Goal: Task Accomplishment & Management: Manage account settings

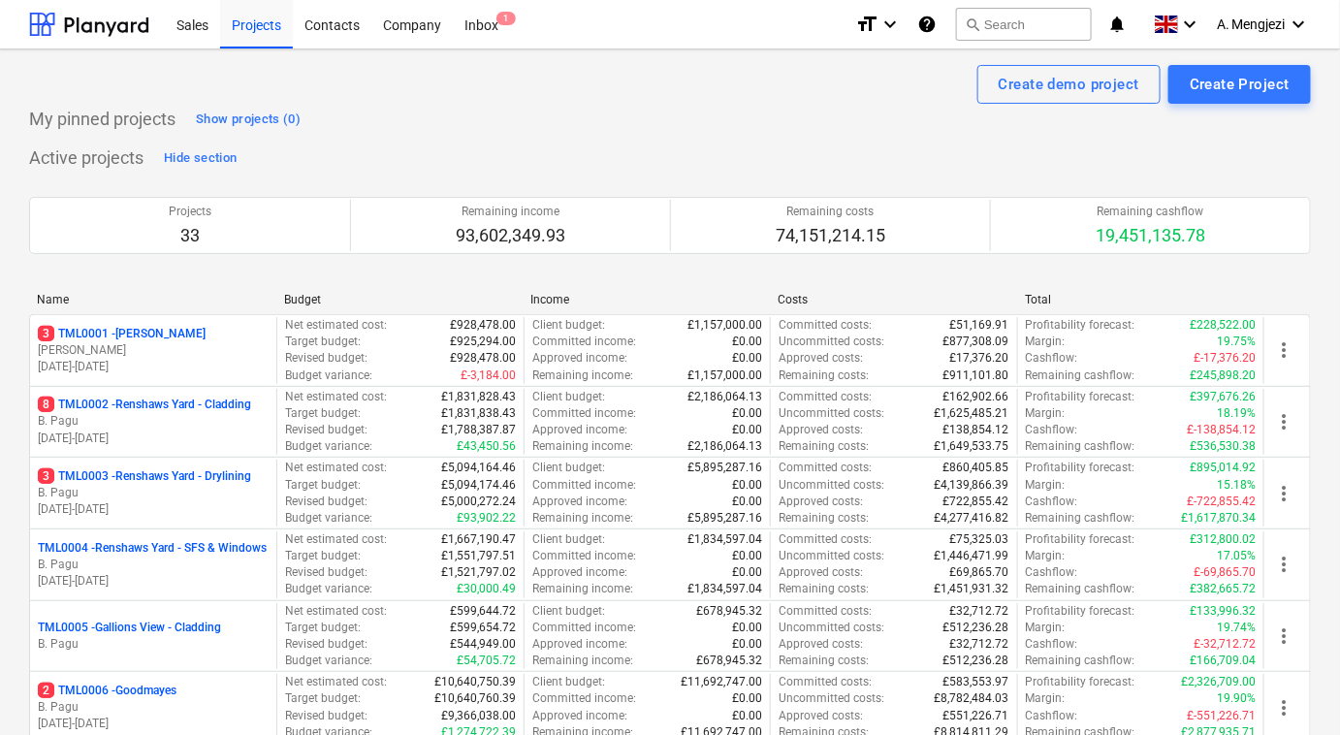
click at [386, 116] on div "My pinned projects Show projects (0)" at bounding box center [670, 119] width 1282 height 31
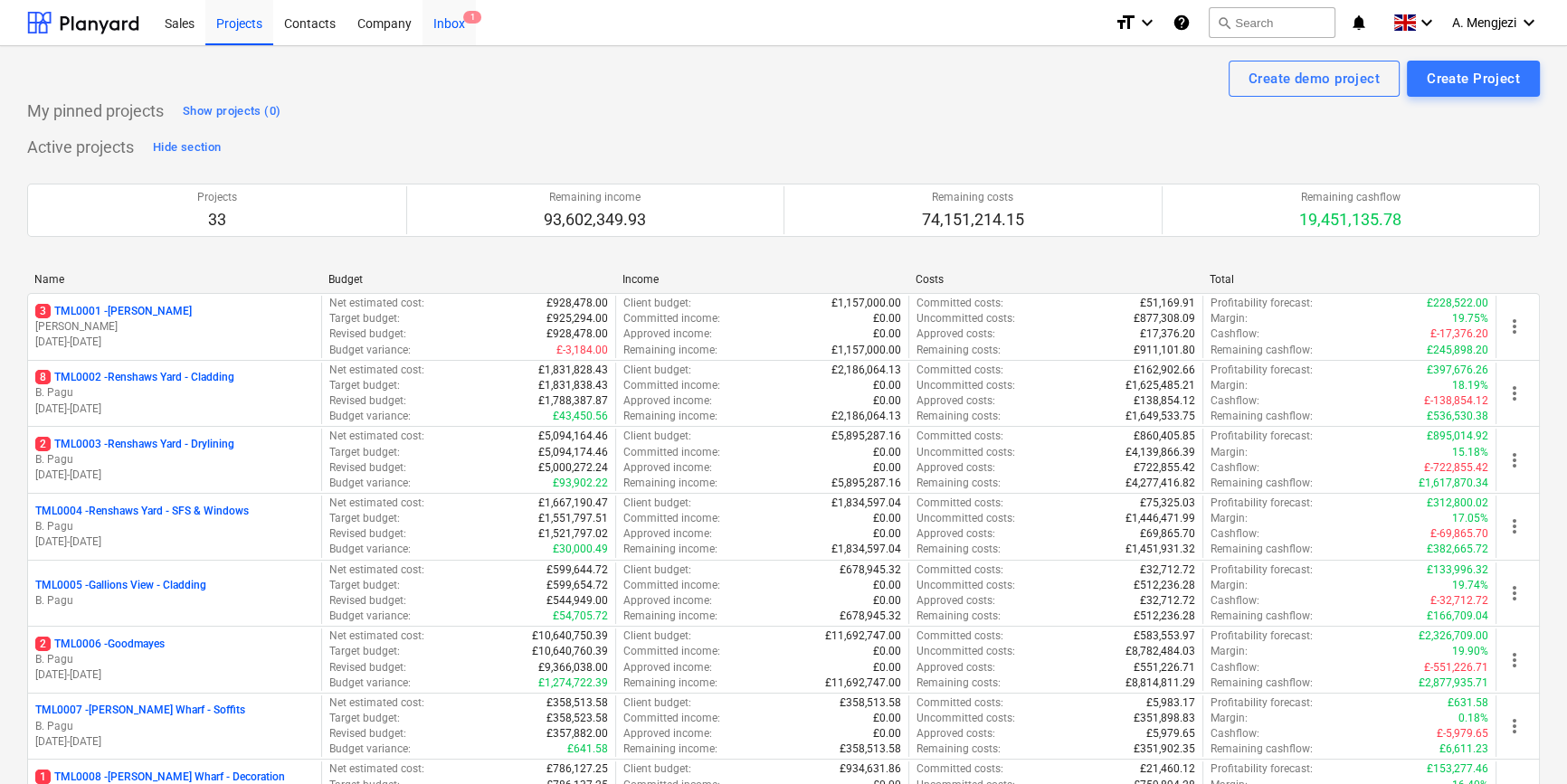
click at [444, 23] on div "Inbox 1" at bounding box center [449, 21] width 53 height 46
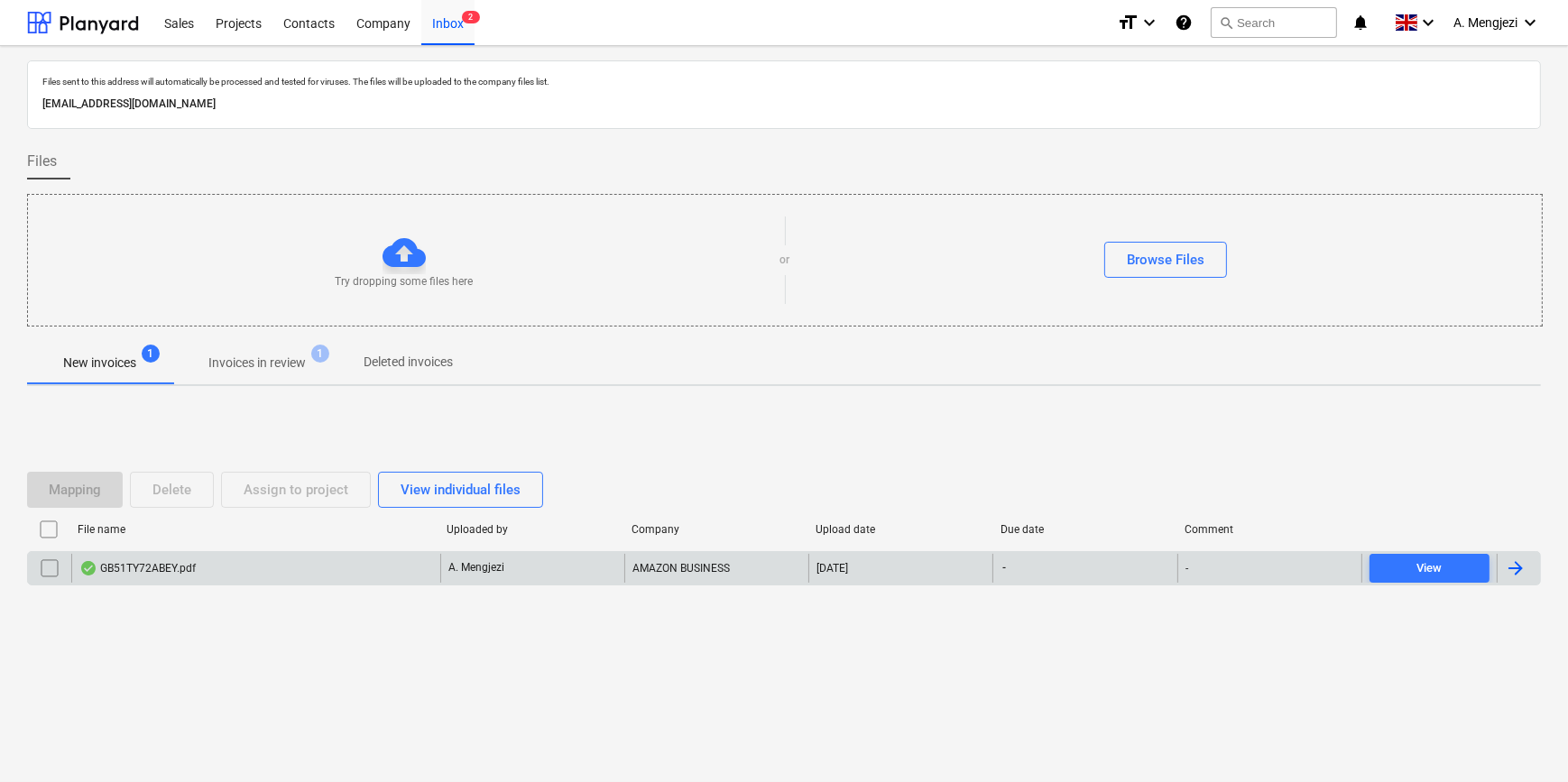
click at [282, 562] on div "GB51TY72ABEY.pdf" at bounding box center [256, 568] width 369 height 29
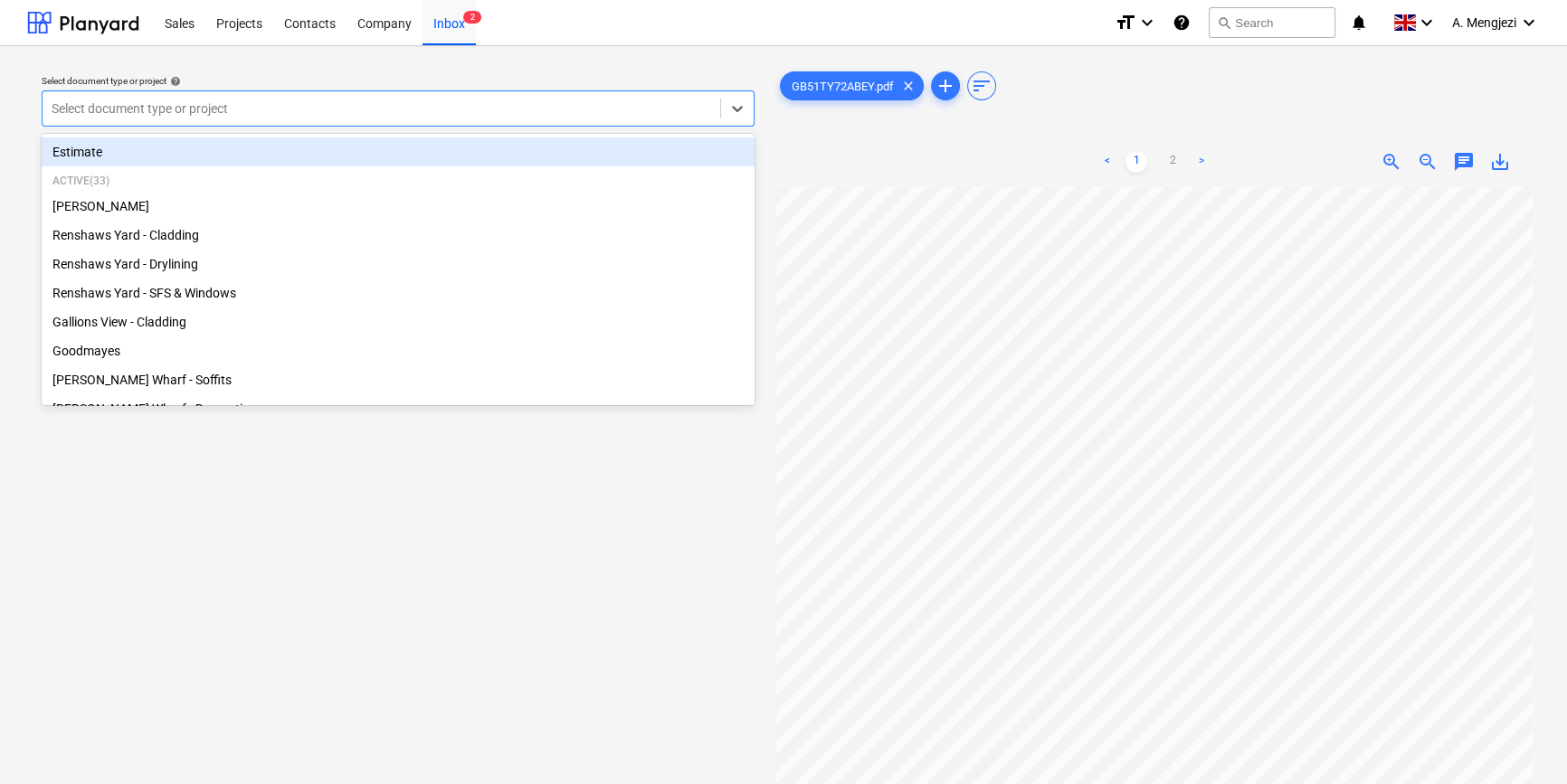
click at [380, 113] on div at bounding box center [381, 108] width 659 height 18
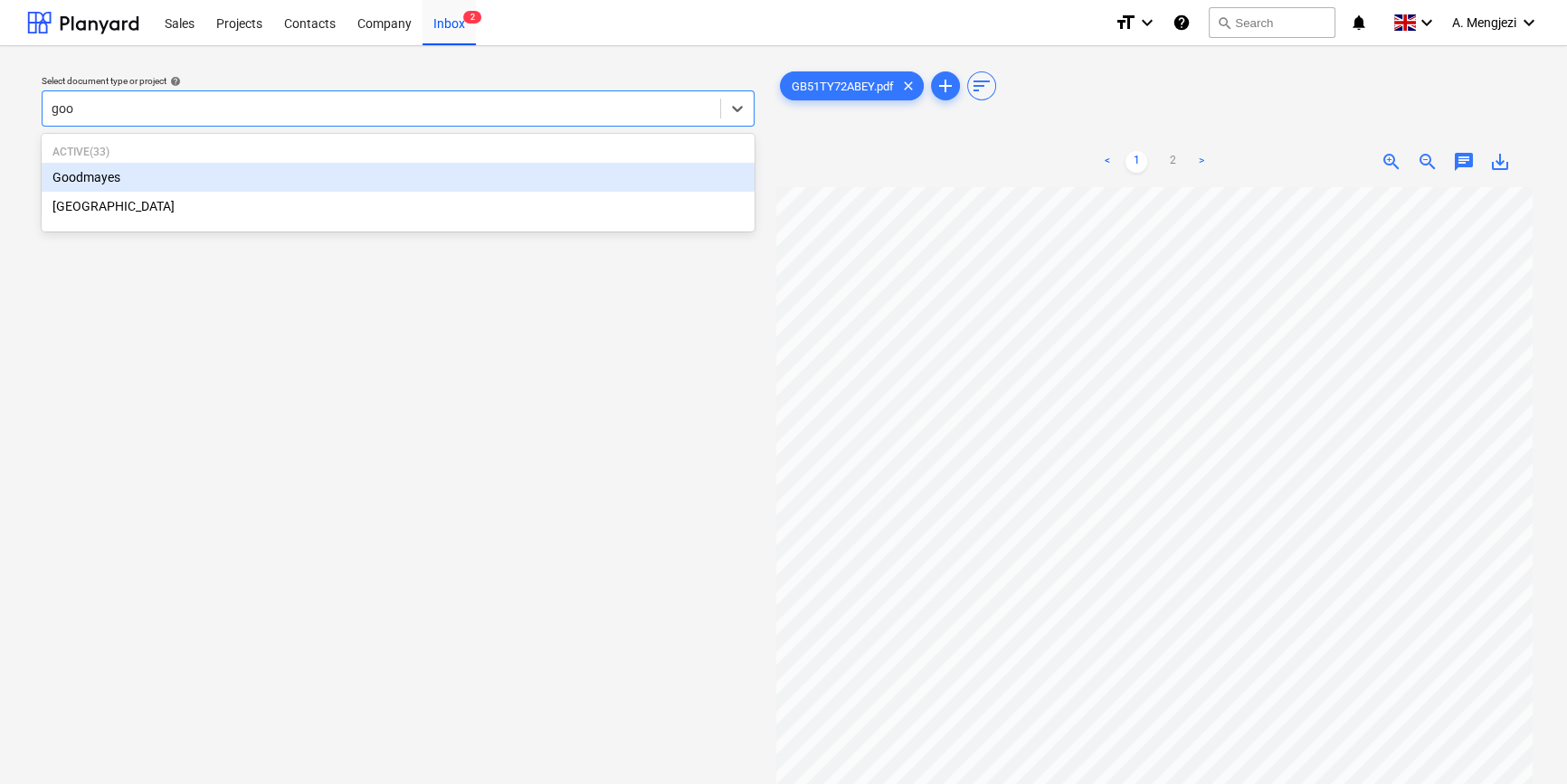
type input "good"
click at [388, 174] on div "Goodmayes" at bounding box center [398, 177] width 713 height 29
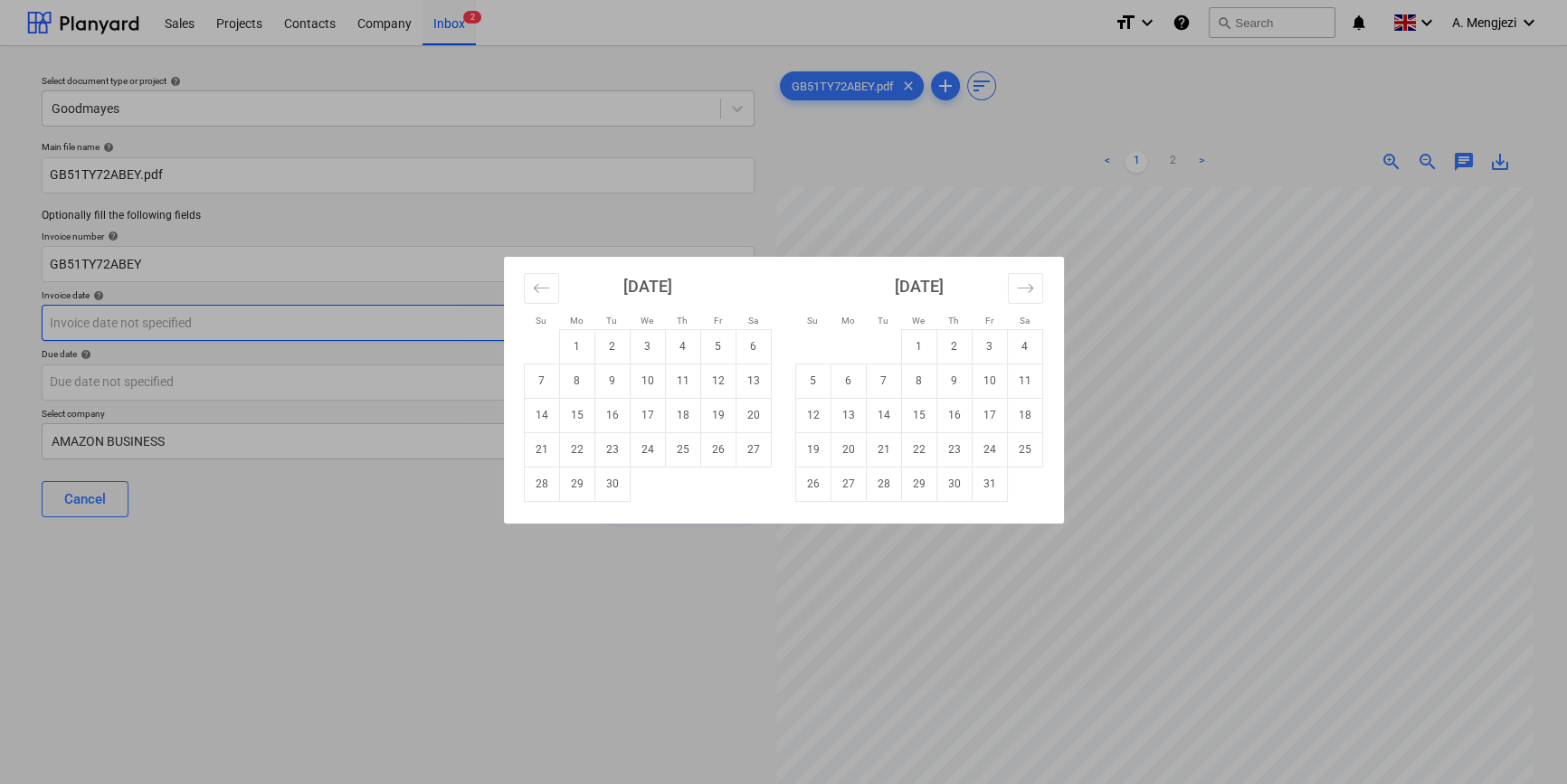
click at [370, 316] on body "Sales Projects Contacts Company Inbox 2 format_size keyboard_arrow_down help se…" at bounding box center [784, 392] width 1567 height 784
click at [577, 377] on td "8" at bounding box center [576, 380] width 35 height 34
type input "[DATE]"
click at [437, 376] on body "Sales Projects Contacts Company Inbox 2 format_size keyboard_arrow_down help se…" at bounding box center [784, 392] width 1567 height 784
click at [873, 378] on td "7" at bounding box center [883, 380] width 35 height 34
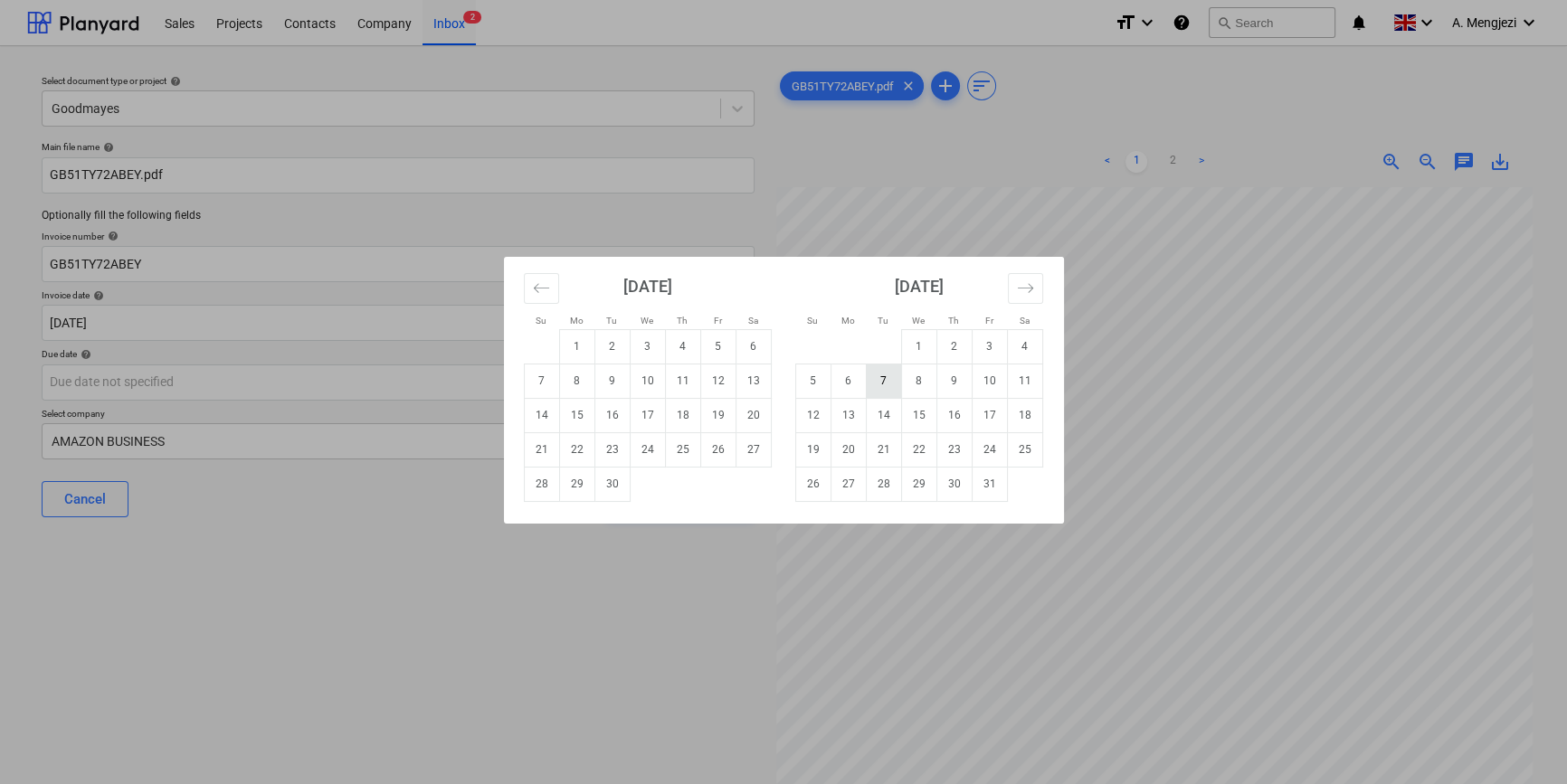
type input "[DATE]"
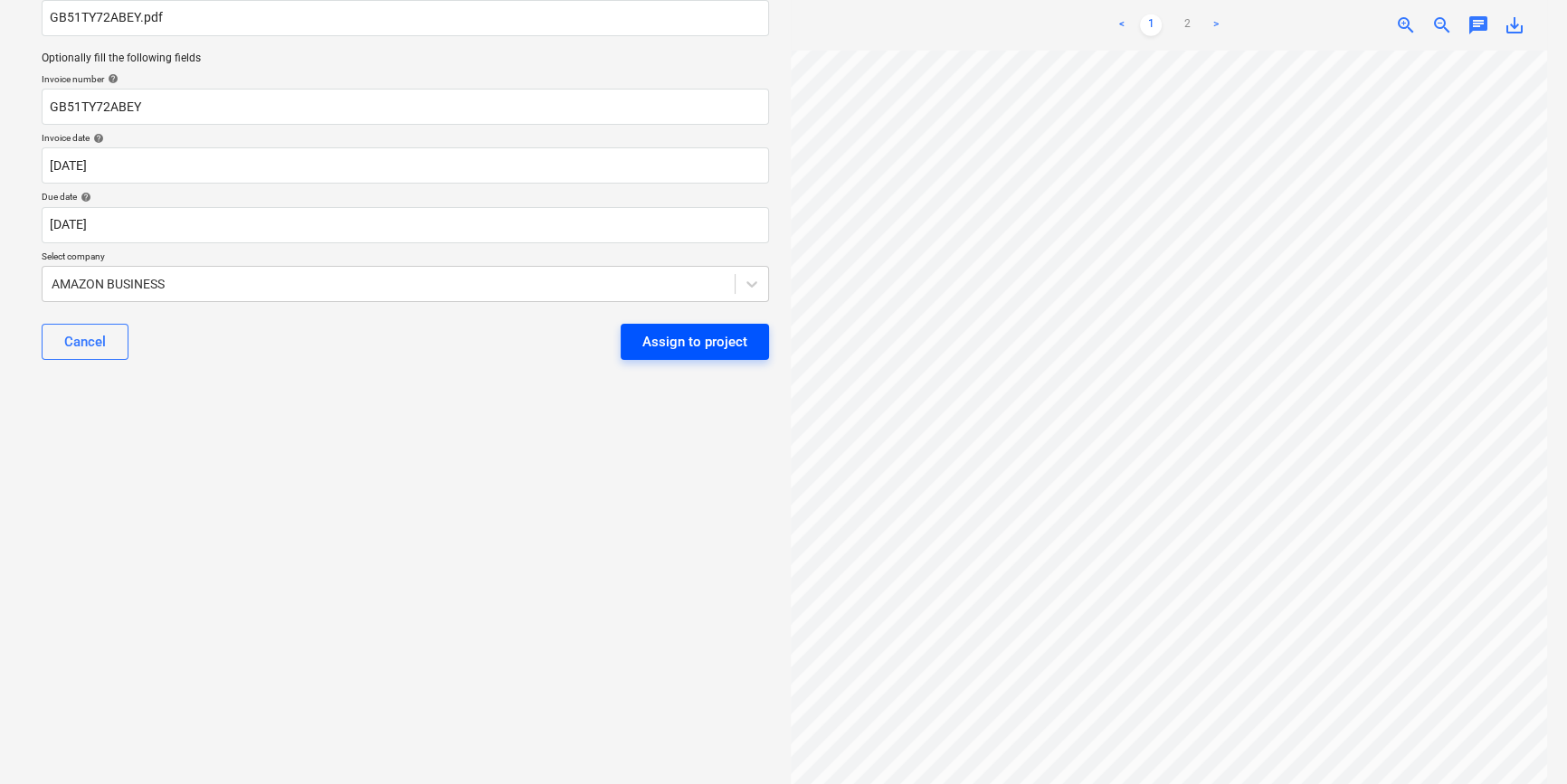
scroll to position [420, 0]
click at [685, 340] on div "Assign to project" at bounding box center [695, 341] width 105 height 23
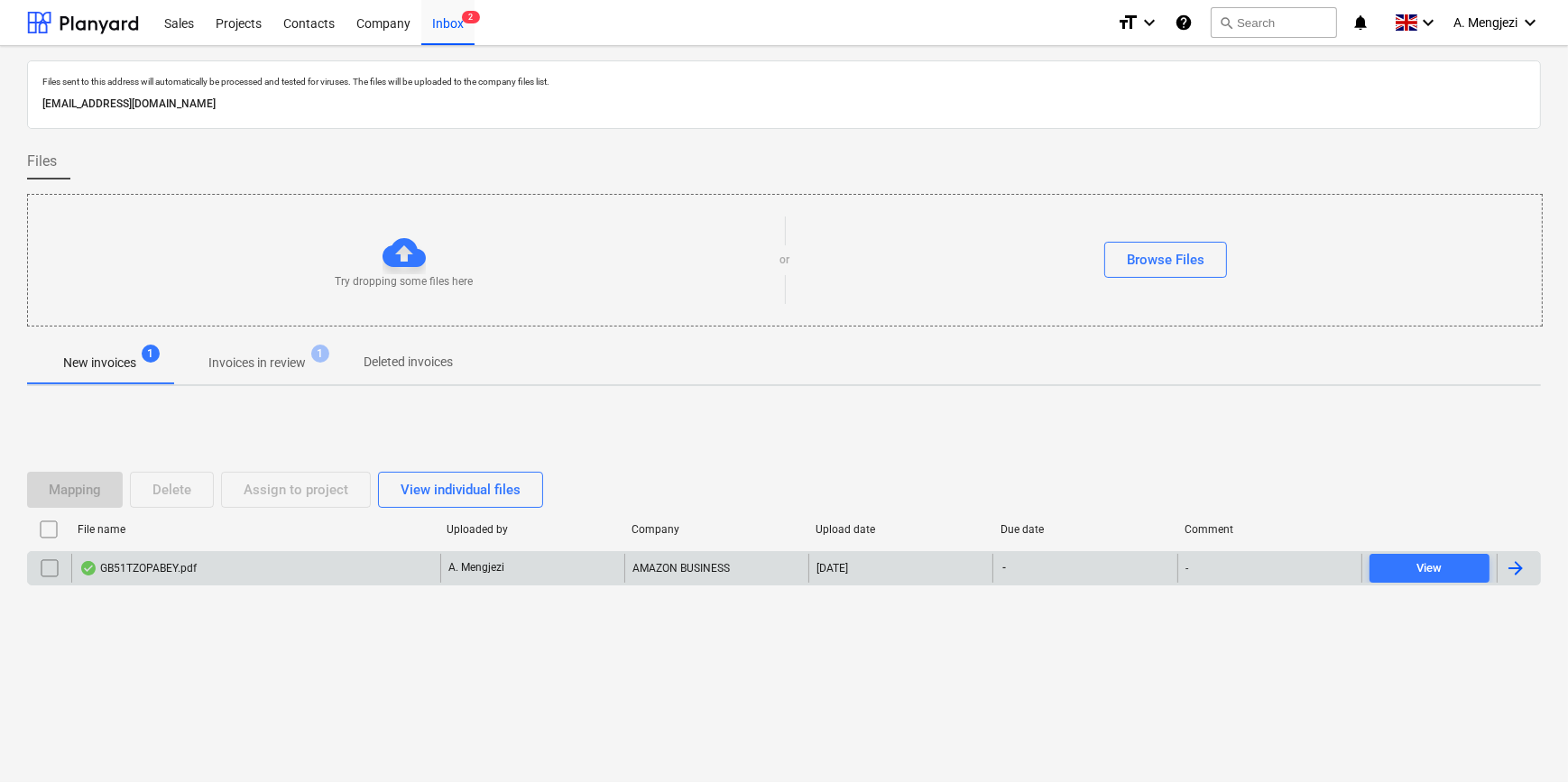
click at [285, 562] on div "GB51TZOPABEY.pdf" at bounding box center [256, 568] width 369 height 29
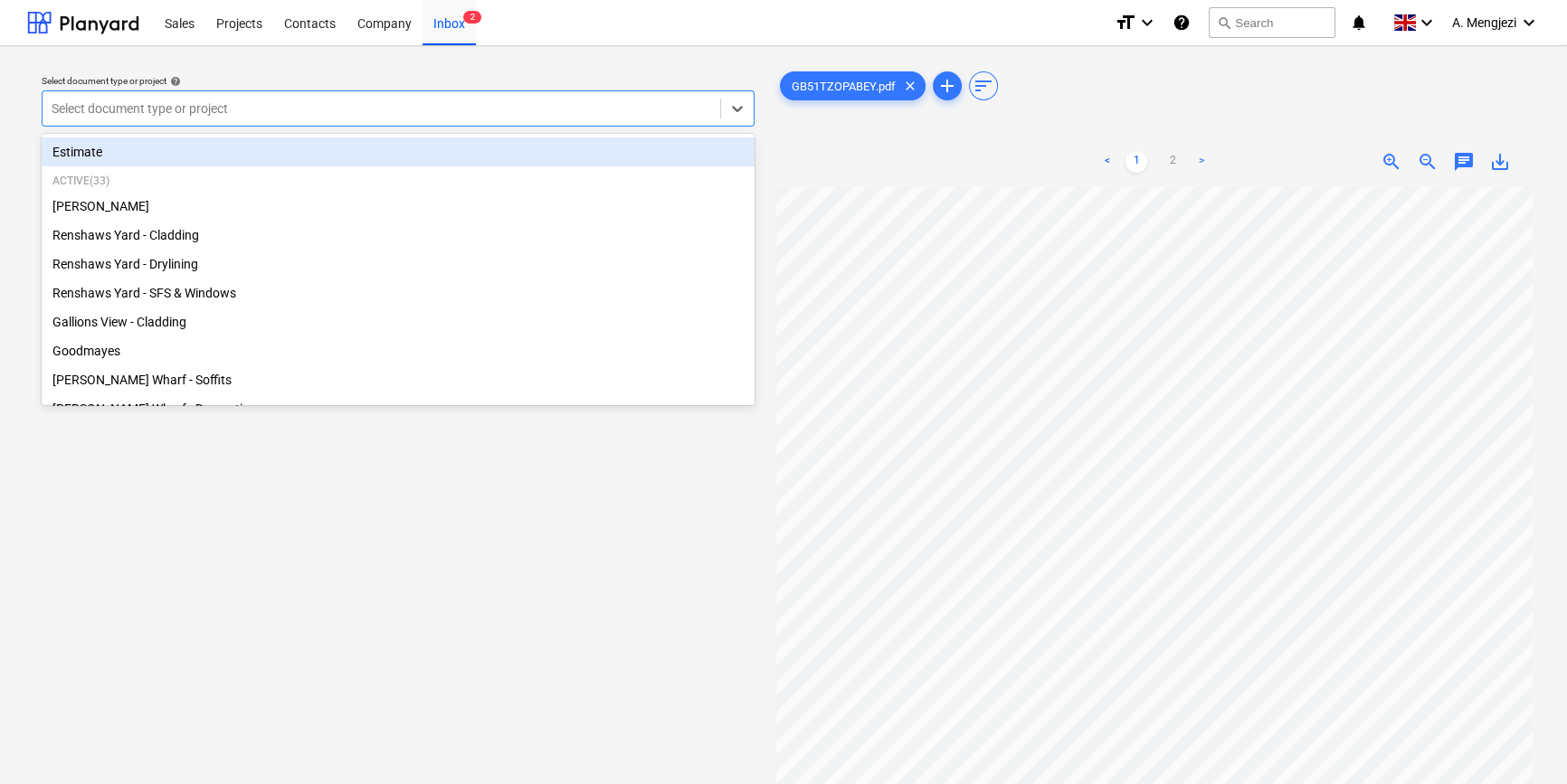
click at [307, 116] on div at bounding box center [381, 108] width 659 height 18
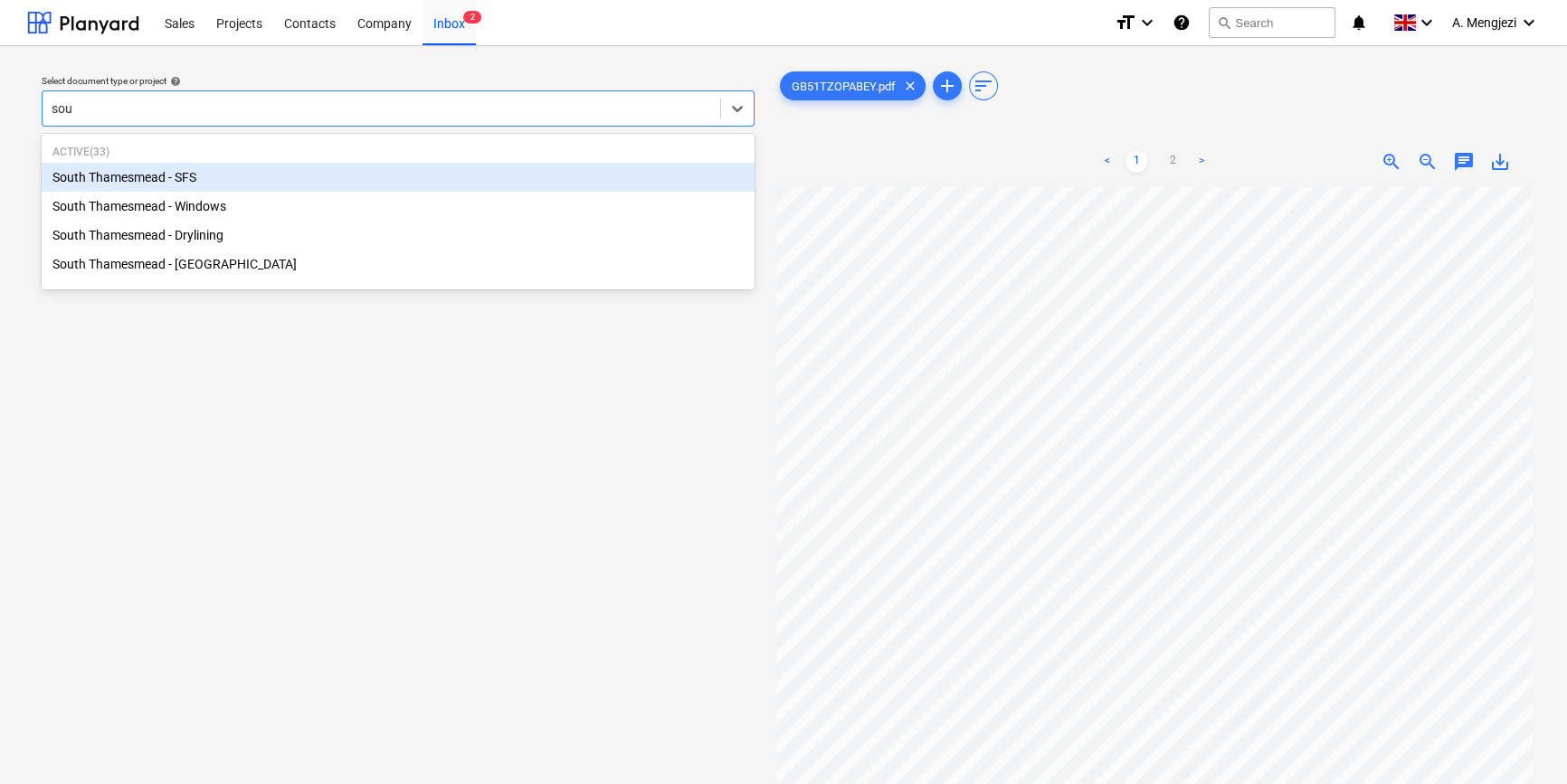
type input "sout"
click at [318, 174] on div "South Thamesmead - SFS" at bounding box center [398, 177] width 713 height 29
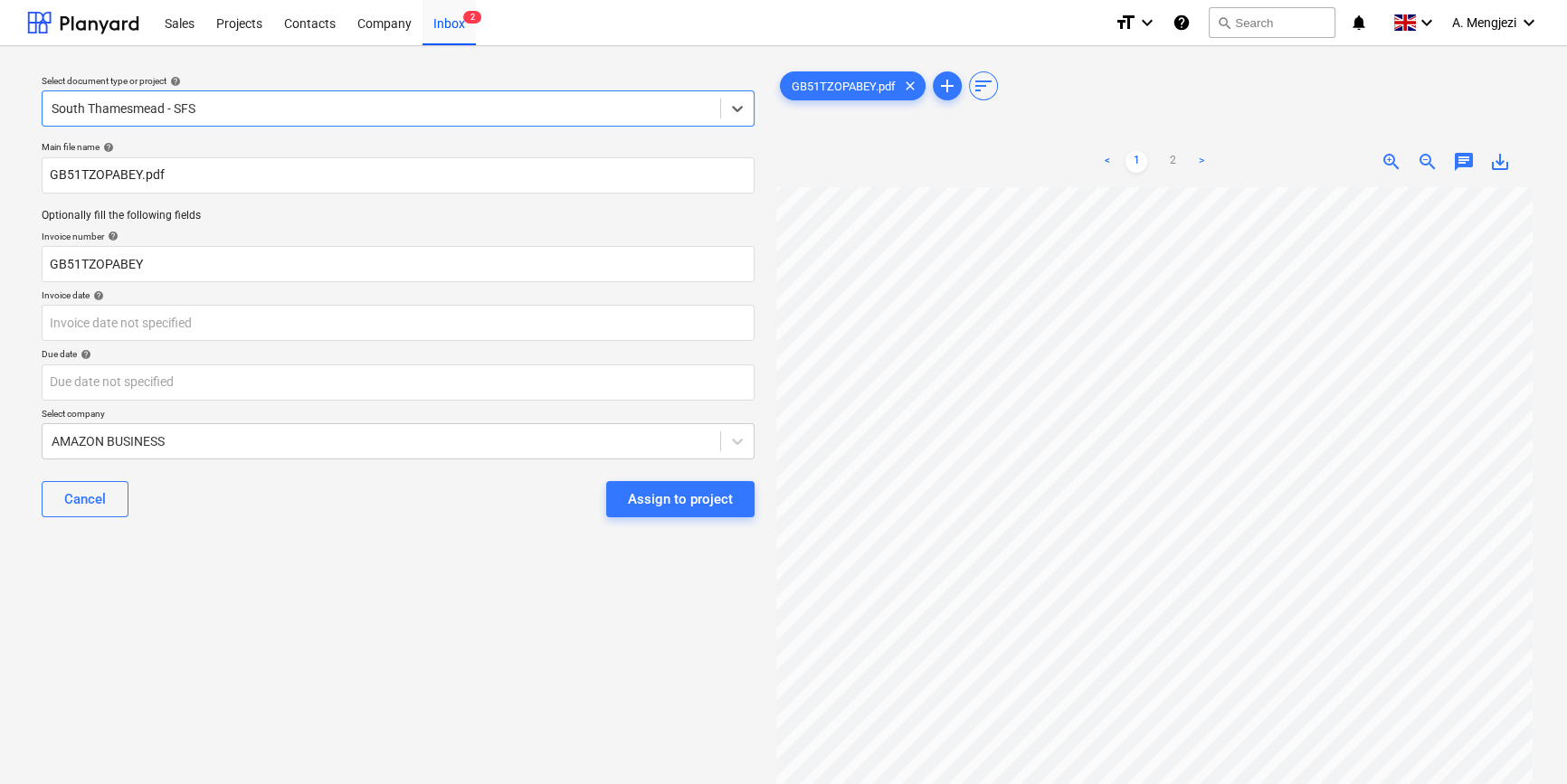
scroll to position [158, 0]
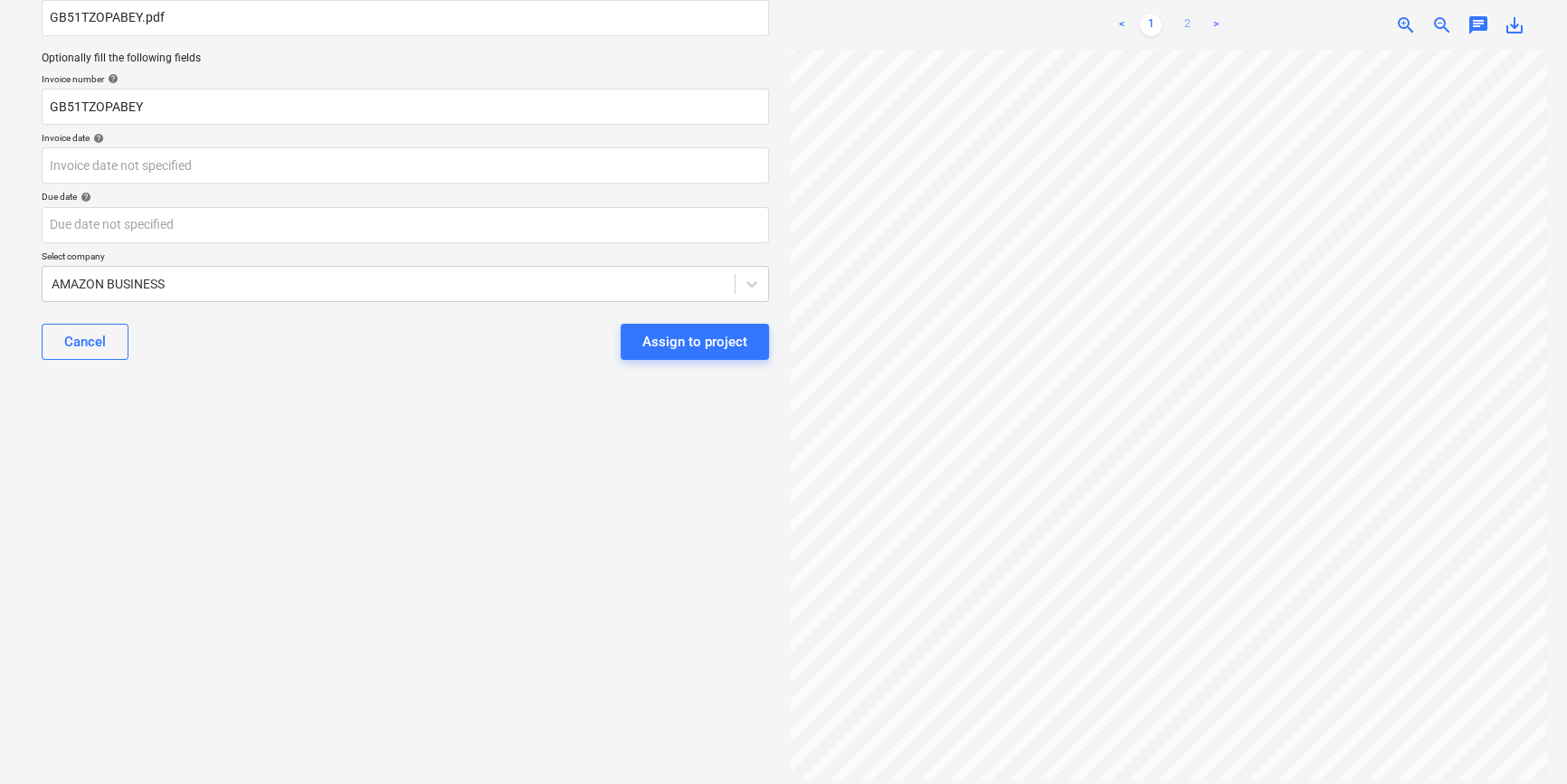
click at [1186, 18] on link "2" at bounding box center [1186, 25] width 21 height 21
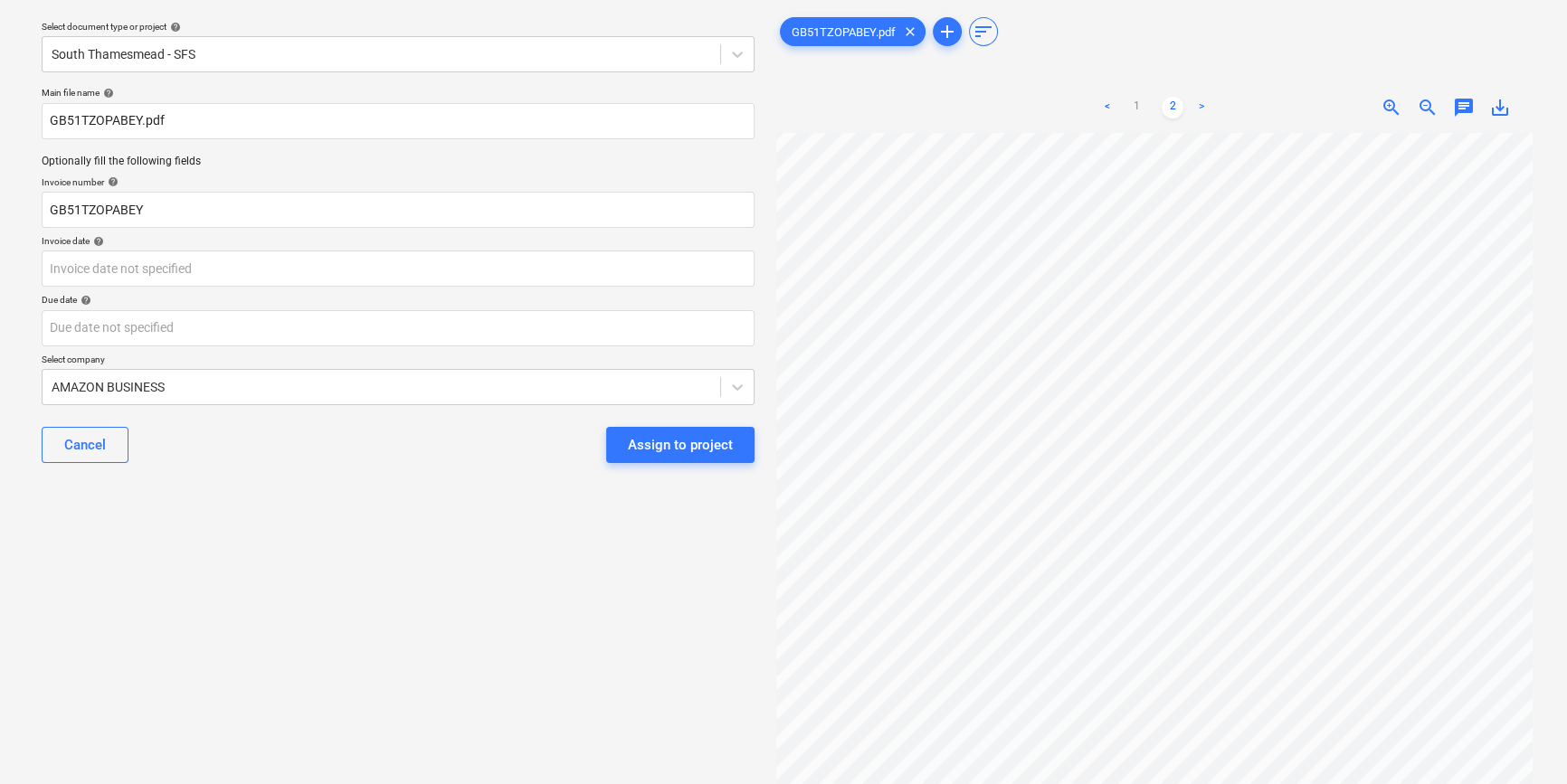
scroll to position [0, 0]
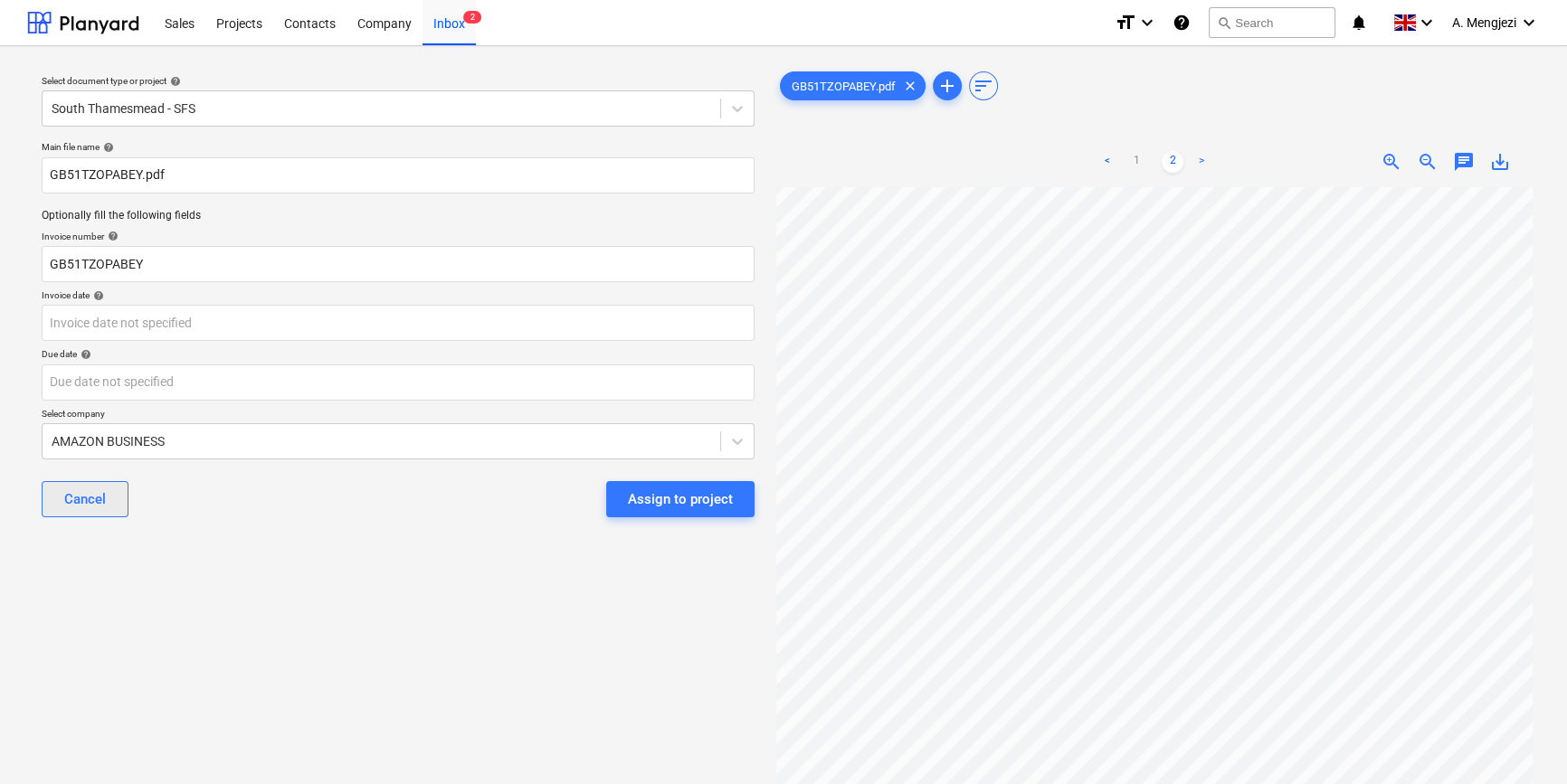
click at [104, 502] on div "Cancel" at bounding box center [85, 499] width 42 height 23
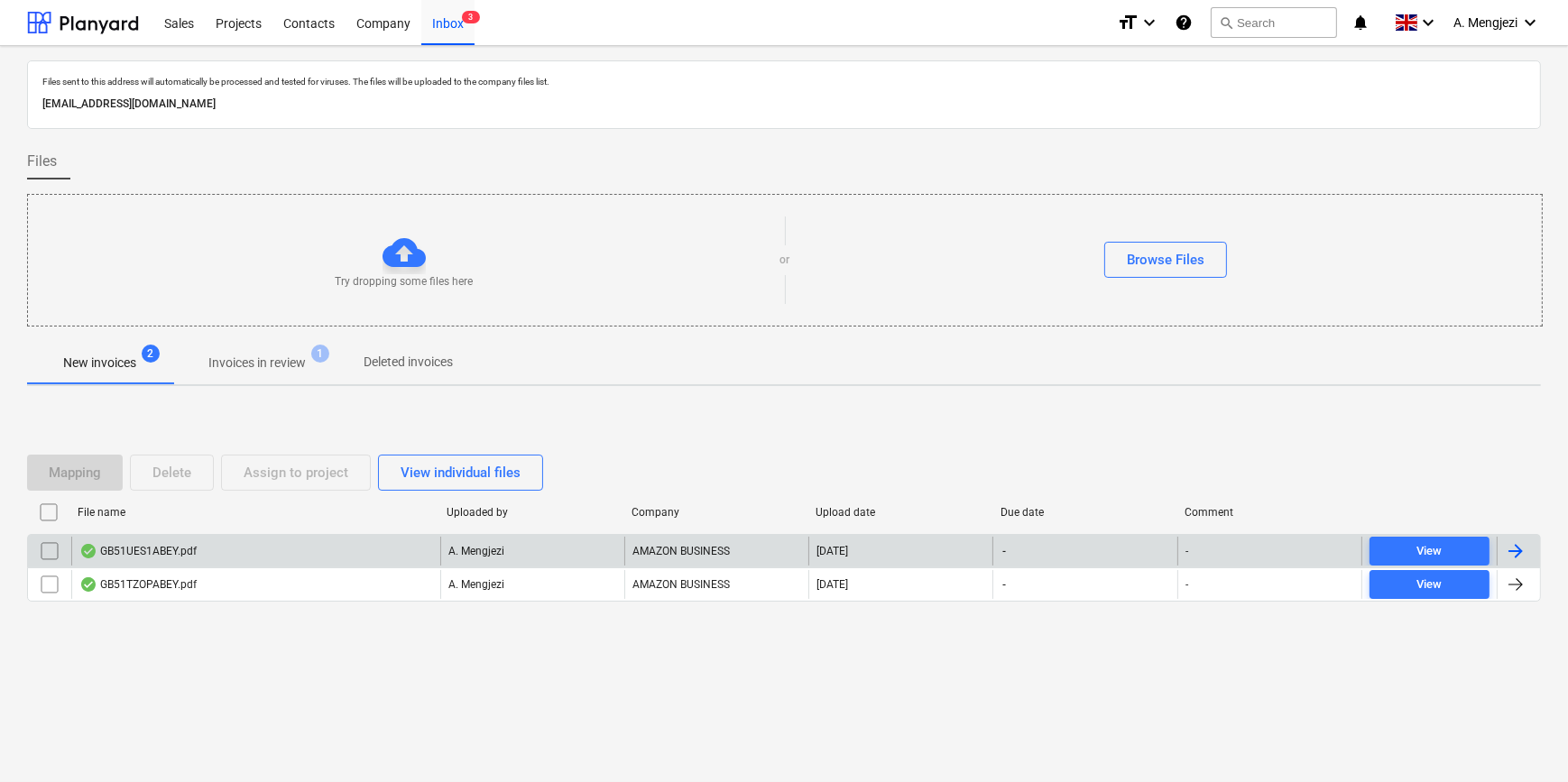
click at [358, 537] on div "GB51UES1ABEY.pdf" at bounding box center [256, 550] width 369 height 29
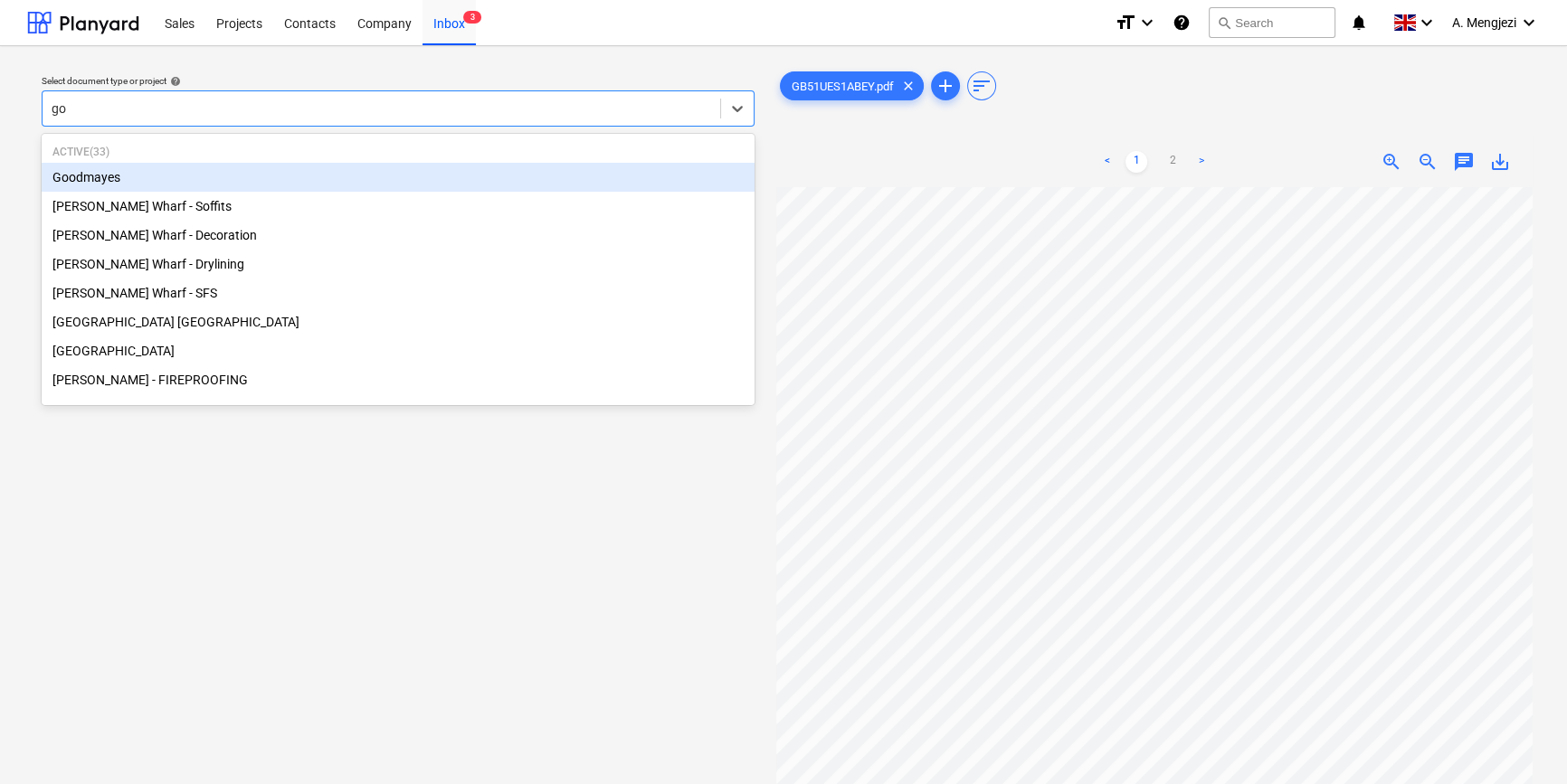
type input "goo"
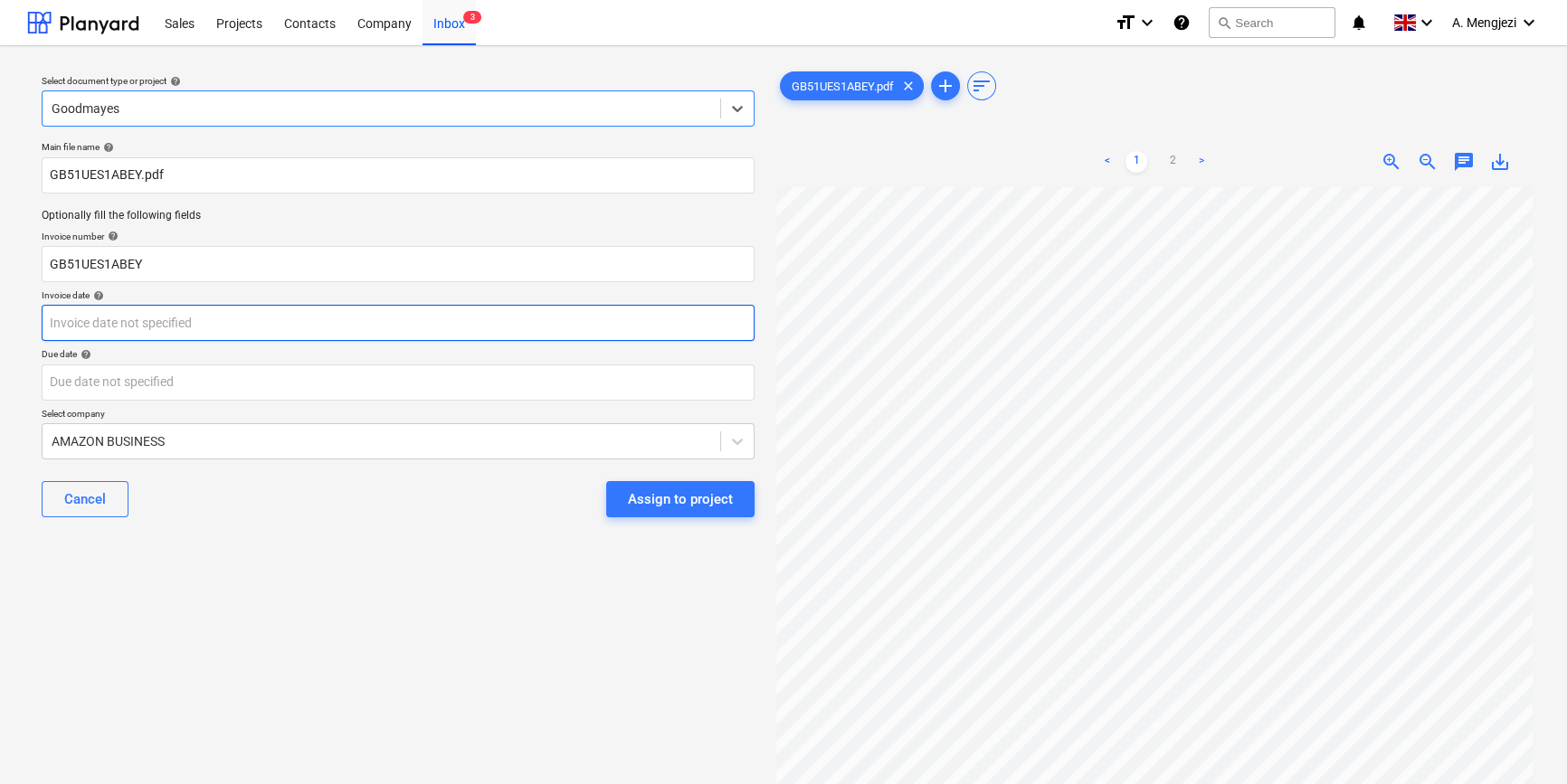
click at [451, 323] on body "Sales Projects Contacts Company Inbox 3 format_size keyboard_arrow_down help se…" at bounding box center [784, 392] width 1567 height 784
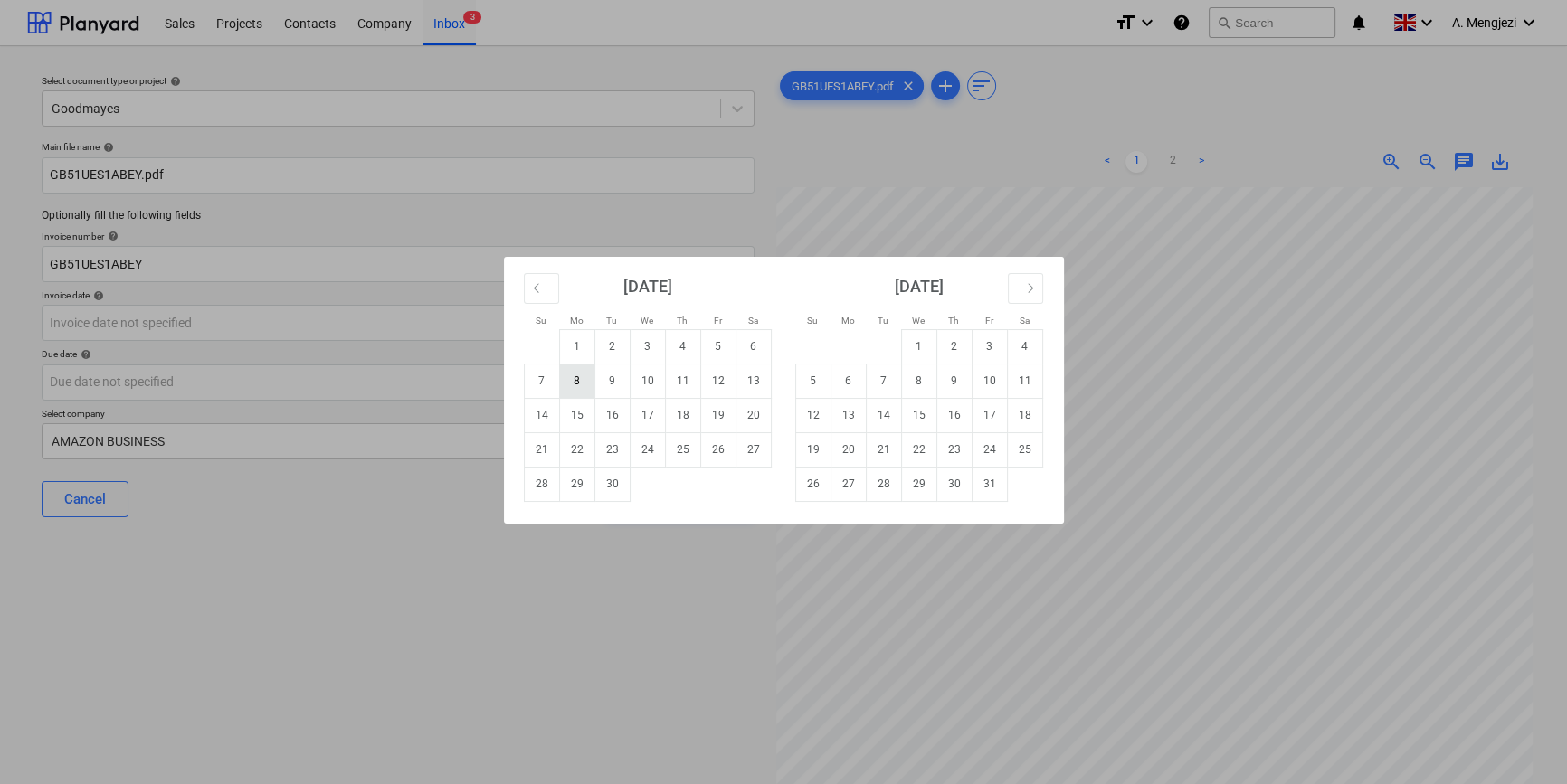
click at [571, 376] on td "8" at bounding box center [576, 380] width 35 height 34
type input "[DATE]"
click at [521, 374] on body "Sales Projects Contacts Company Inbox 3 format_size keyboard_arrow_down help se…" at bounding box center [784, 392] width 1567 height 784
click at [881, 380] on td "7" at bounding box center [883, 380] width 35 height 34
type input "[DATE]"
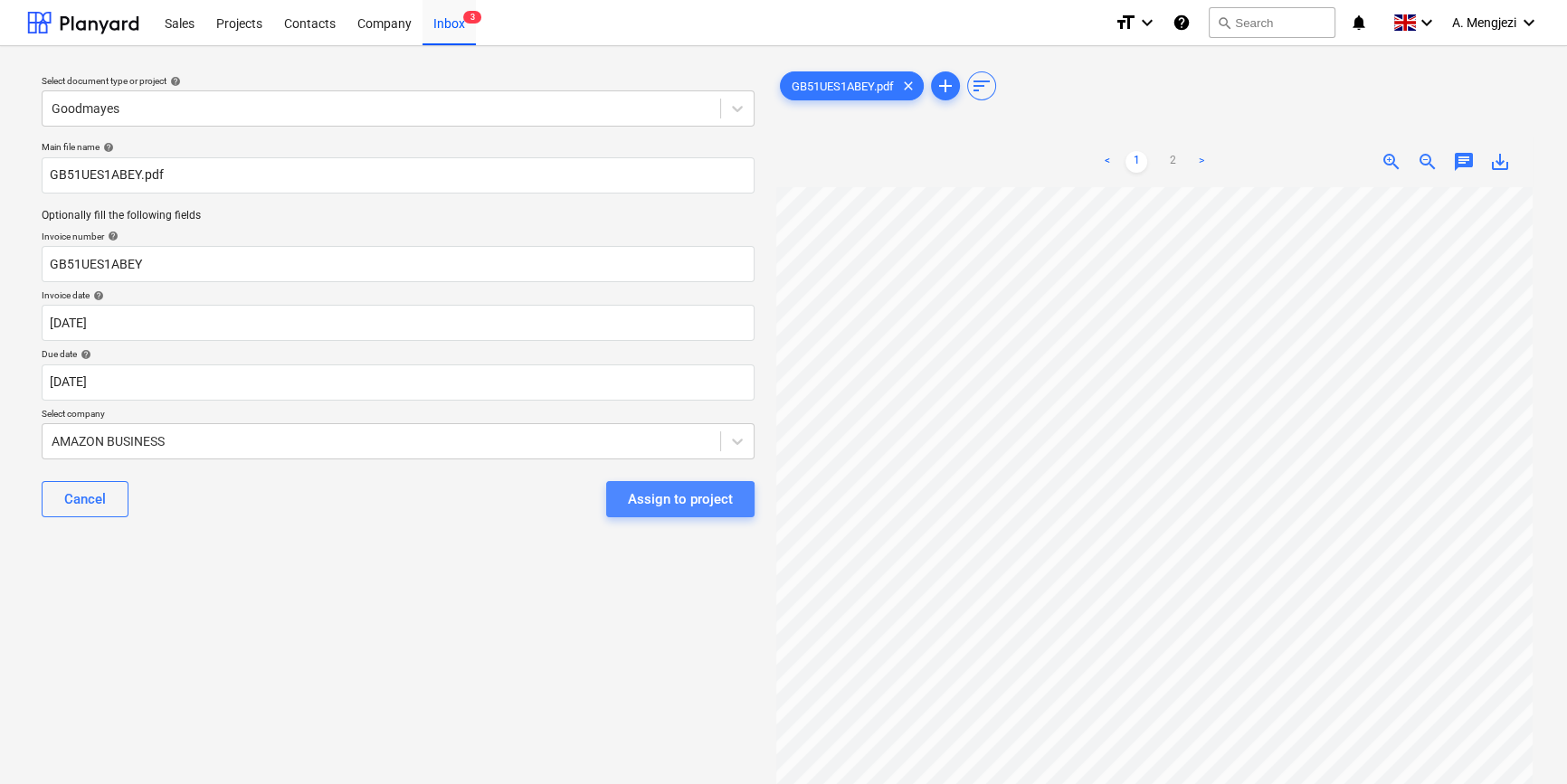
click at [677, 502] on div "Assign to project" at bounding box center [680, 499] width 105 height 23
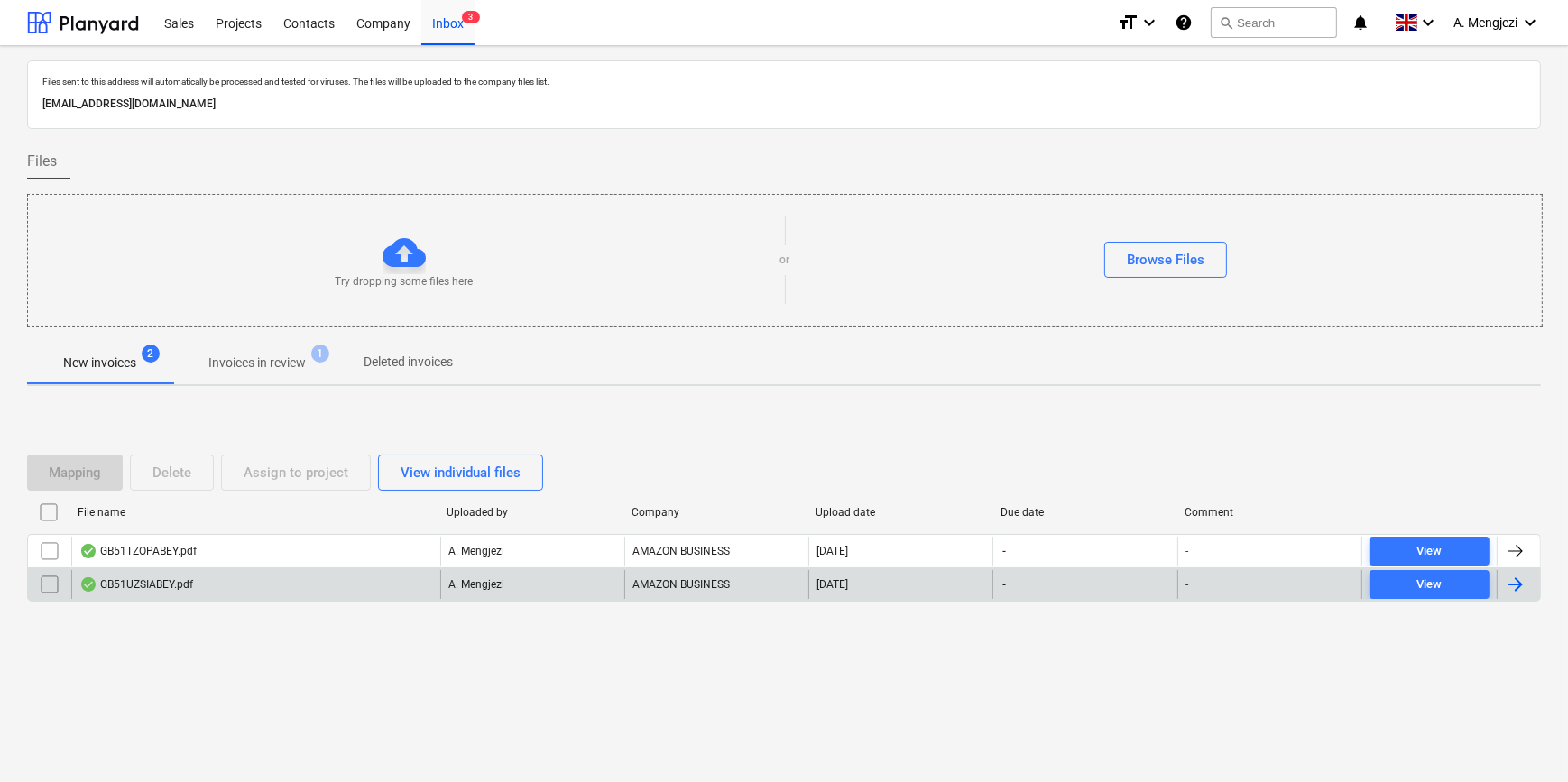
click at [387, 580] on div "GB51UZSIABEY.pdf" at bounding box center [256, 584] width 369 height 29
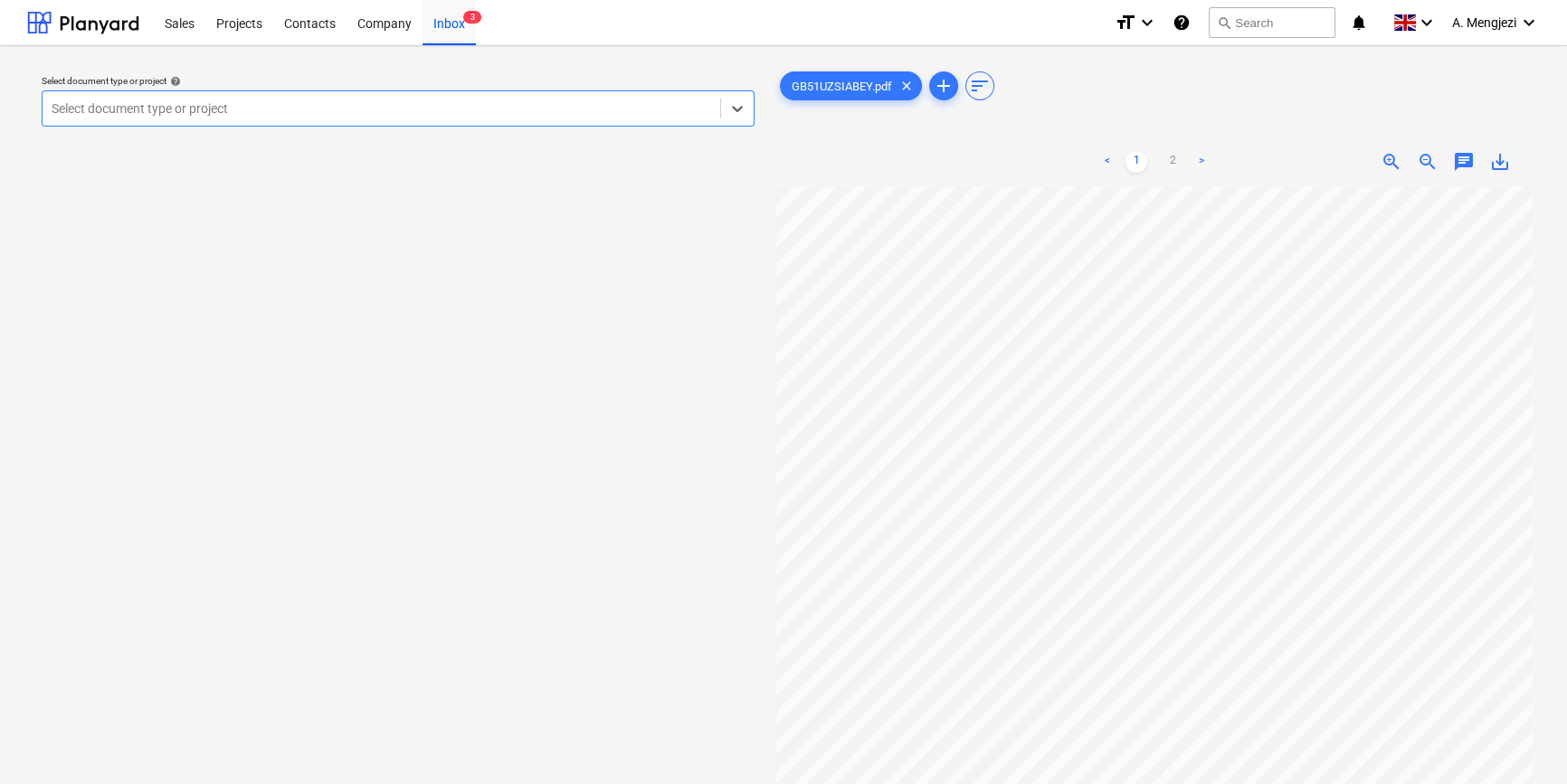
click at [310, 109] on div at bounding box center [381, 108] width 659 height 18
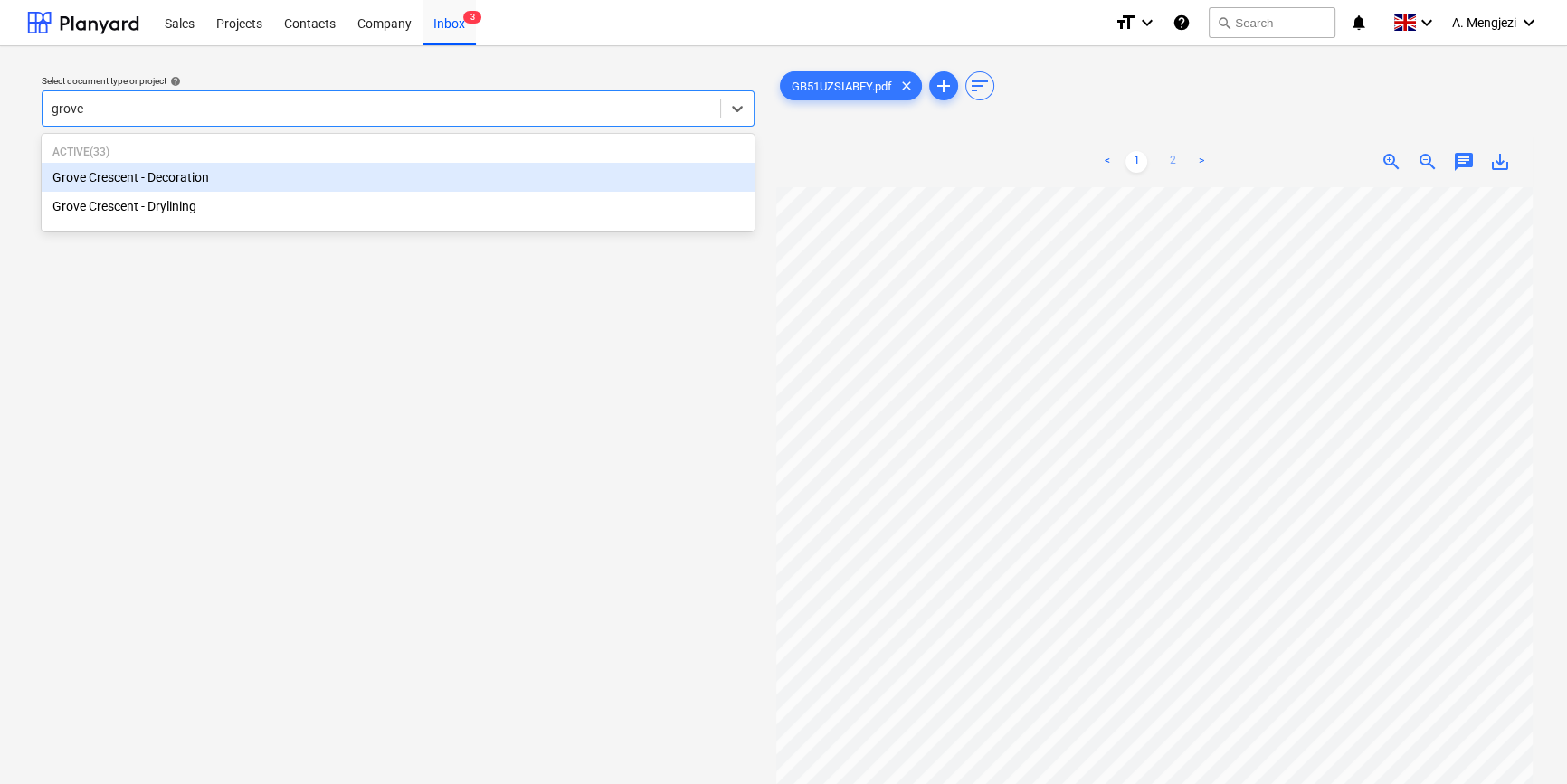
type input "grove"
click at [1171, 157] on link "2" at bounding box center [1172, 161] width 21 height 21
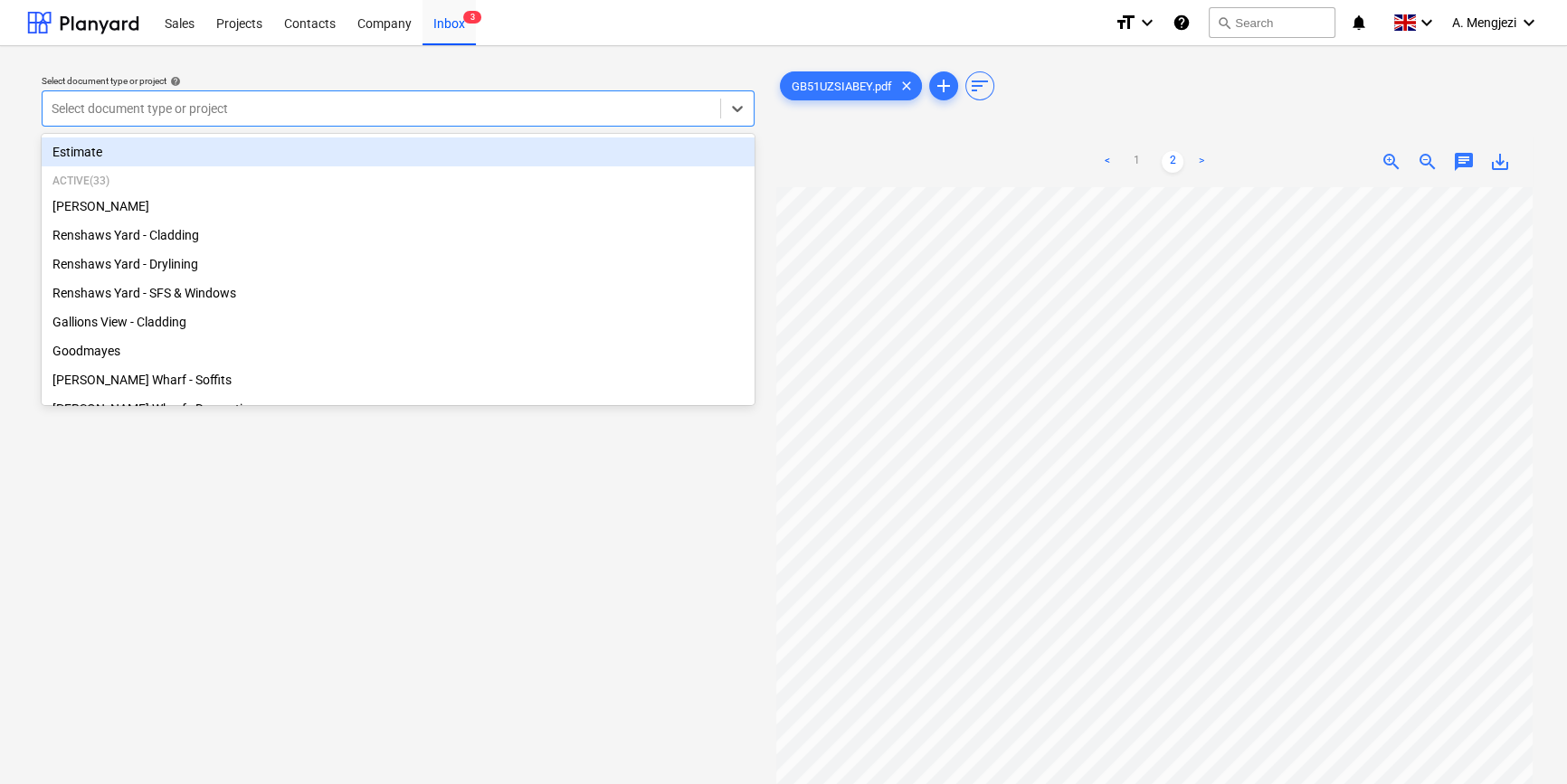
click at [272, 107] on div at bounding box center [381, 108] width 659 height 18
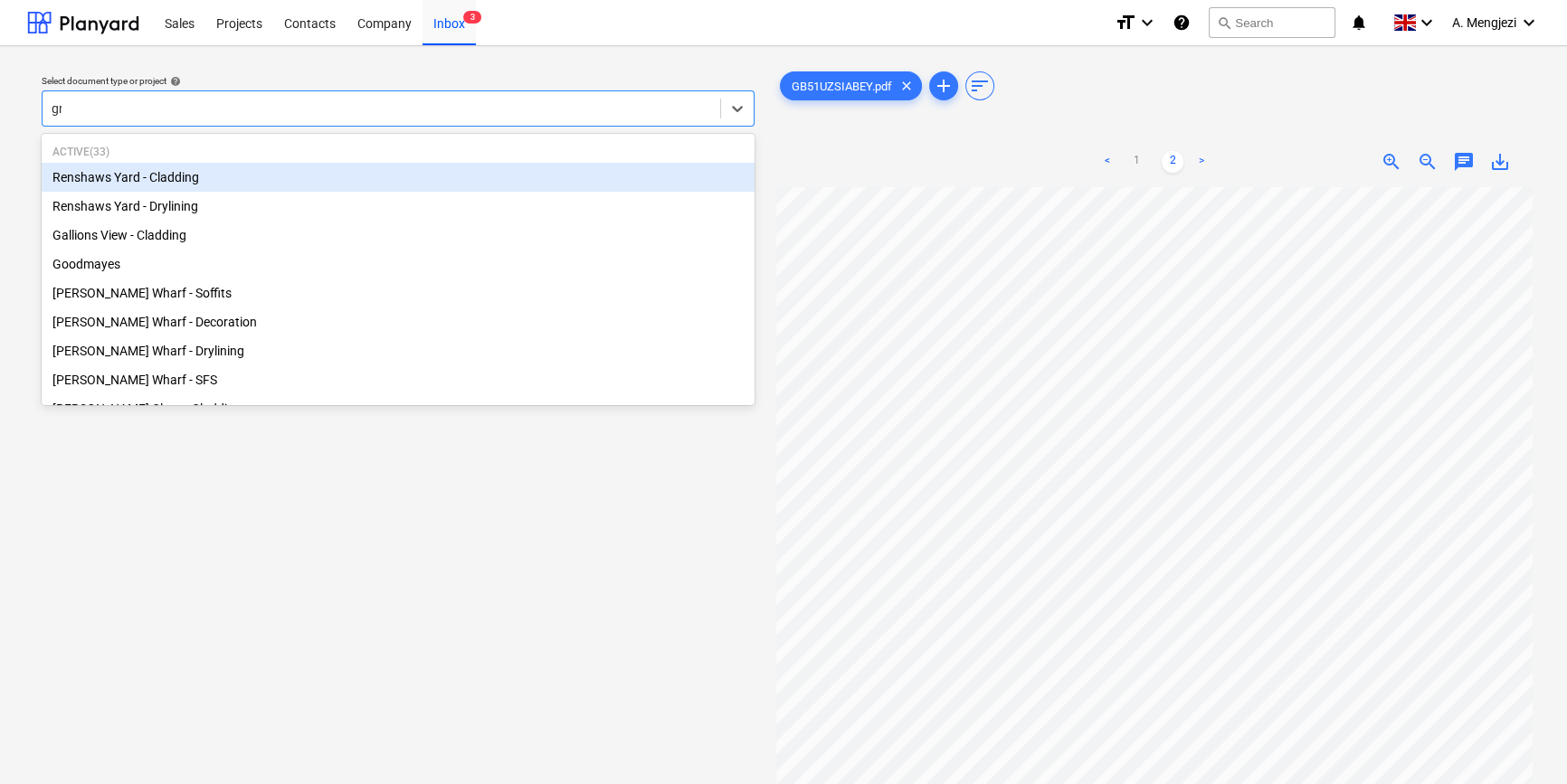
type input "gro"
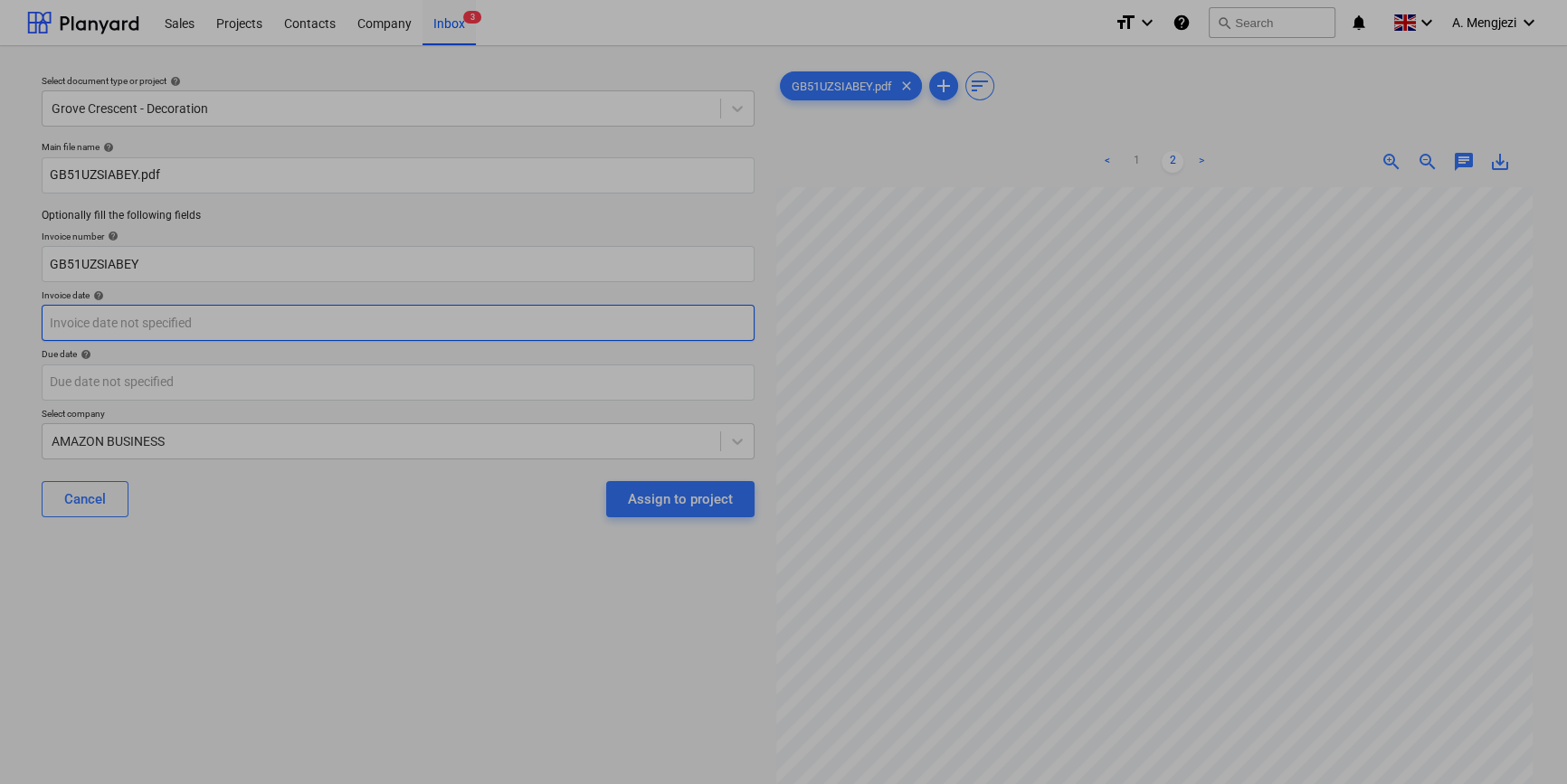
click at [276, 319] on body "Sales Projects Contacts Company Inbox 3 format_size keyboard_arrow_down help se…" at bounding box center [784, 392] width 1567 height 784
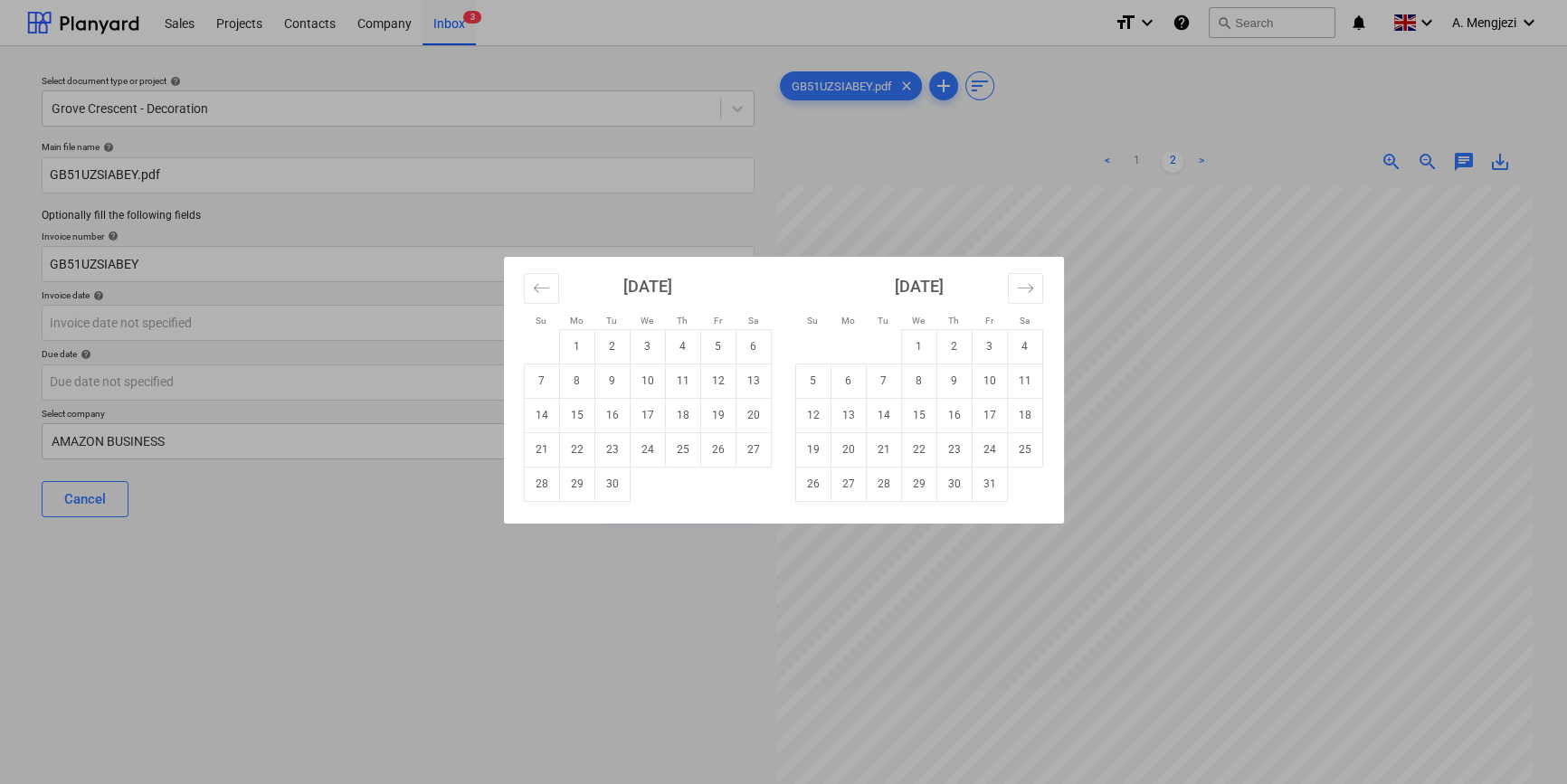
click at [1249, 404] on div "Su Mo Tu We Th Fr Sa Su Mo Tu We Th Fr Sa [DATE] 1 2 3 4 5 6 7 8 9 10 11 12 13 …" at bounding box center [784, 392] width 1567 height 784
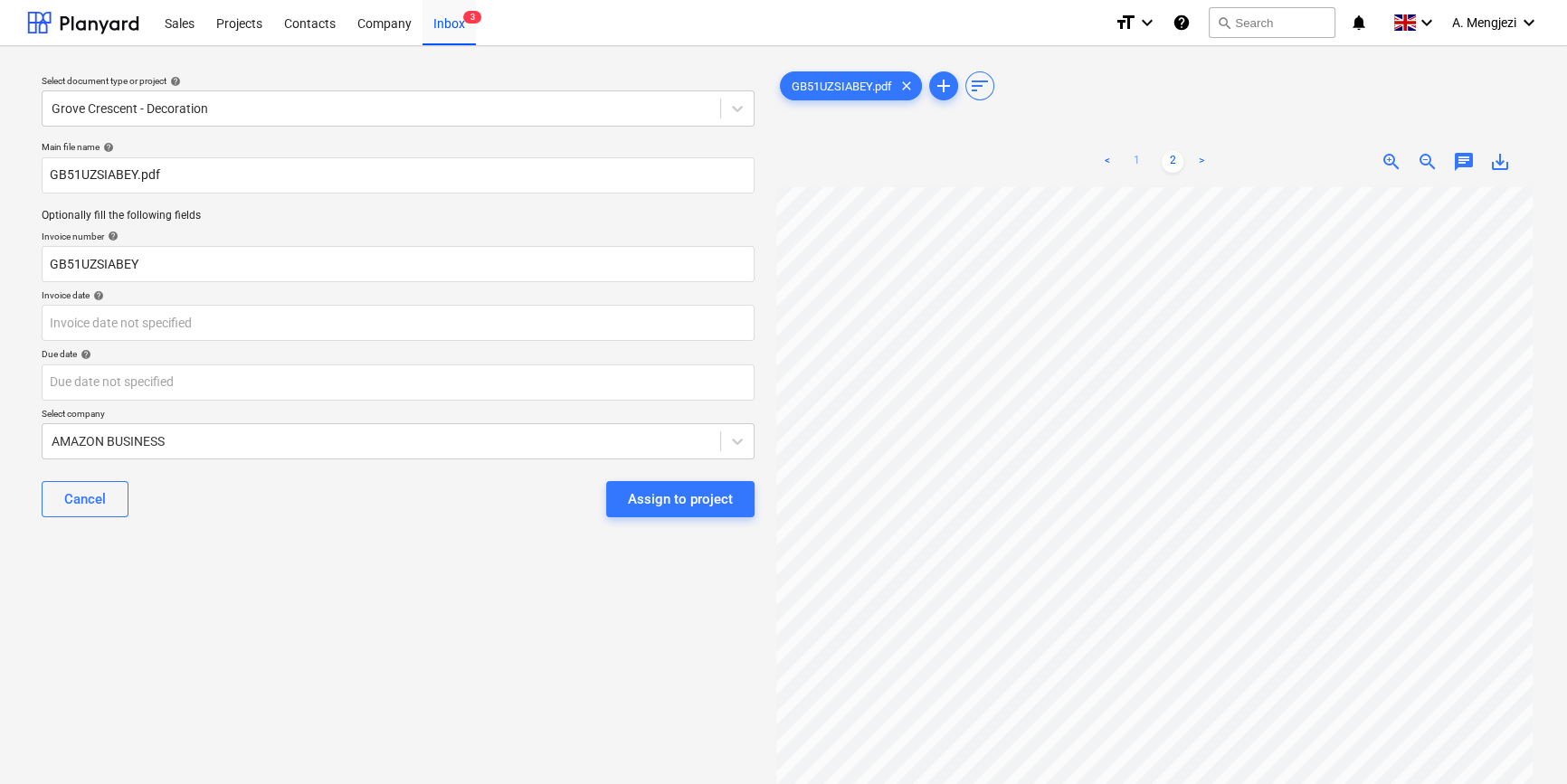
click at [1137, 158] on link "1" at bounding box center [1136, 161] width 21 height 21
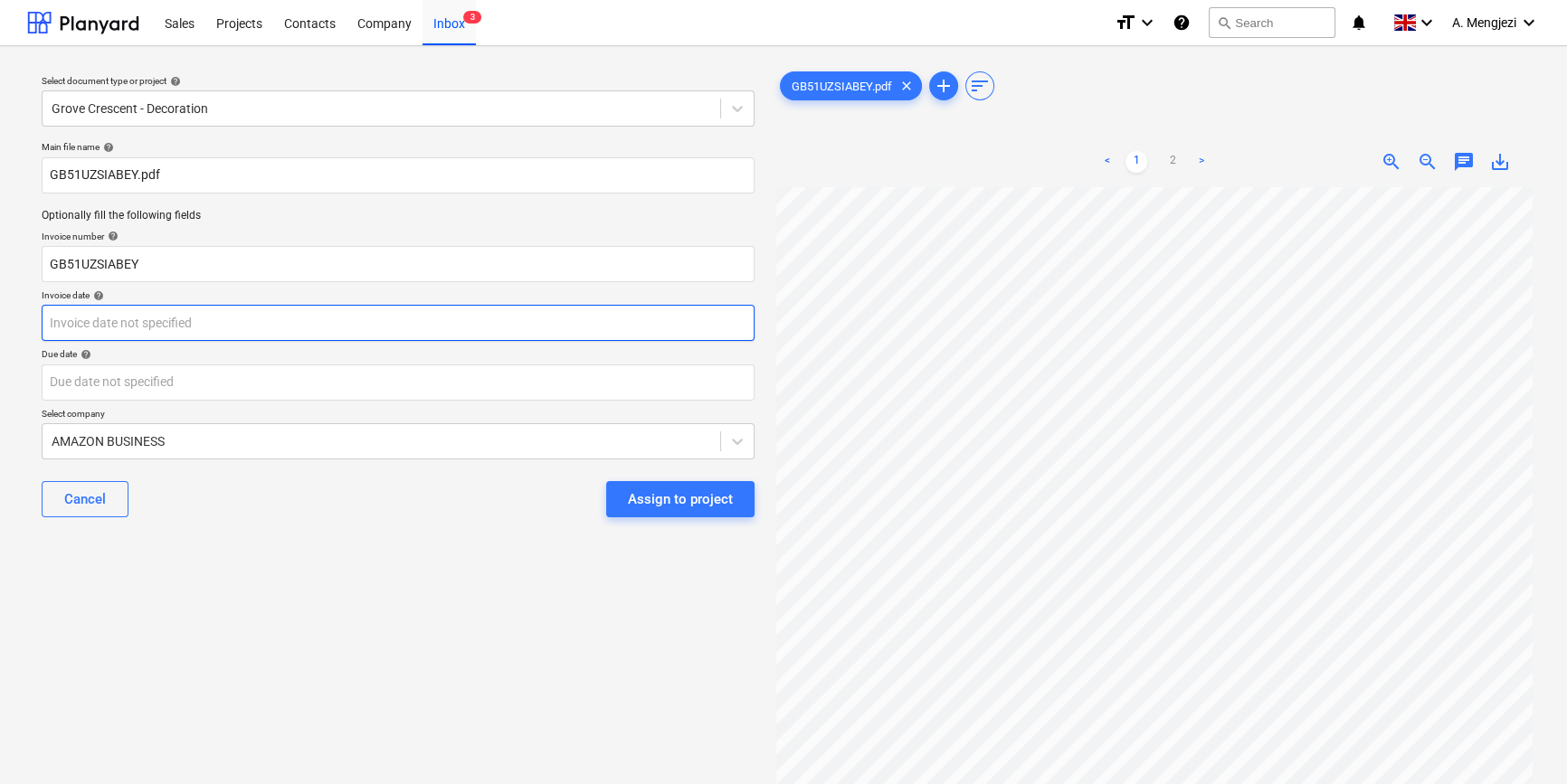
click at [274, 319] on body "Sales Projects Contacts Company Inbox 3 format_size keyboard_arrow_down help se…" at bounding box center [784, 392] width 1567 height 784
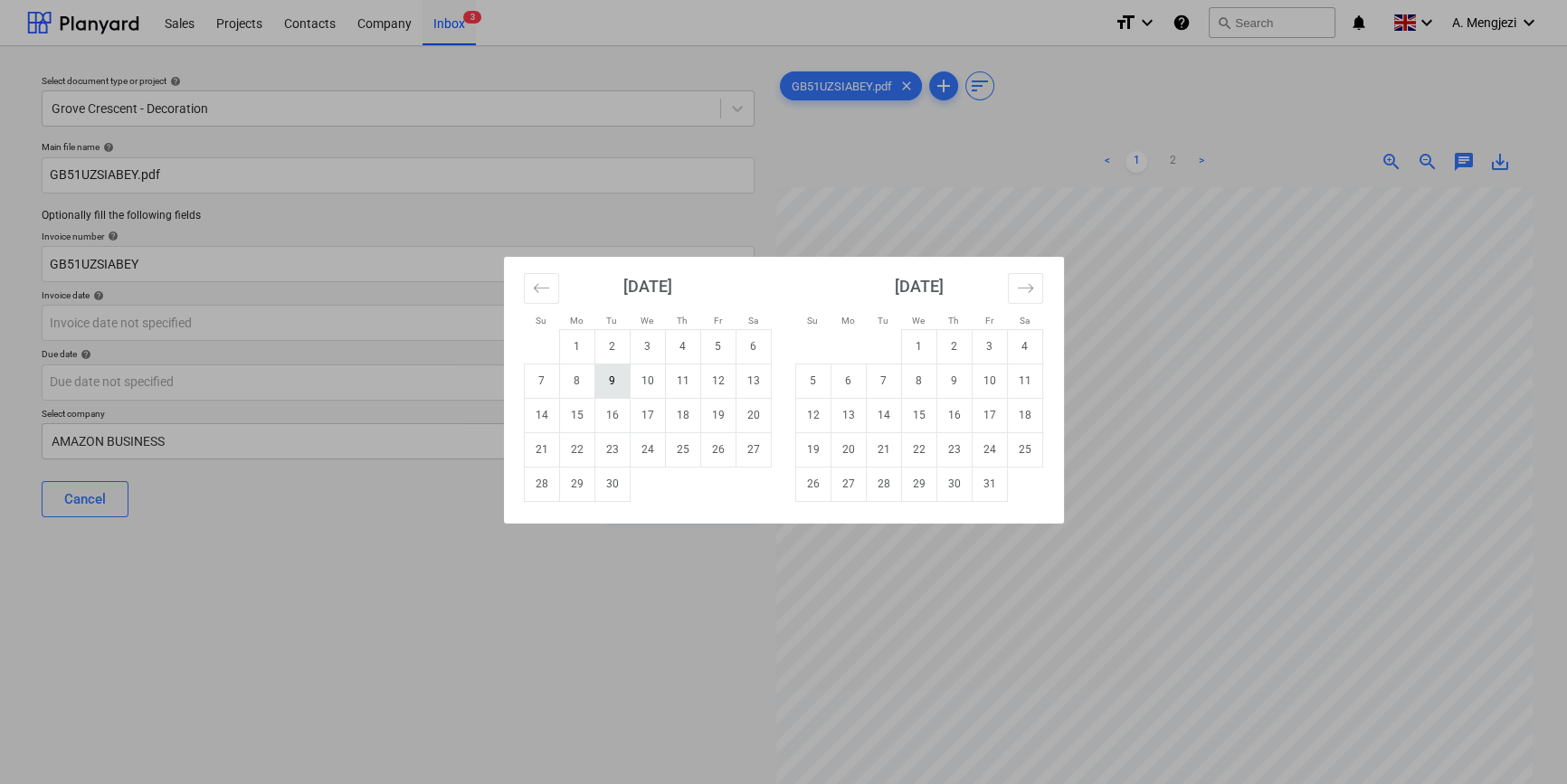
click at [607, 372] on td "9" at bounding box center [612, 380] width 35 height 34
type input "[DATE]"
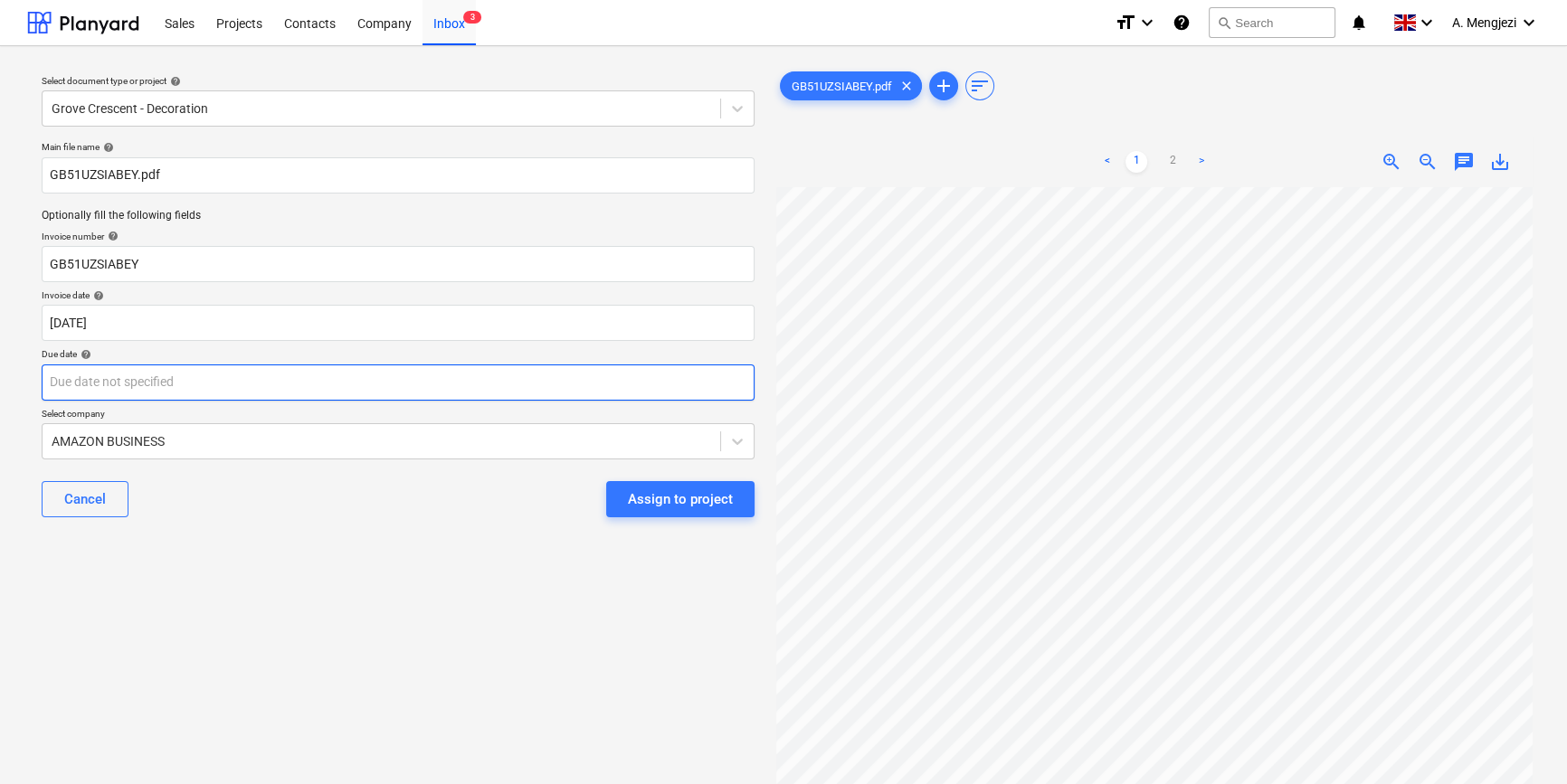
click at [452, 384] on body "Sales Projects Contacts Company Inbox 3 format_size keyboard_arrow_down help se…" at bounding box center [784, 392] width 1567 height 784
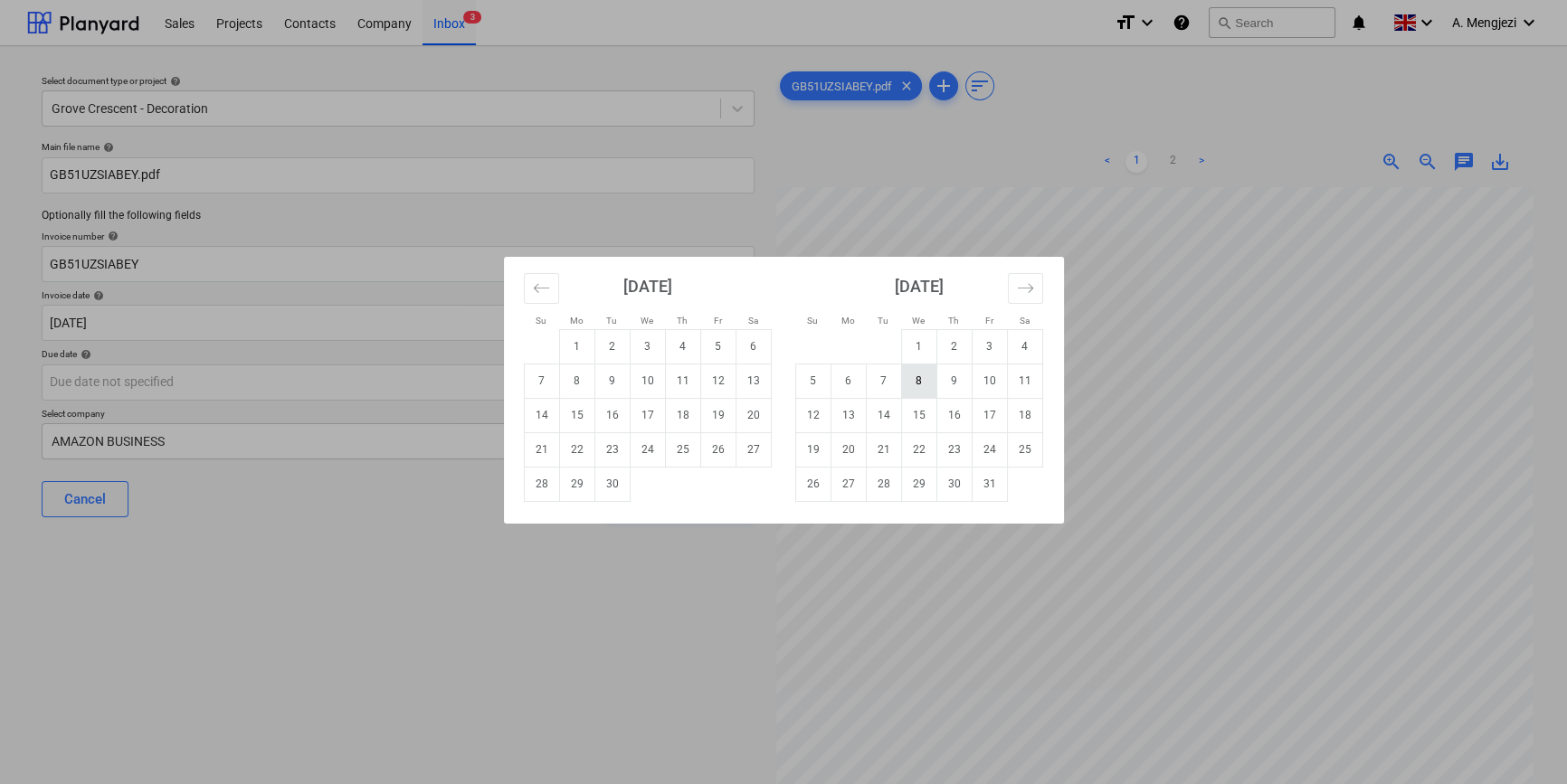
click at [914, 373] on td "8" at bounding box center [919, 380] width 35 height 34
type input "[DATE]"
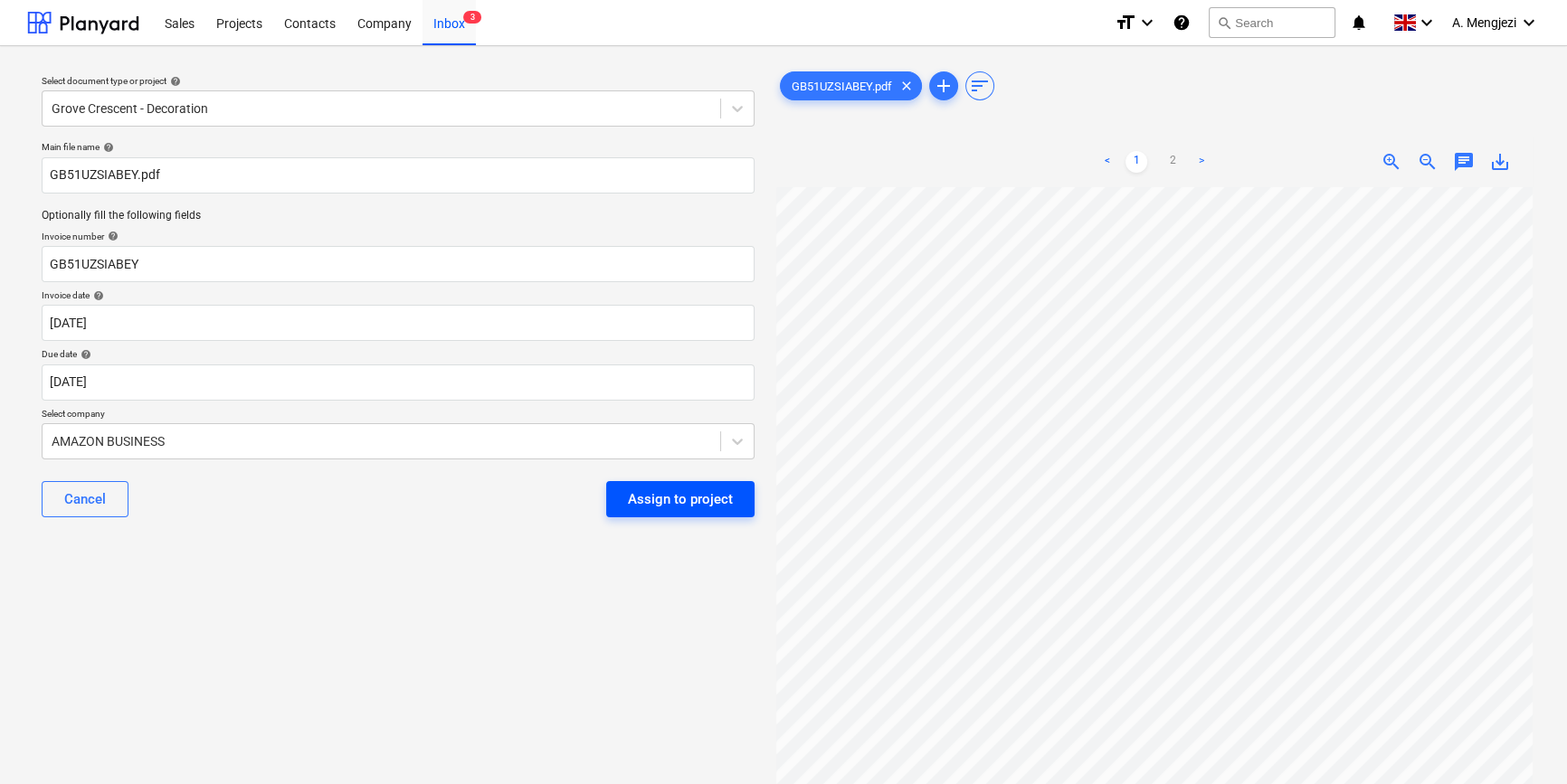
click at [672, 498] on div "Assign to project" at bounding box center [680, 499] width 105 height 23
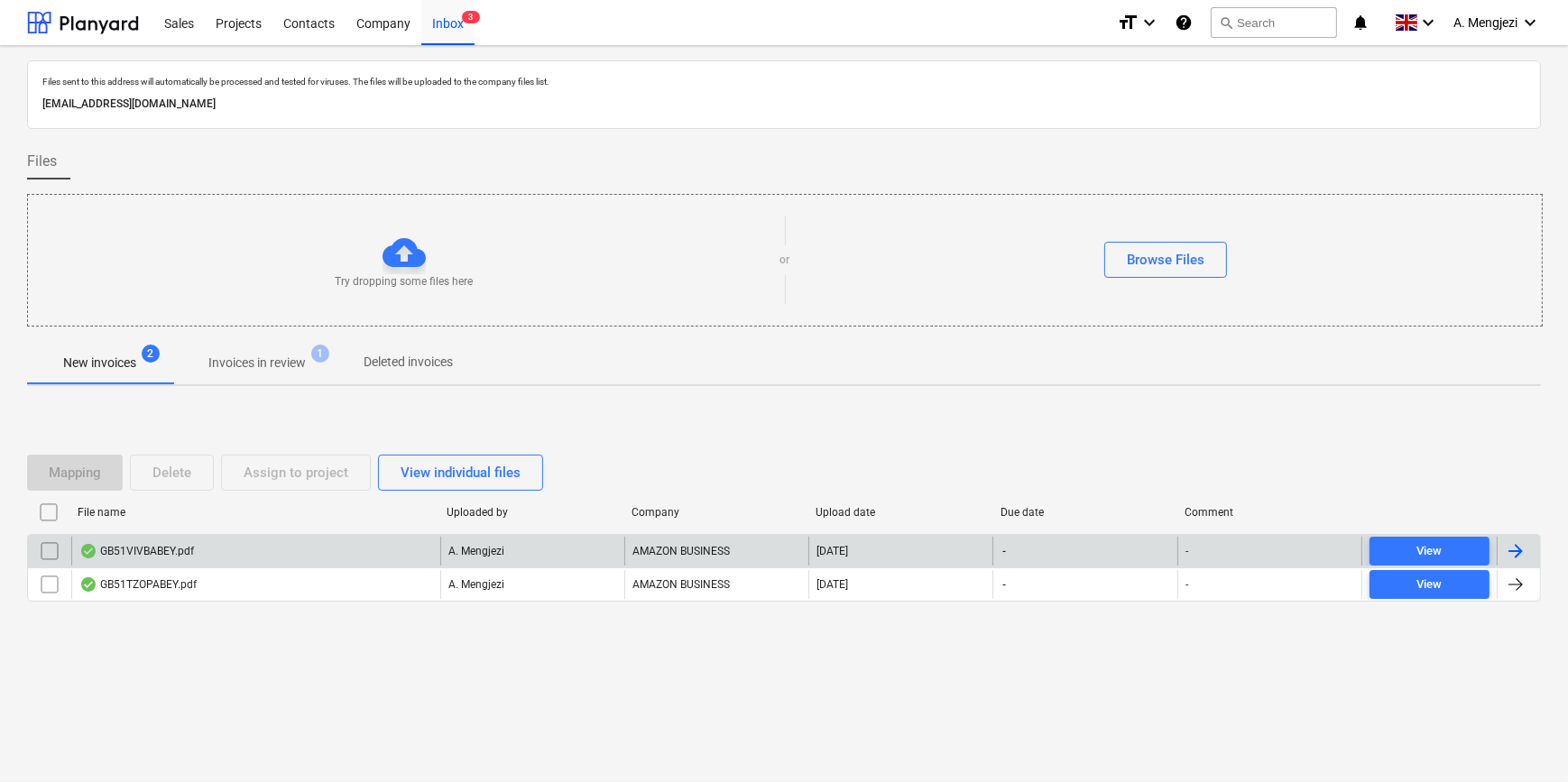
click at [334, 540] on div "GB51VIVBABEY.pdf" at bounding box center [256, 550] width 369 height 29
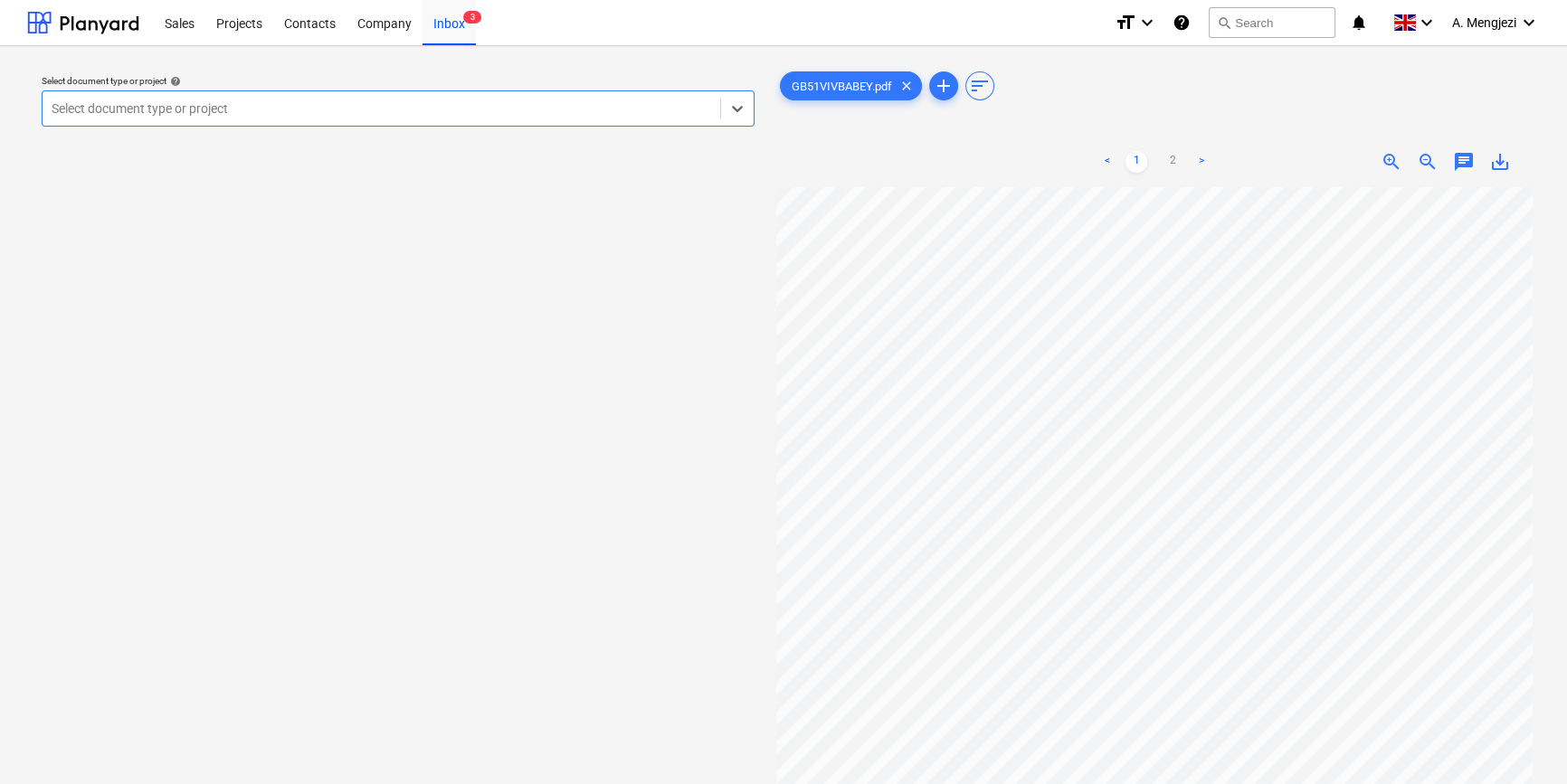
click at [290, 106] on div at bounding box center [381, 108] width 659 height 18
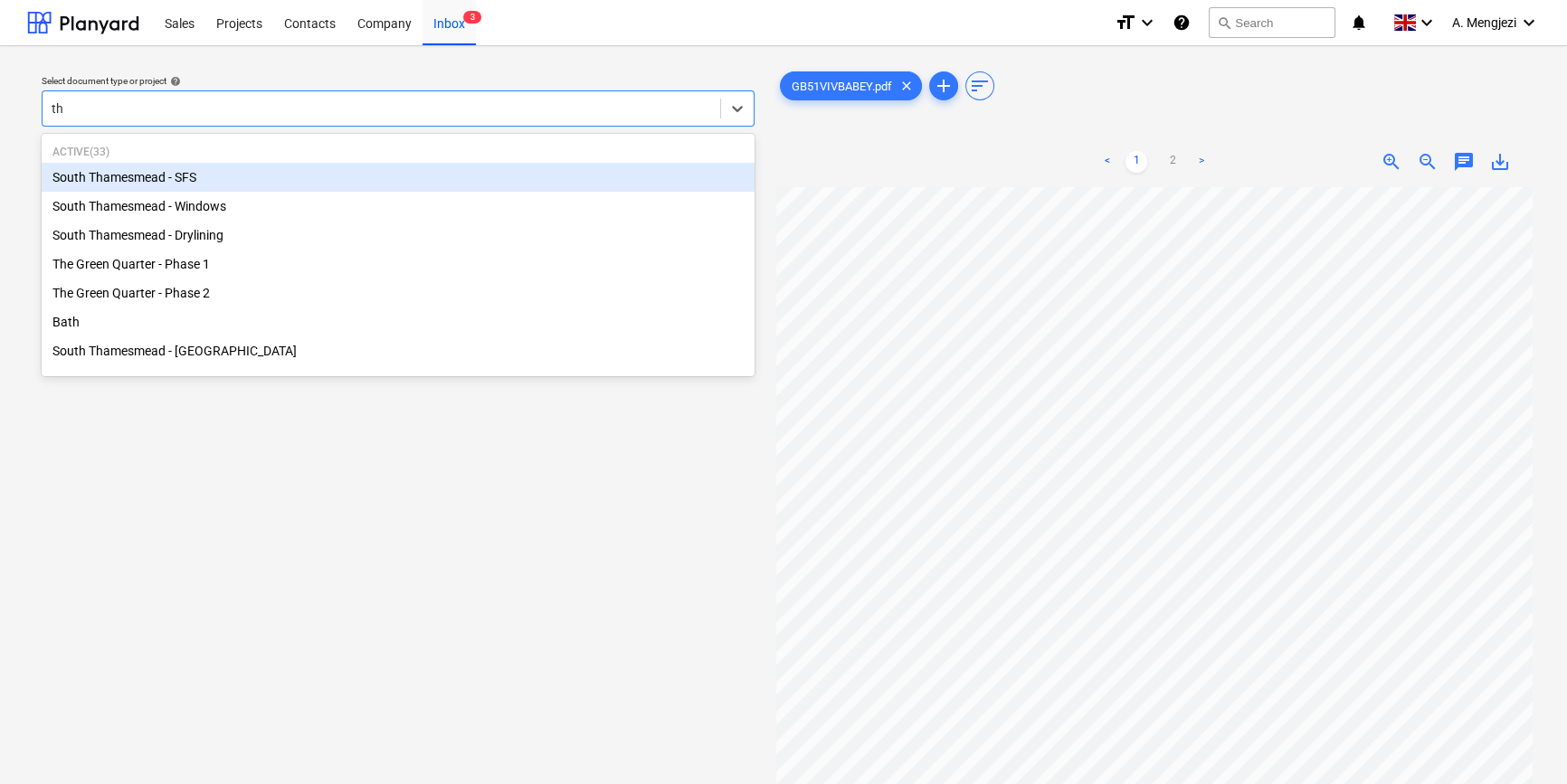
type input "the"
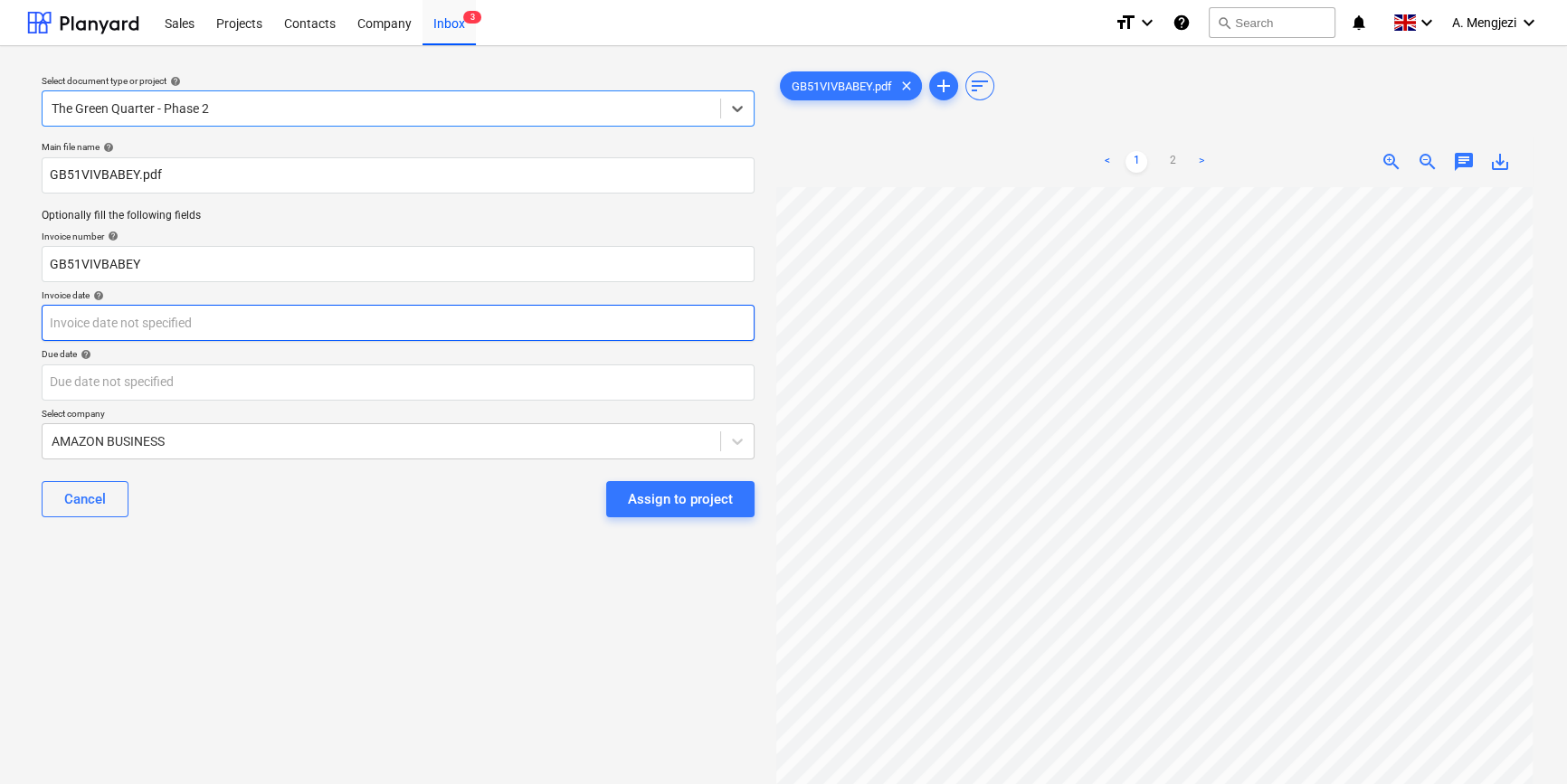
click at [374, 327] on body "Sales Projects Contacts Company Inbox 3 format_size keyboard_arrow_down help se…" at bounding box center [784, 392] width 1567 height 784
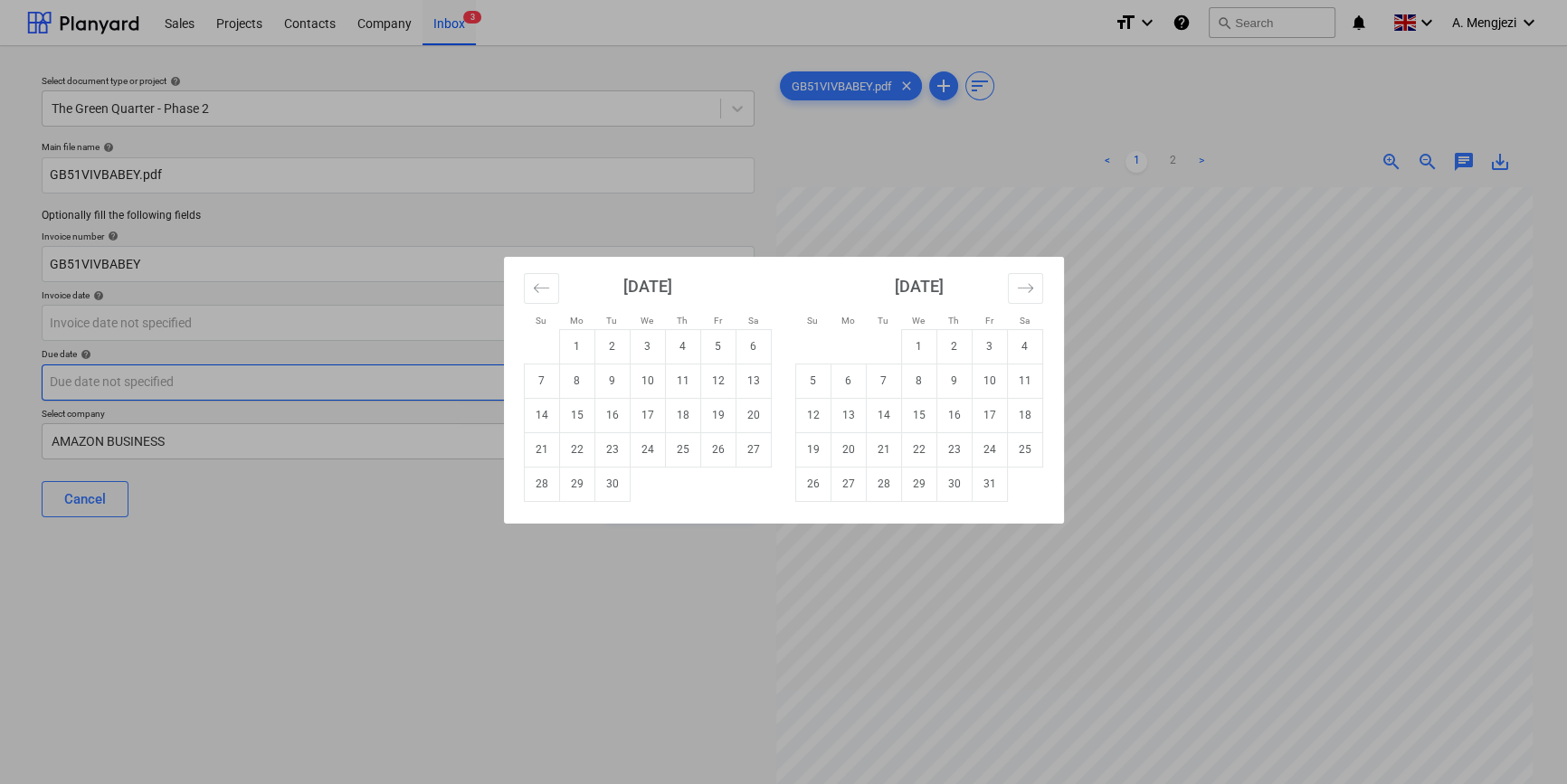
click at [647, 386] on td "10" at bounding box center [647, 380] width 35 height 34
type input "[DATE]"
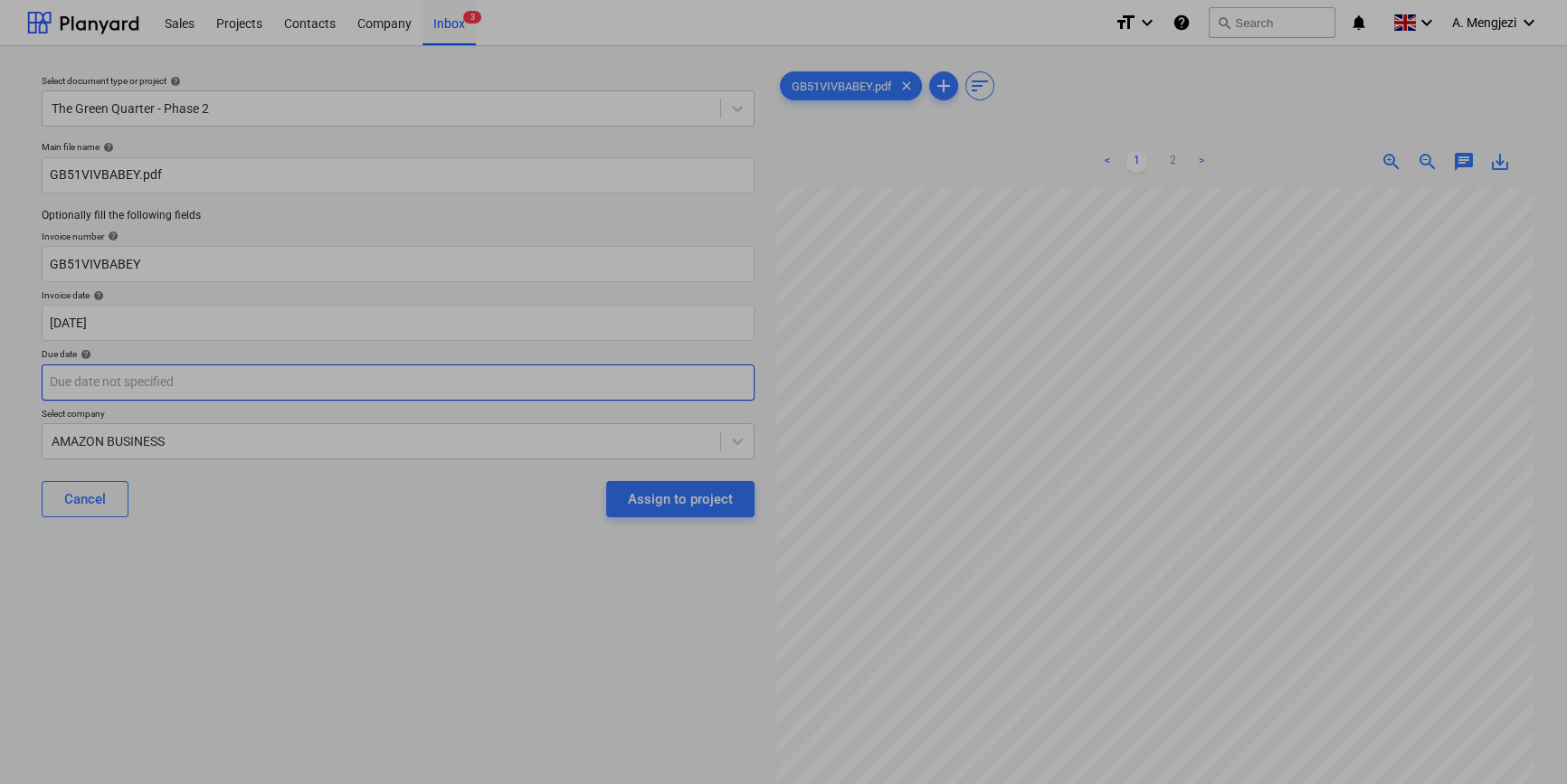
click at [590, 379] on body "Sales Projects Contacts Company Inbox 3 format_size keyboard_arrow_down help se…" at bounding box center [784, 392] width 1567 height 784
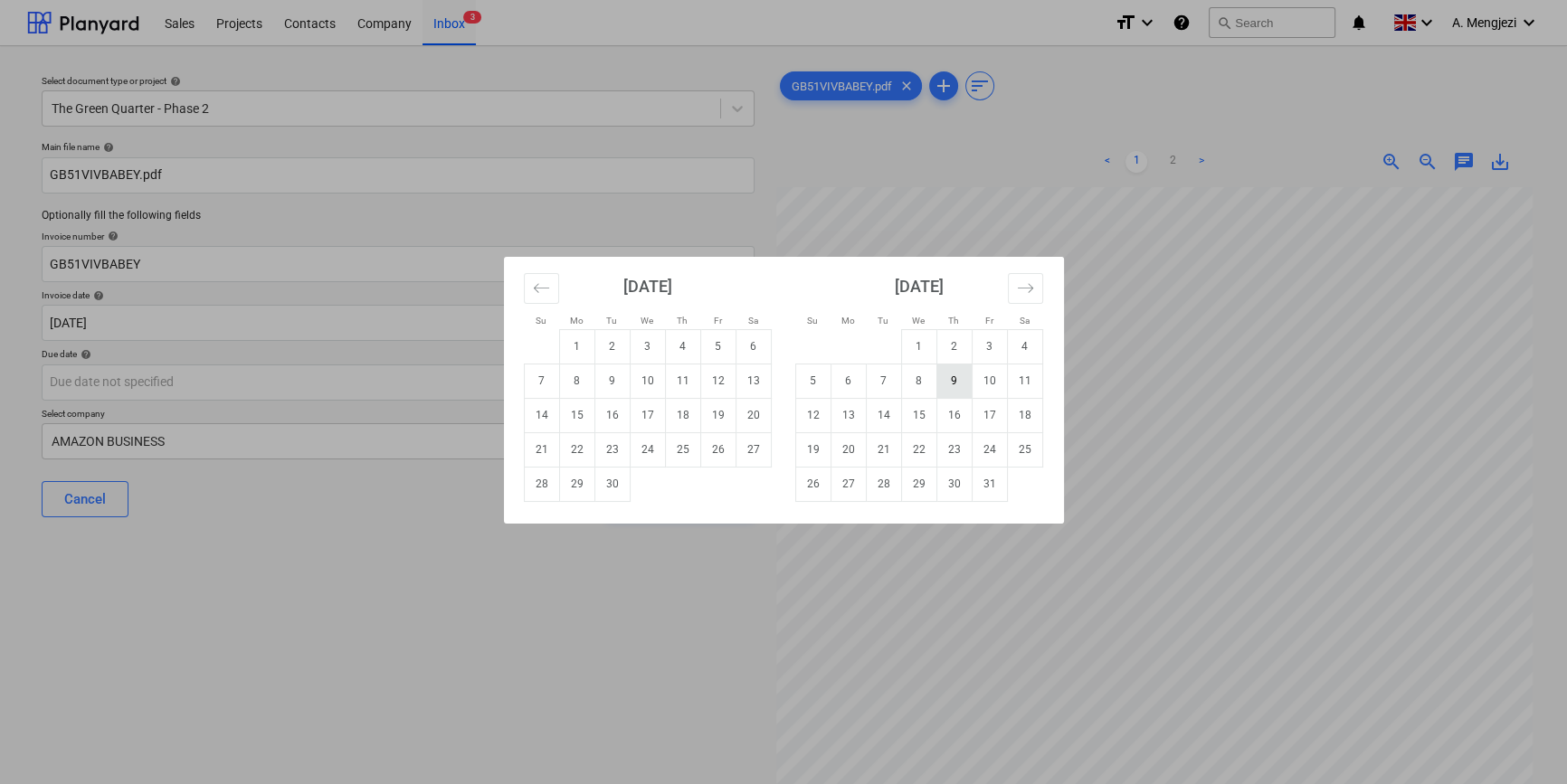
click at [950, 378] on td "9" at bounding box center [954, 380] width 35 height 34
type input "[DATE]"
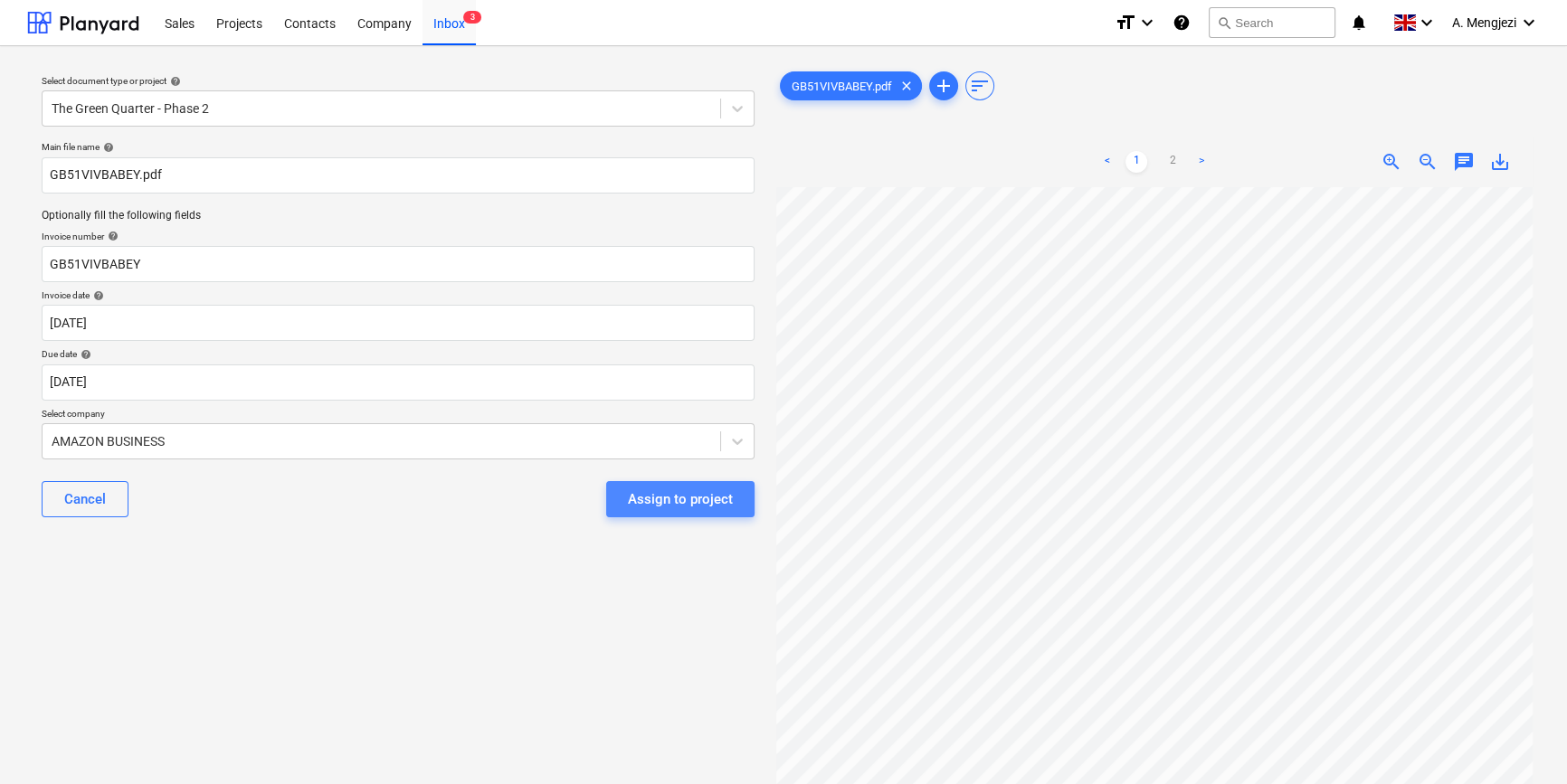
click at [668, 497] on div "Assign to project" at bounding box center [680, 499] width 105 height 23
click at [668, 497] on div "Assign to project" at bounding box center [680, 499] width 148 height 36
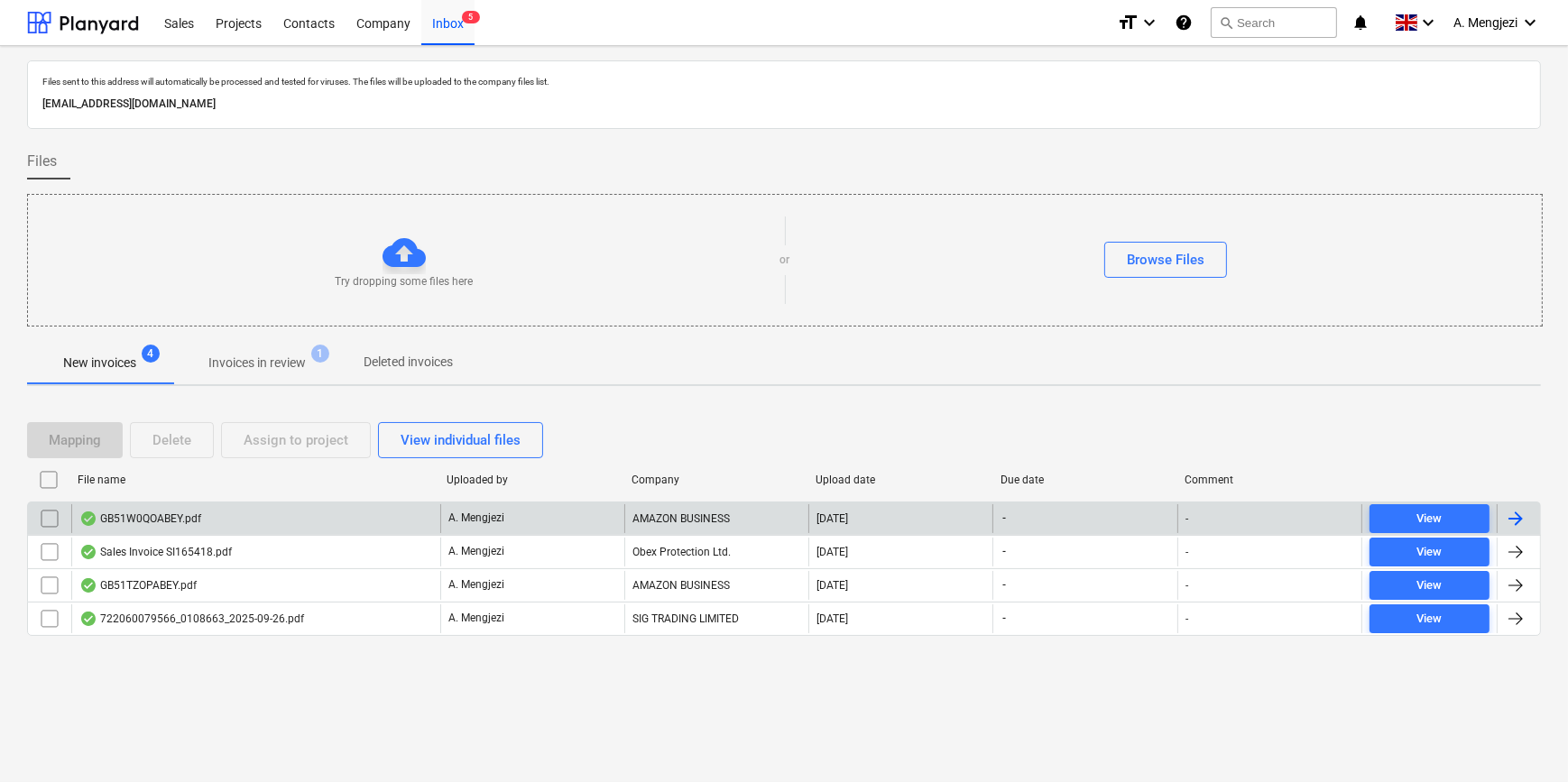
click at [239, 511] on div "GB51W0QOABEY.pdf" at bounding box center [256, 518] width 369 height 29
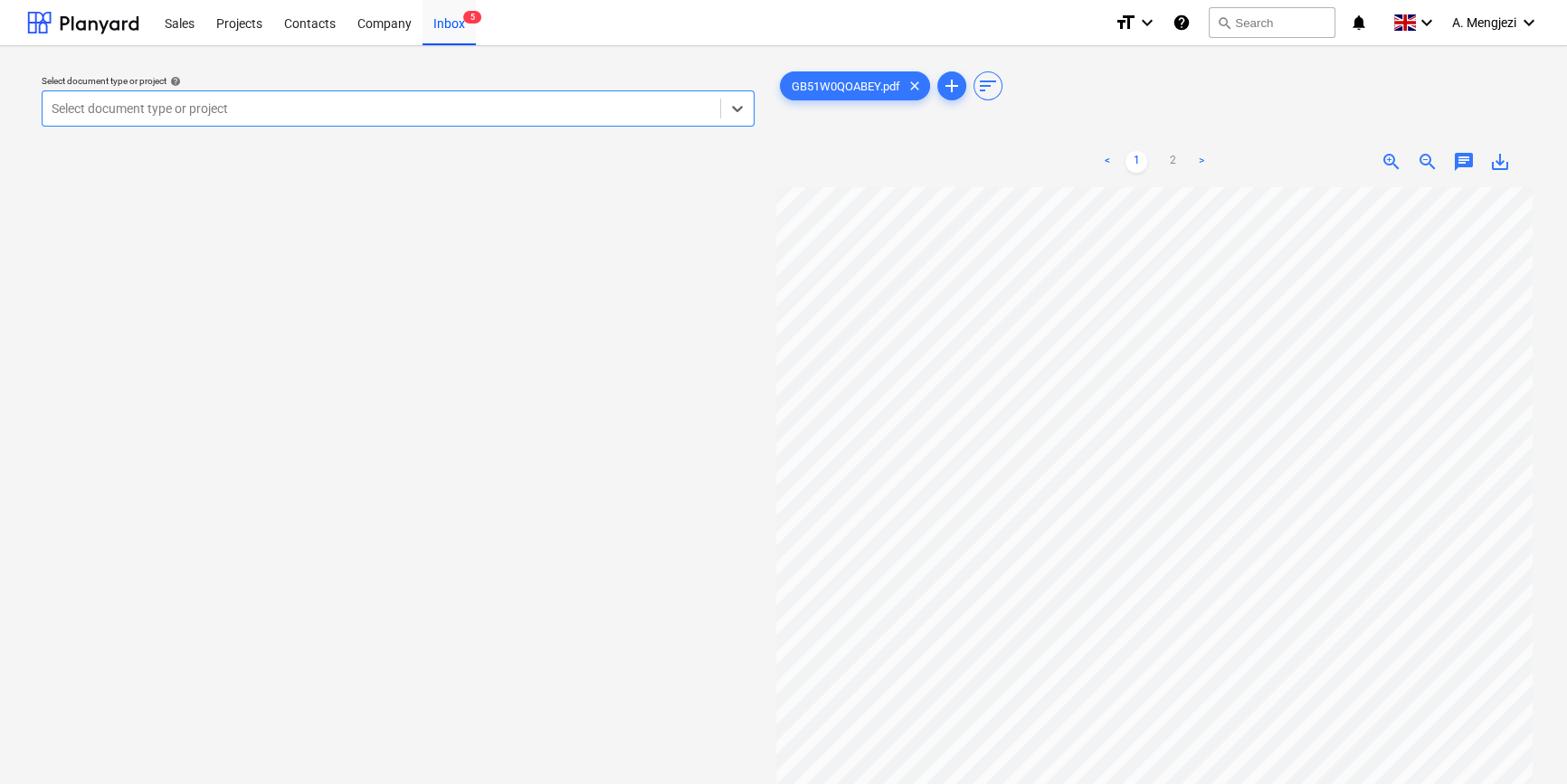
click at [286, 109] on div at bounding box center [381, 108] width 659 height 18
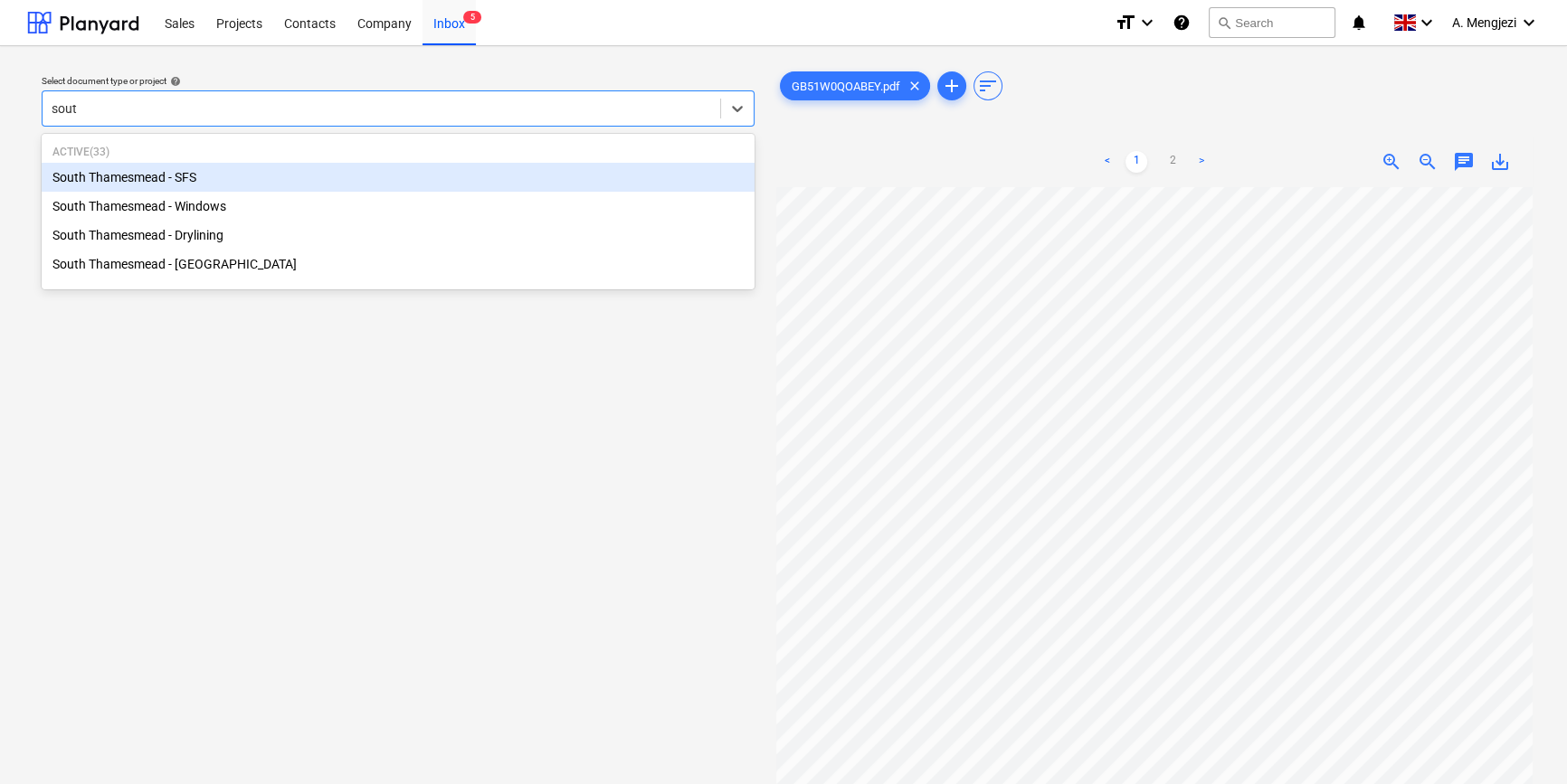
type input "south"
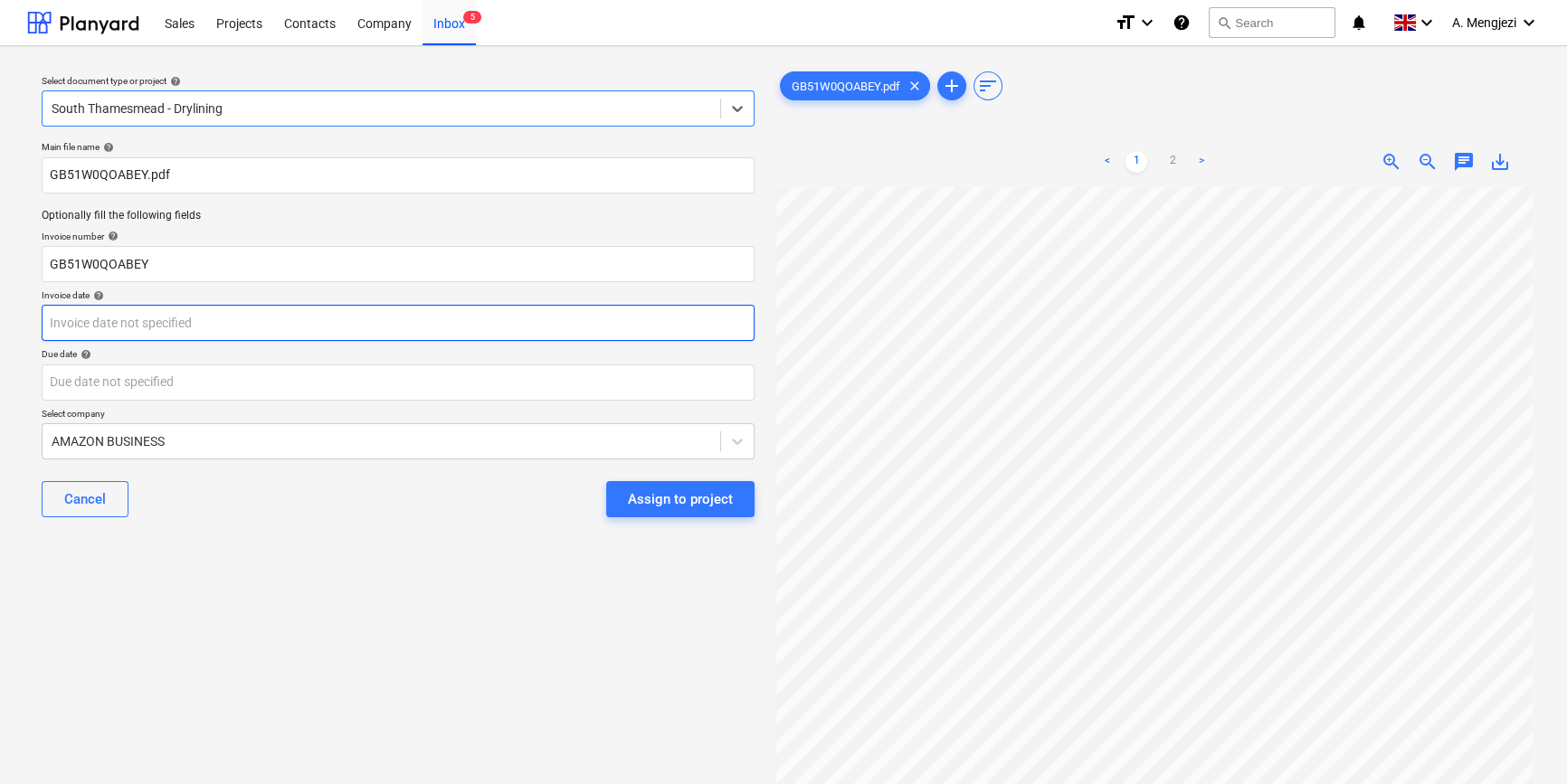
click at [337, 323] on body "Sales Projects Contacts Company Inbox 5 format_size keyboard_arrow_down help se…" at bounding box center [784, 392] width 1567 height 784
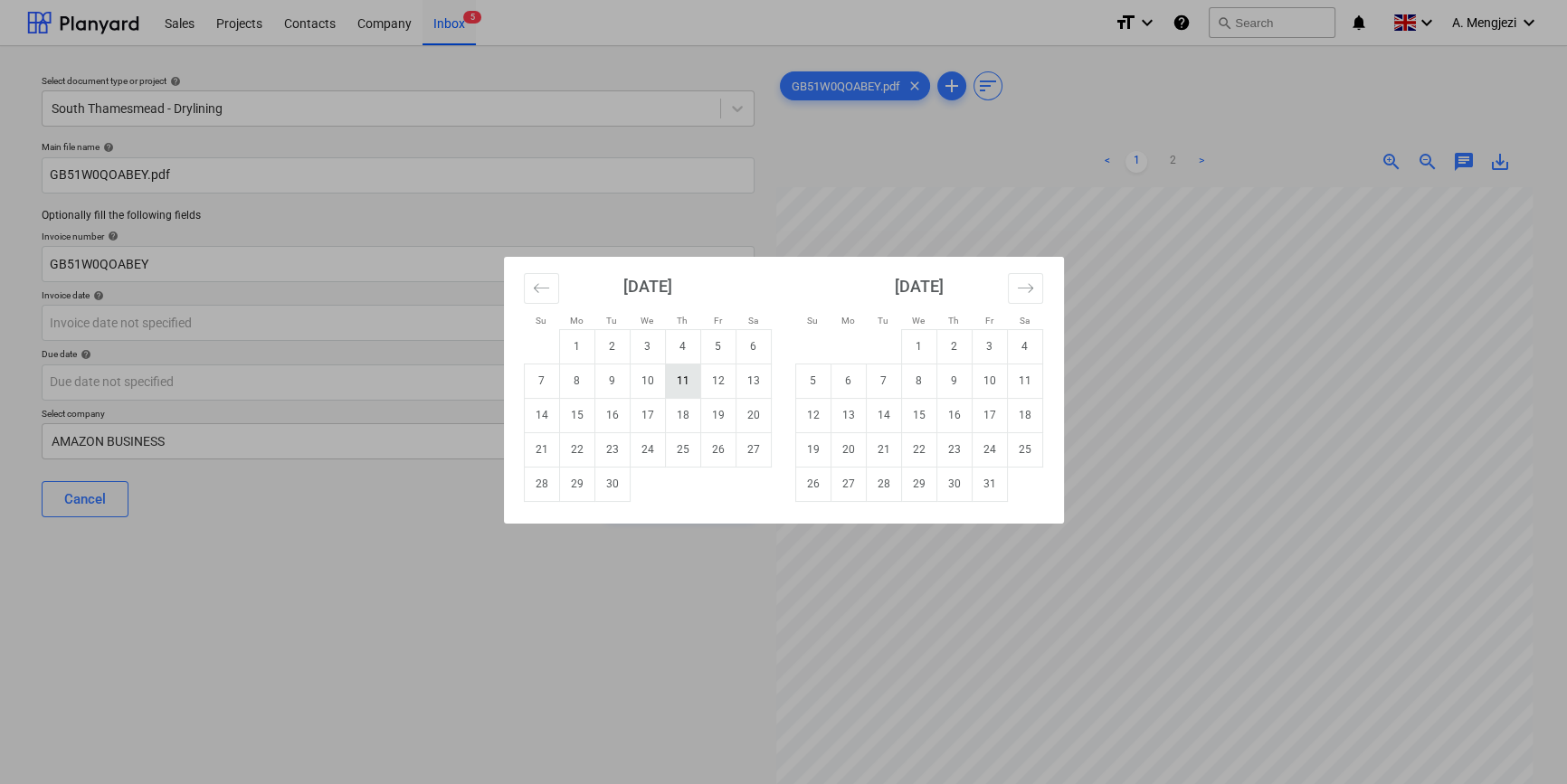
click at [686, 370] on td "11" at bounding box center [683, 380] width 35 height 34
type input "[DATE]"
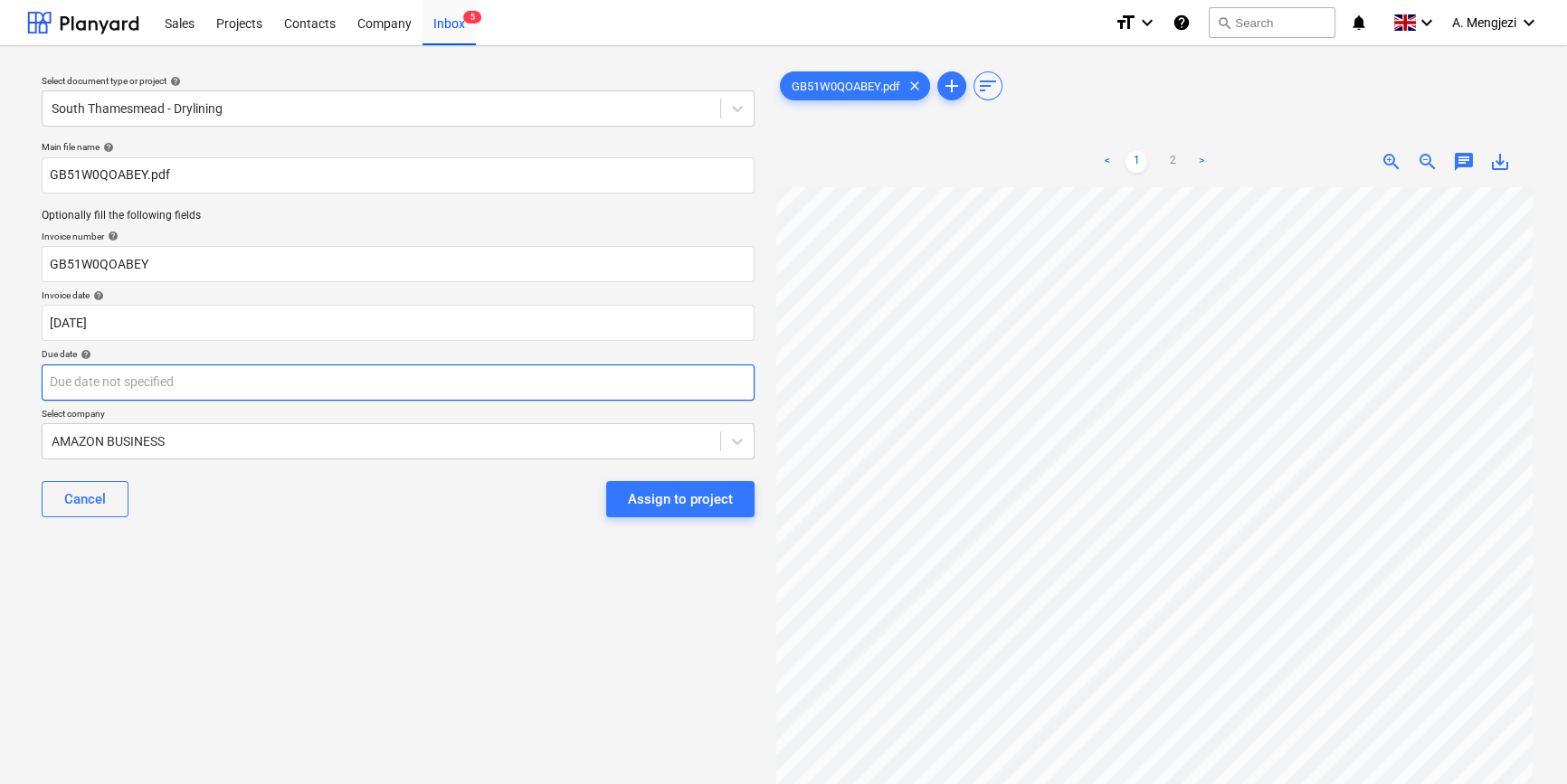
click at [568, 370] on body "Sales Projects Contacts Company Inbox 5 format_size keyboard_arrow_down help se…" at bounding box center [784, 392] width 1567 height 784
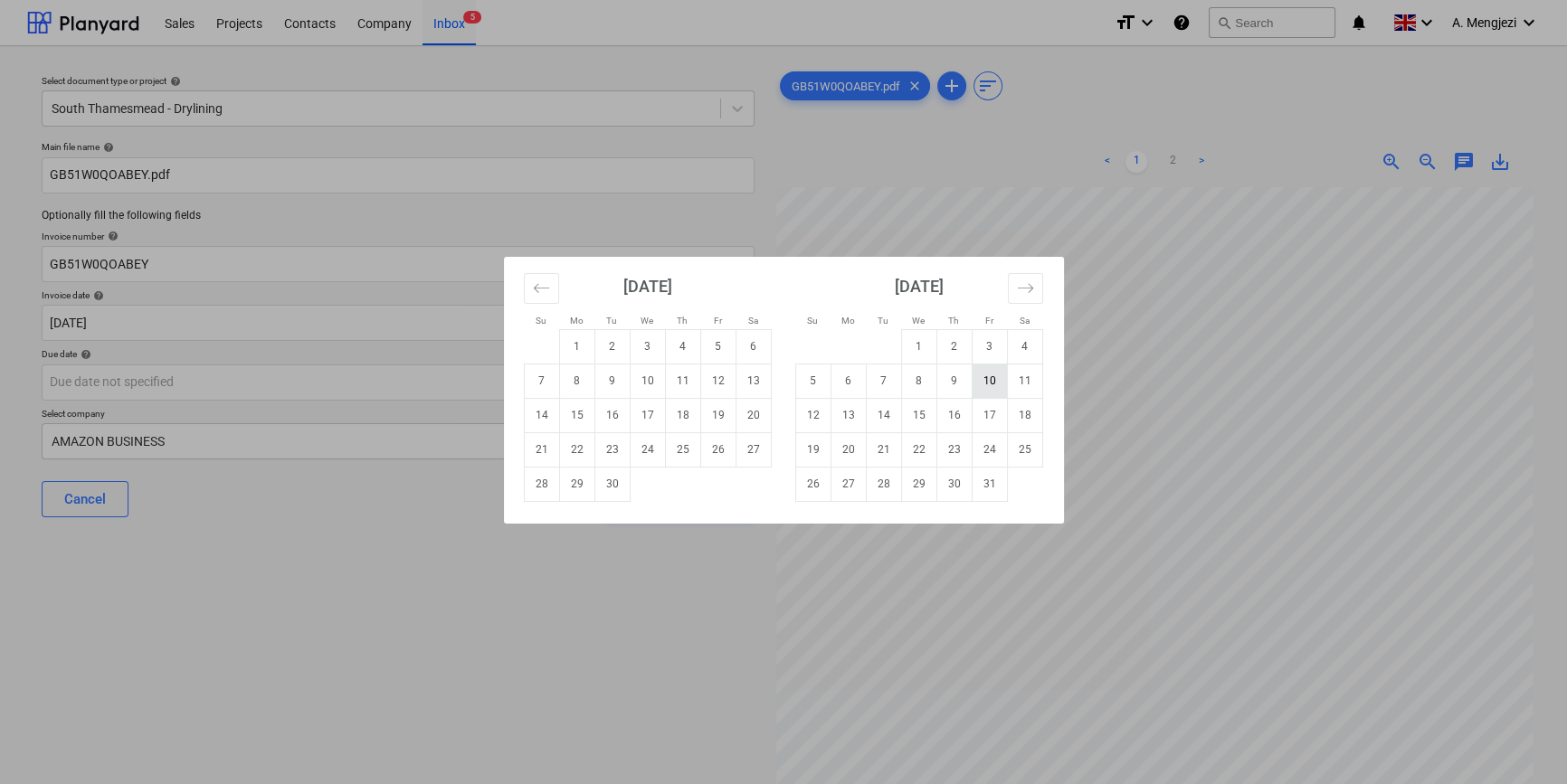
click at [986, 377] on td "10" at bounding box center [990, 380] width 35 height 34
type input "[DATE]"
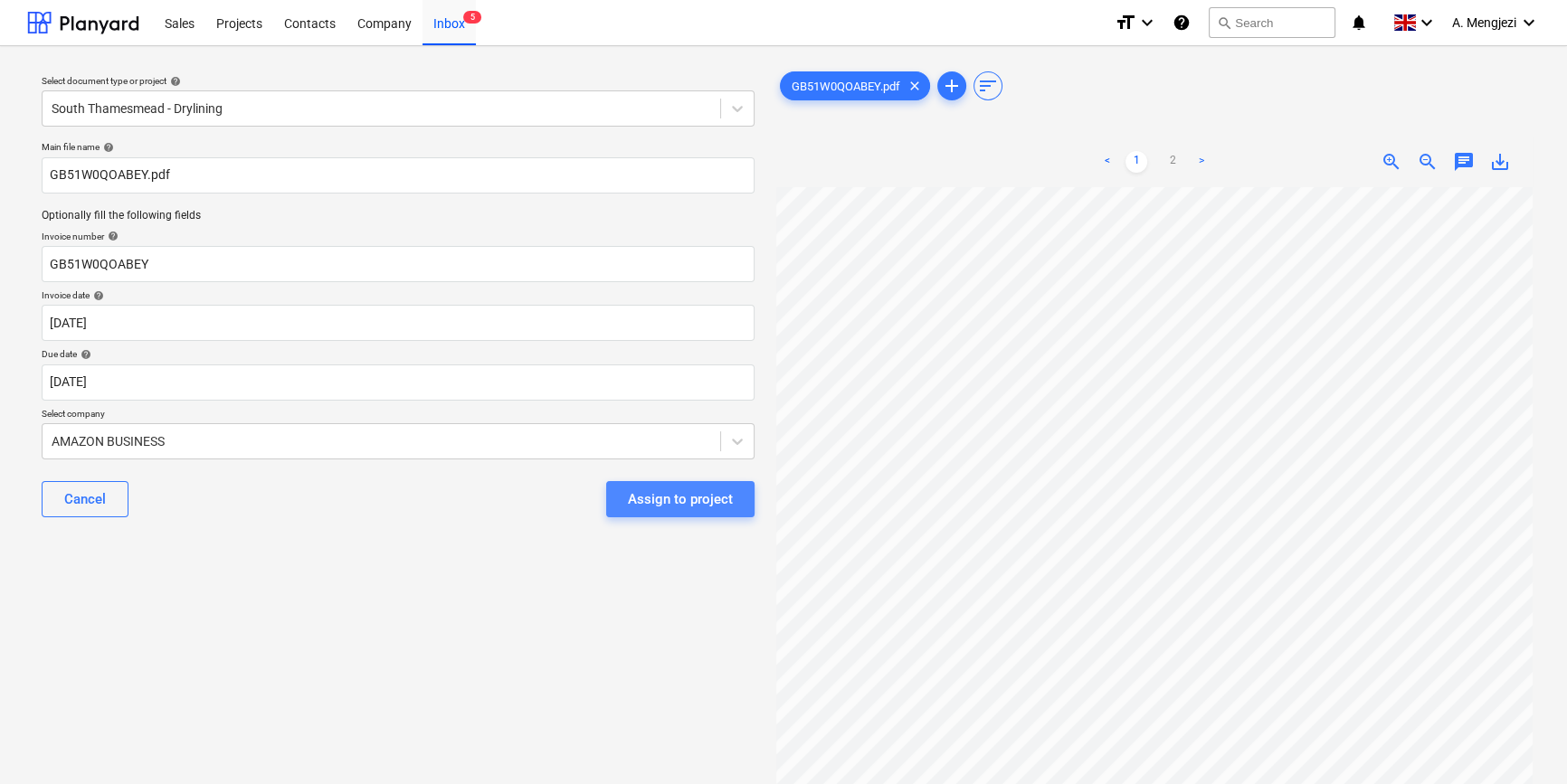
click at [668, 501] on div "Assign to project" at bounding box center [680, 499] width 105 height 23
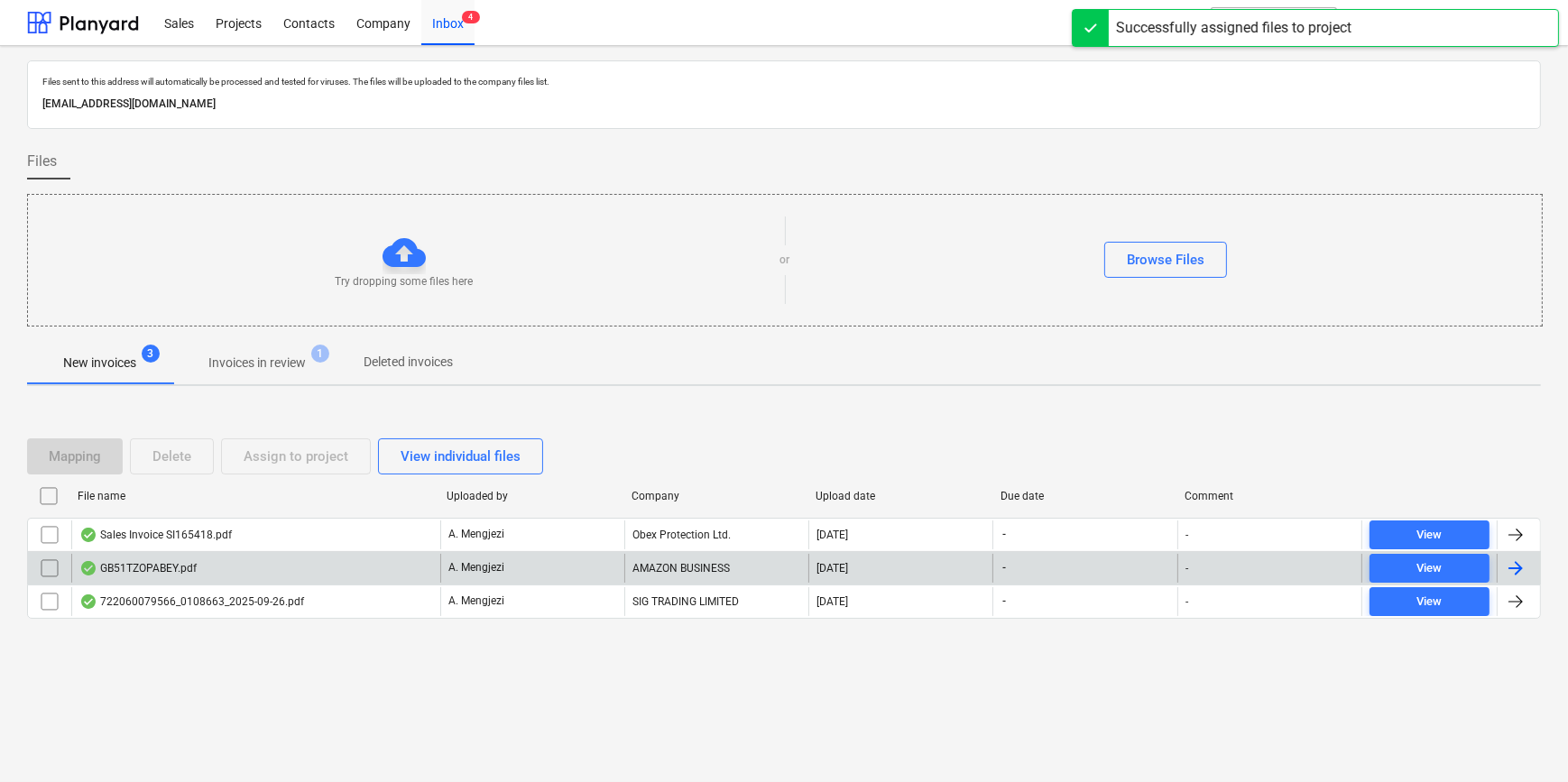
click at [342, 563] on div "GB51TZOPABEY.pdf" at bounding box center [256, 568] width 369 height 29
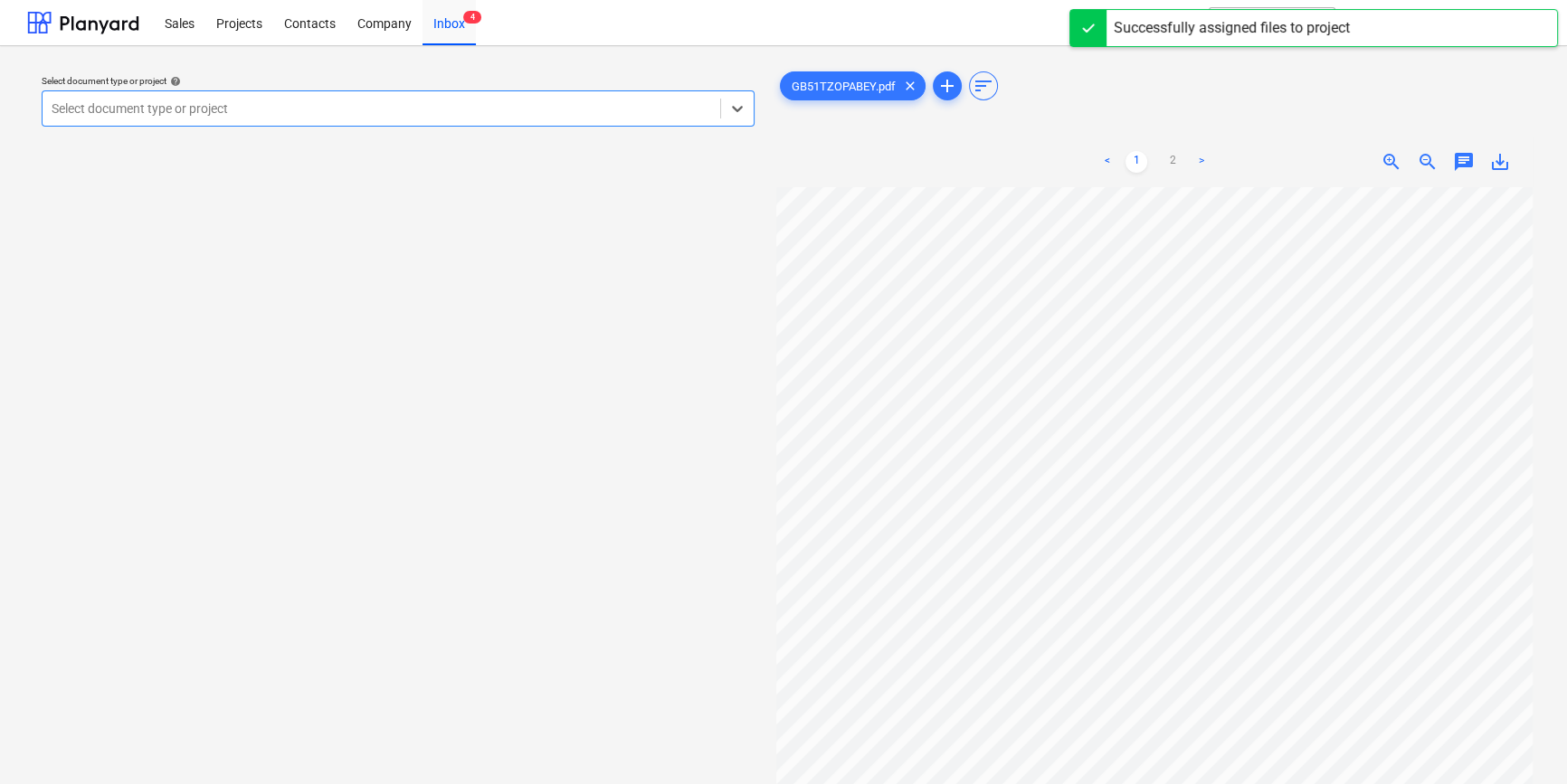
click at [316, 108] on div at bounding box center [381, 108] width 659 height 18
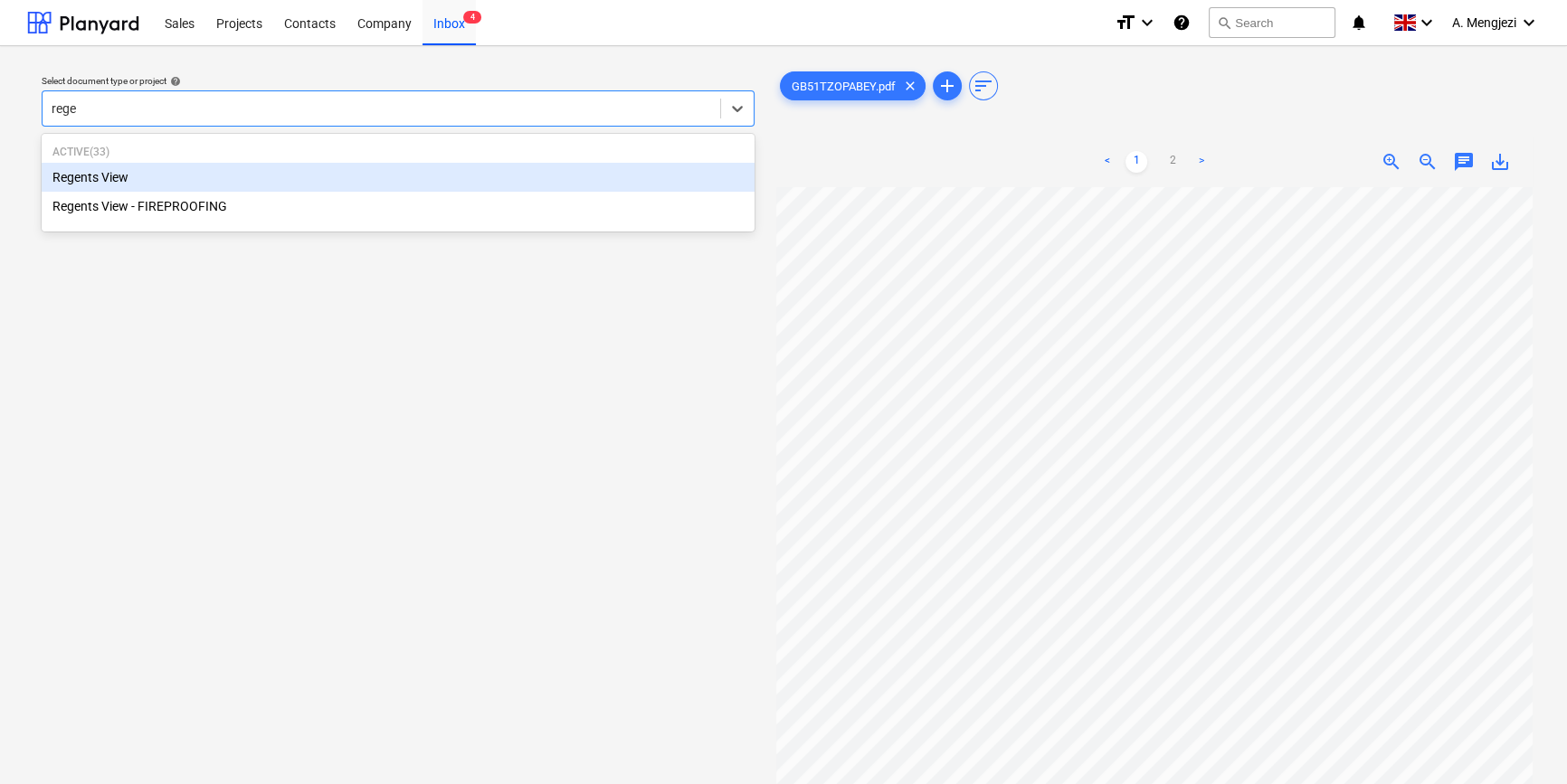
type input "regen"
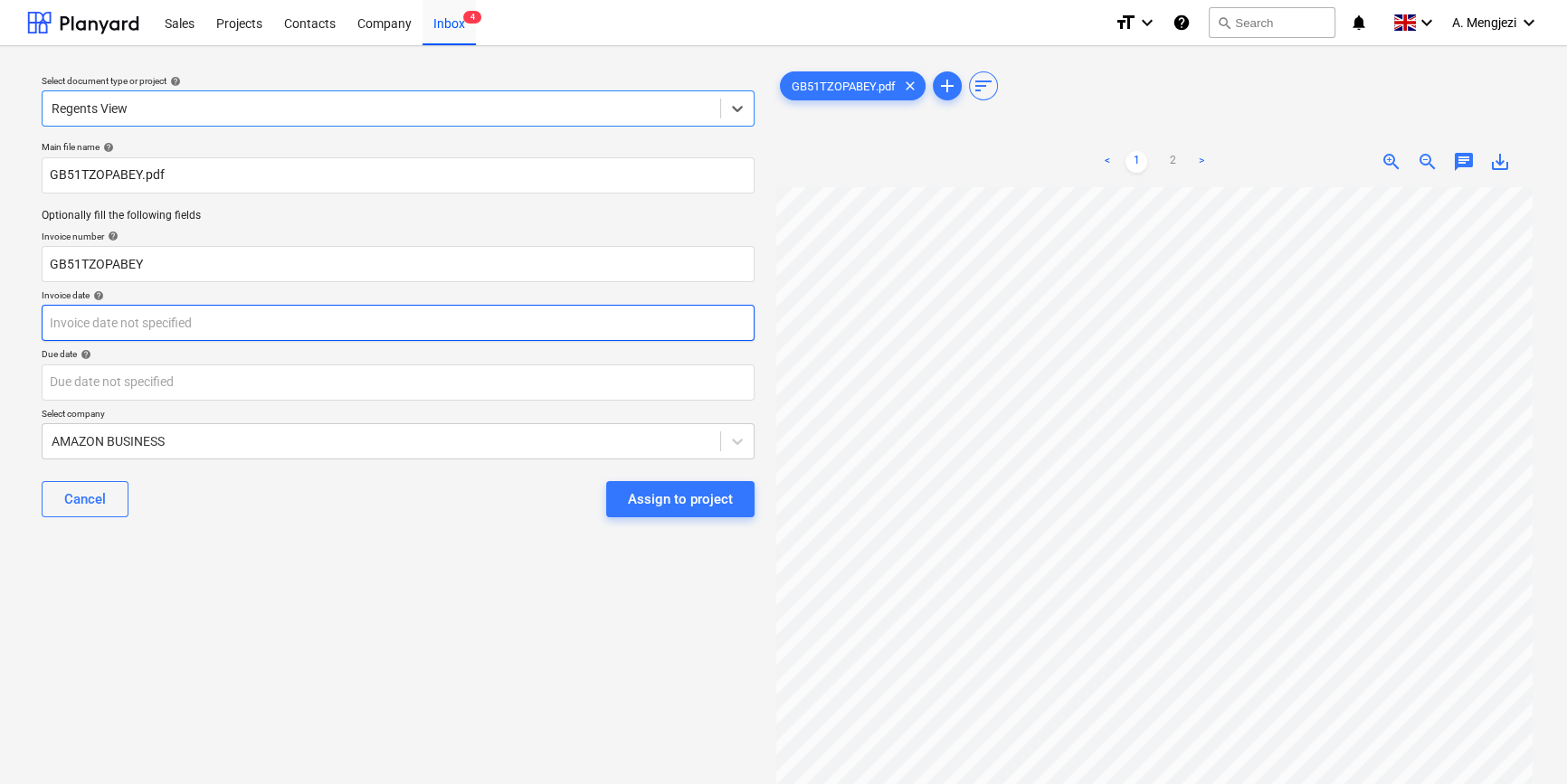
click at [286, 325] on body "Sales Projects Contacts Company Inbox 4 format_size keyboard_arrow_down help se…" at bounding box center [784, 392] width 1567 height 784
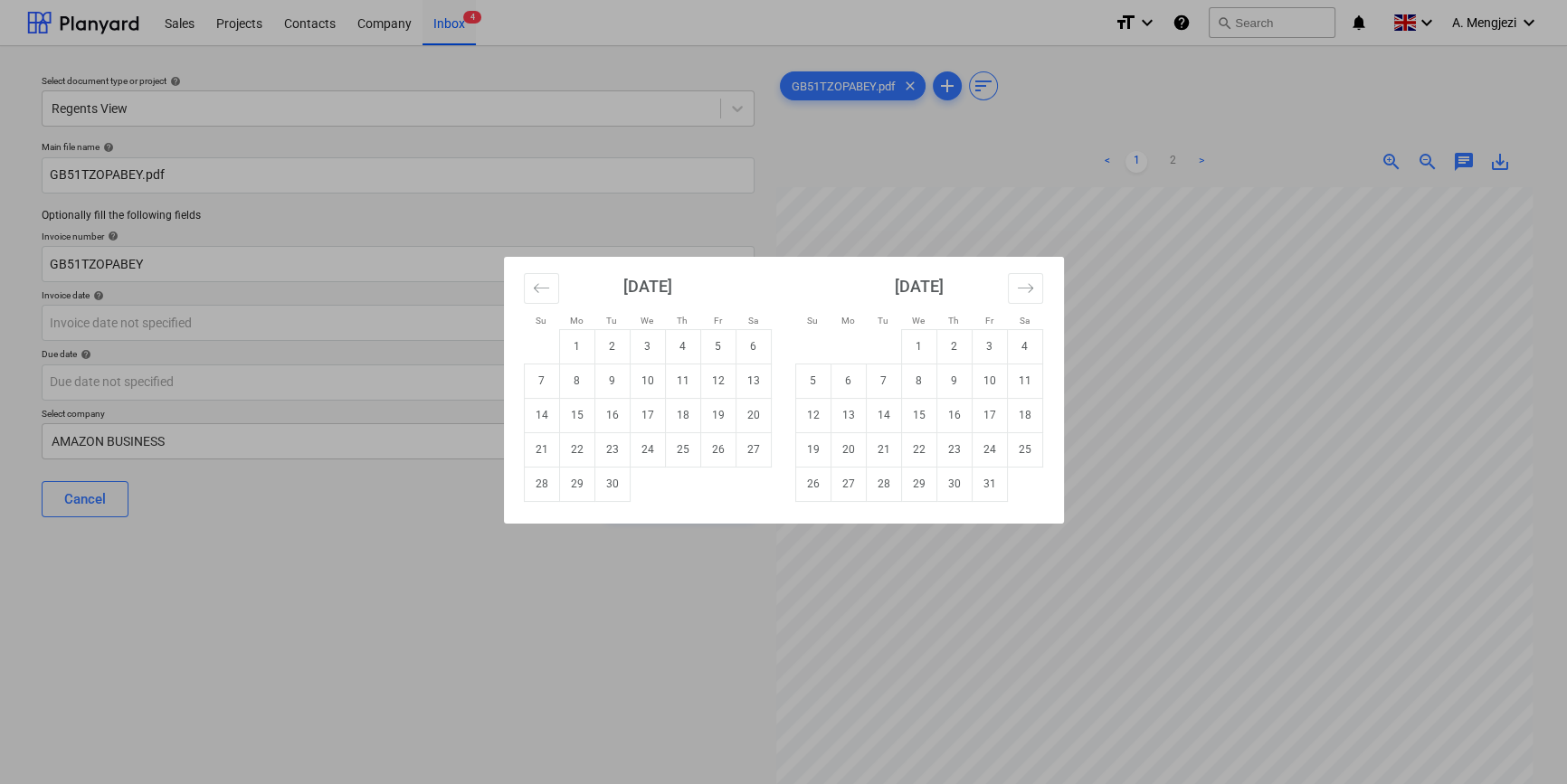
click at [706, 346] on td "5" at bounding box center [718, 346] width 35 height 34
type input "[DATE]"
click at [418, 385] on body "Sales Projects Contacts Company Inbox 4 format_size keyboard_arrow_down help se…" at bounding box center [784, 392] width 1567 height 784
click at [1019, 341] on td "4" at bounding box center [1025, 346] width 35 height 34
type input "[DATE]"
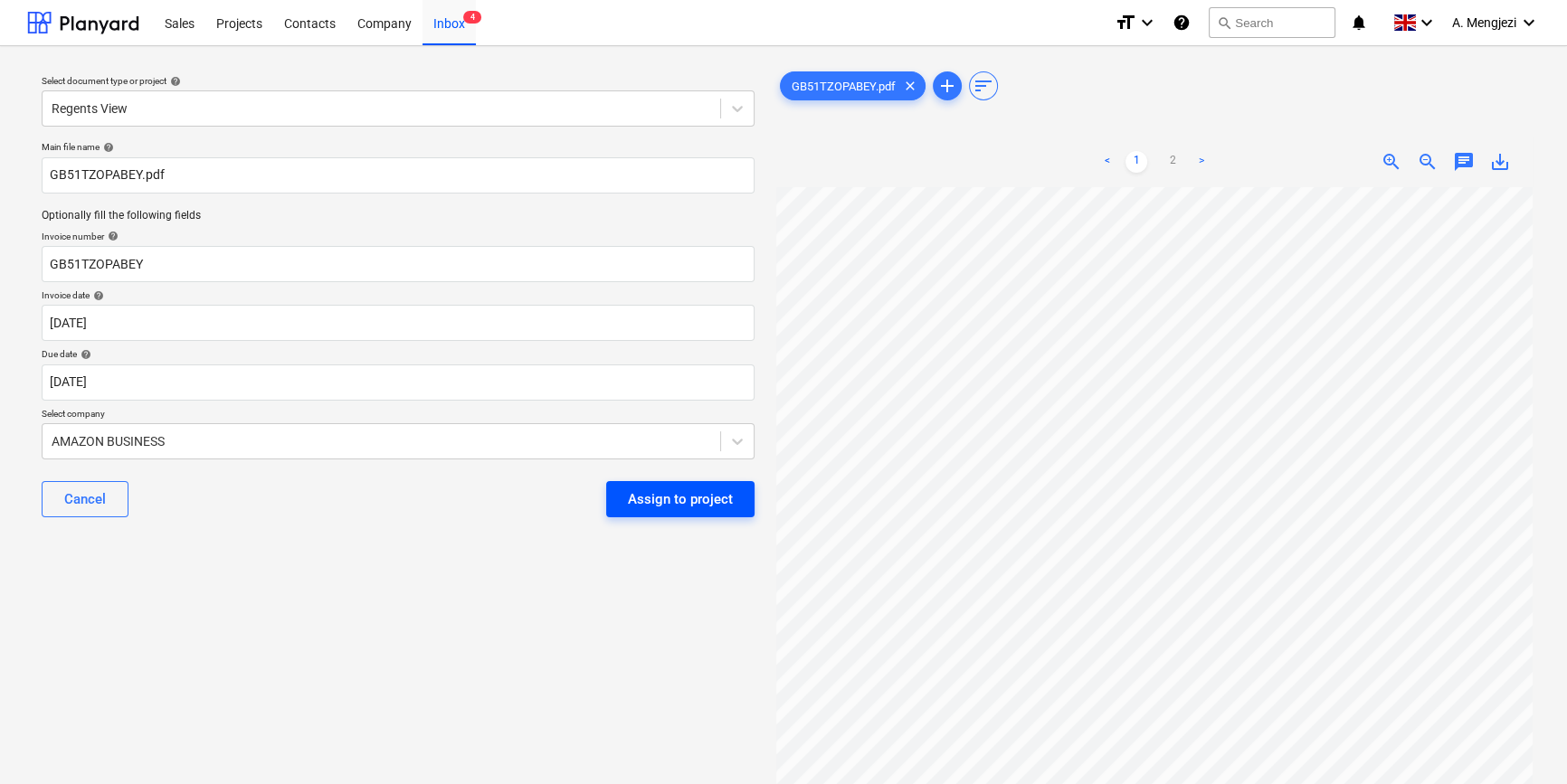
click at [679, 497] on div "Assign to project" at bounding box center [680, 499] width 105 height 23
click at [679, 497] on div "Assign to project" at bounding box center [680, 499] width 148 height 36
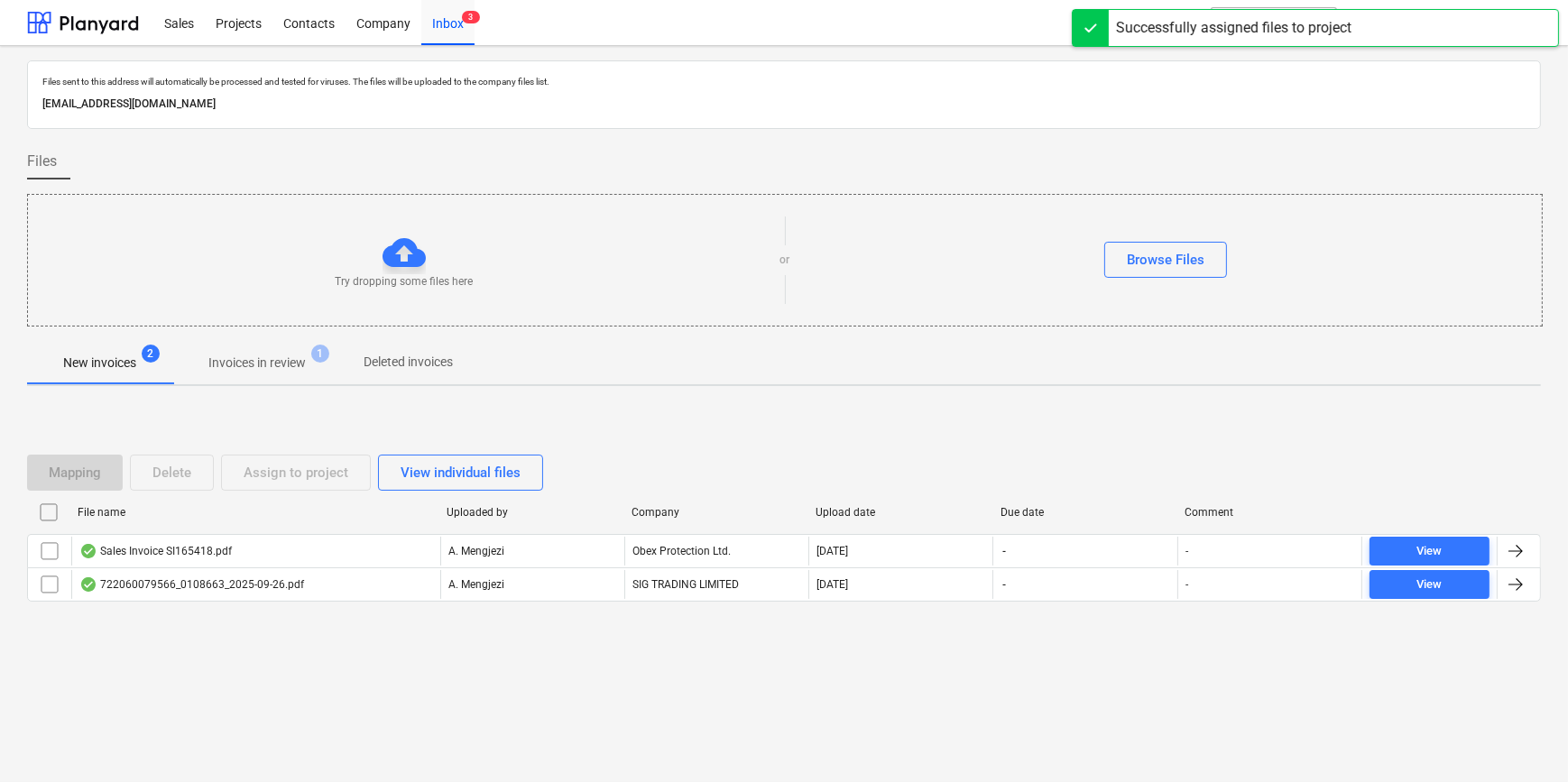
click at [232, 368] on p "Invoices in review" at bounding box center [257, 363] width 98 height 19
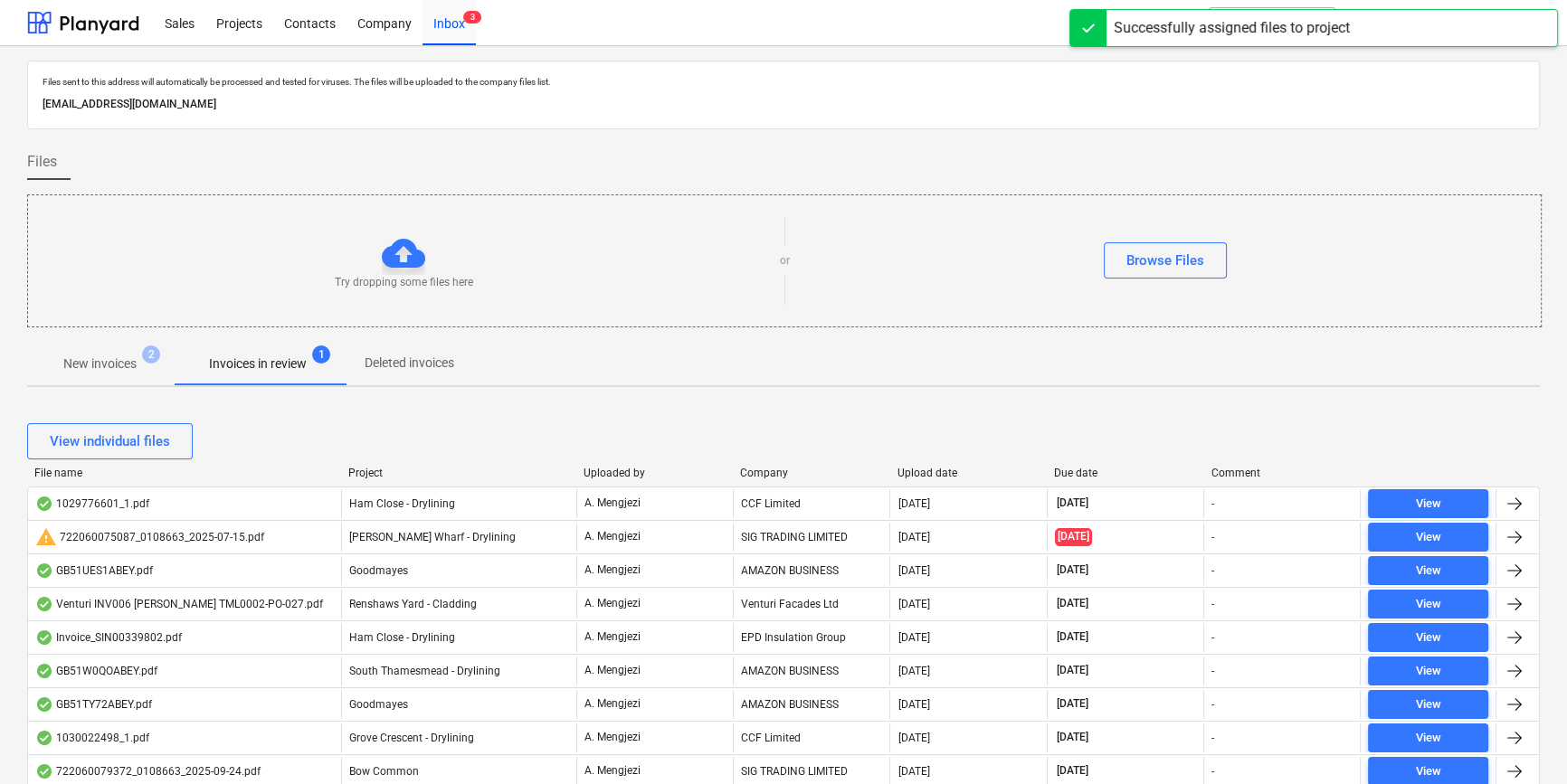
click at [799, 474] on div "Company" at bounding box center [811, 473] width 142 height 13
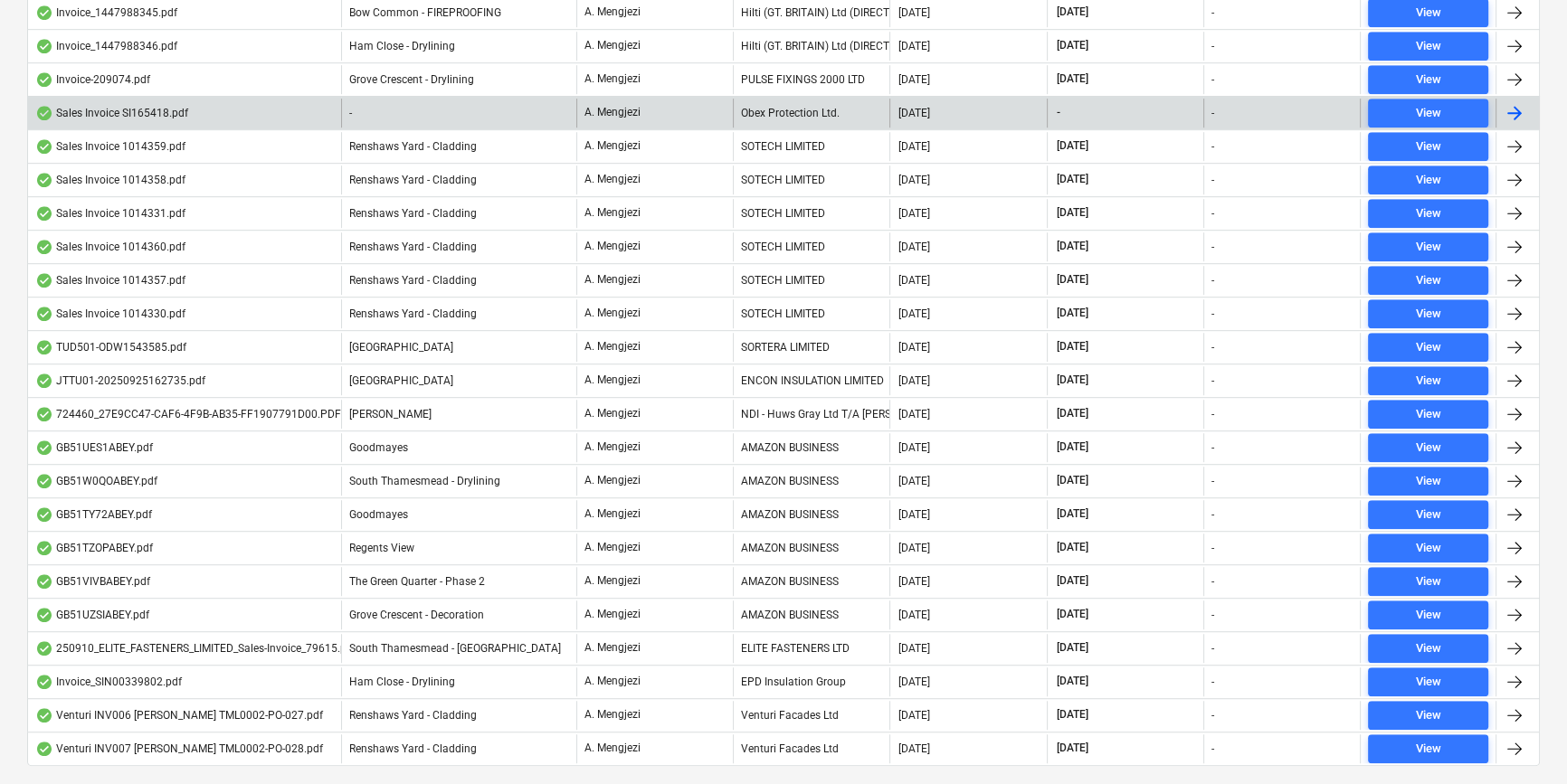
scroll to position [1401, 0]
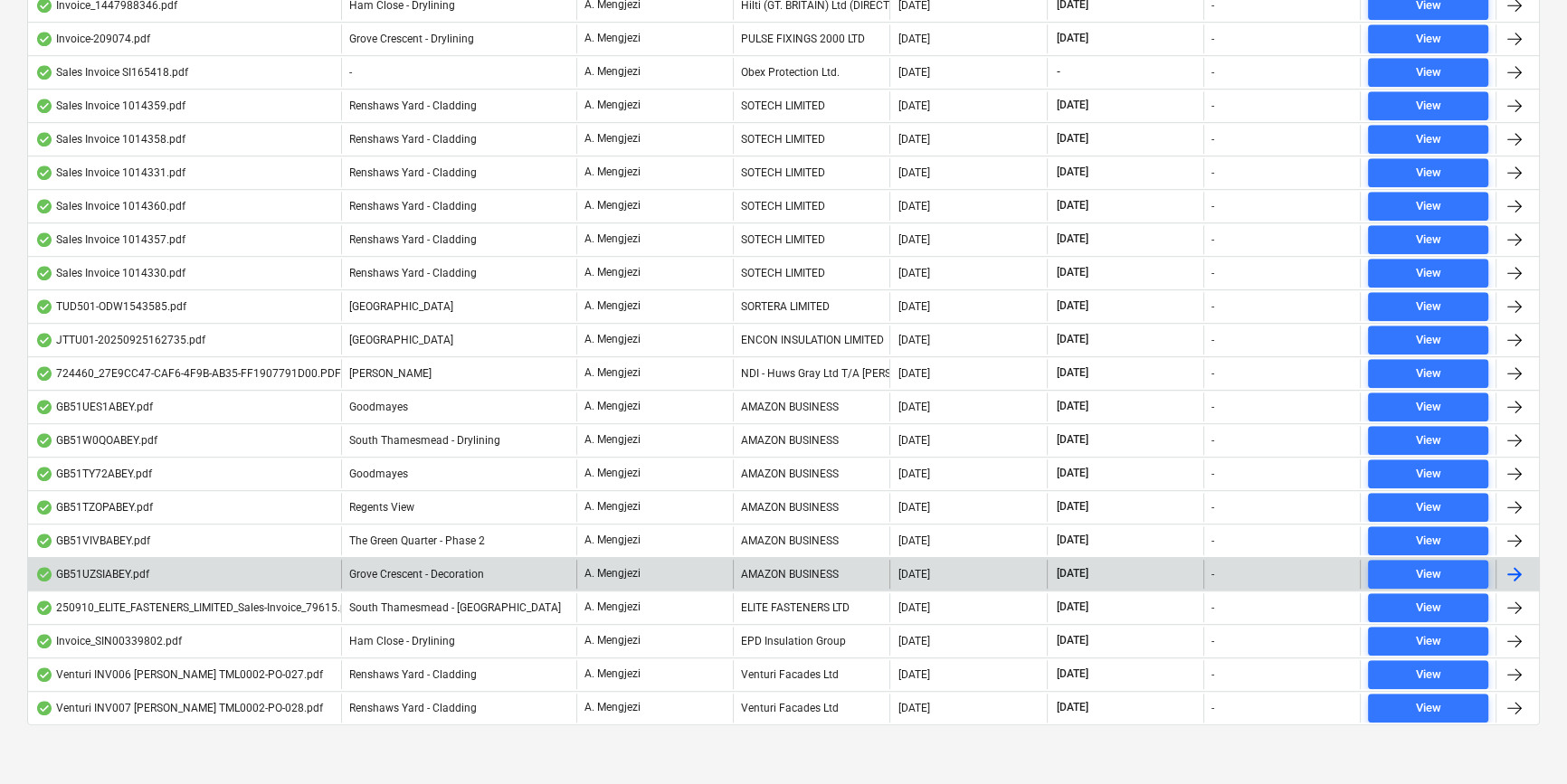
click at [804, 560] on div "AMAZON BUSINESS" at bounding box center [811, 573] width 157 height 29
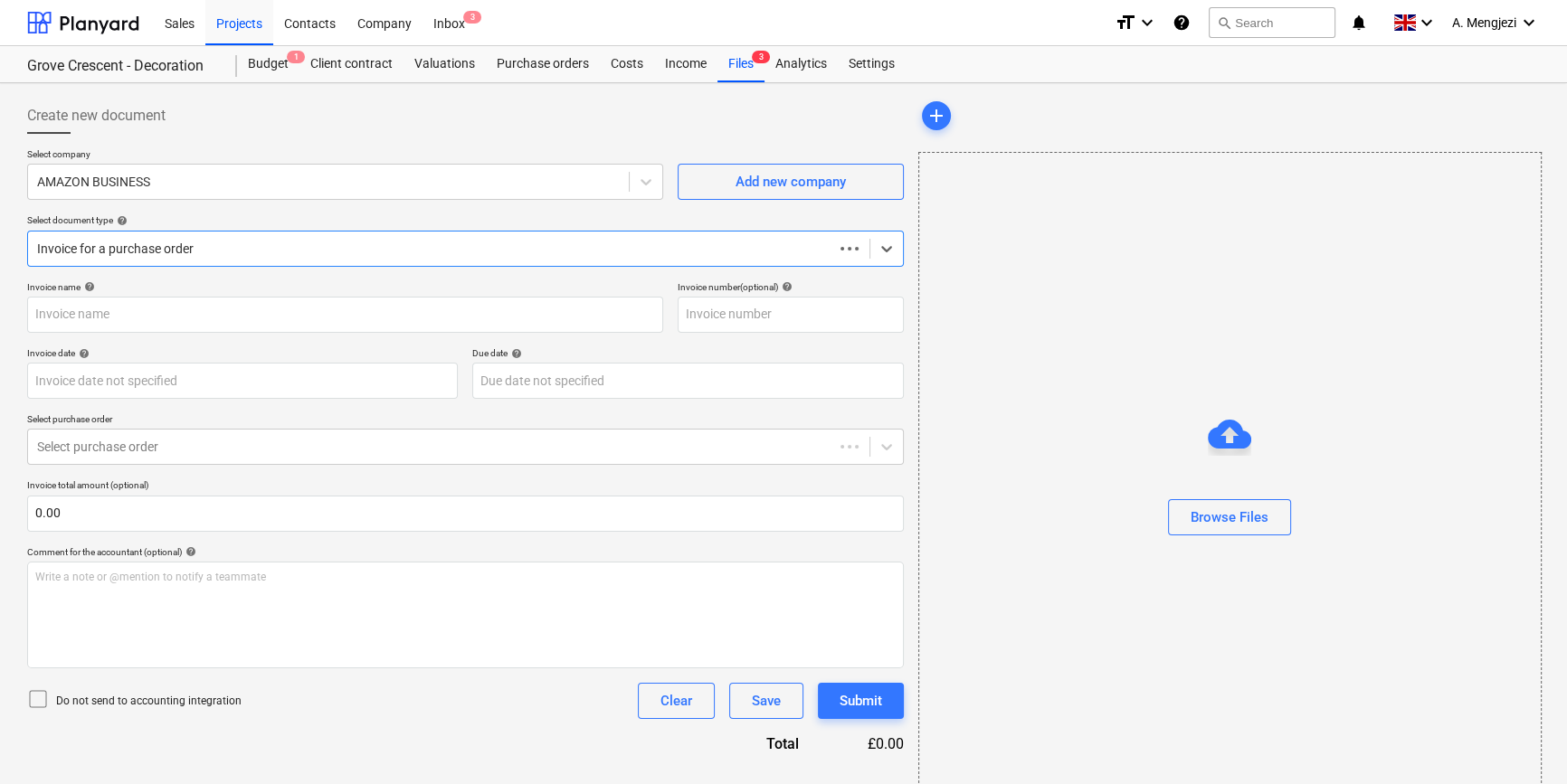
type input "GB51UZSIABEY"
type input "[DATE]"
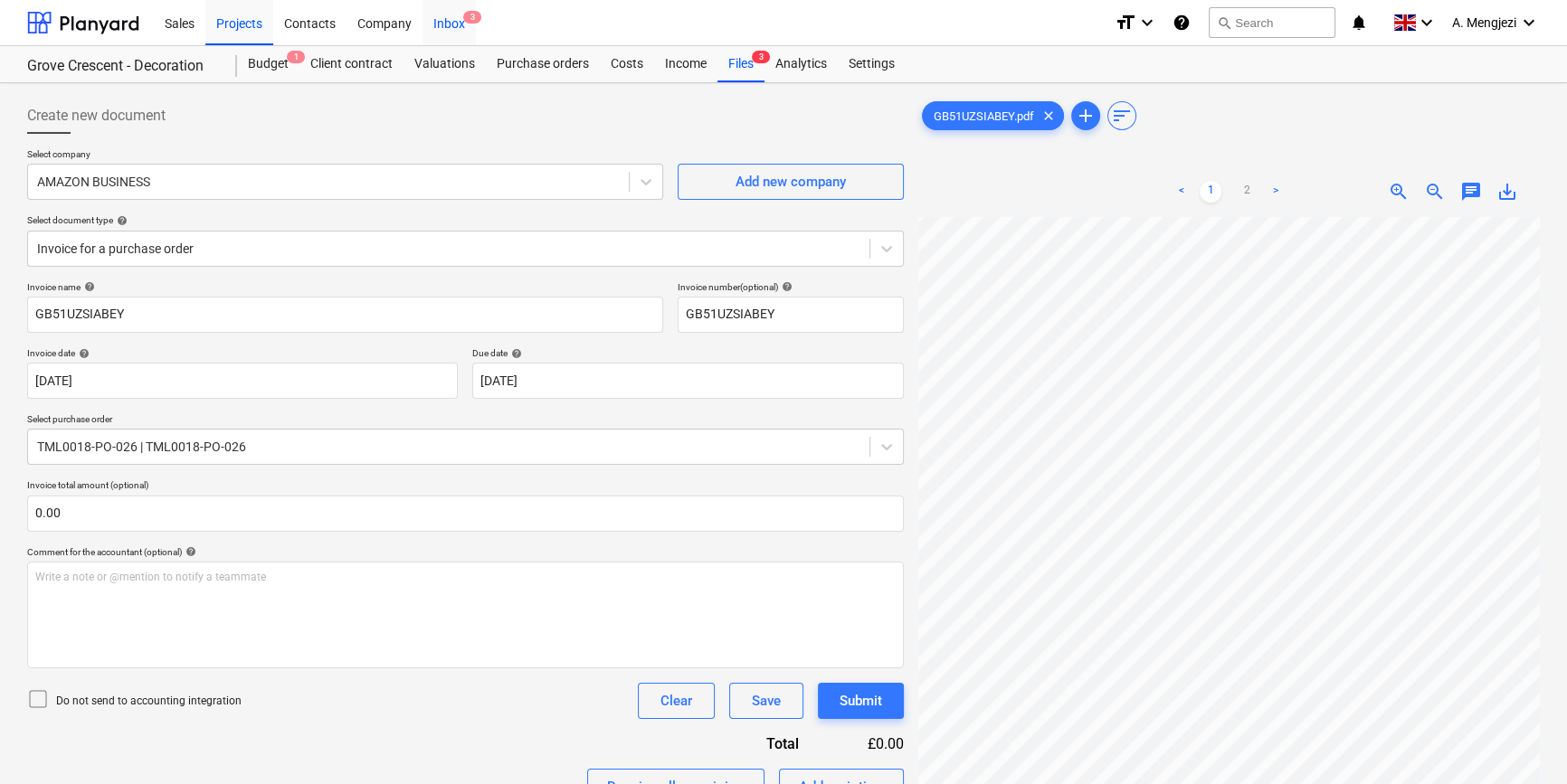
click at [459, 25] on div "Inbox 3" at bounding box center [449, 21] width 53 height 46
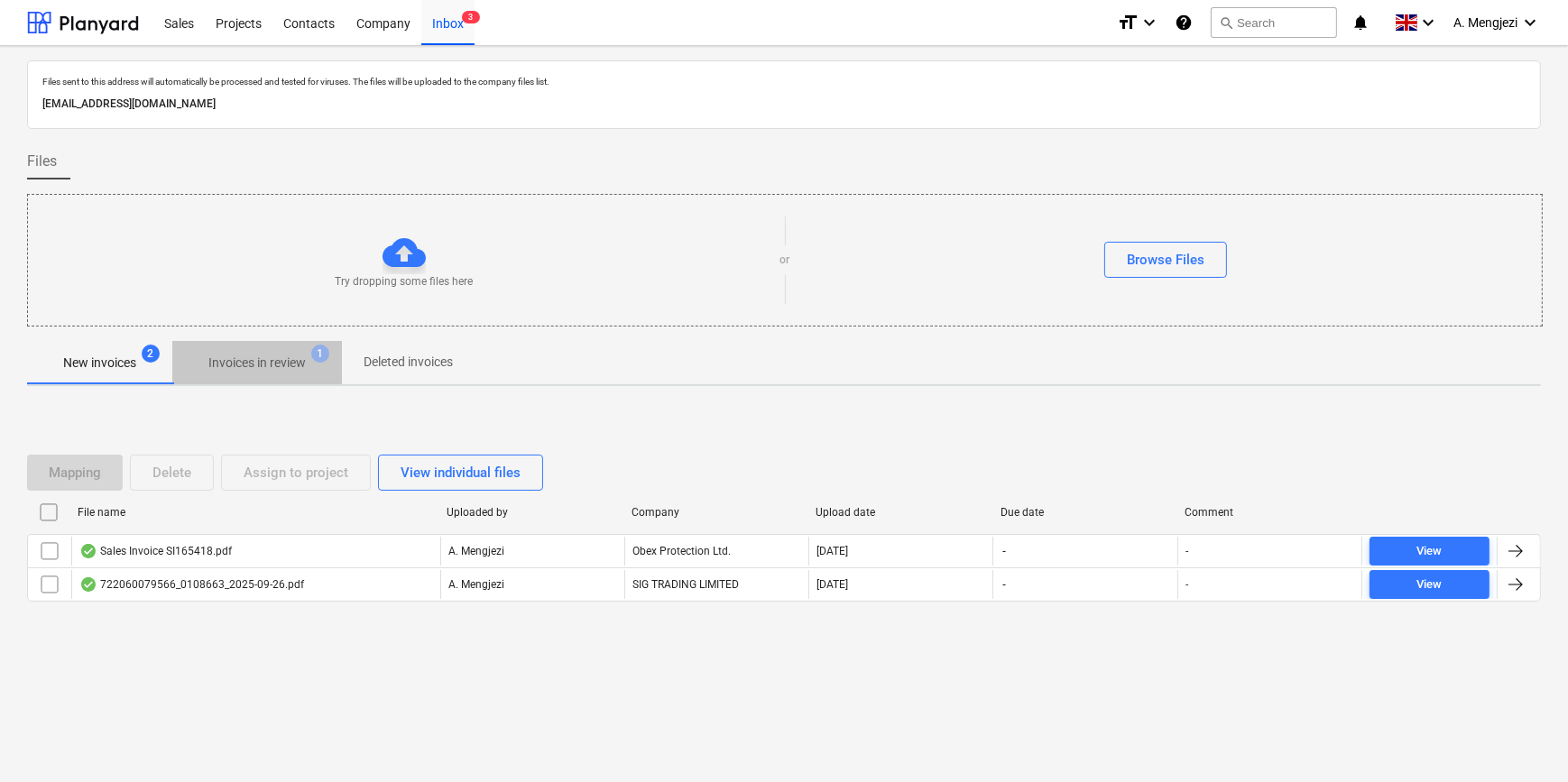
click at [252, 362] on p "Invoices in review" at bounding box center [257, 363] width 98 height 19
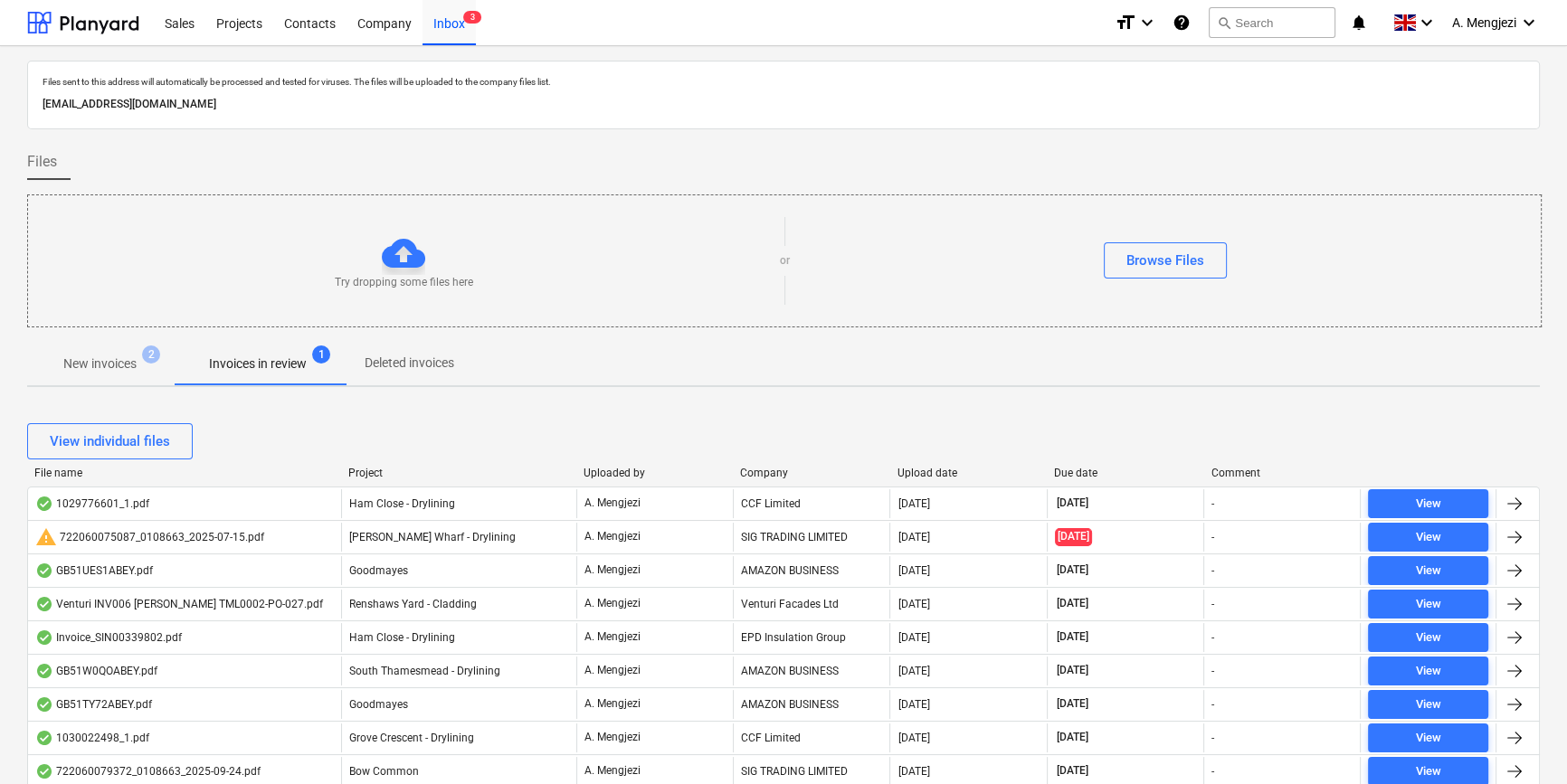
click at [784, 469] on div "Company" at bounding box center [811, 473] width 142 height 13
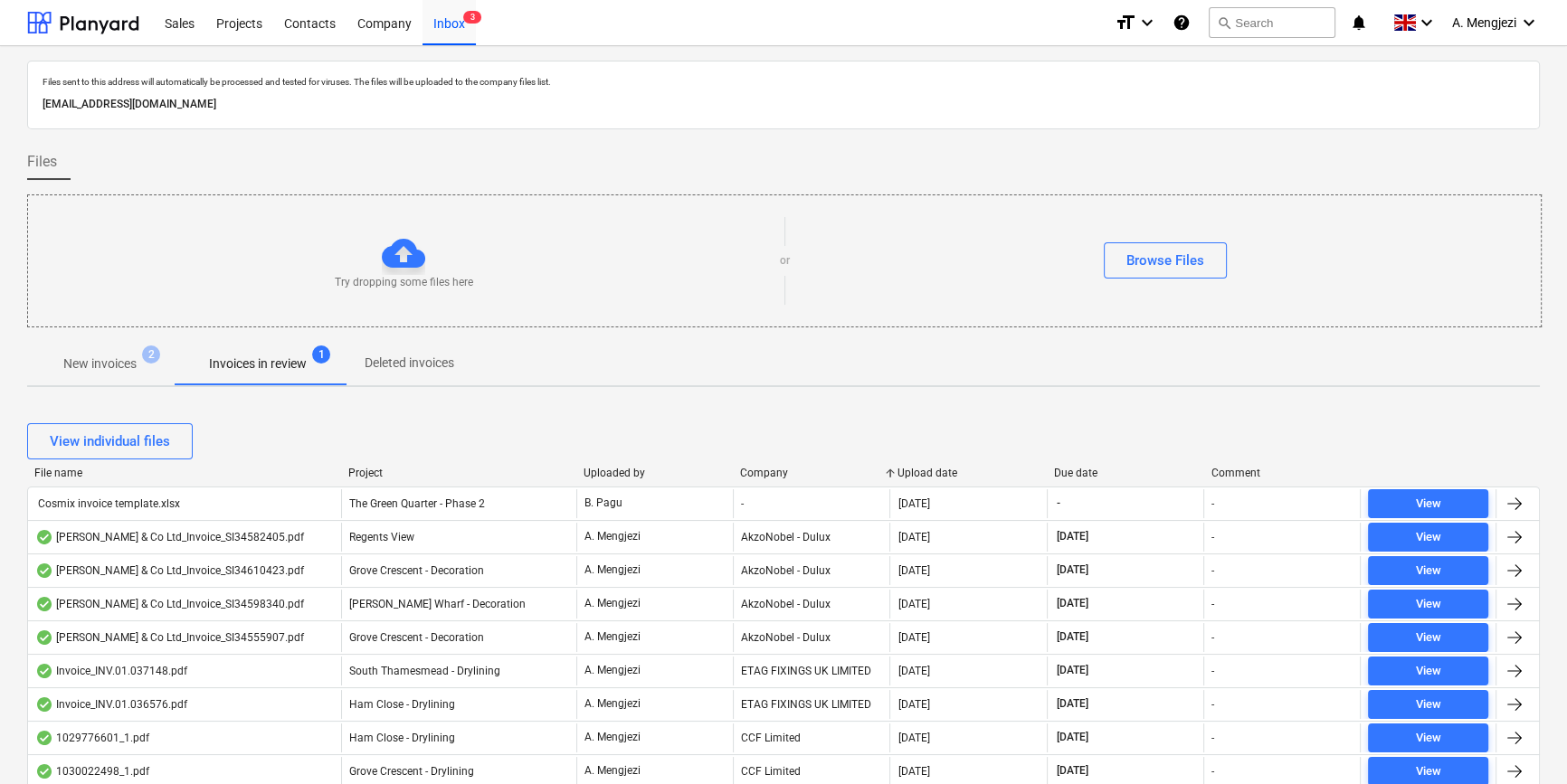
click at [99, 359] on p "New invoices" at bounding box center [100, 364] width 74 height 19
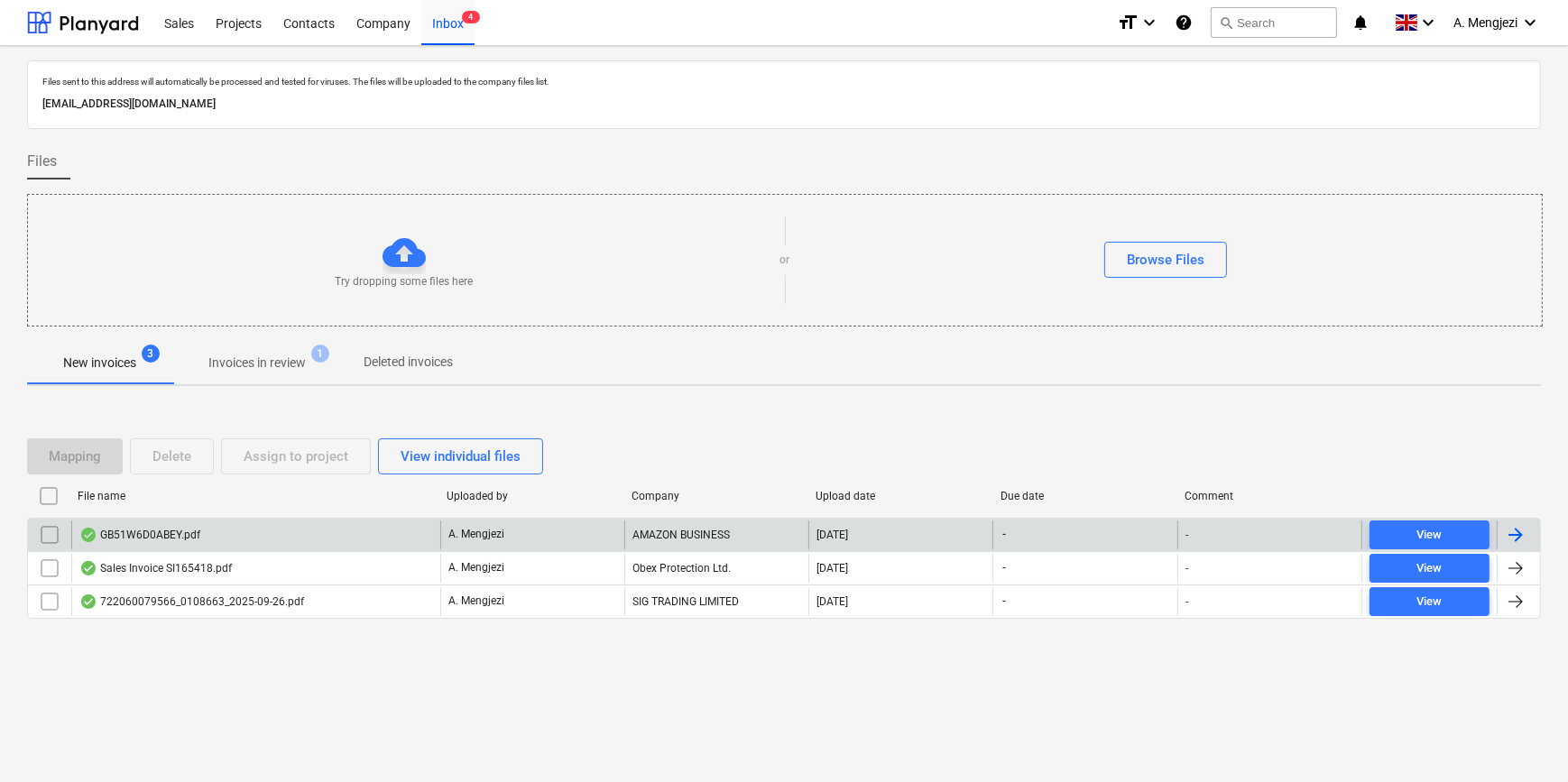
click at [302, 532] on div "GB51W6D0ABEY.pdf" at bounding box center [256, 535] width 369 height 29
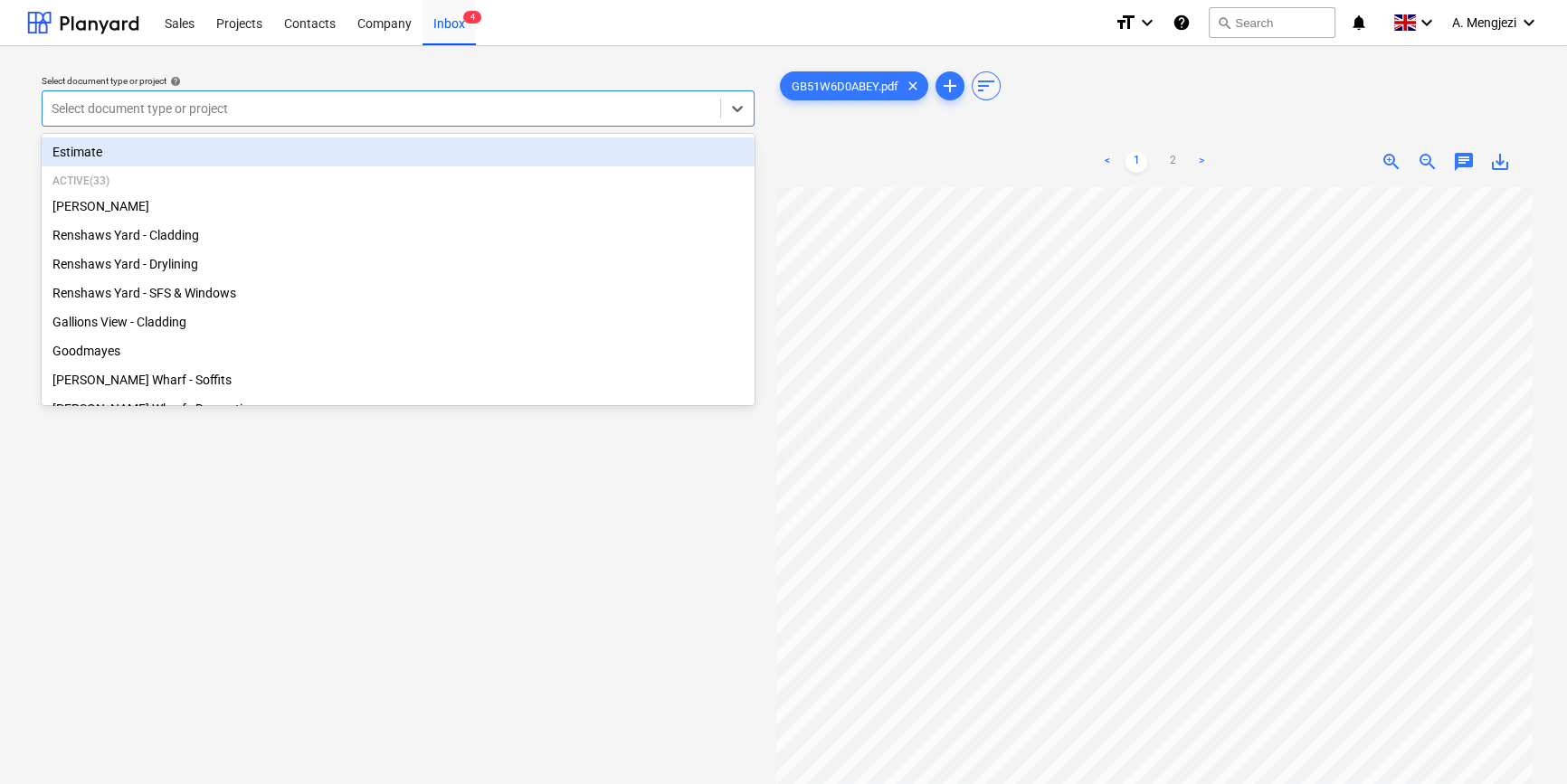
click at [248, 103] on div at bounding box center [381, 108] width 659 height 18
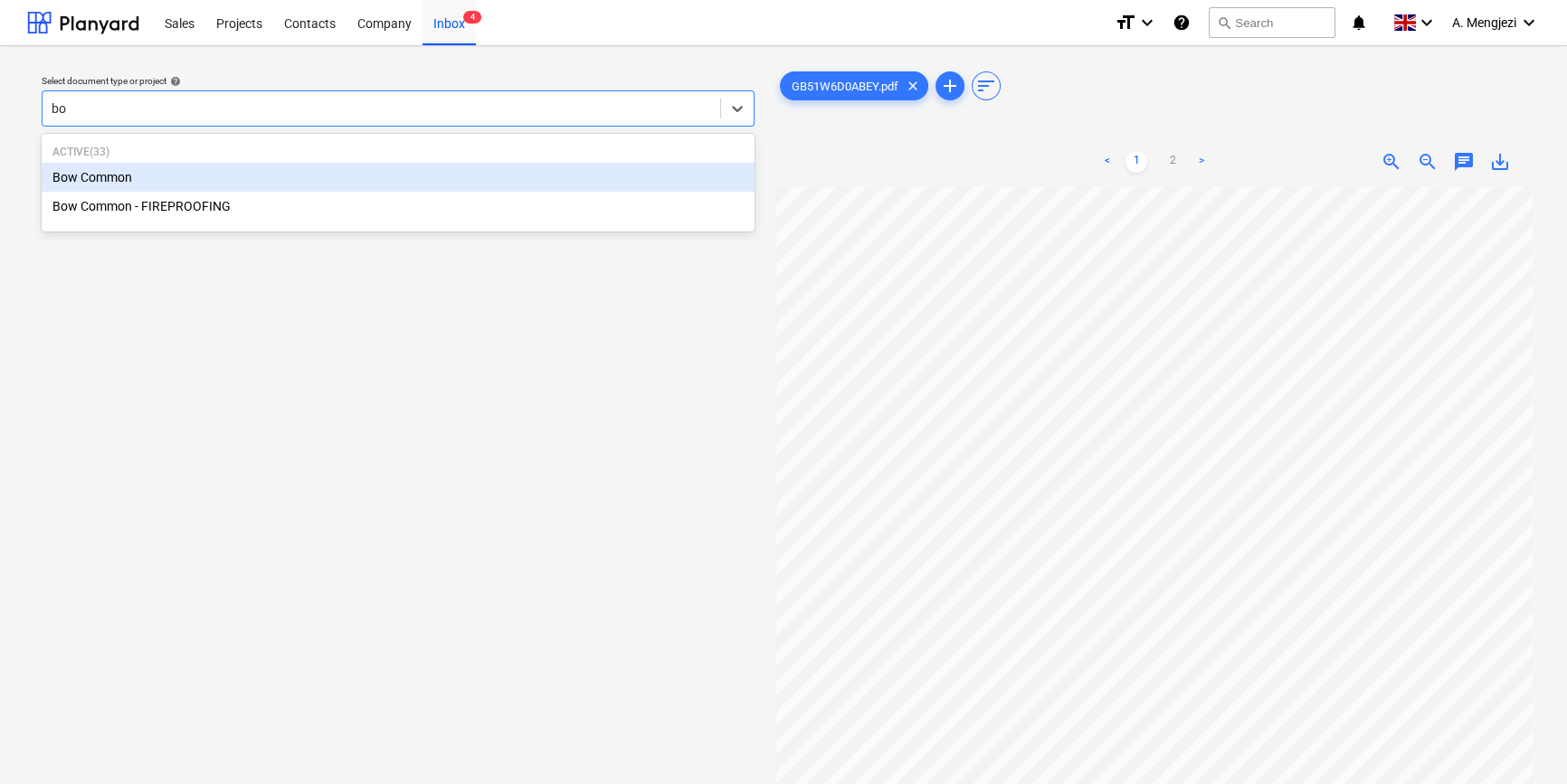
type input "bow"
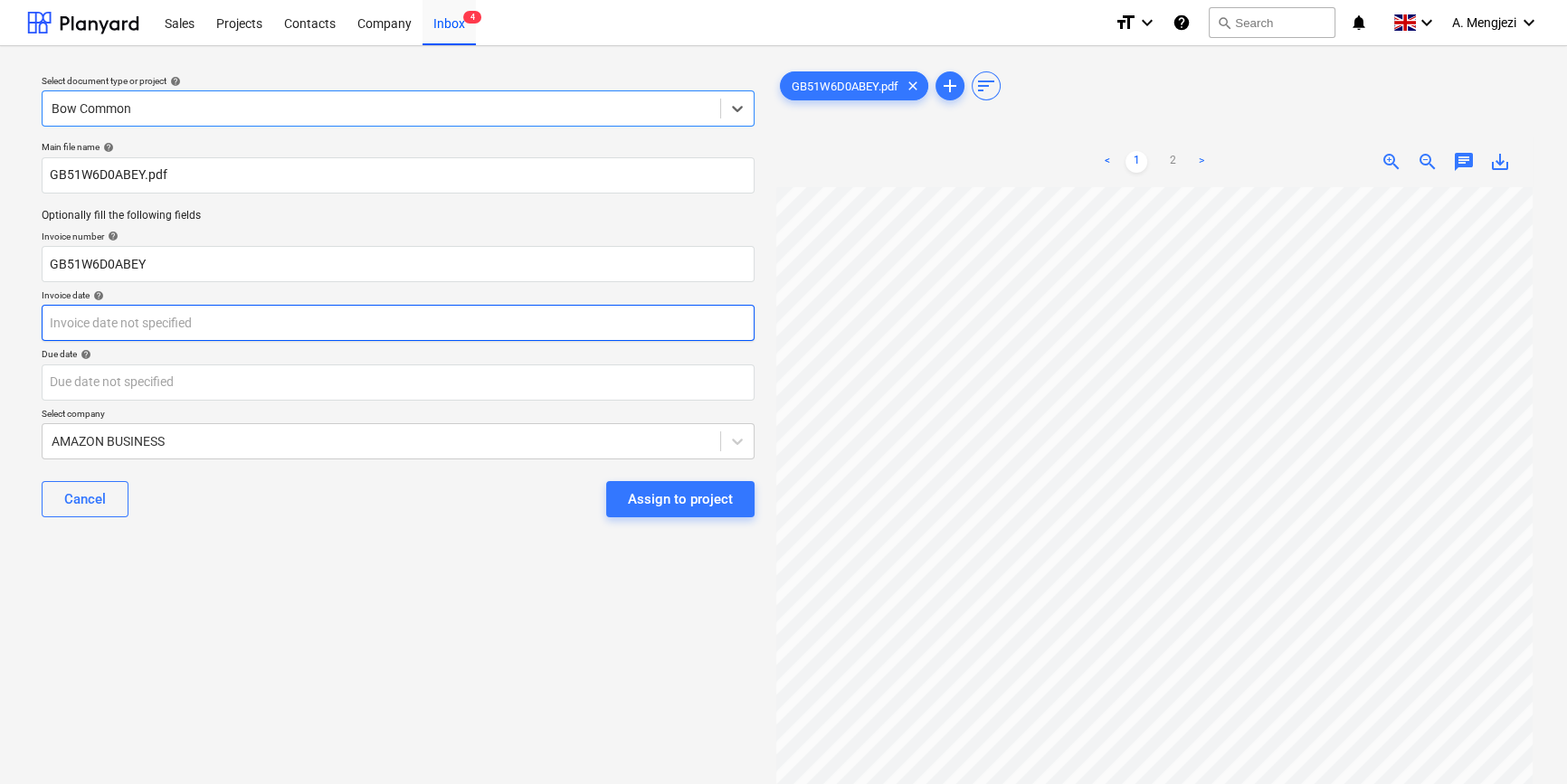
click at [322, 323] on body "Sales Projects Contacts Company Inbox 4 format_size keyboard_arrow_down help se…" at bounding box center [784, 392] width 1567 height 784
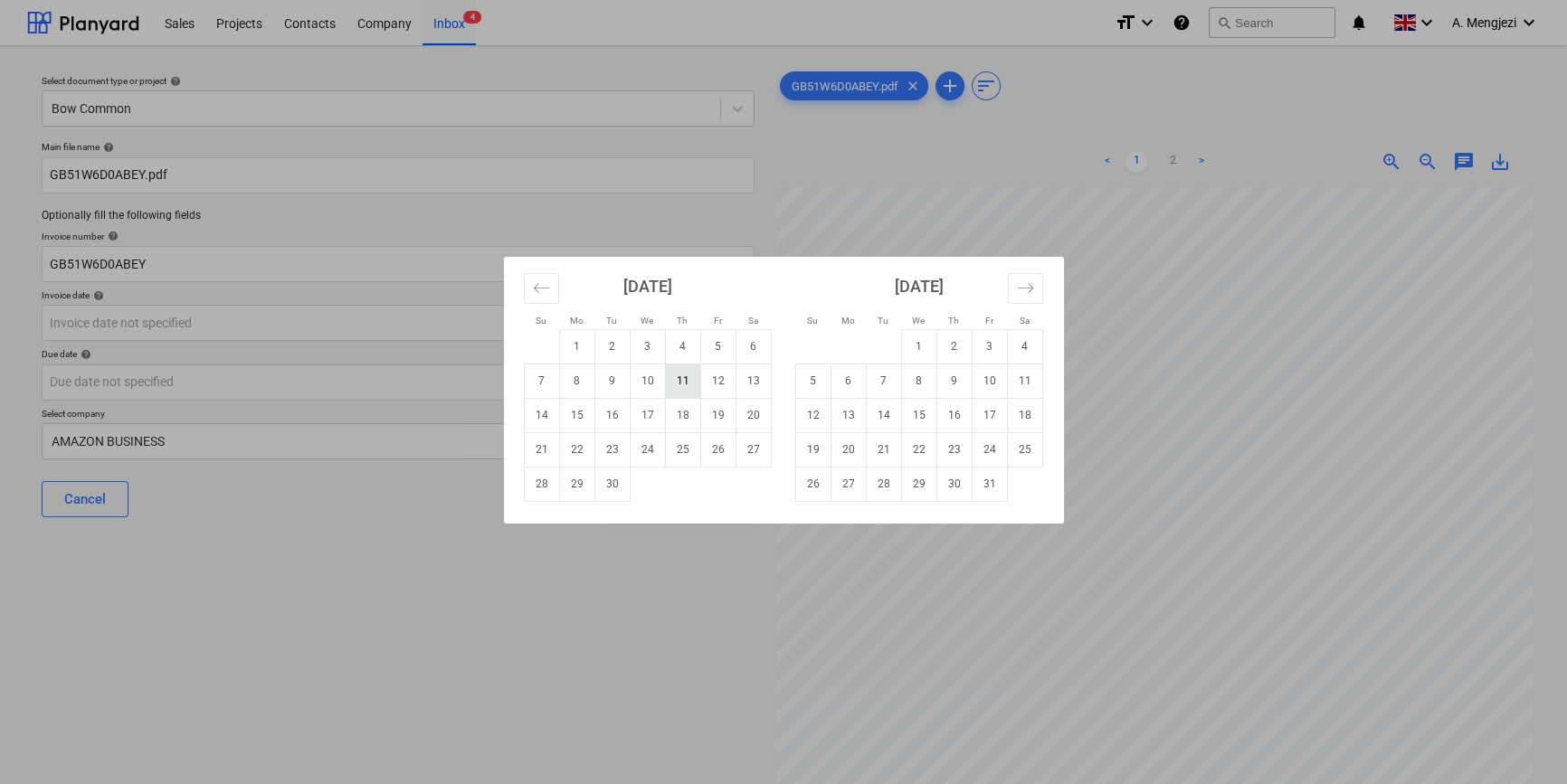
click at [687, 380] on td "11" at bounding box center [683, 380] width 35 height 34
type input "[DATE]"
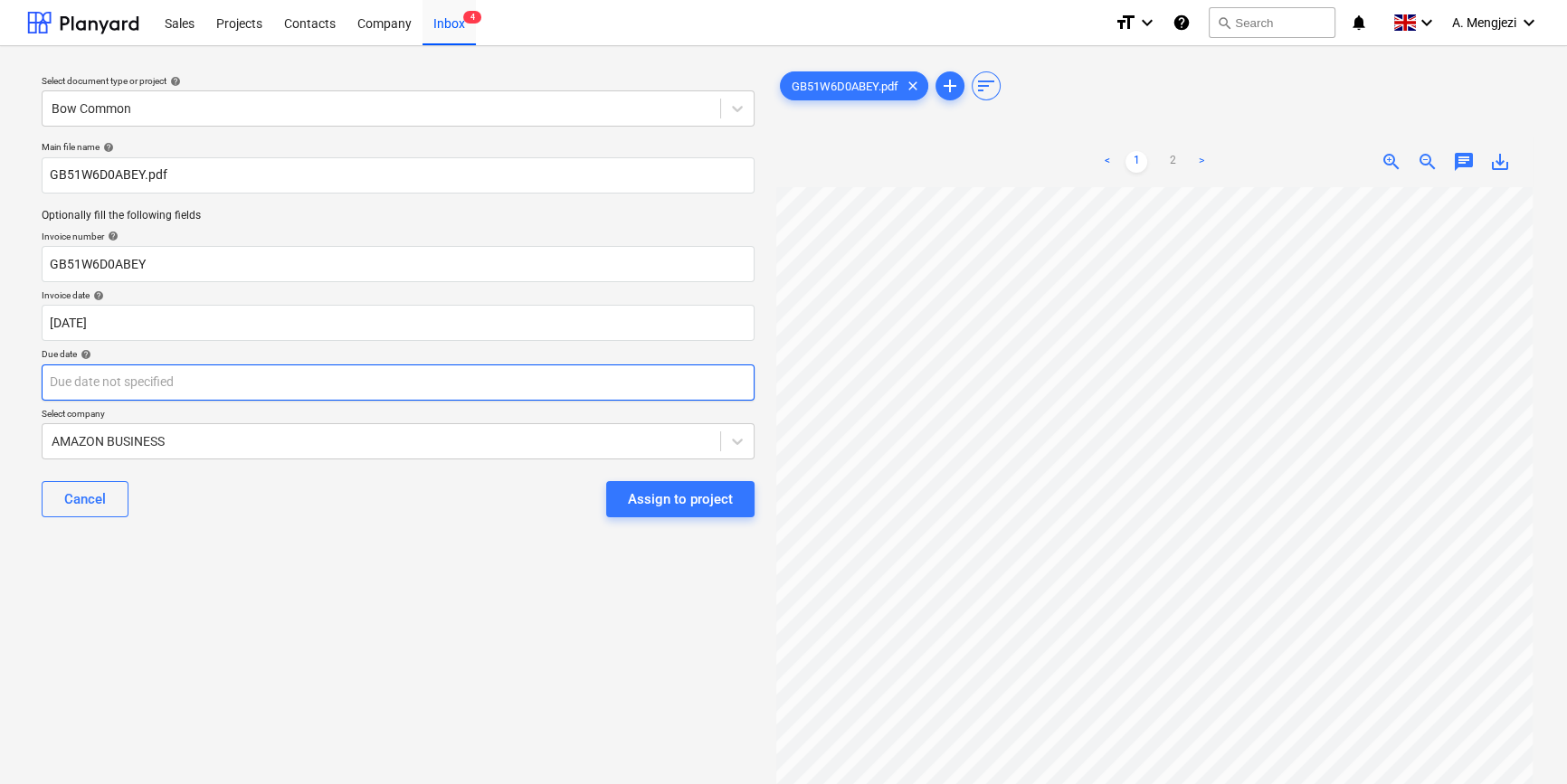
click at [425, 382] on body "Sales Projects Contacts Company Inbox 4 format_size keyboard_arrow_down help se…" at bounding box center [784, 392] width 1567 height 784
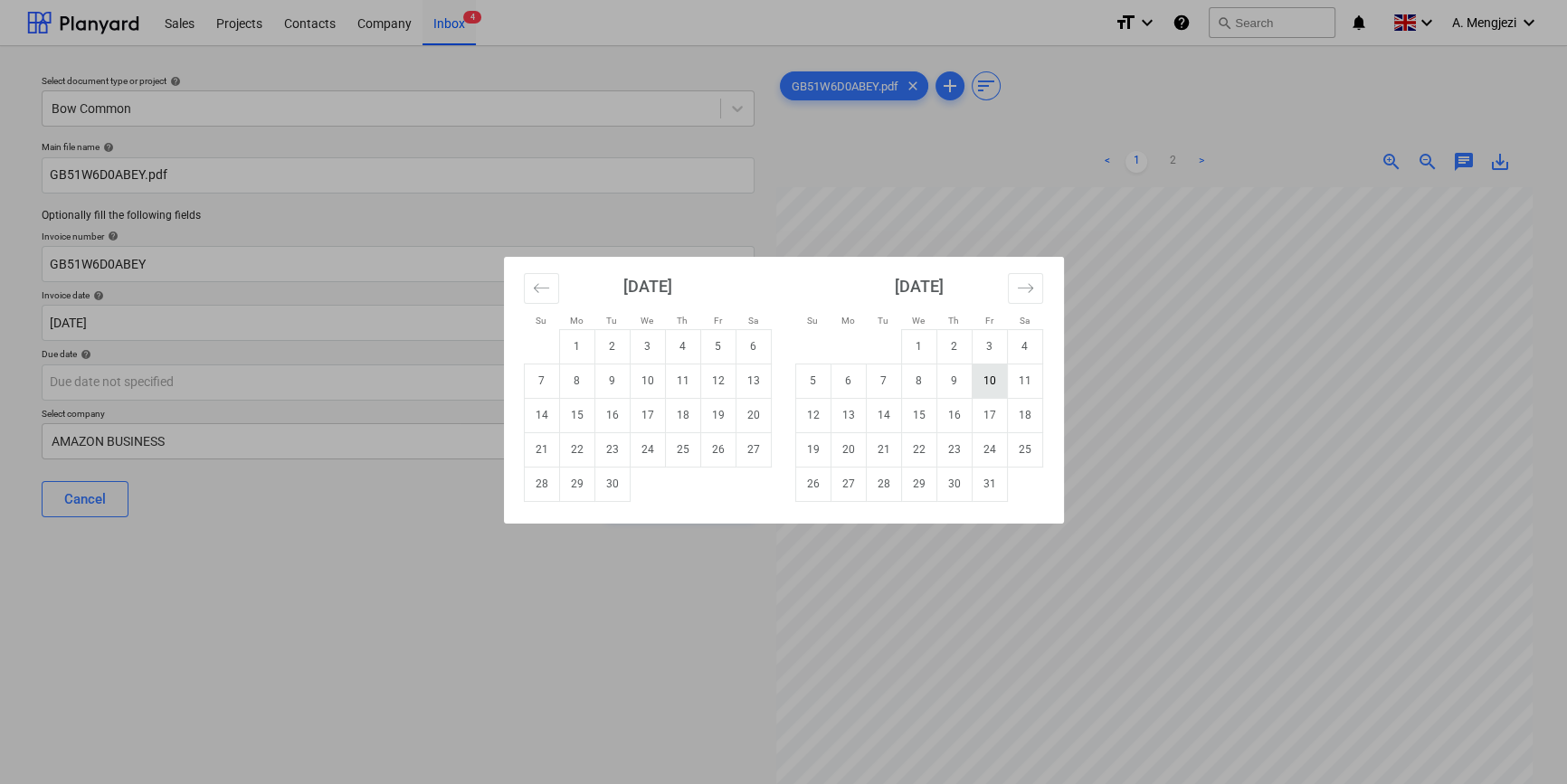
click at [978, 379] on td "10" at bounding box center [990, 380] width 35 height 34
type input "[DATE]"
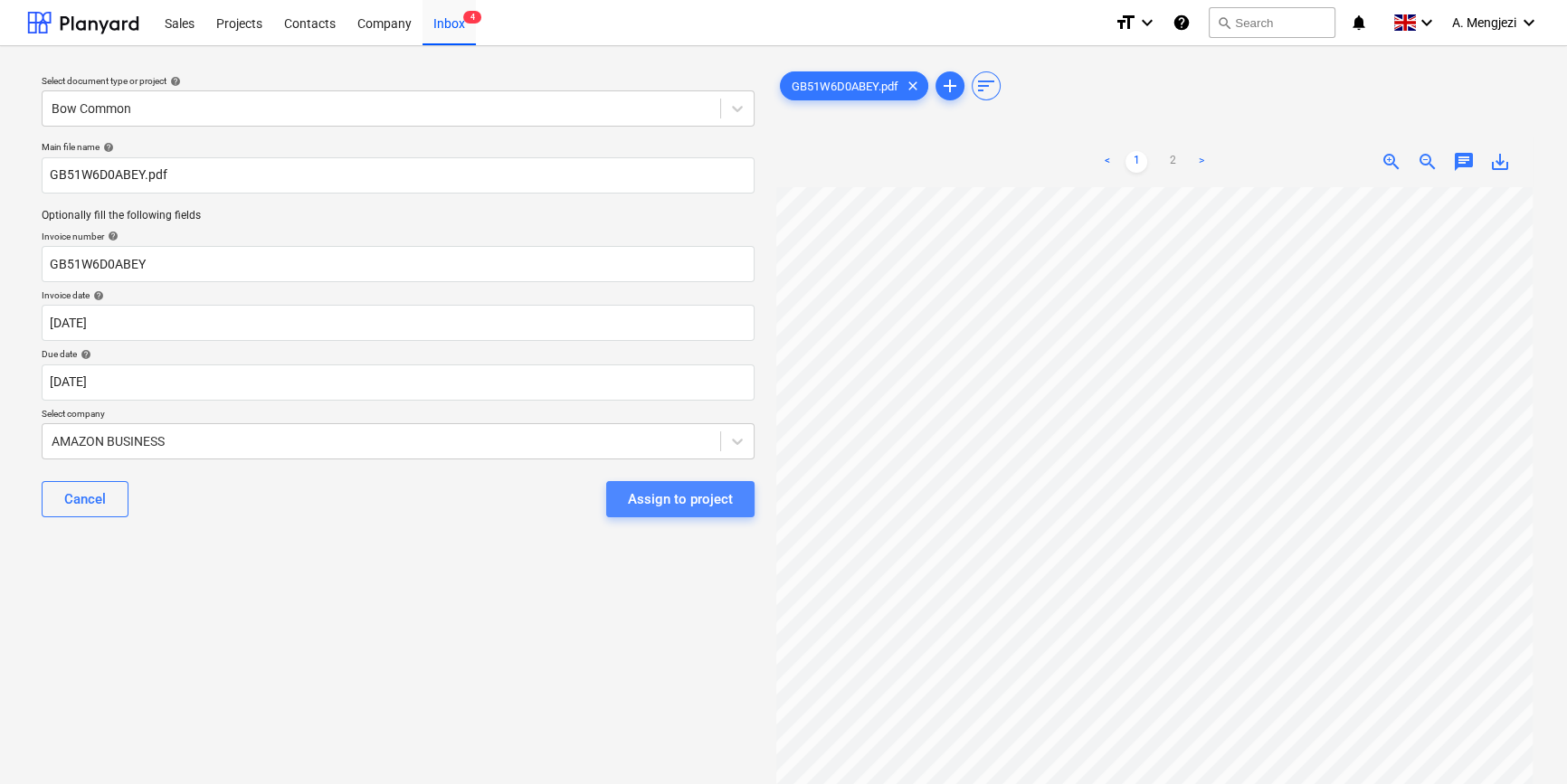
click at [694, 489] on div "Assign to project" at bounding box center [680, 499] width 105 height 23
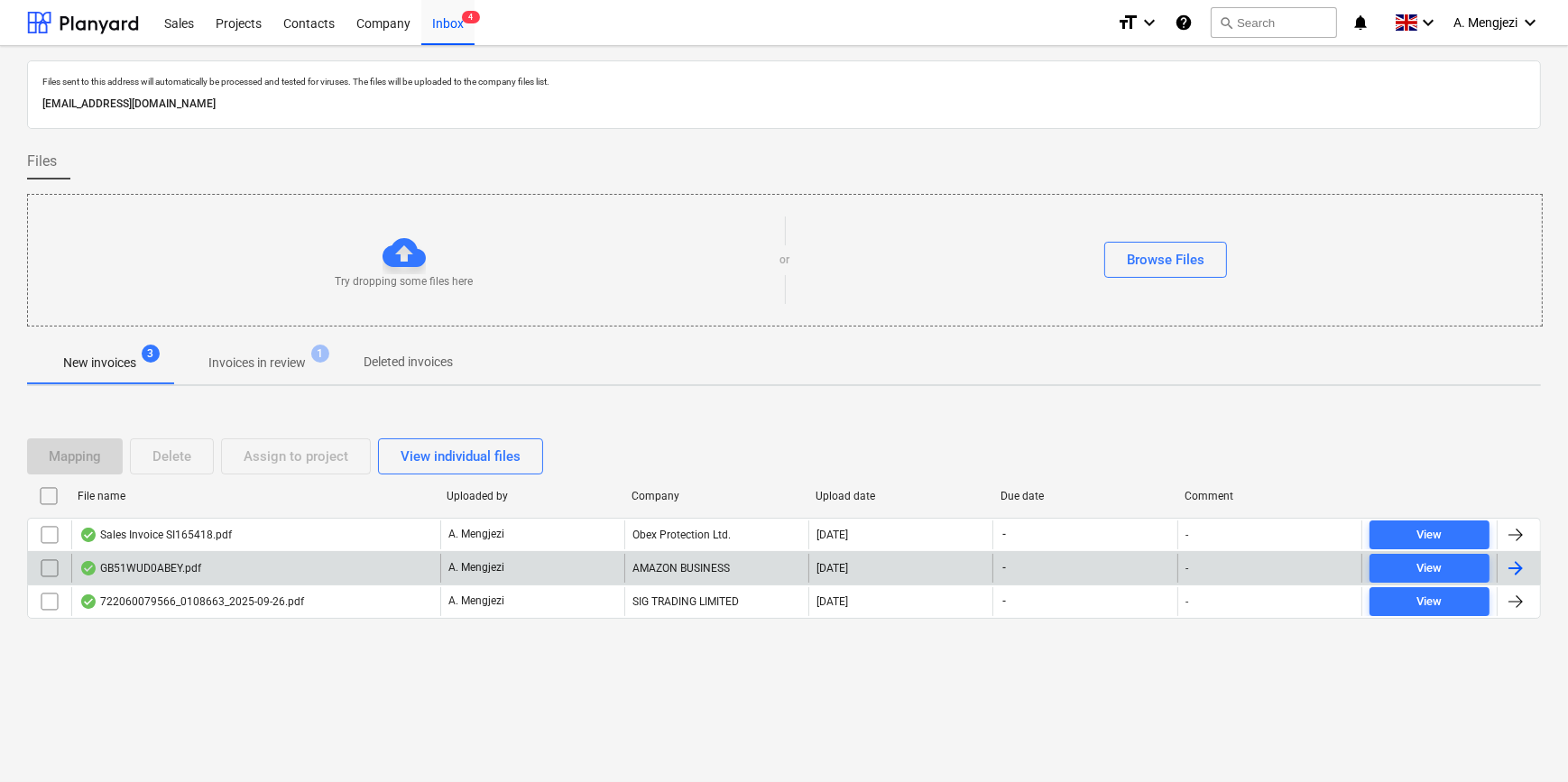
click at [346, 559] on div "GB51WUD0ABEY.pdf" at bounding box center [256, 568] width 369 height 29
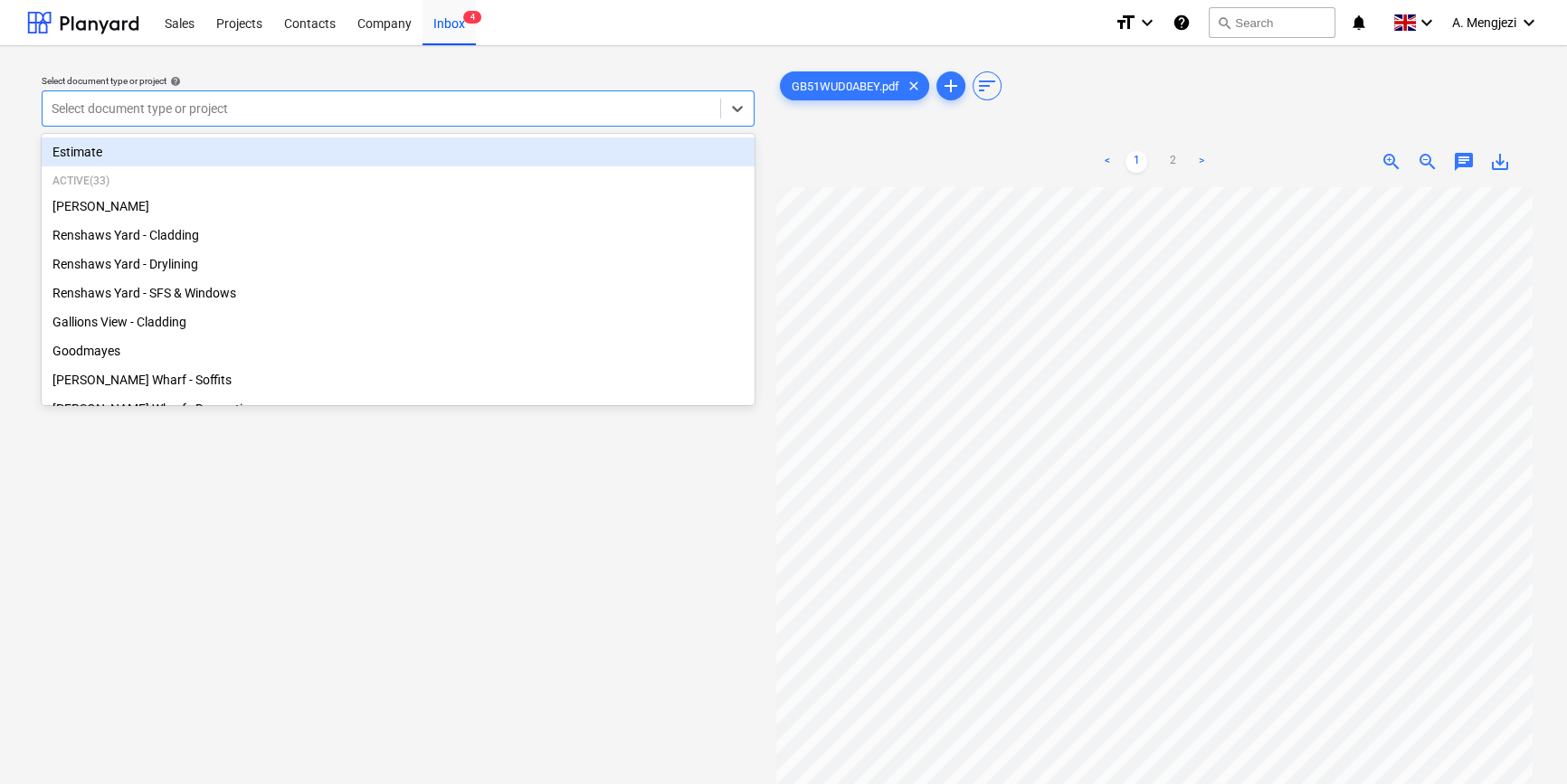
click at [300, 103] on div at bounding box center [381, 108] width 659 height 18
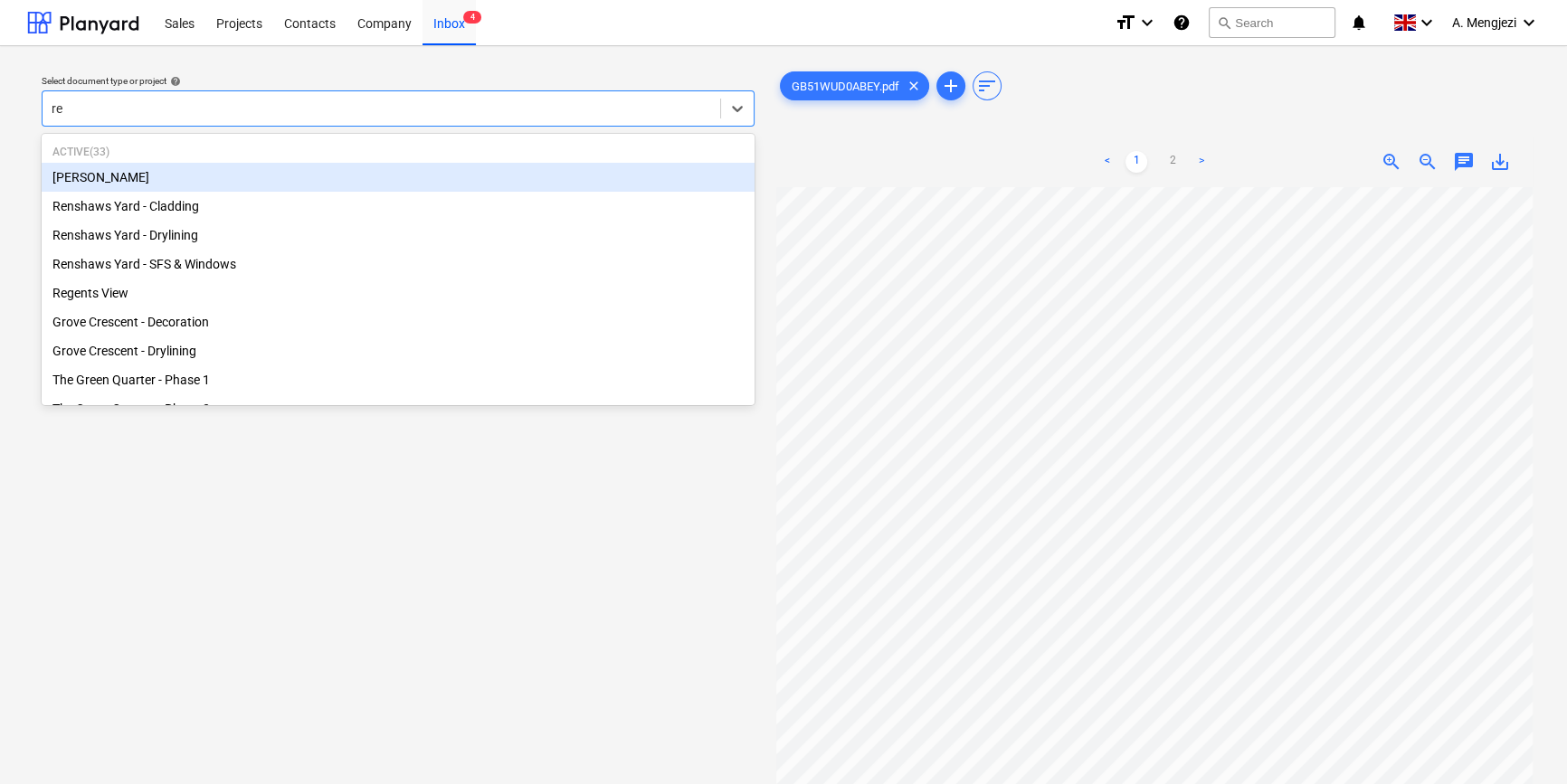
type input "ren"
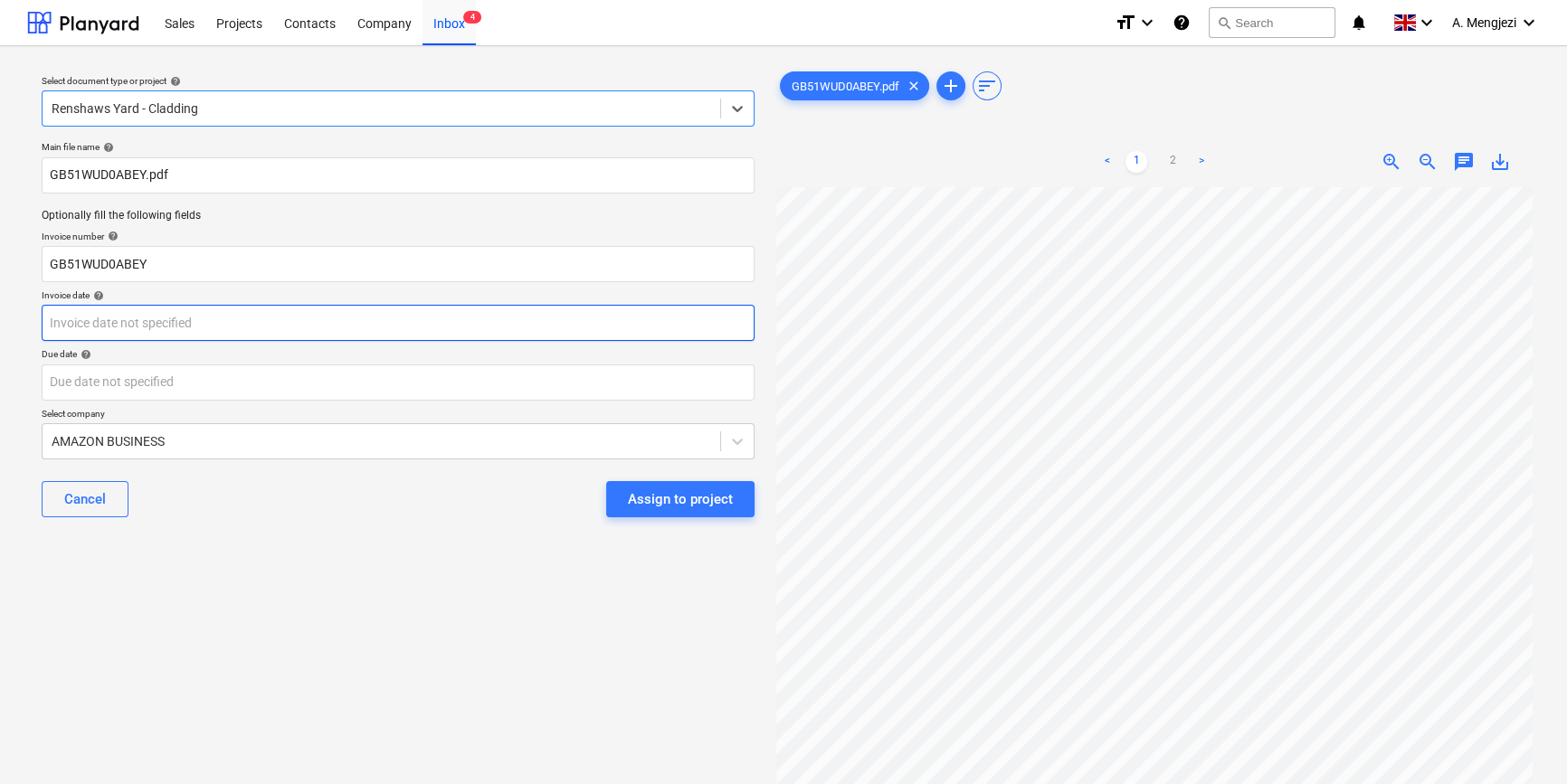
click at [469, 319] on body "Sales Projects Contacts Company Inbox 4 format_size keyboard_arrow_down help se…" at bounding box center [784, 392] width 1567 height 784
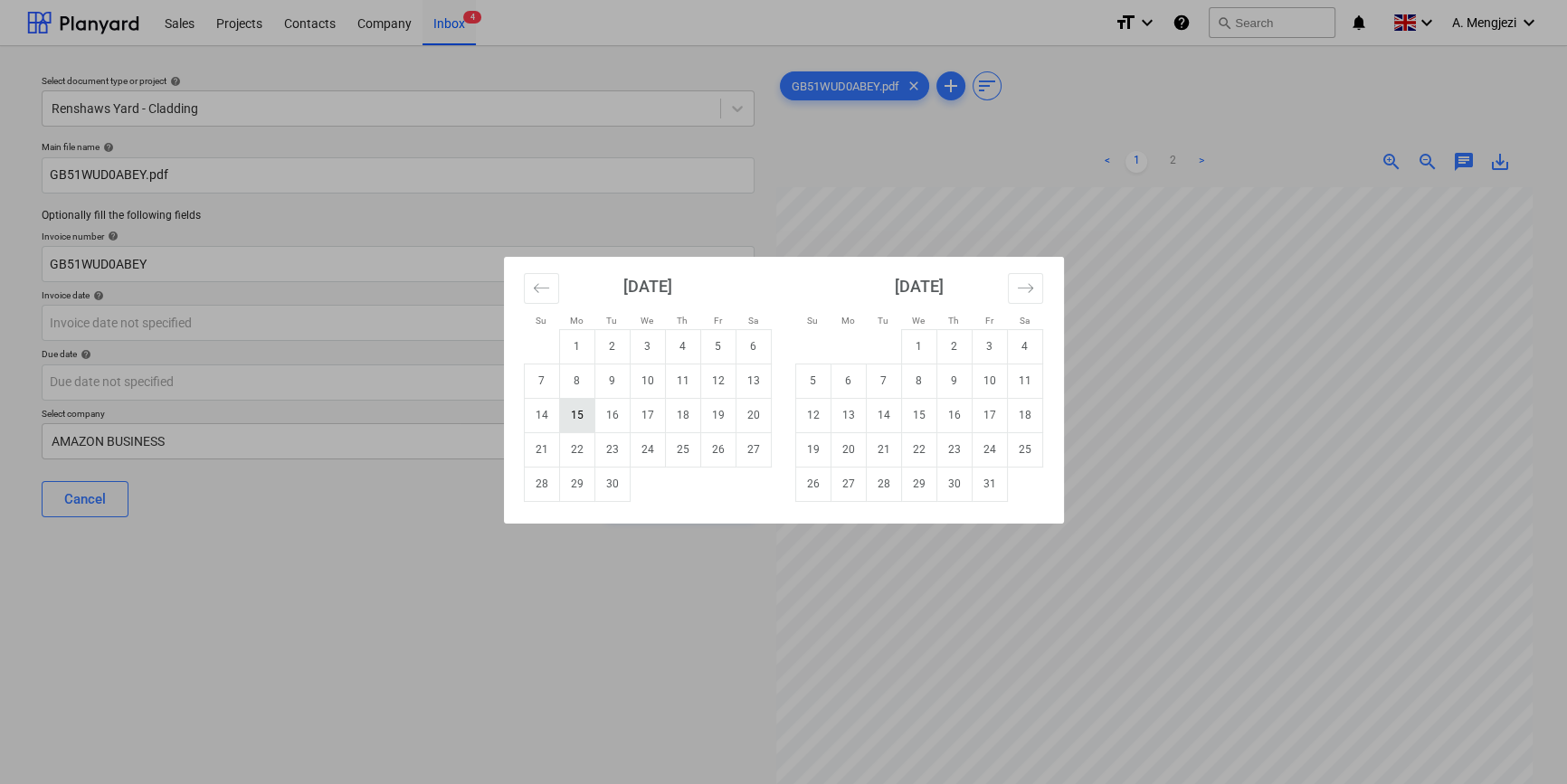
click at [583, 406] on td "15" at bounding box center [576, 415] width 35 height 34
type input "[DATE]"
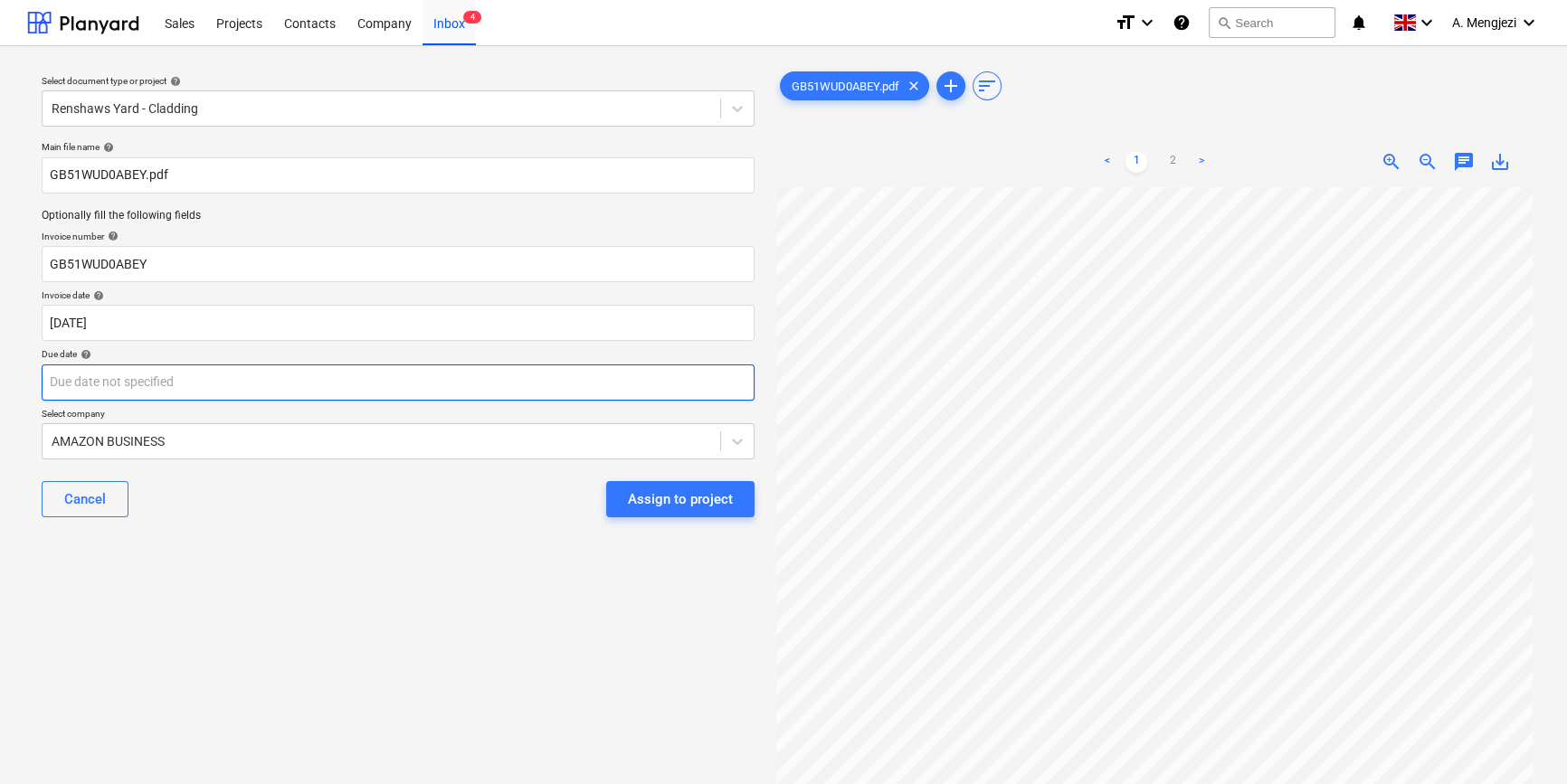
click at [493, 368] on body "Sales Projects Contacts Company Inbox 4 format_size keyboard_arrow_down help se…" at bounding box center [784, 392] width 1567 height 784
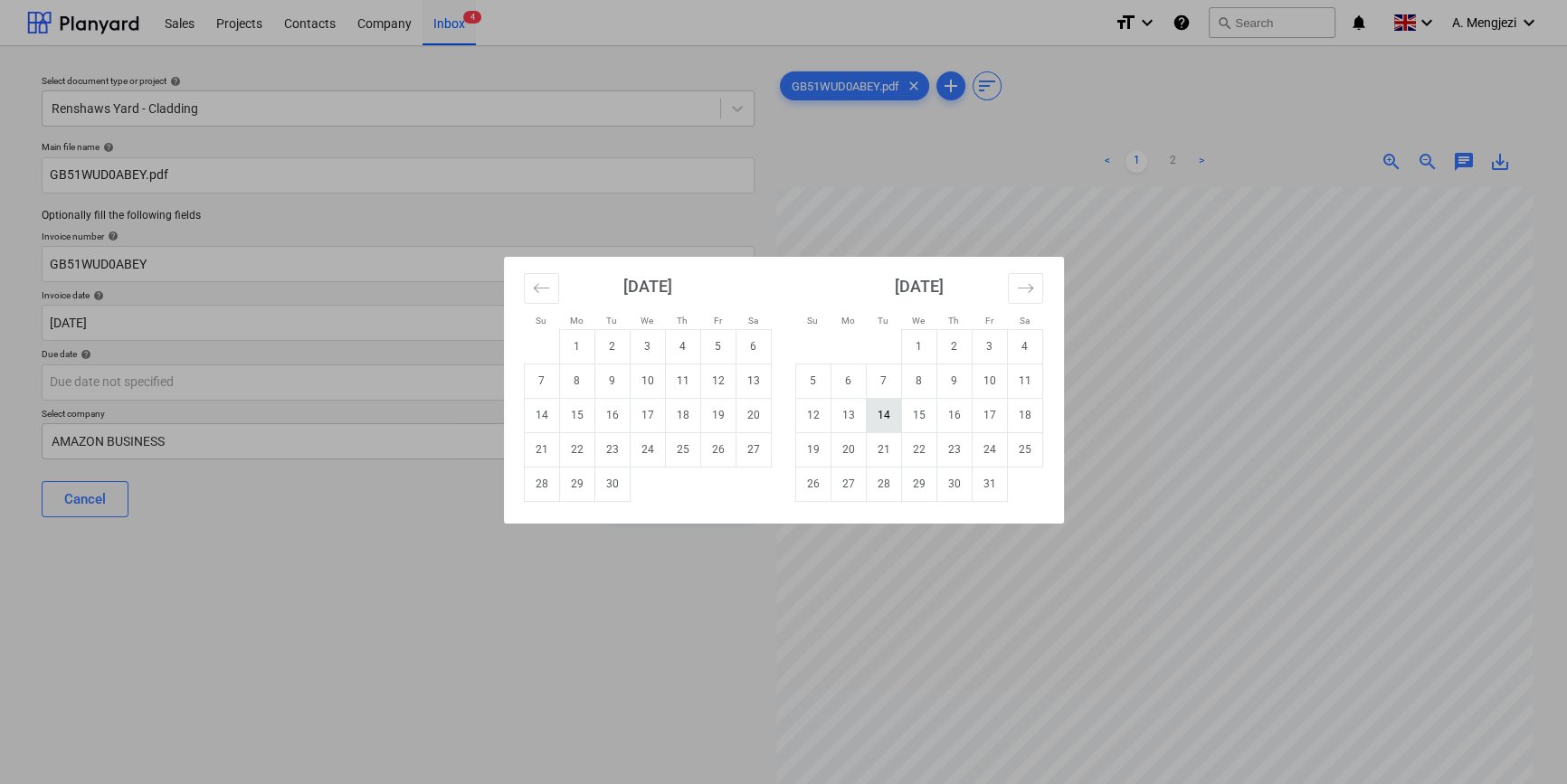
click at [875, 414] on td "14" at bounding box center [883, 415] width 35 height 34
type input "[DATE]"
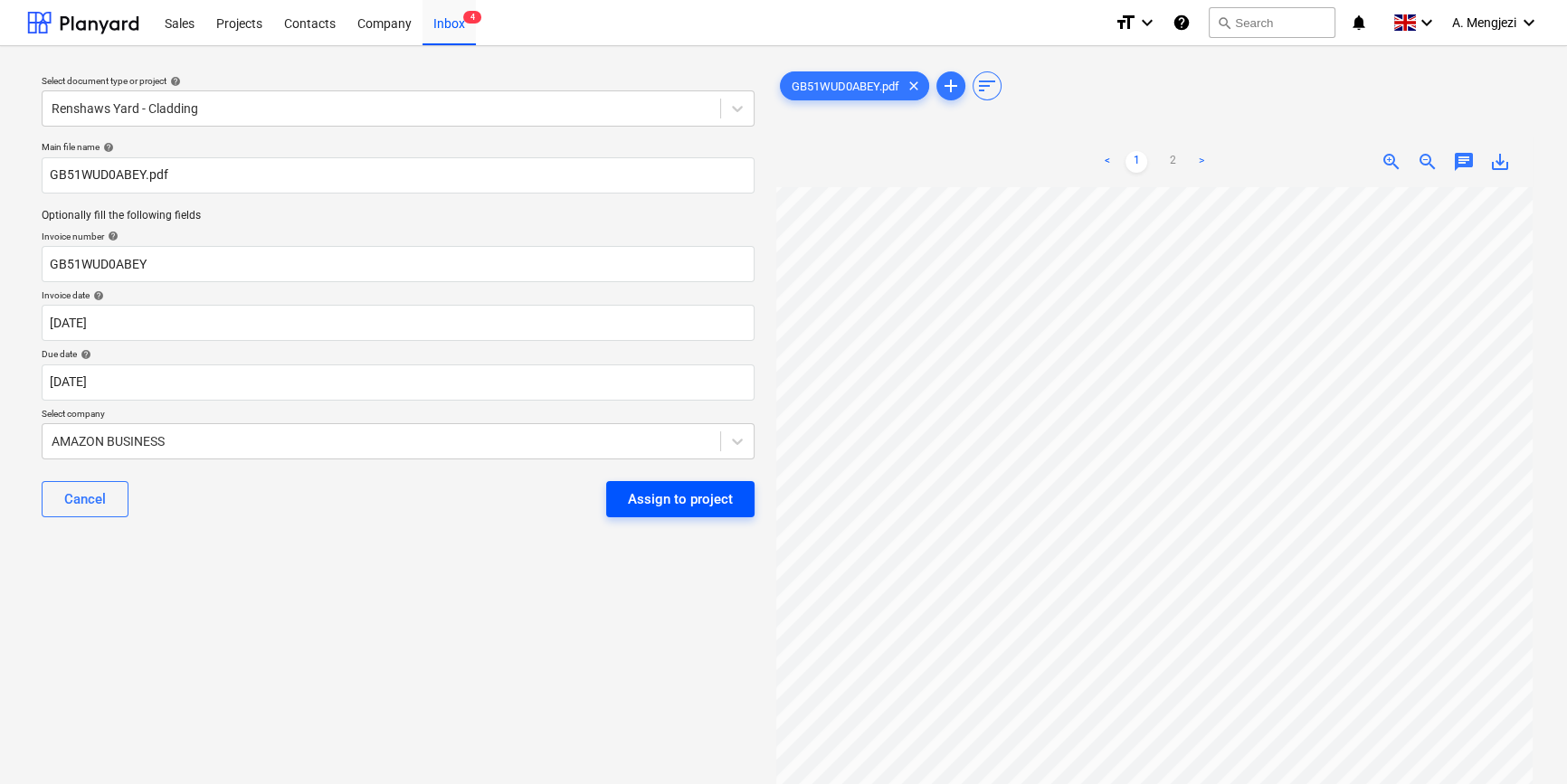
scroll to position [10, 0]
click at [661, 503] on div "Assign to project" at bounding box center [680, 499] width 105 height 23
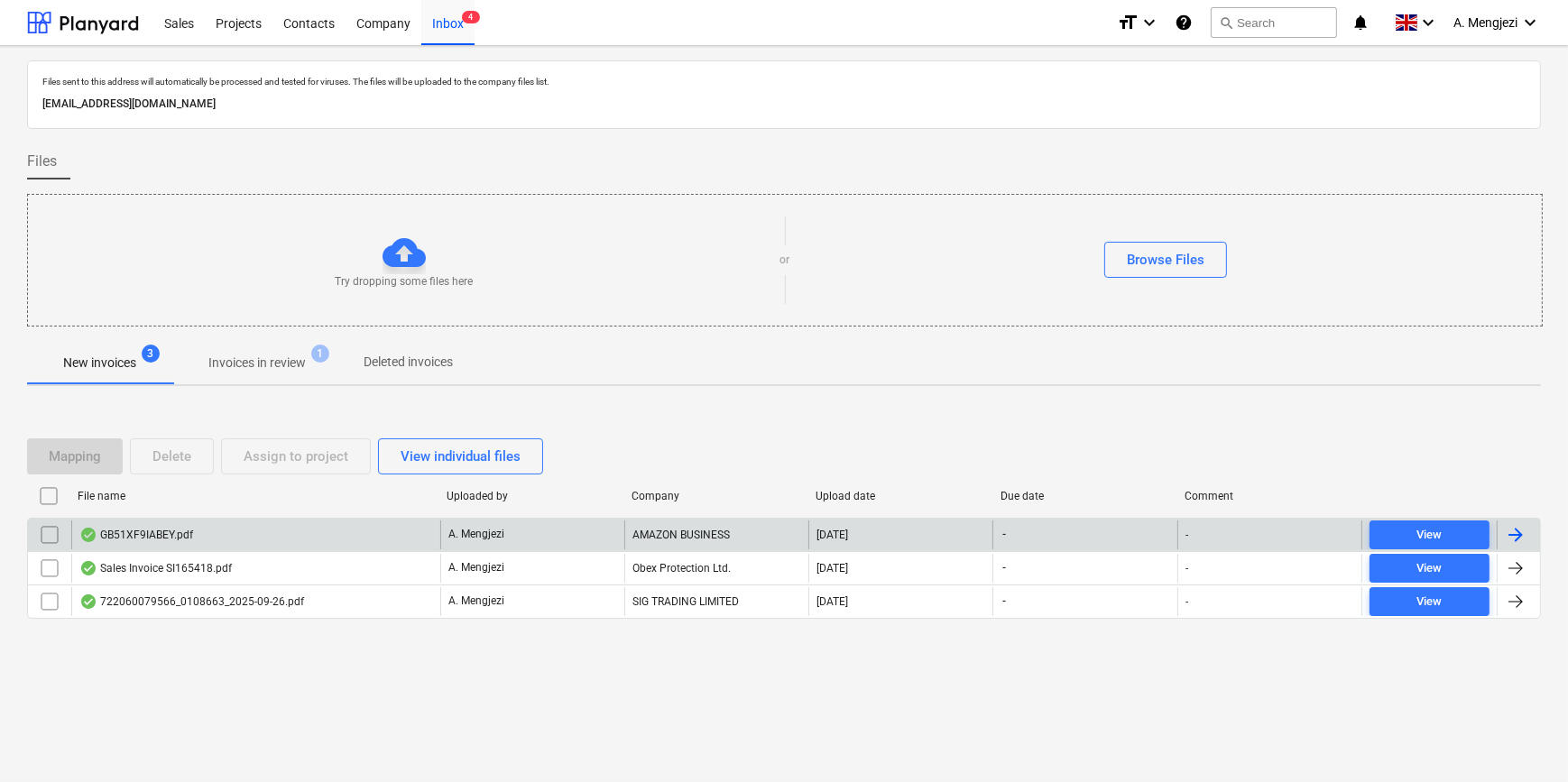
click at [268, 532] on div "GB51XF9IABEY.pdf" at bounding box center [256, 535] width 369 height 29
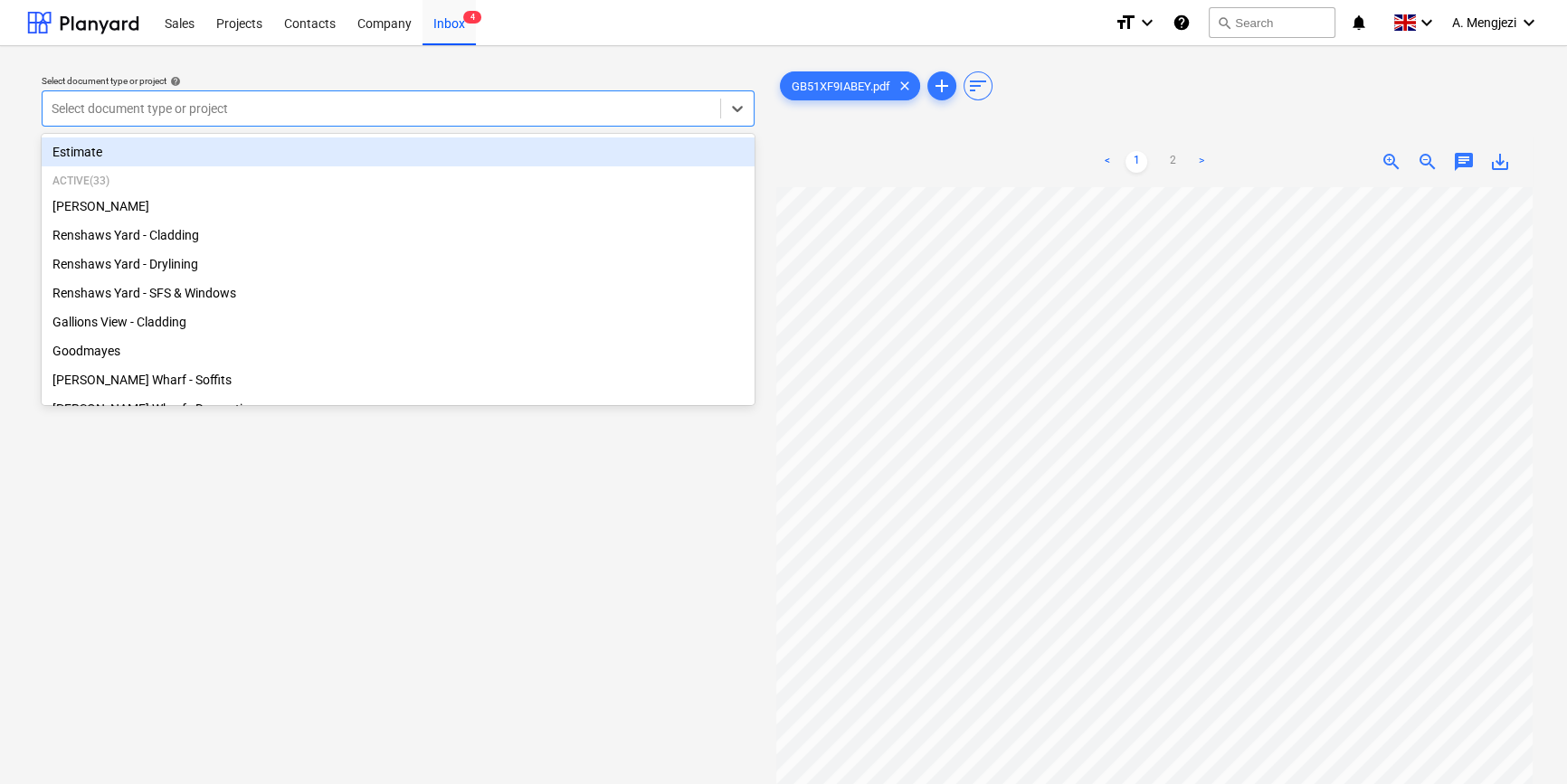
click at [294, 104] on div at bounding box center [381, 108] width 659 height 18
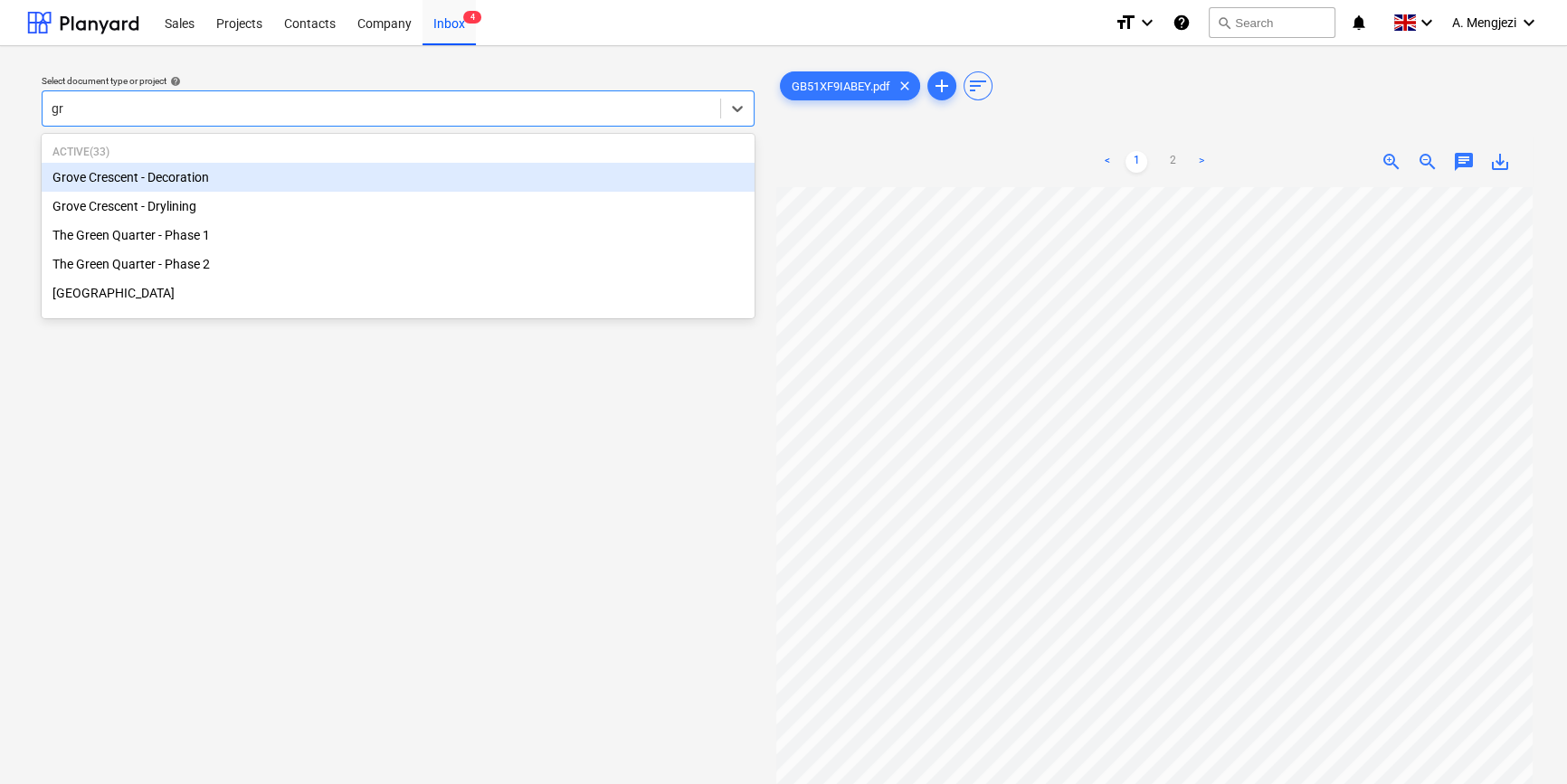
type input "gro"
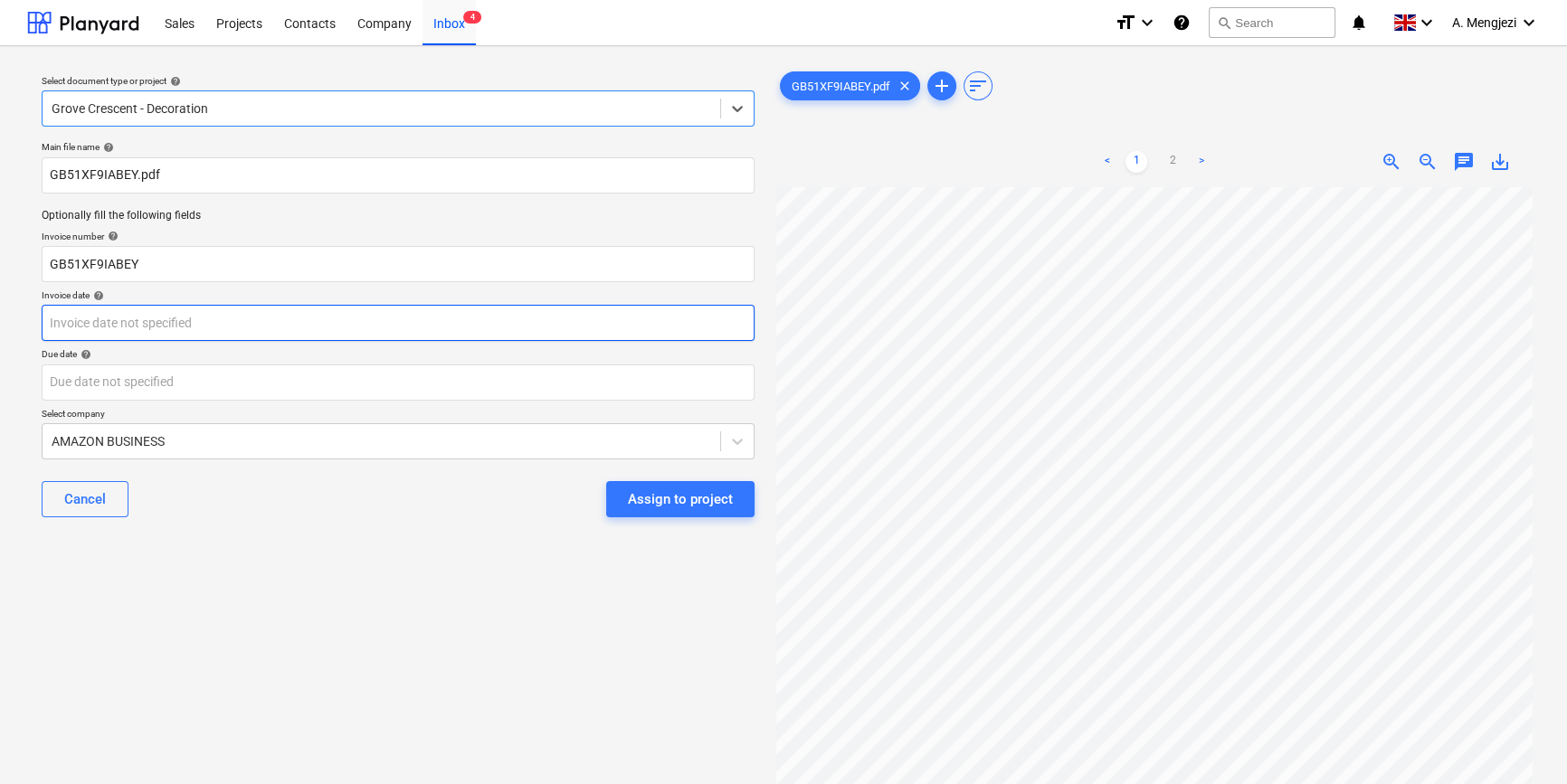
click at [289, 323] on body "Sales Projects Contacts Company Inbox 4 format_size keyboard_arrow_down help se…" at bounding box center [784, 392] width 1567 height 784
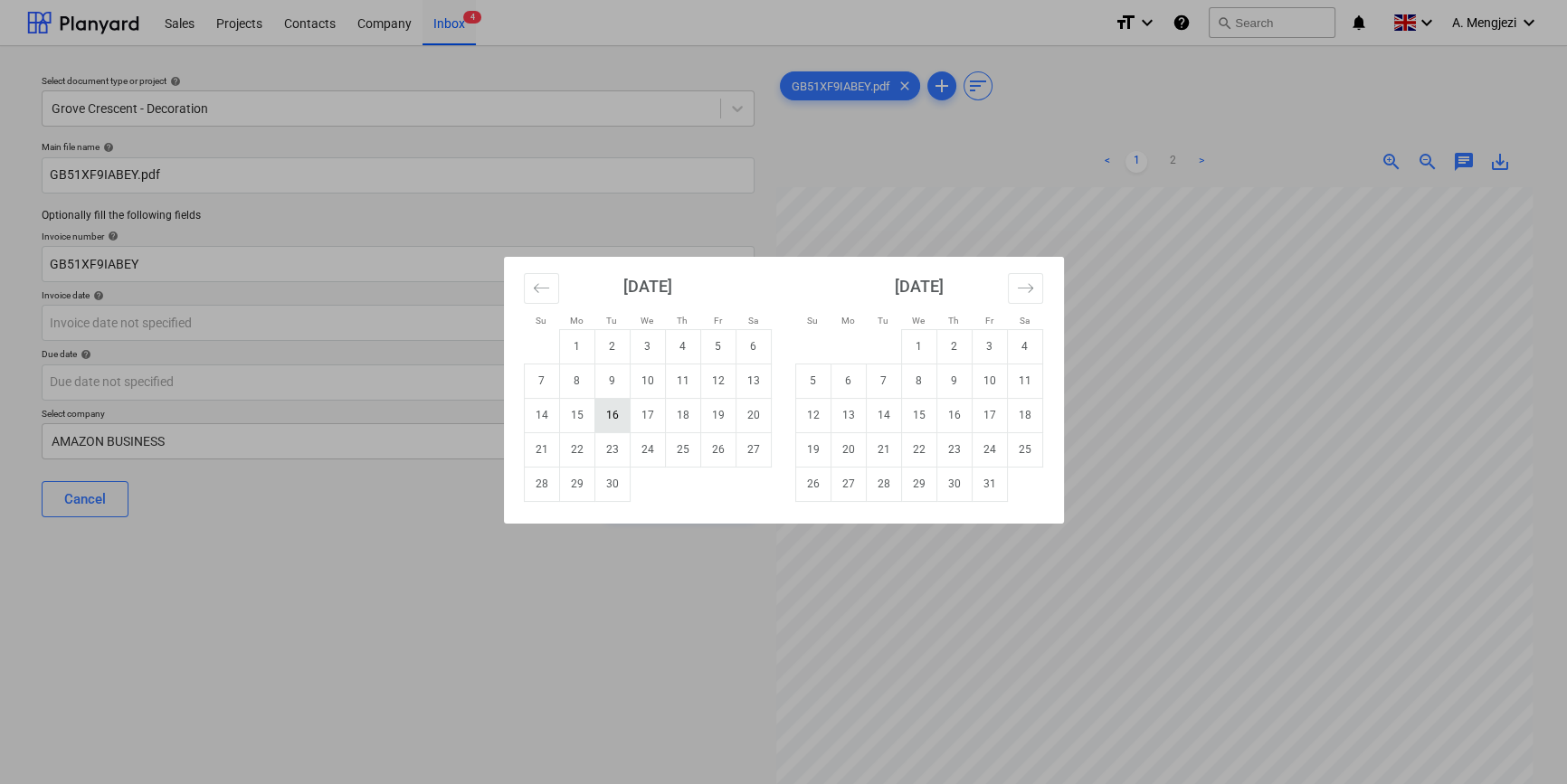
click at [618, 409] on td "16" at bounding box center [612, 415] width 35 height 34
type input "[DATE]"
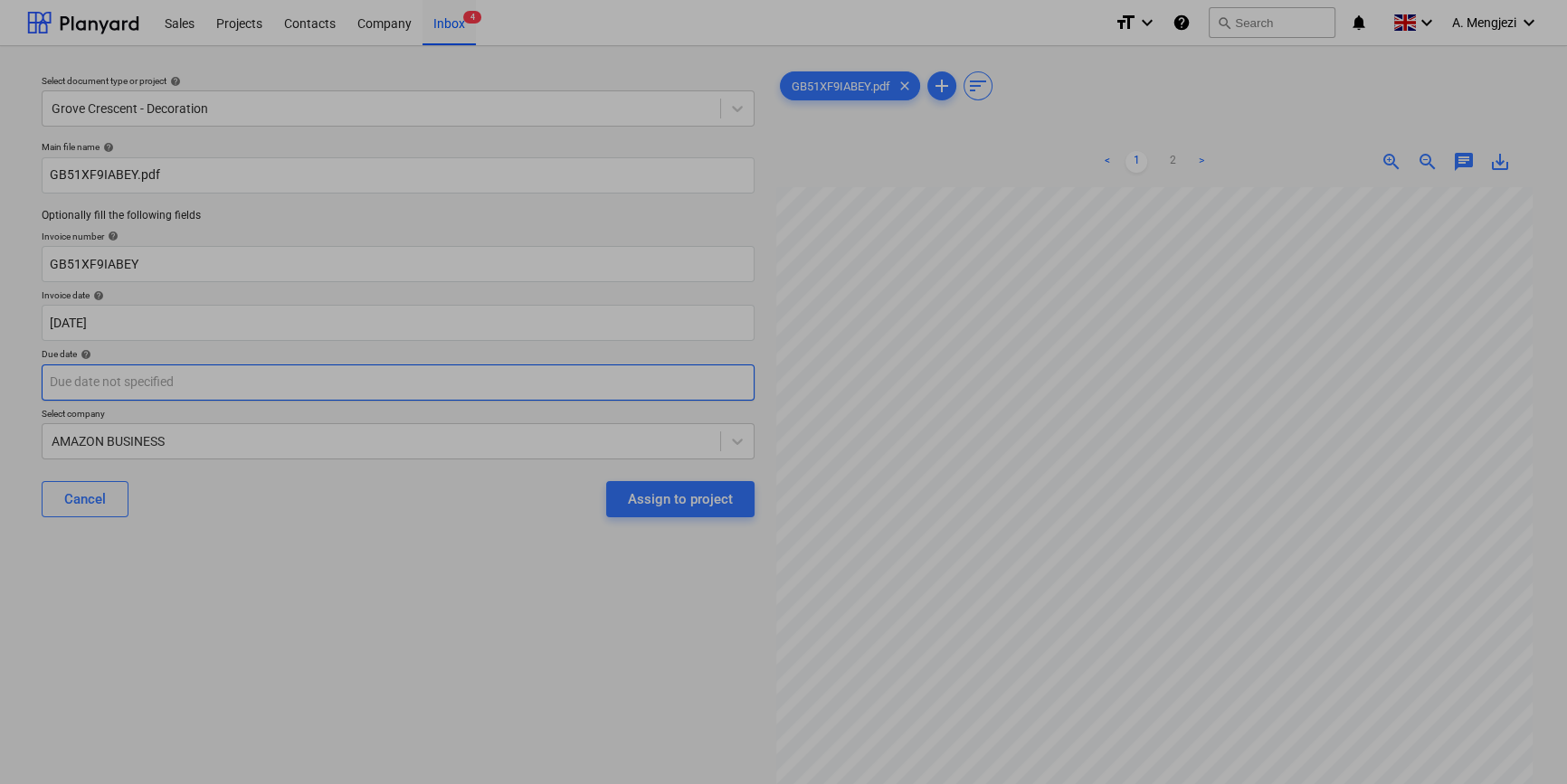
click at [459, 384] on body "Sales Projects Contacts Company Inbox 4 format_size keyboard_arrow_down help se…" at bounding box center [784, 392] width 1567 height 784
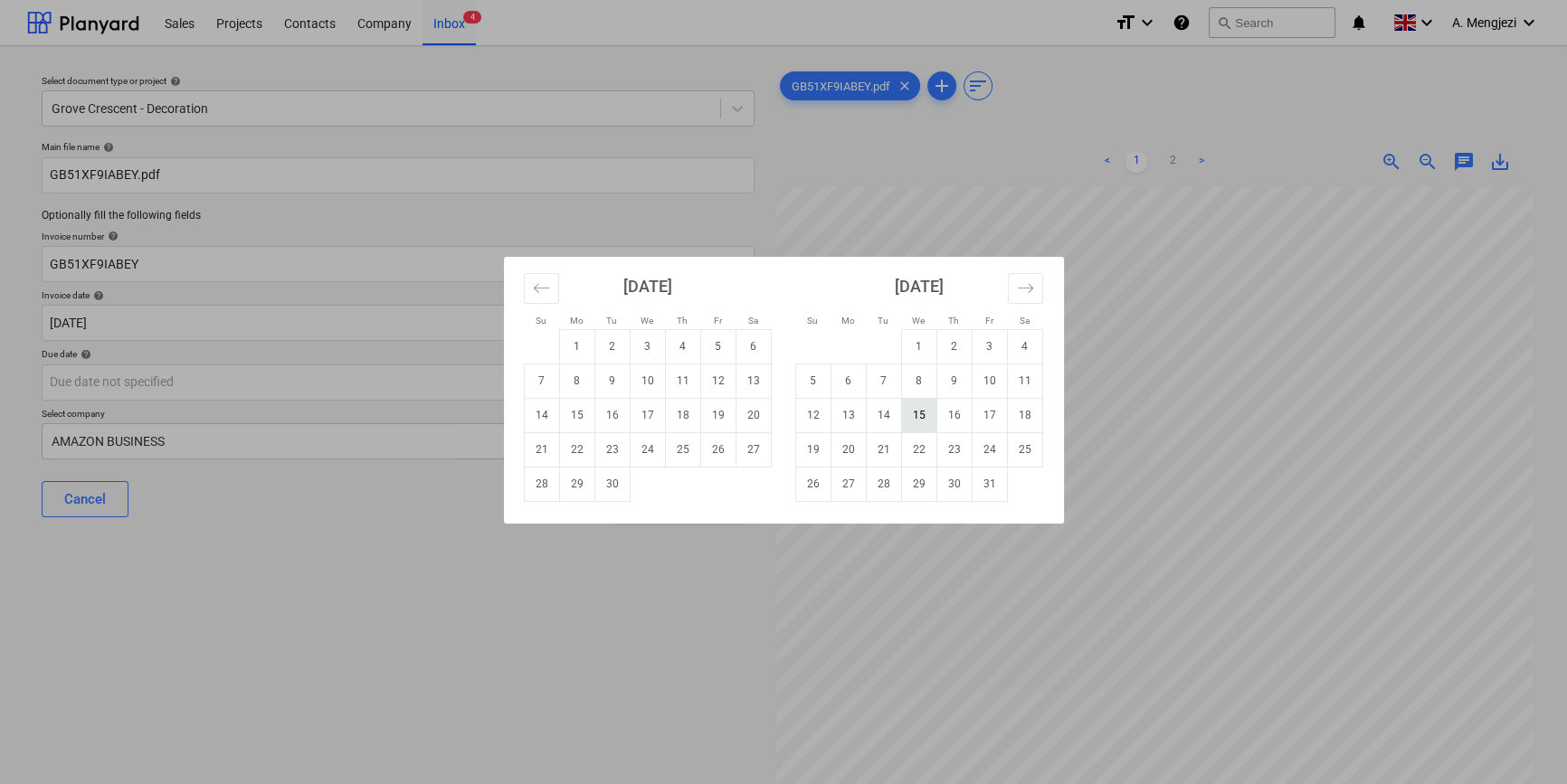
click at [921, 409] on td "15" at bounding box center [919, 415] width 35 height 34
type input "[DATE]"
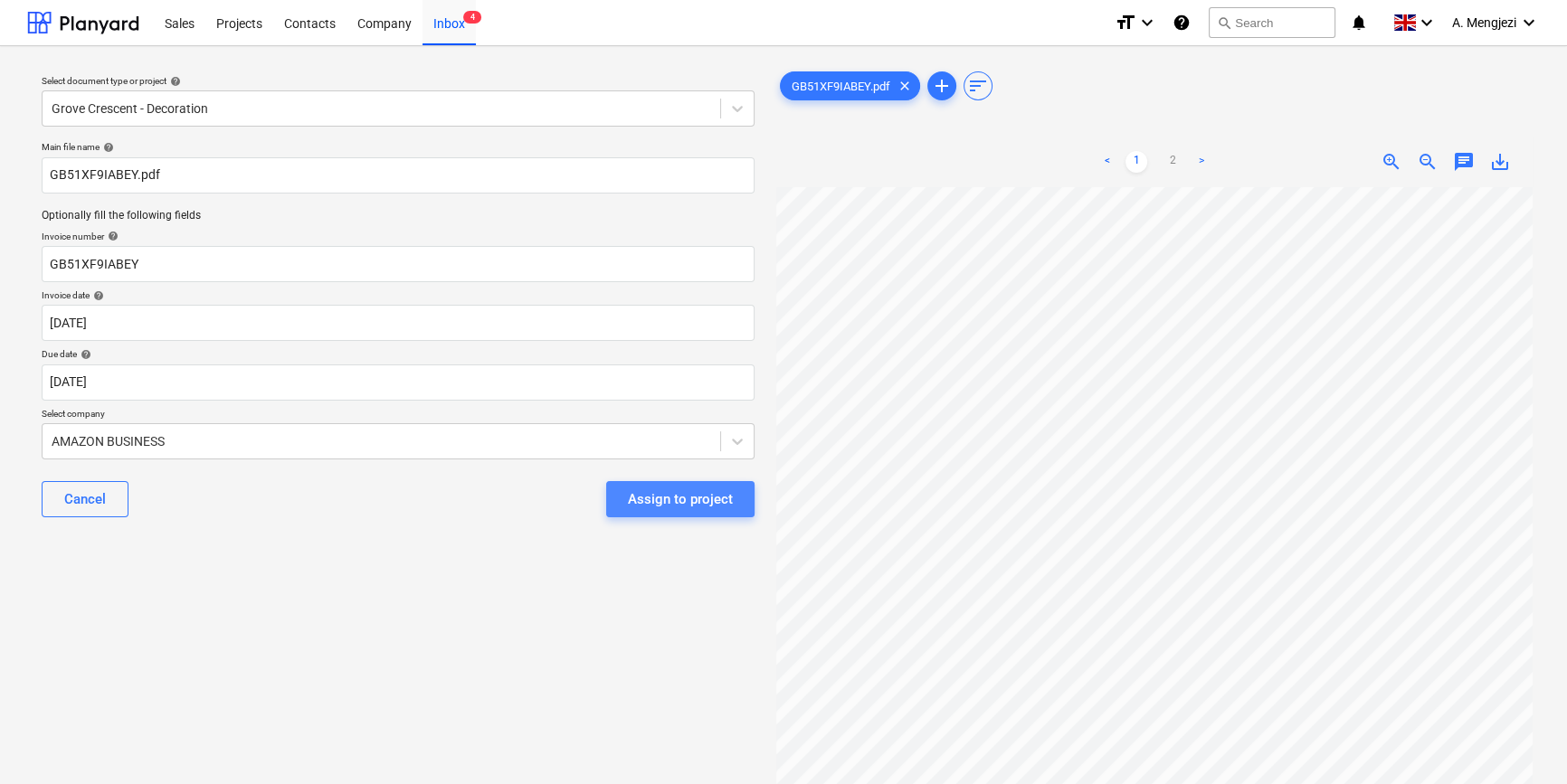
click at [673, 496] on div "Assign to project" at bounding box center [680, 499] width 105 height 23
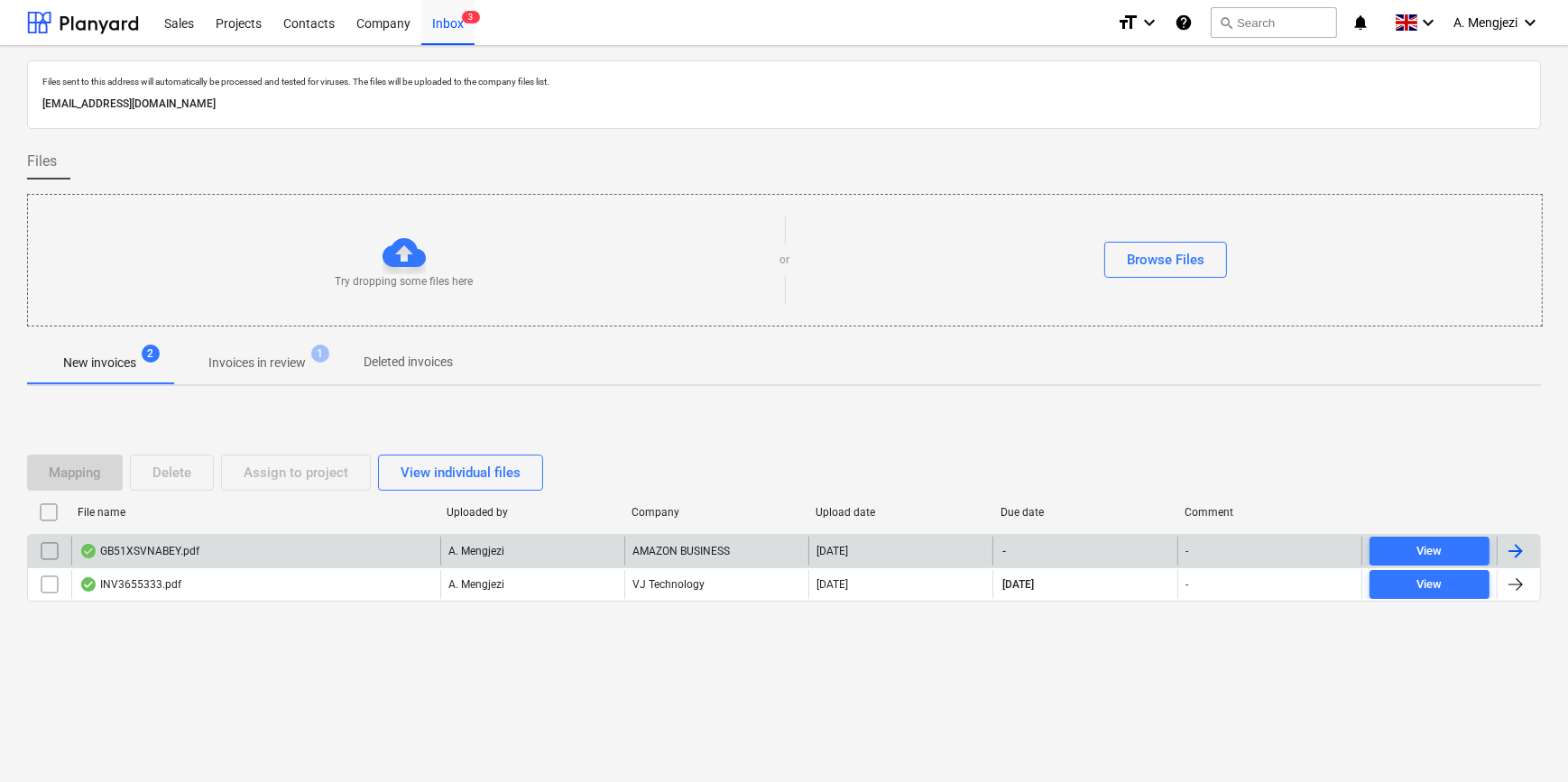
click at [289, 541] on div "GB51XSVNABEY.pdf" at bounding box center [256, 550] width 369 height 29
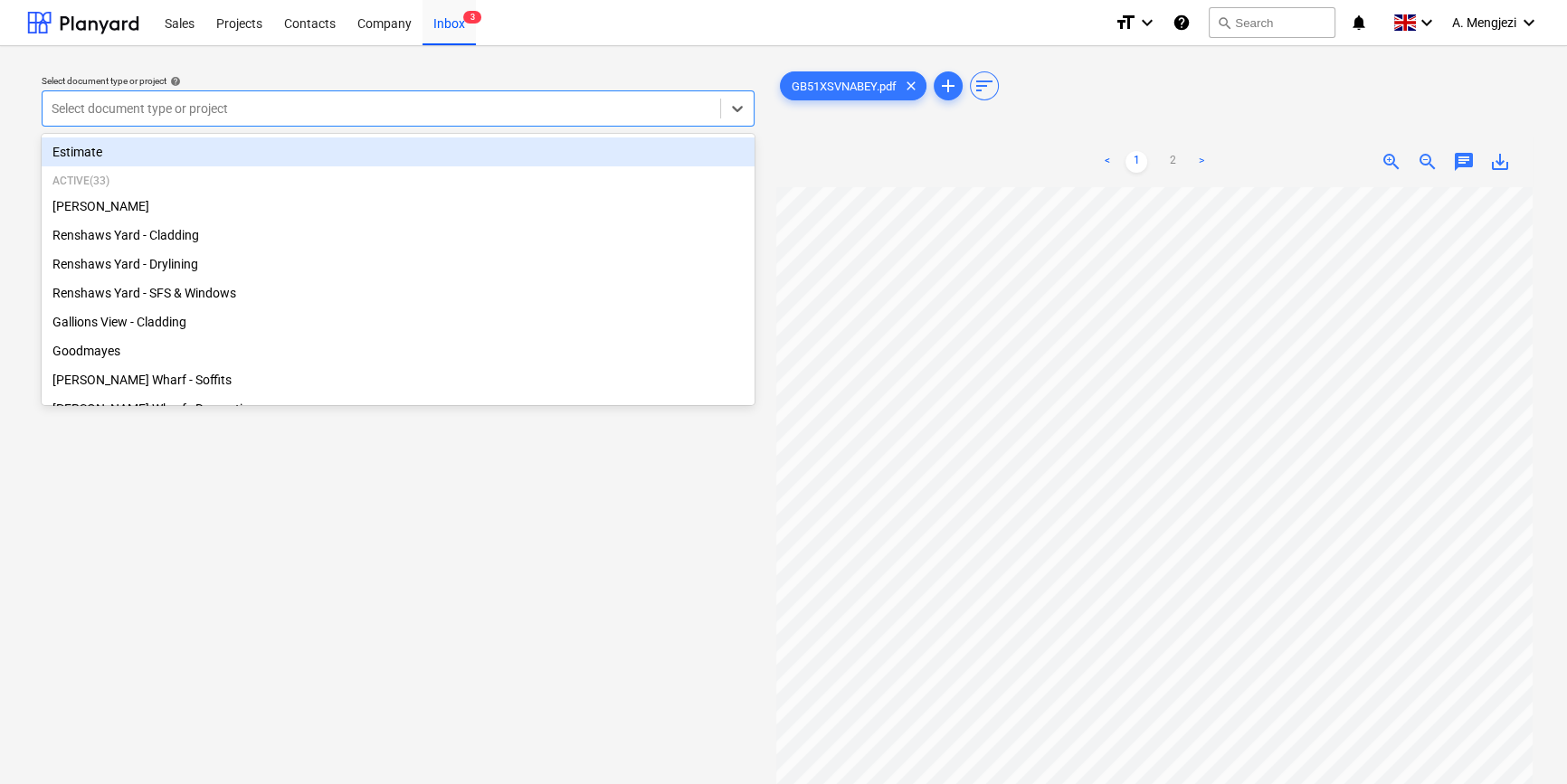
click at [298, 112] on div at bounding box center [381, 108] width 659 height 18
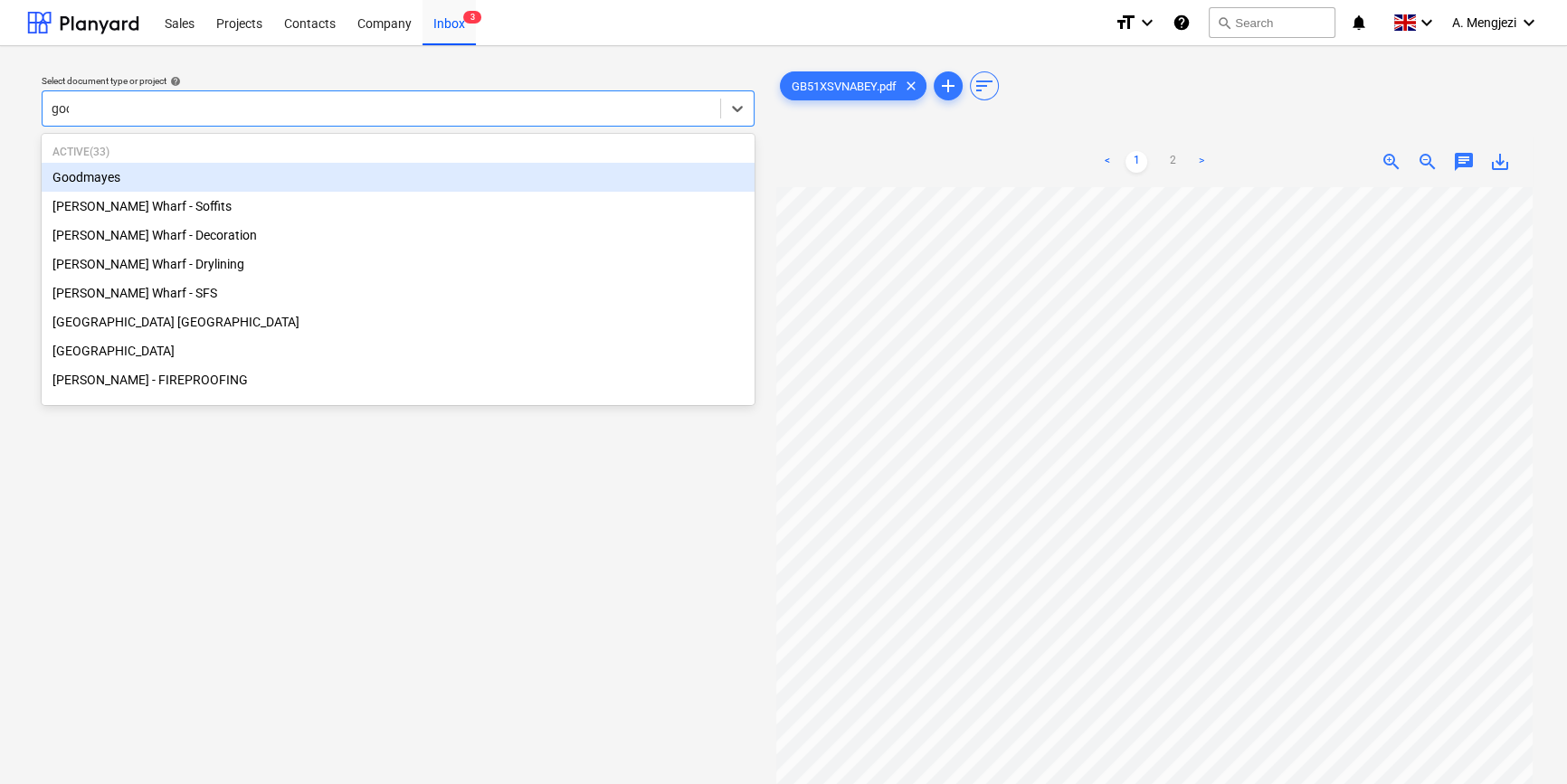
type input "good"
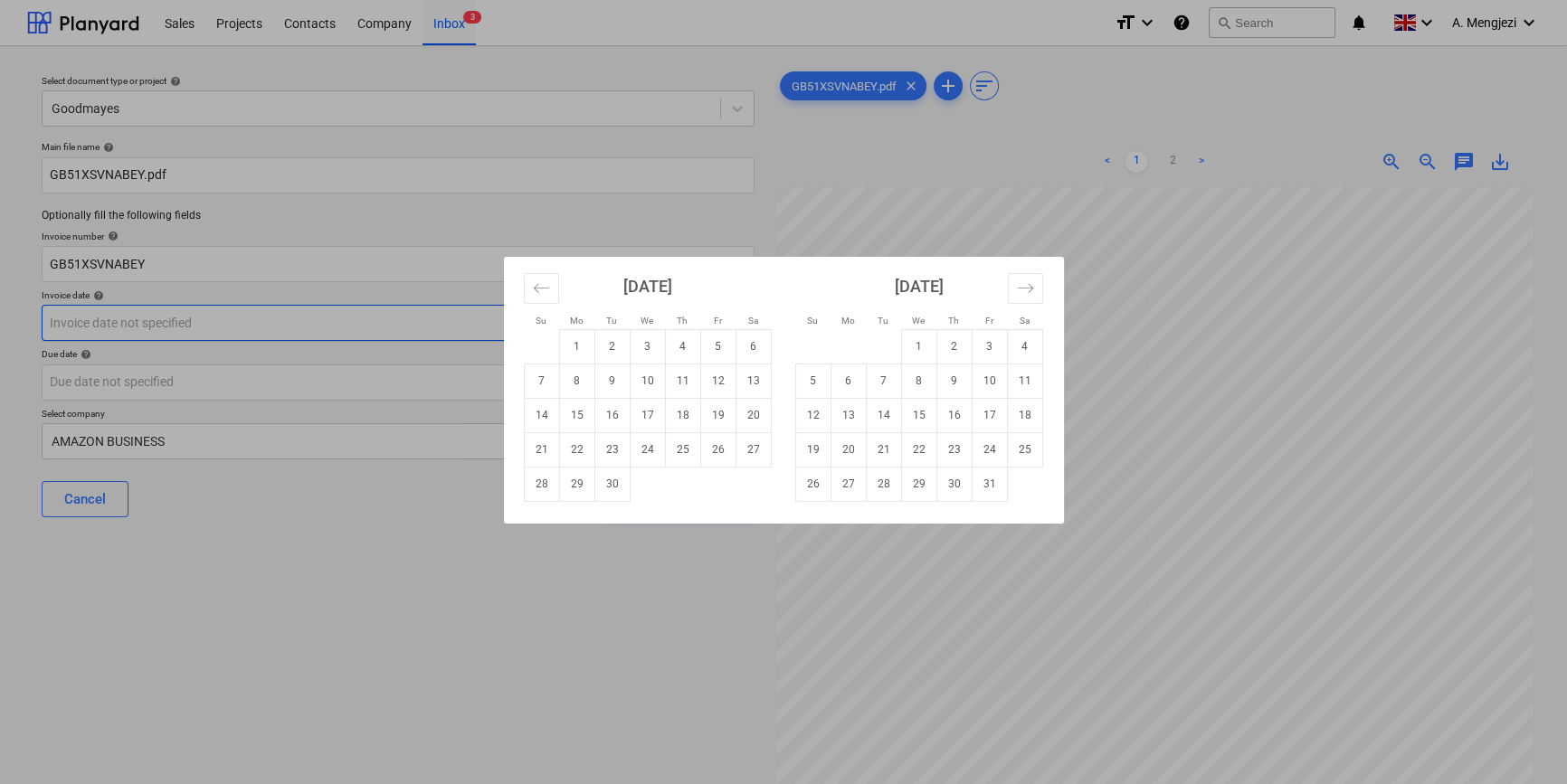
click at [408, 317] on body "Sales Projects Contacts Company Inbox 3 format_size keyboard_arrow_down help se…" at bounding box center [784, 392] width 1567 height 784
click at [685, 406] on td "18" at bounding box center [683, 415] width 35 height 34
type input "[DATE]"
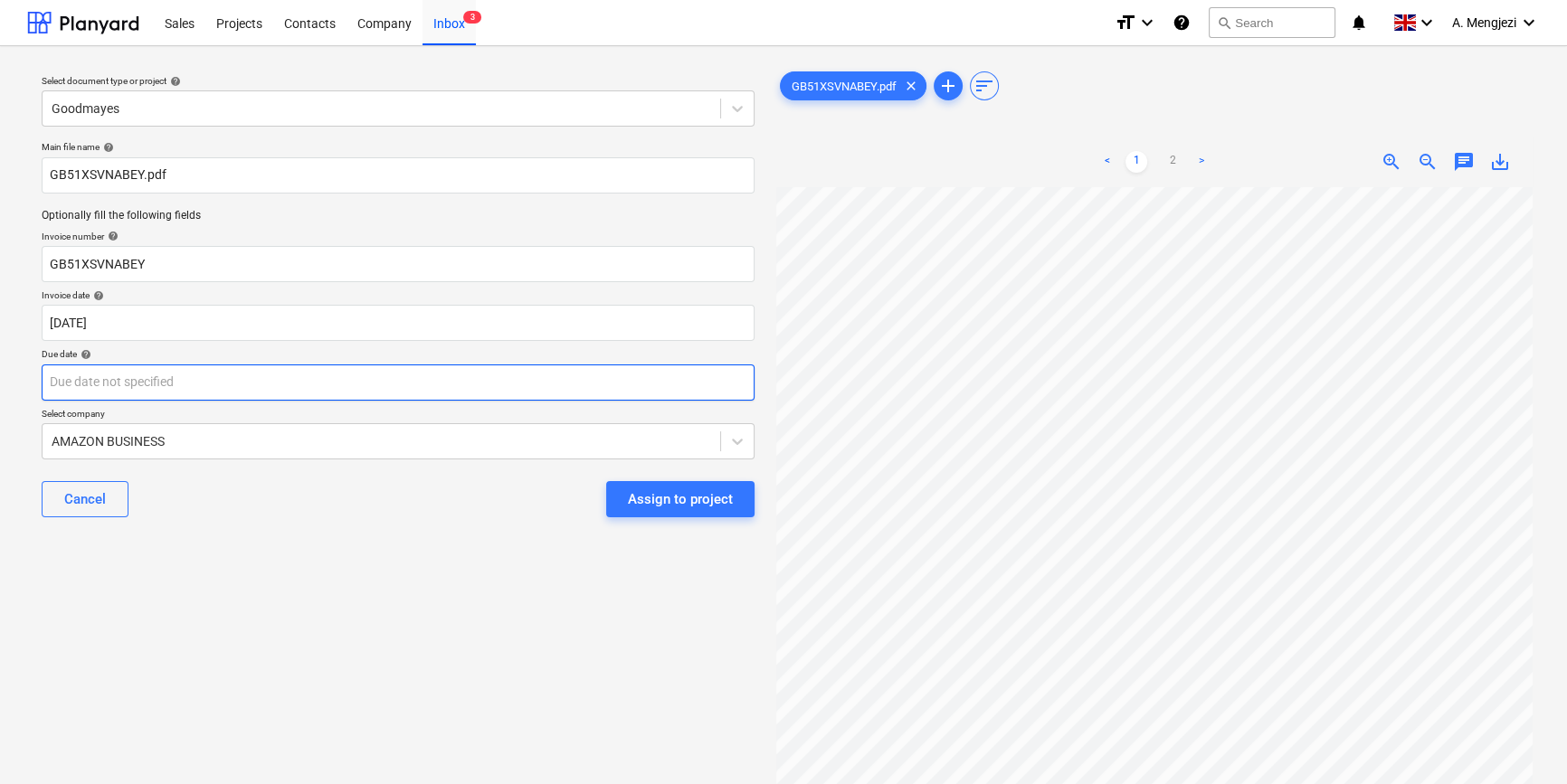
click at [544, 379] on body "Sales Projects Contacts Company Inbox 3 format_size keyboard_arrow_down help se…" at bounding box center [784, 392] width 1567 height 784
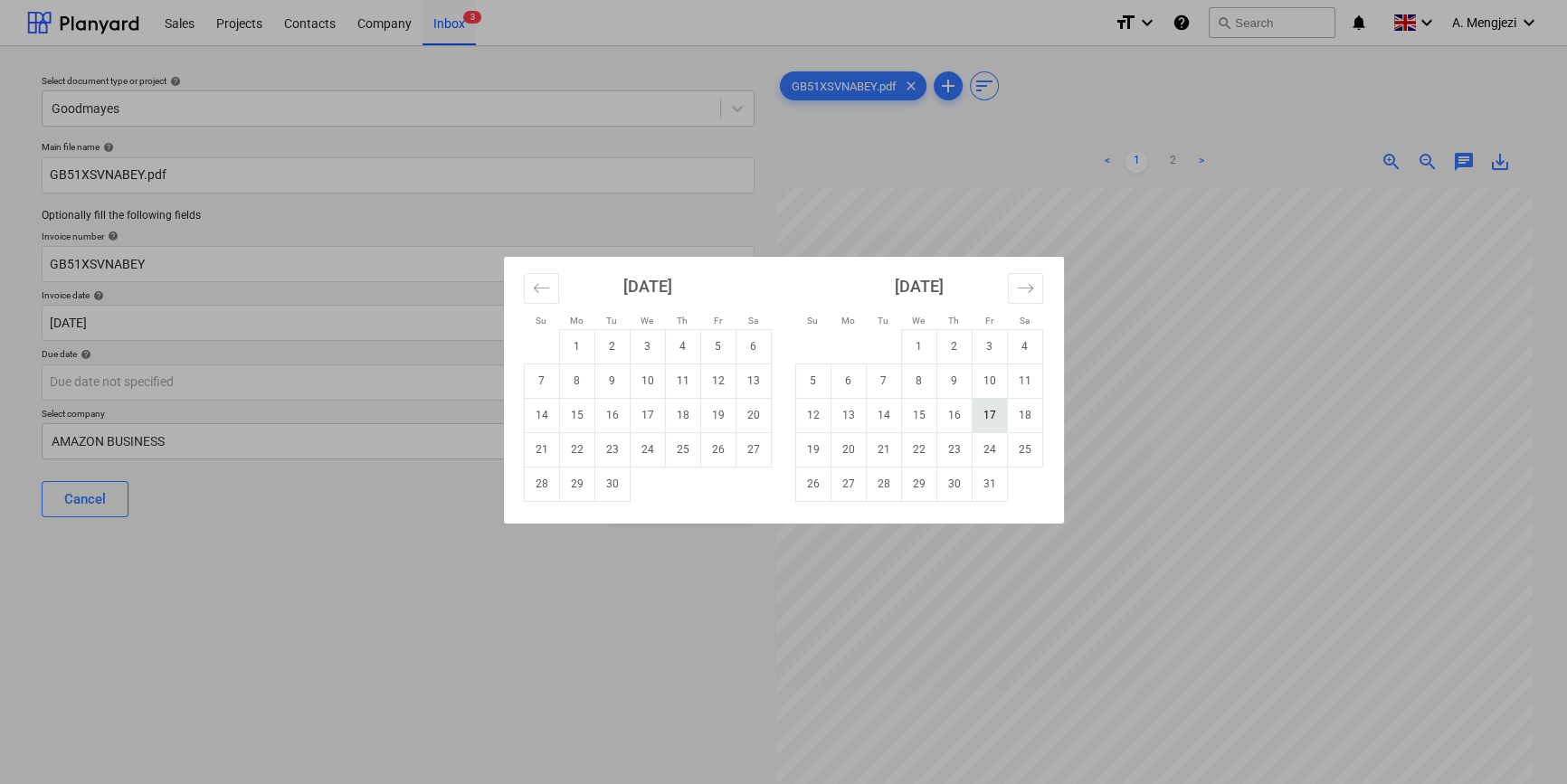
click at [984, 407] on td "17" at bounding box center [990, 415] width 35 height 34
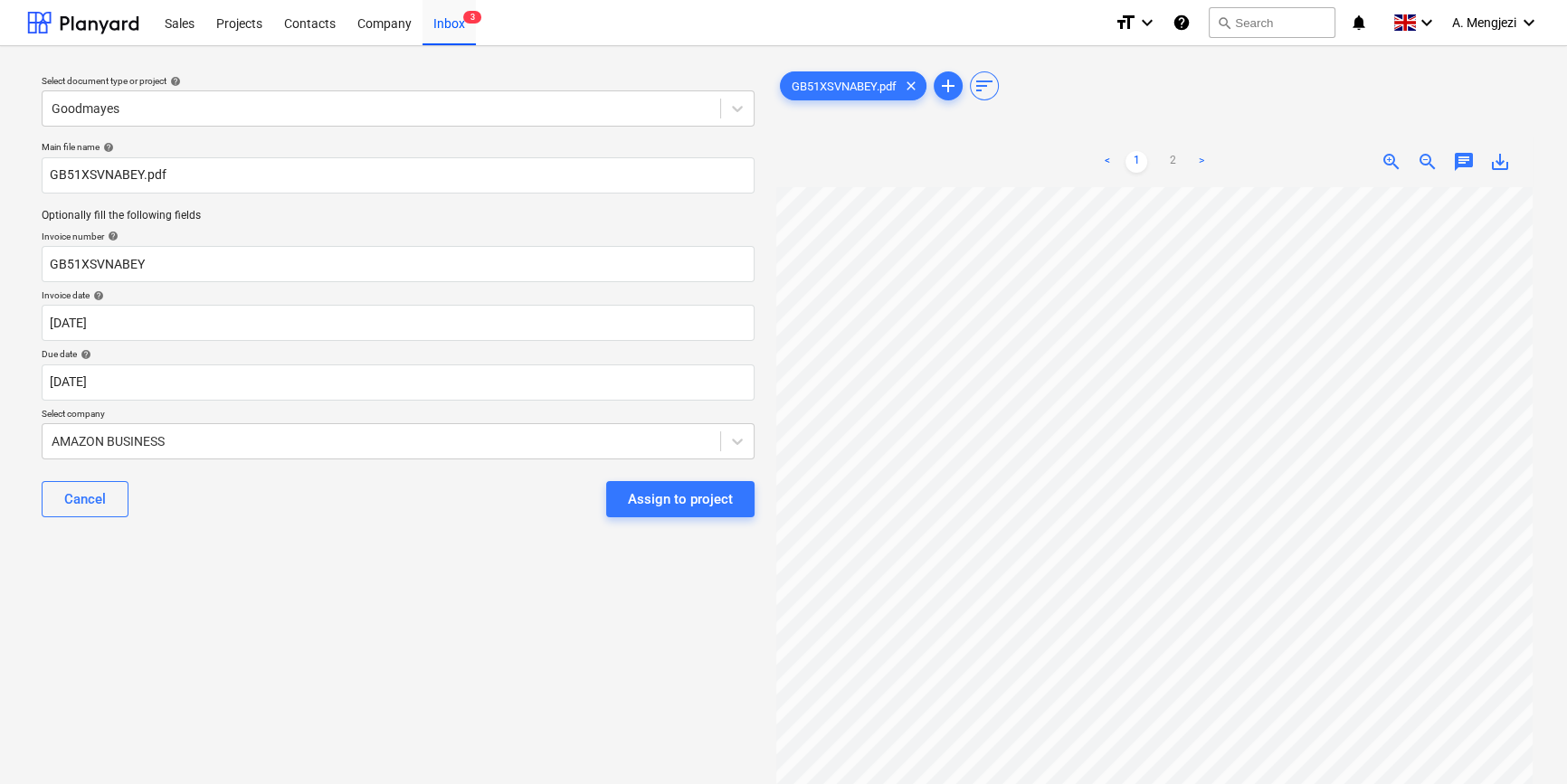
type input "[DATE]"
click at [695, 495] on div "Assign to project" at bounding box center [680, 499] width 105 height 23
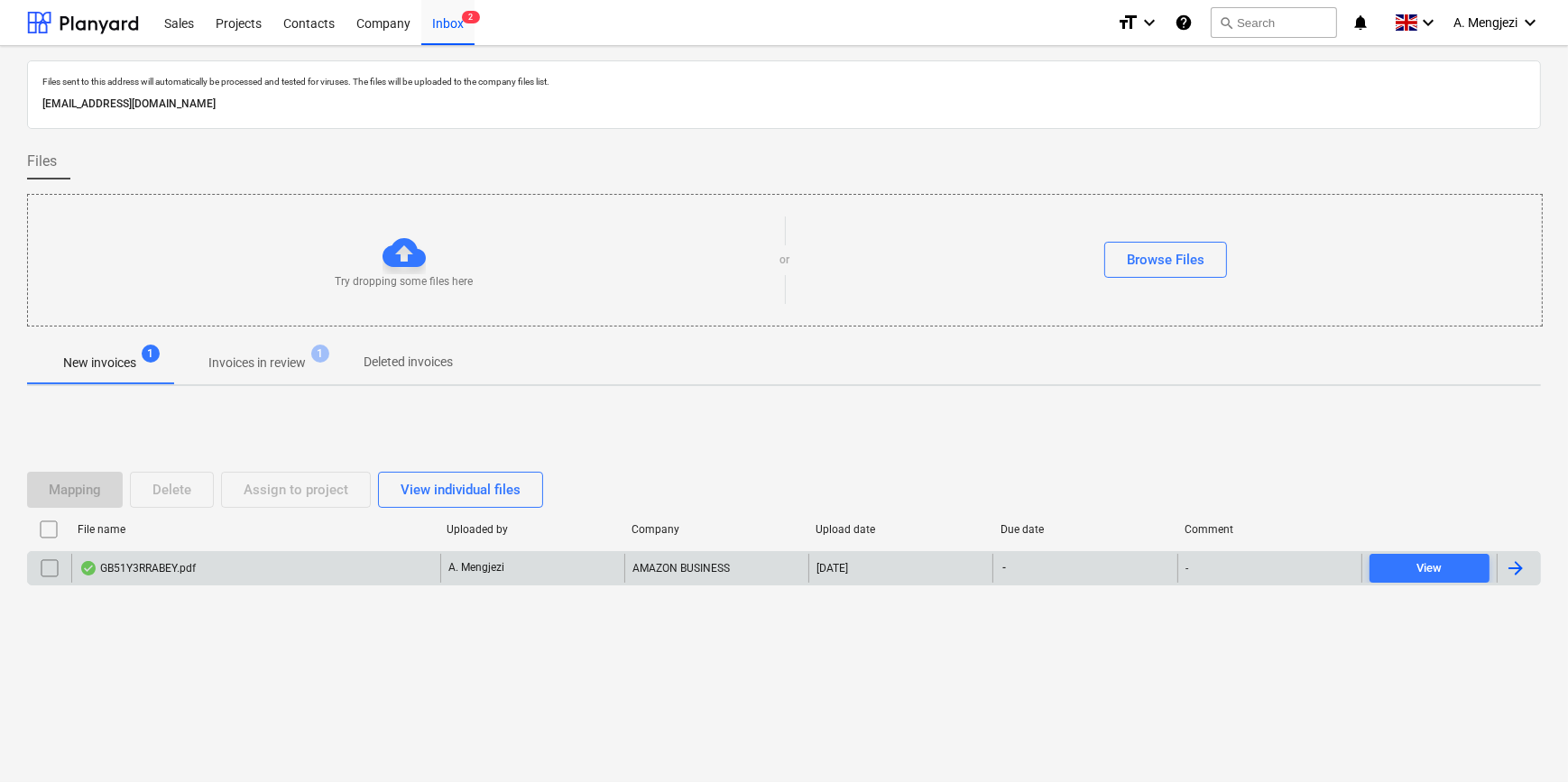
click at [394, 559] on div "GB51Y3RRABEY.pdf" at bounding box center [256, 568] width 369 height 29
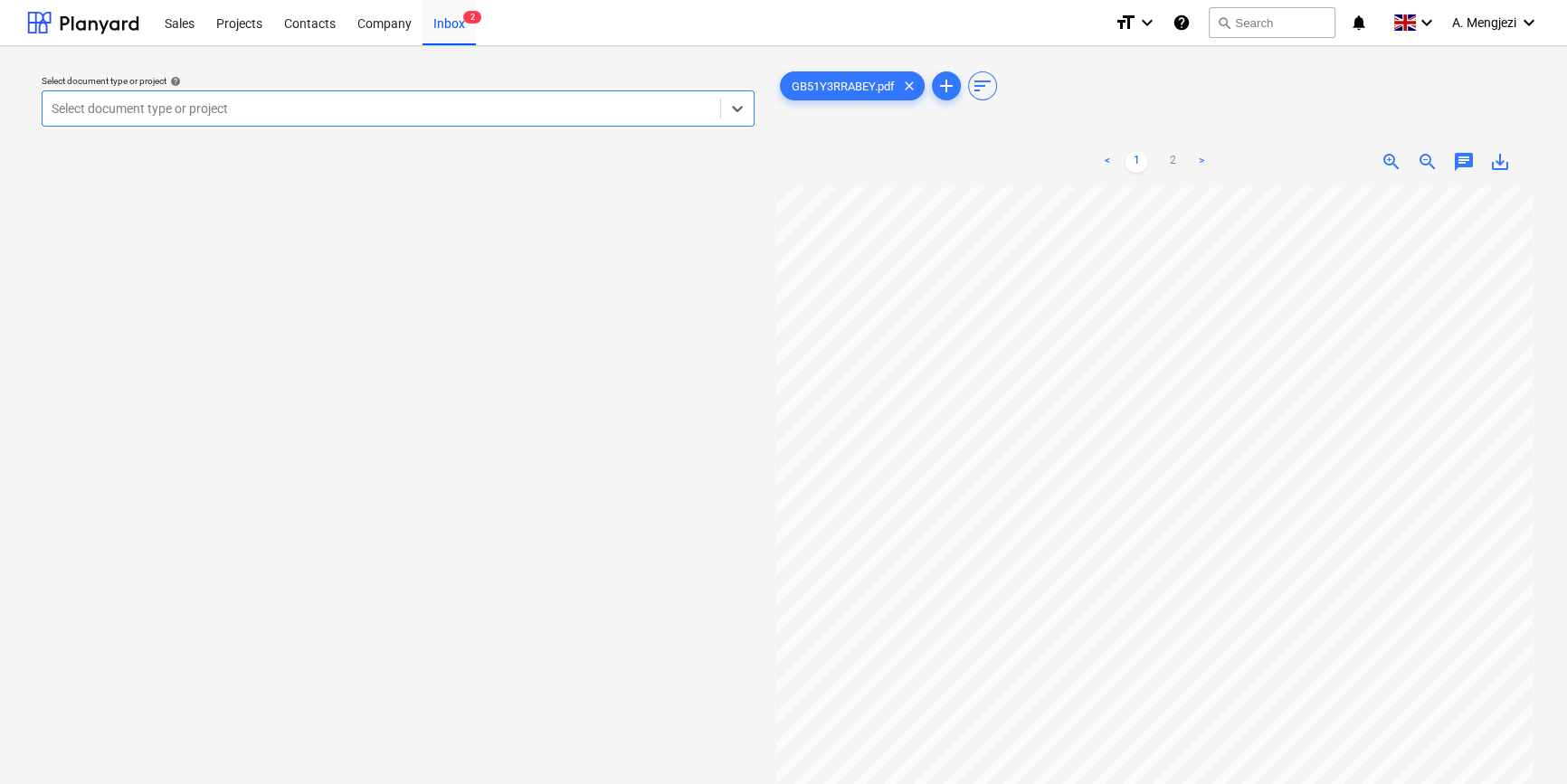
click at [194, 104] on div at bounding box center [381, 108] width 659 height 18
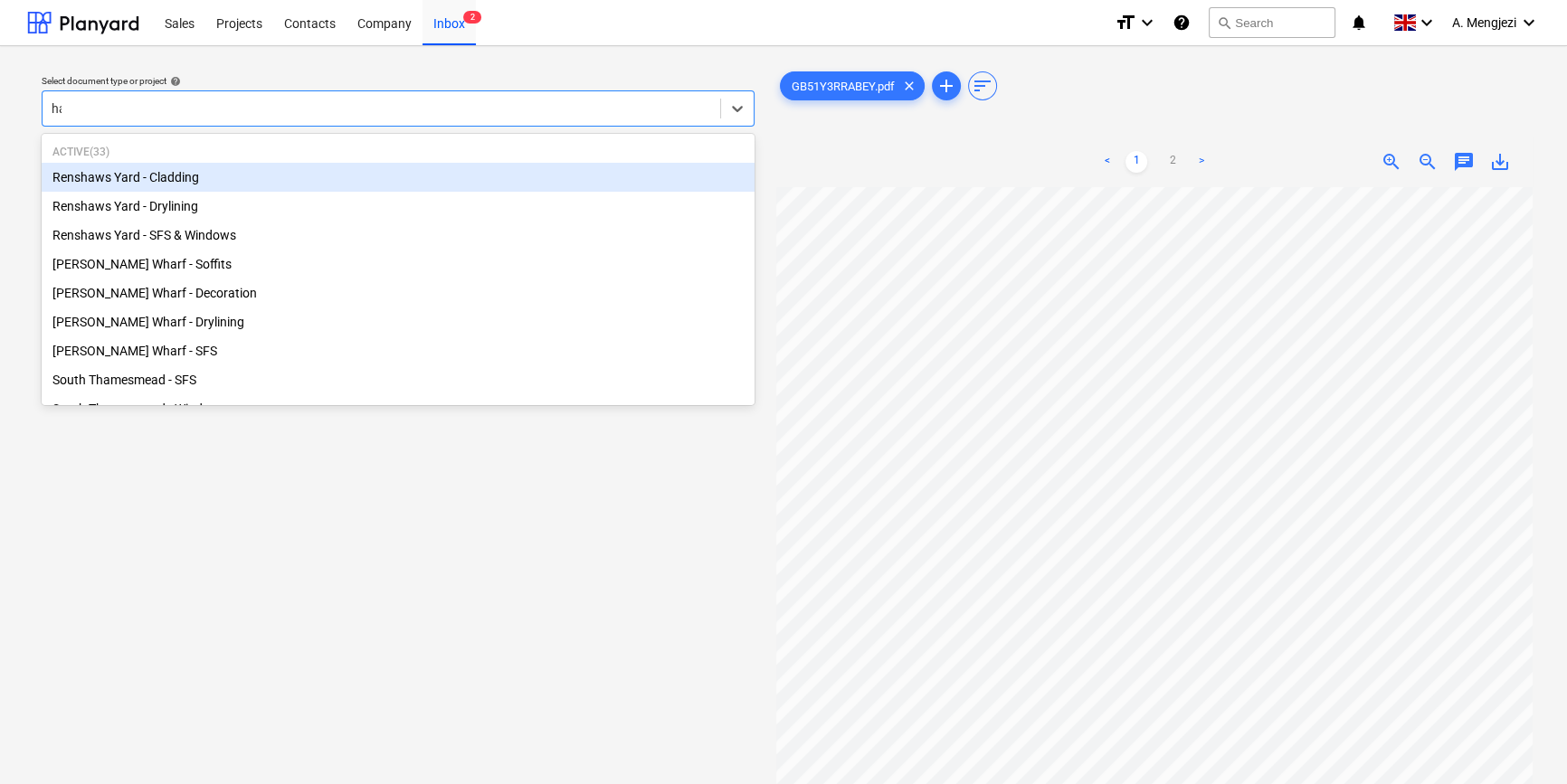
type input "ham"
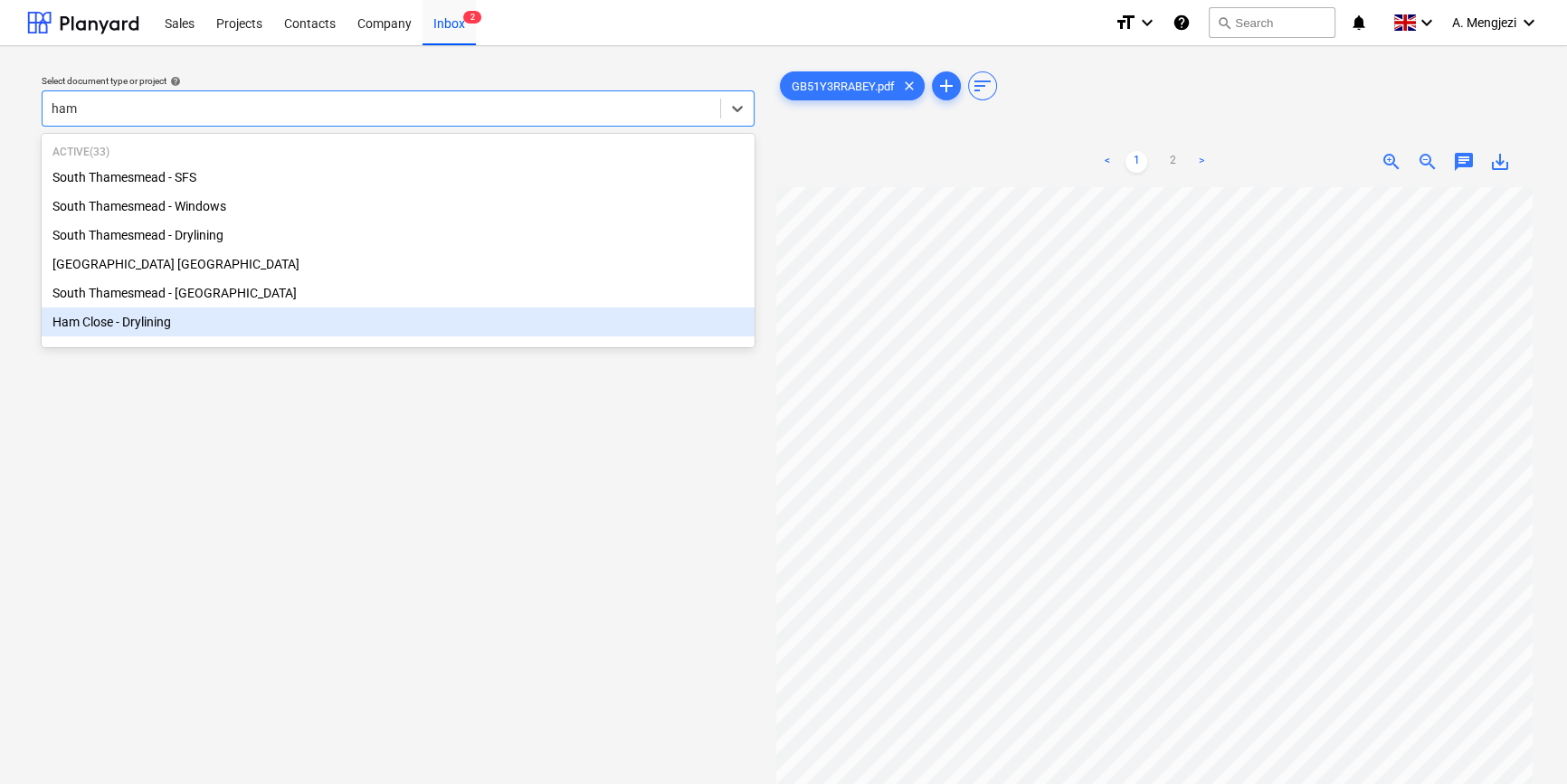
click at [205, 327] on div "Ham Close - Drylining" at bounding box center [398, 322] width 713 height 29
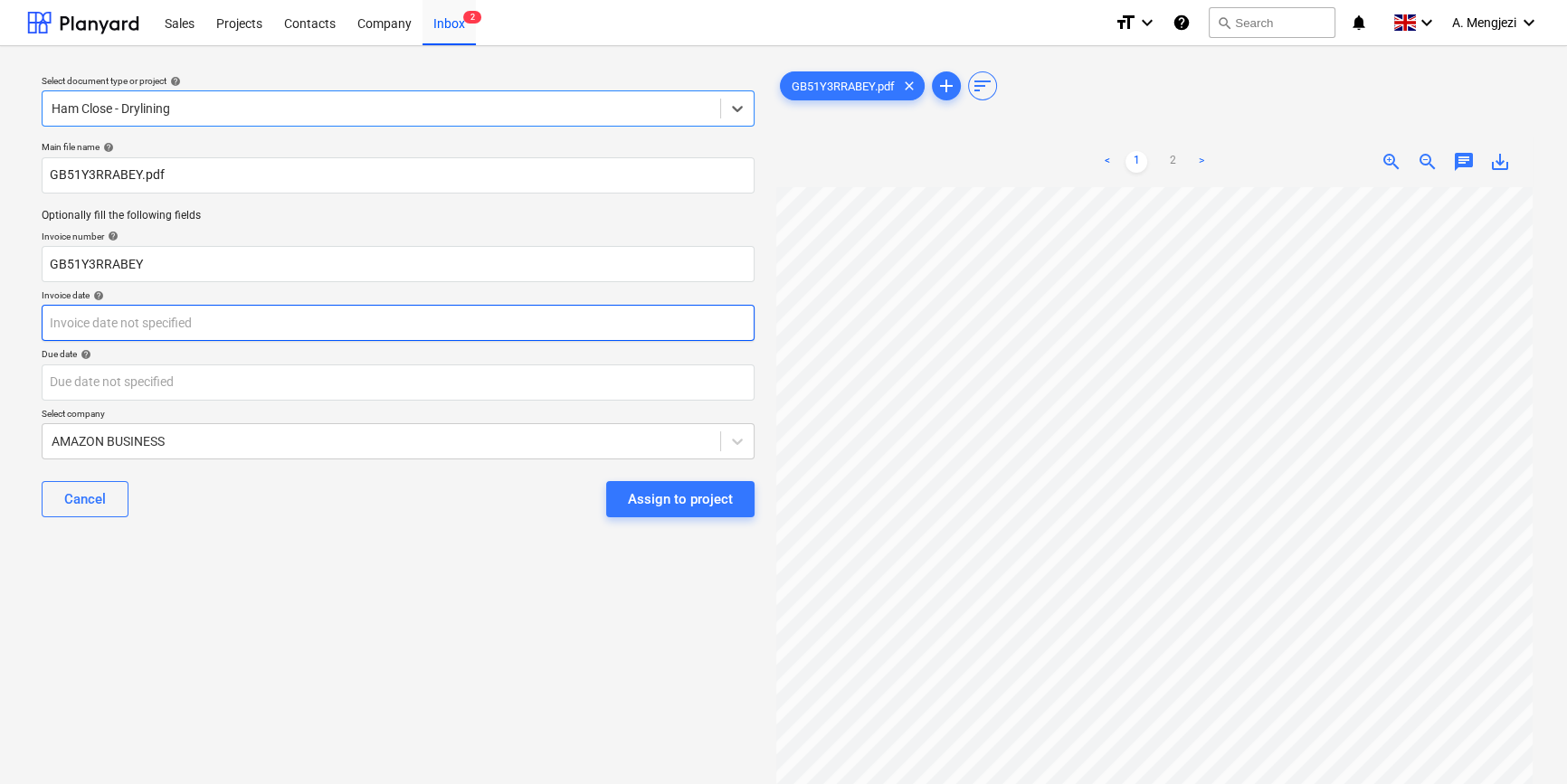
click at [219, 320] on body "Sales Projects Contacts Company Inbox 2 format_size keyboard_arrow_down help se…" at bounding box center [784, 392] width 1567 height 784
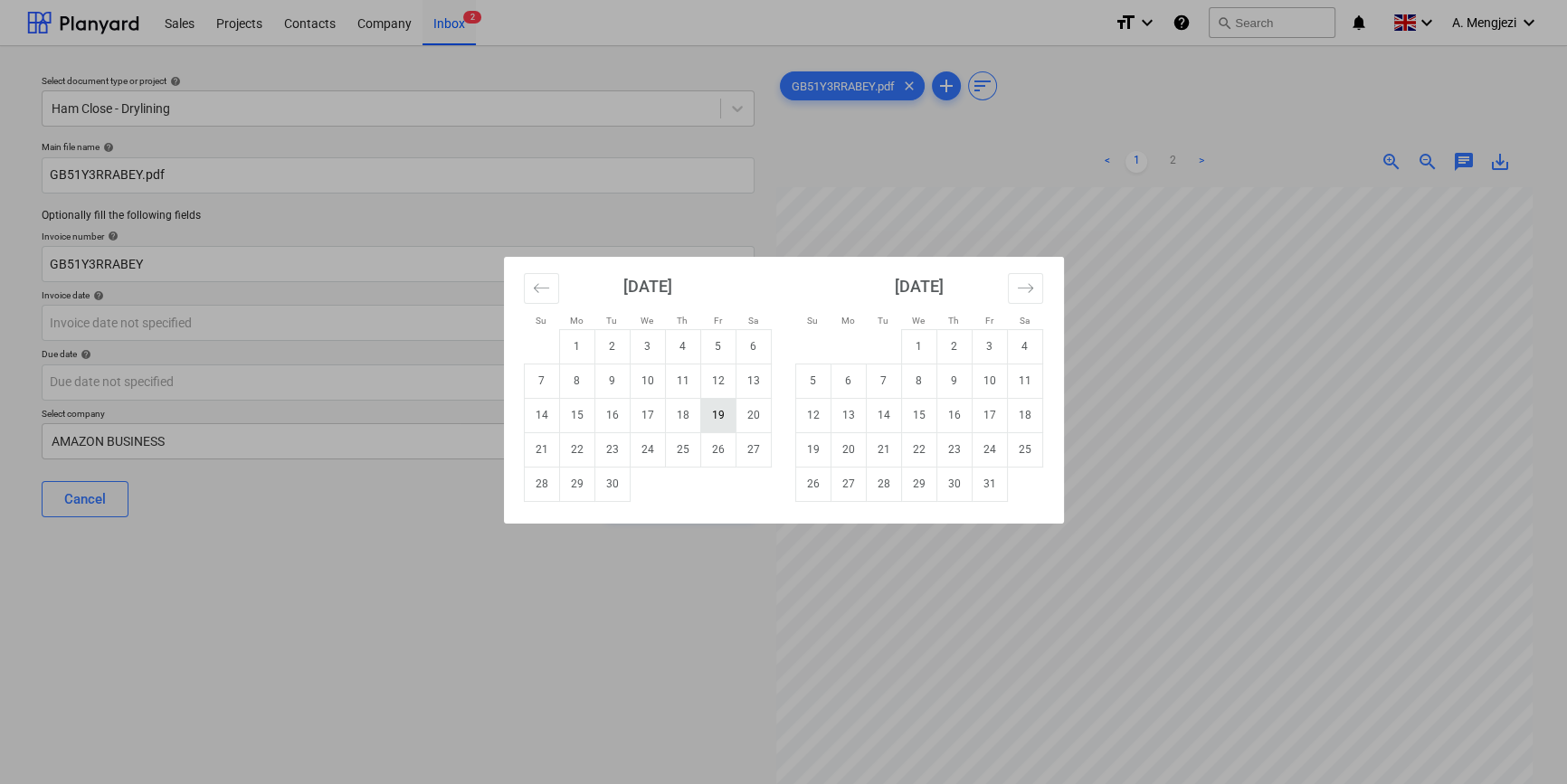
click at [716, 407] on td "19" at bounding box center [718, 415] width 35 height 34
type input "[DATE]"
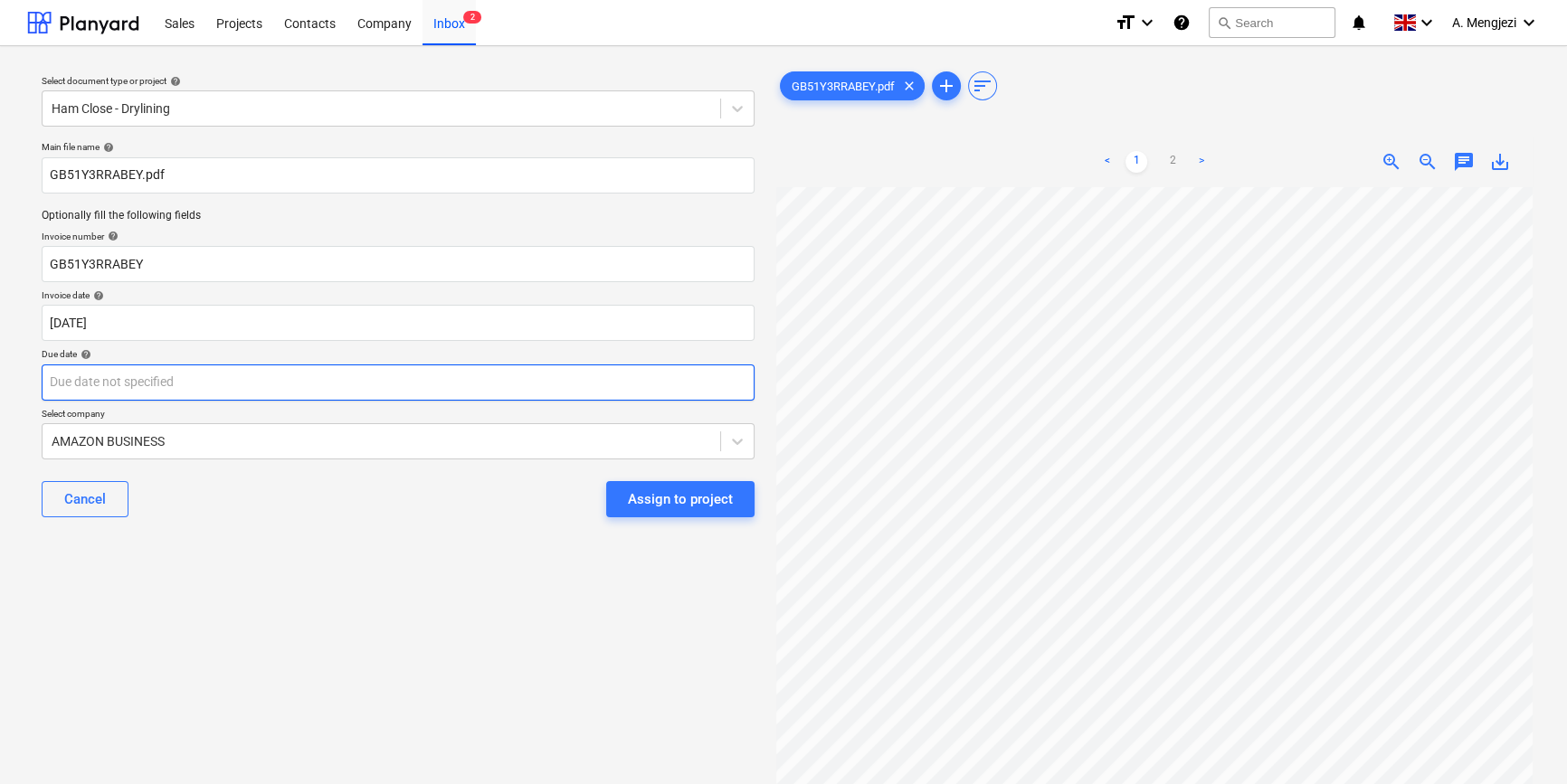
click at [475, 371] on body "Sales Projects Contacts Company Inbox 2 format_size keyboard_arrow_down help se…" at bounding box center [784, 392] width 1567 height 784
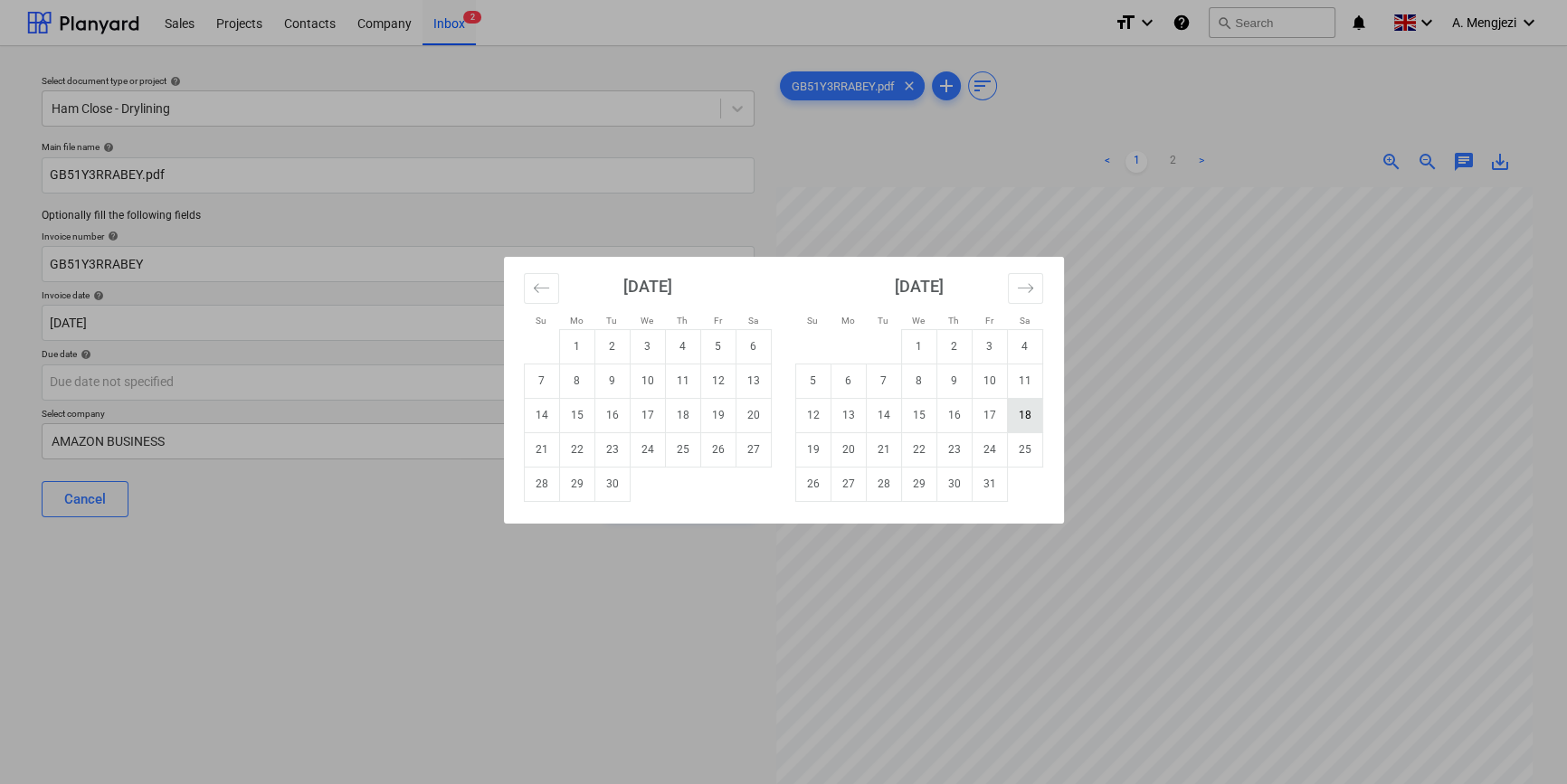
click at [1020, 411] on td "18" at bounding box center [1025, 415] width 35 height 34
type input "[DATE]"
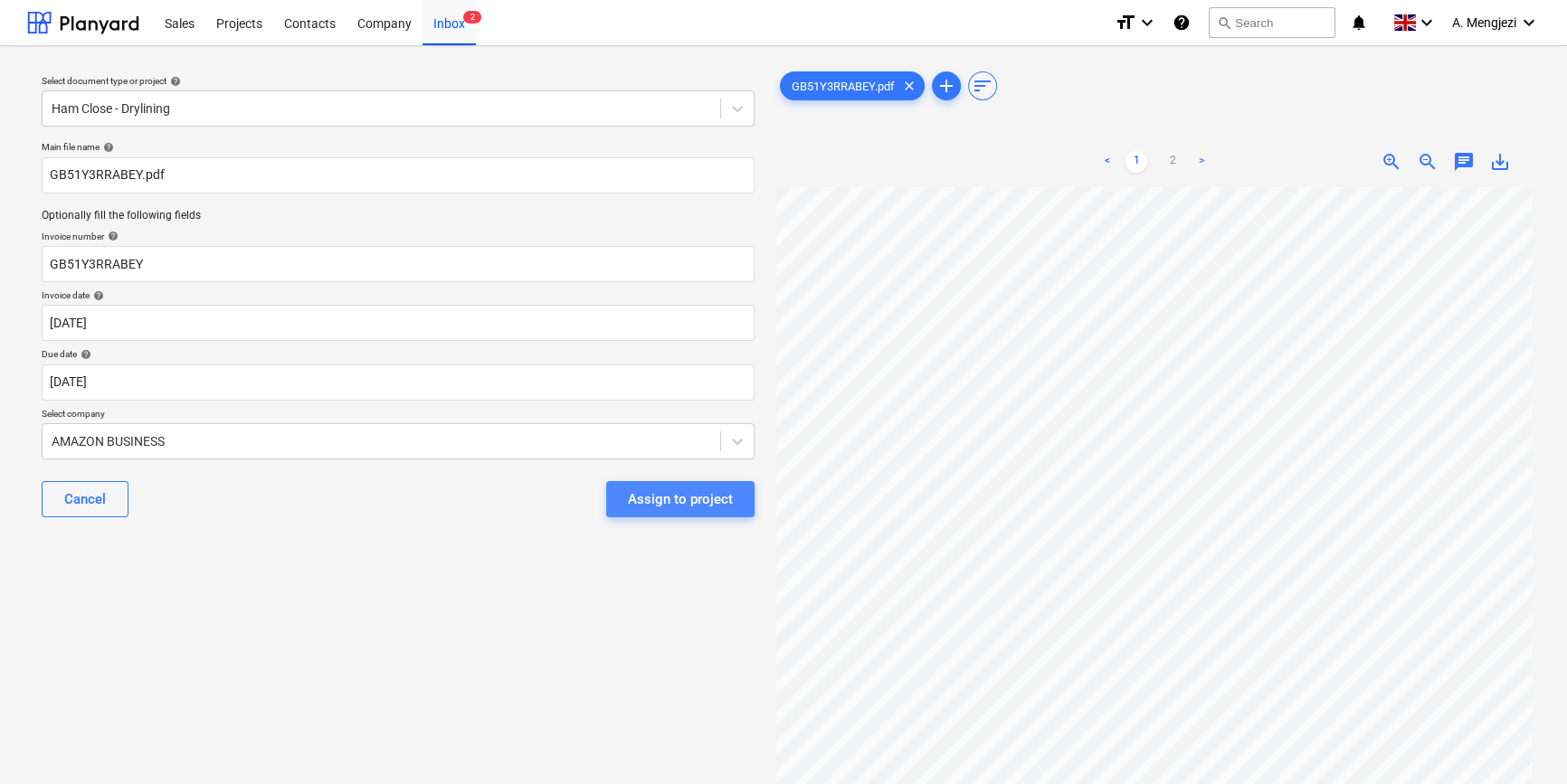
click at [706, 494] on div "Assign to project" at bounding box center [680, 499] width 105 height 23
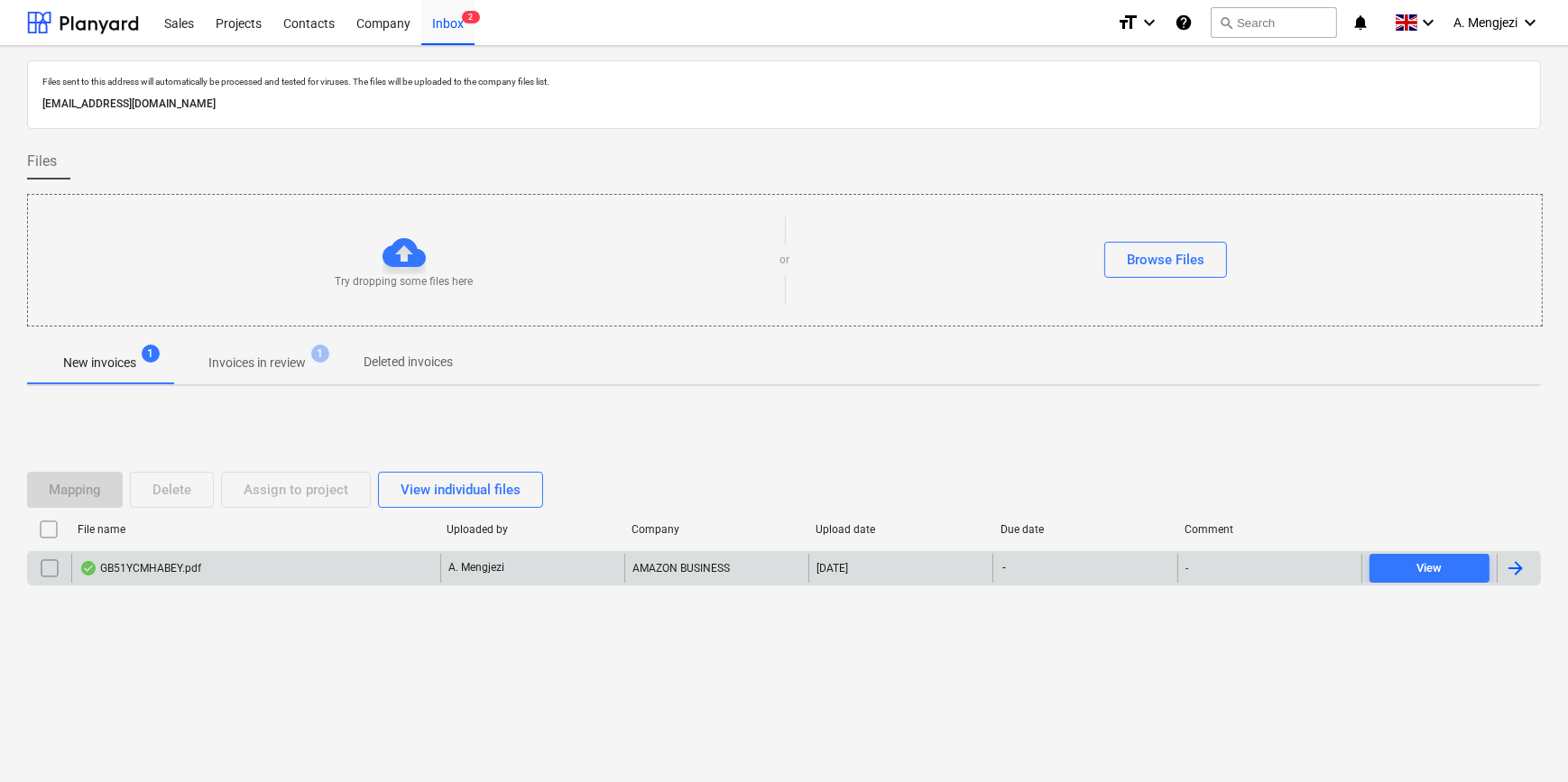
click at [169, 568] on div "GB51YCMHABEY.pdf" at bounding box center [140, 568] width 122 height 15
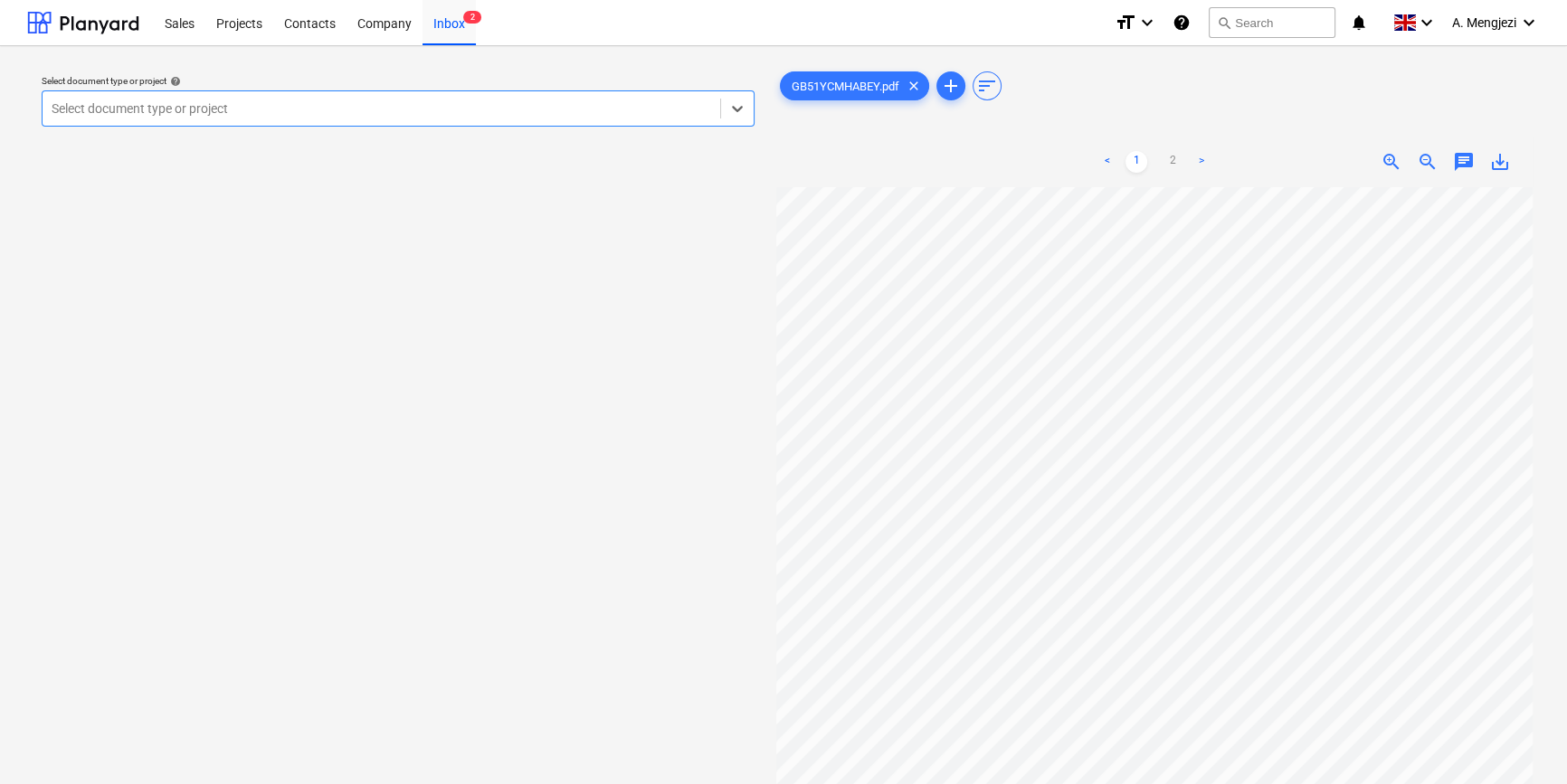
click at [256, 107] on div at bounding box center [381, 108] width 659 height 18
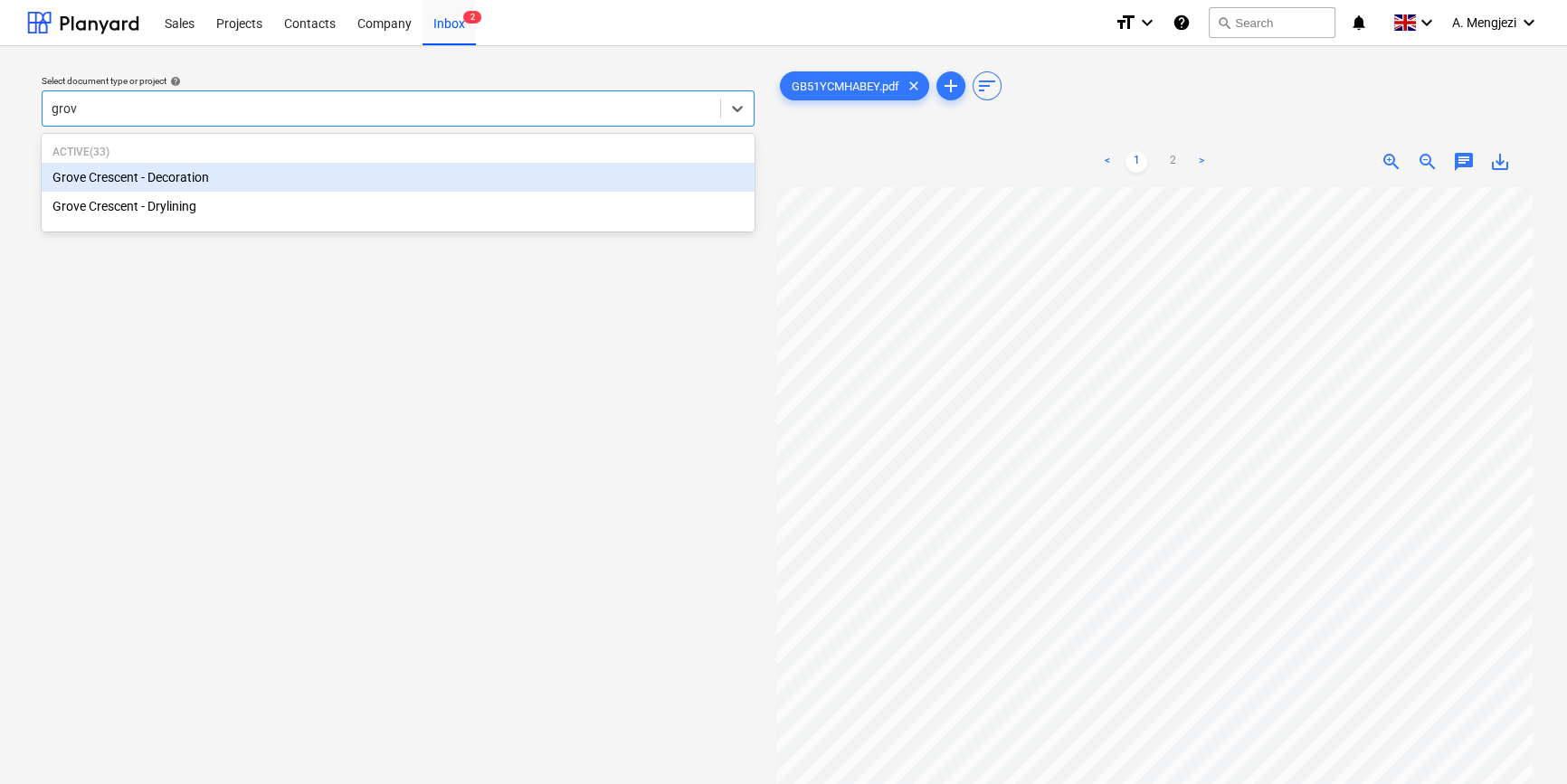
type input "grove"
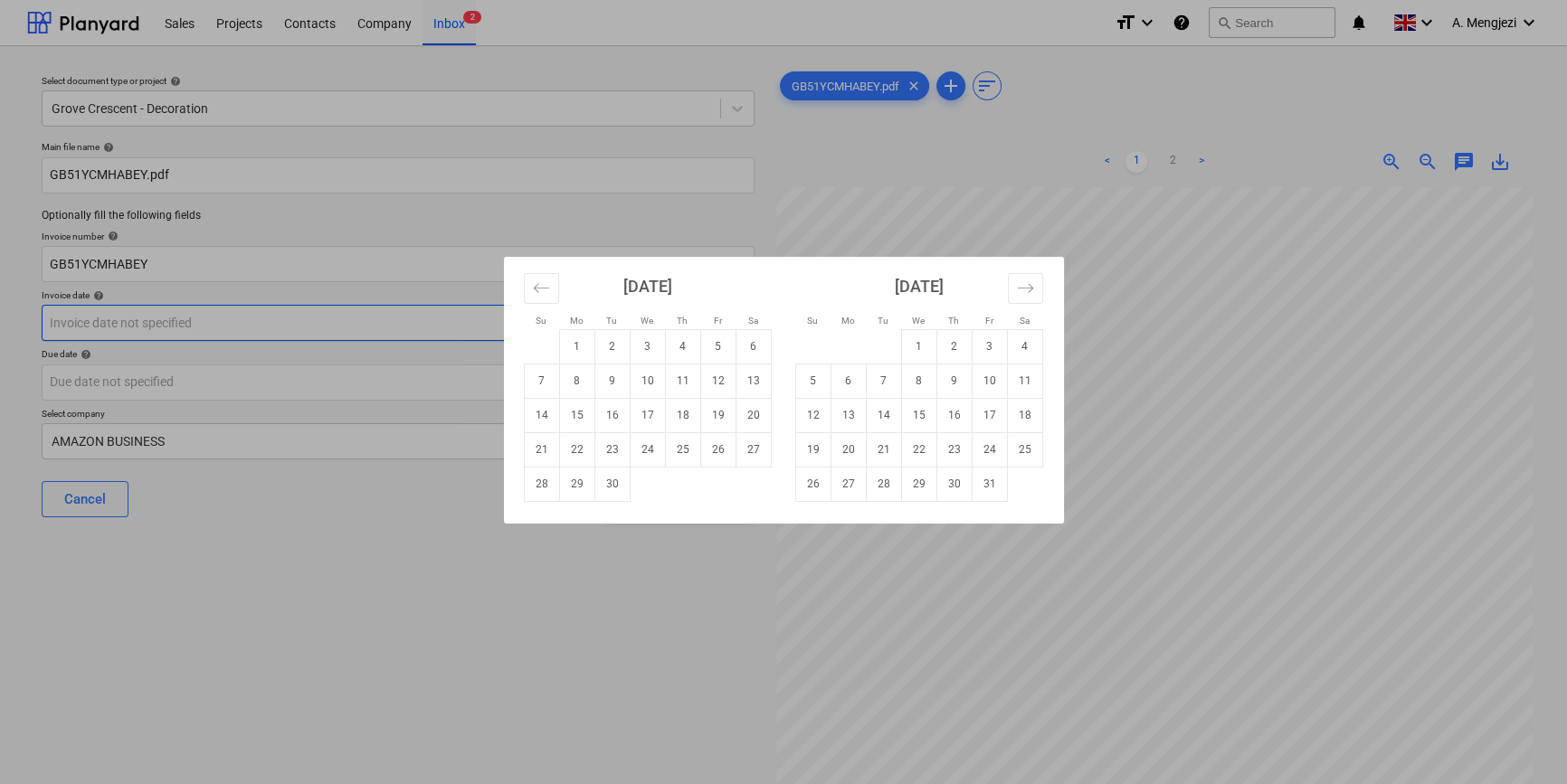
click at [397, 321] on body "Sales Projects Contacts Company Inbox 2 format_size keyboard_arrow_down help se…" at bounding box center [784, 392] width 1567 height 784
click at [681, 411] on td "18" at bounding box center [683, 415] width 35 height 34
type input "[DATE]"
drag, startPoint x: 488, startPoint y: 387, endPoint x: 568, endPoint y: 406, distance: 82.2
click at [489, 387] on body "Sales Projects Contacts Company Inbox 2 format_size keyboard_arrow_down help se…" at bounding box center [784, 392] width 1567 height 784
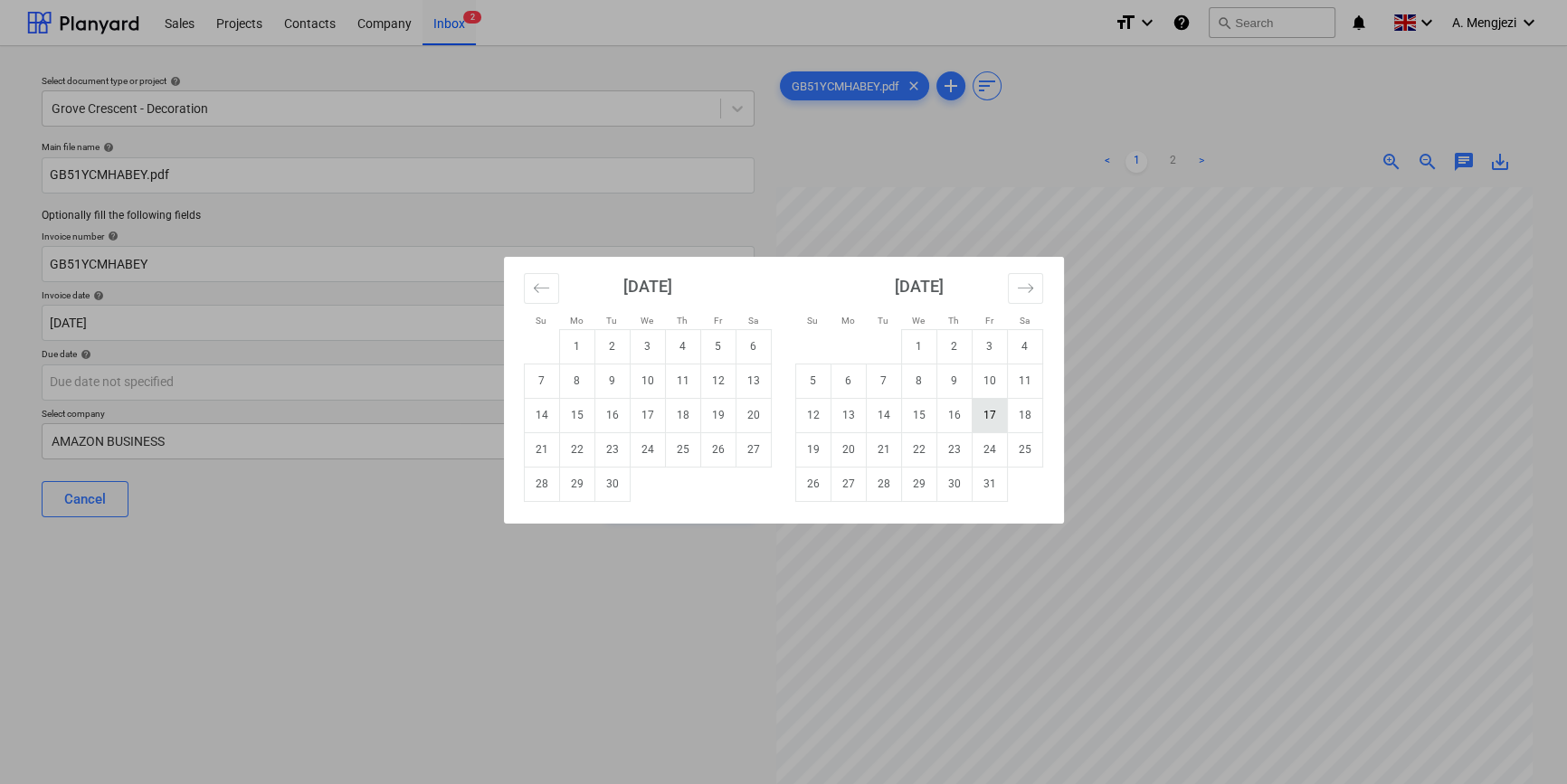
click at [988, 408] on td "17" at bounding box center [990, 415] width 35 height 34
type input "[DATE]"
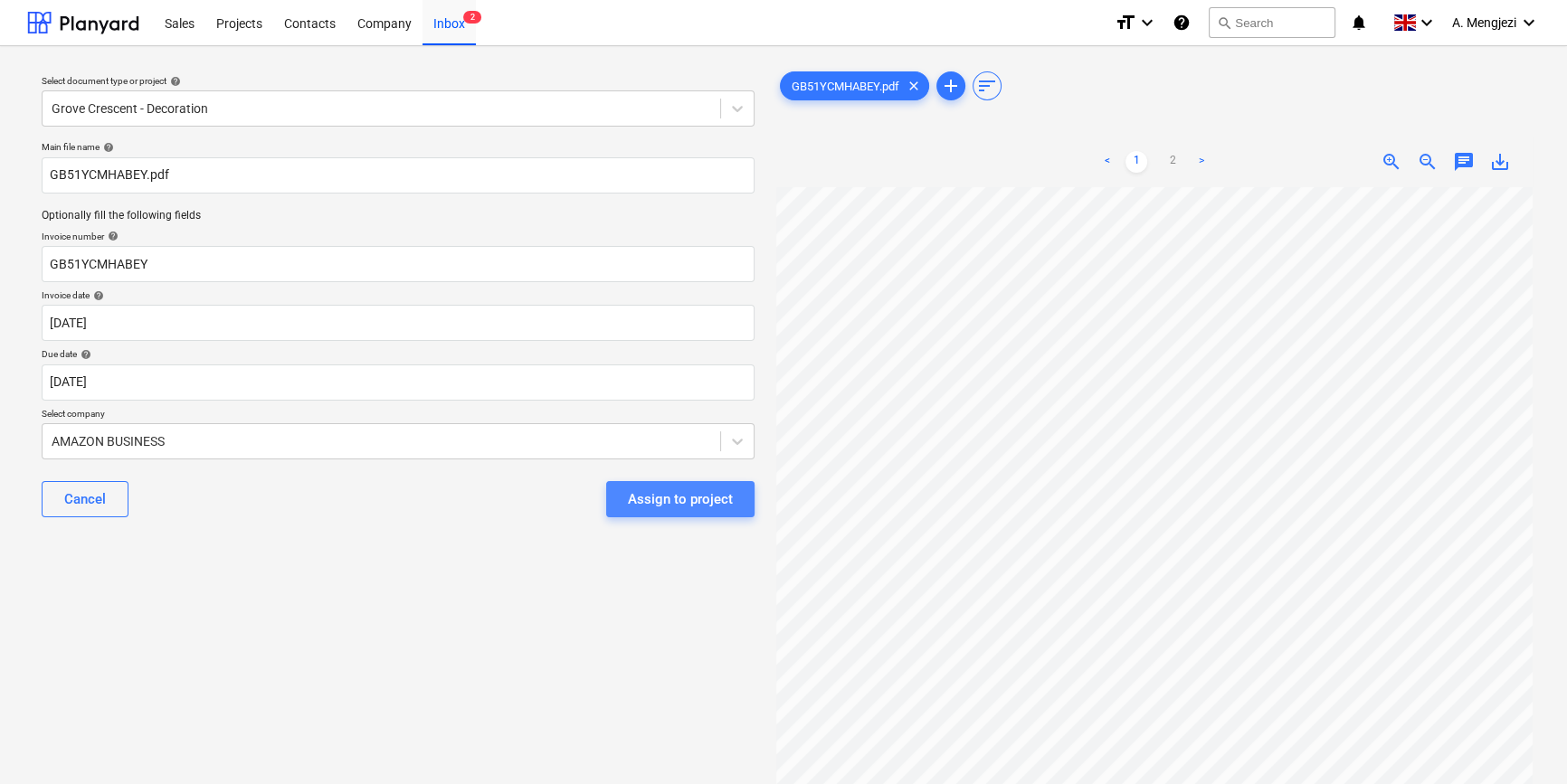
click at [684, 505] on div "Assign to project" at bounding box center [680, 499] width 105 height 23
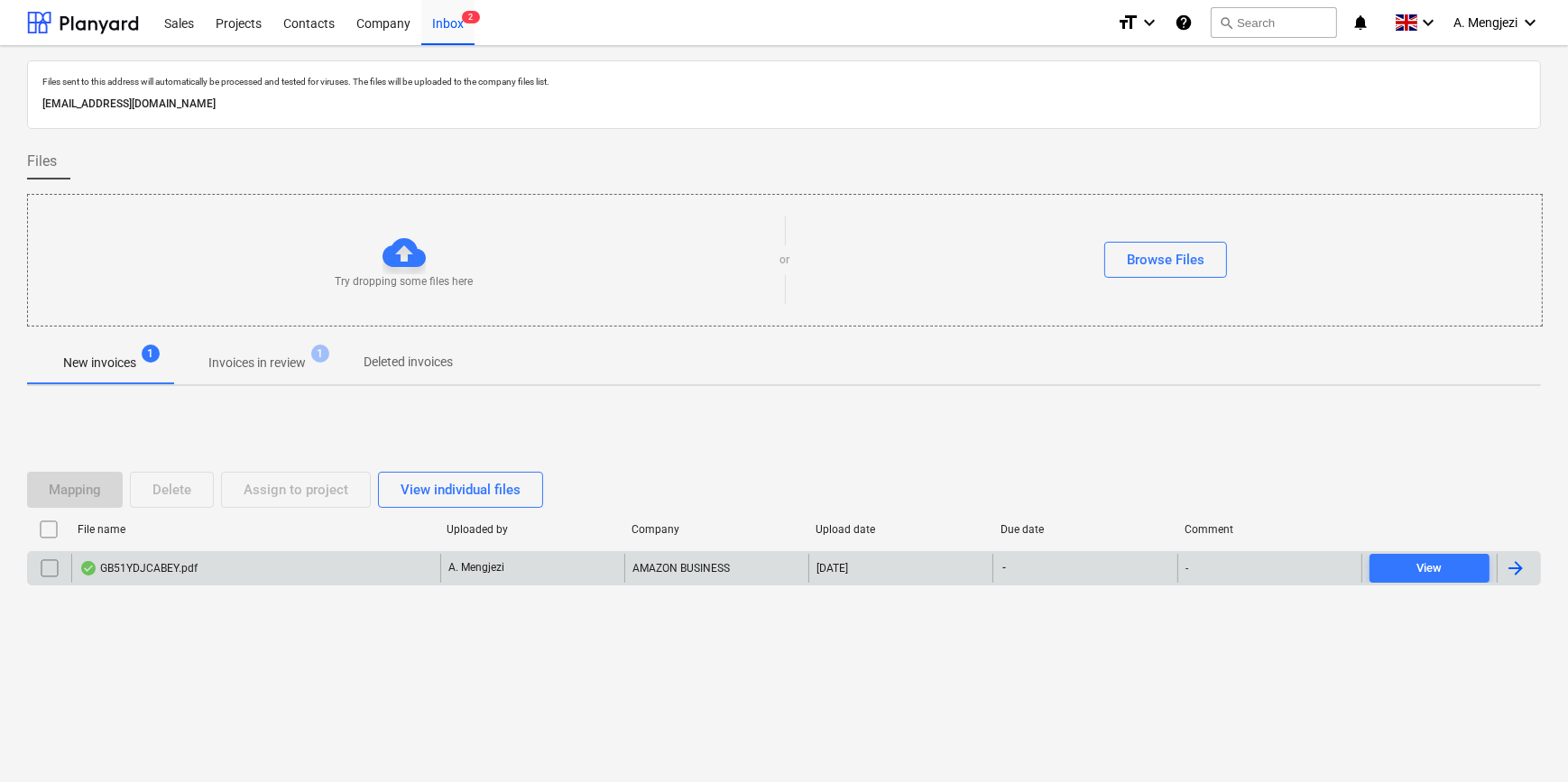
click at [291, 567] on div "GB51YDJCABEY.pdf" at bounding box center [256, 568] width 369 height 29
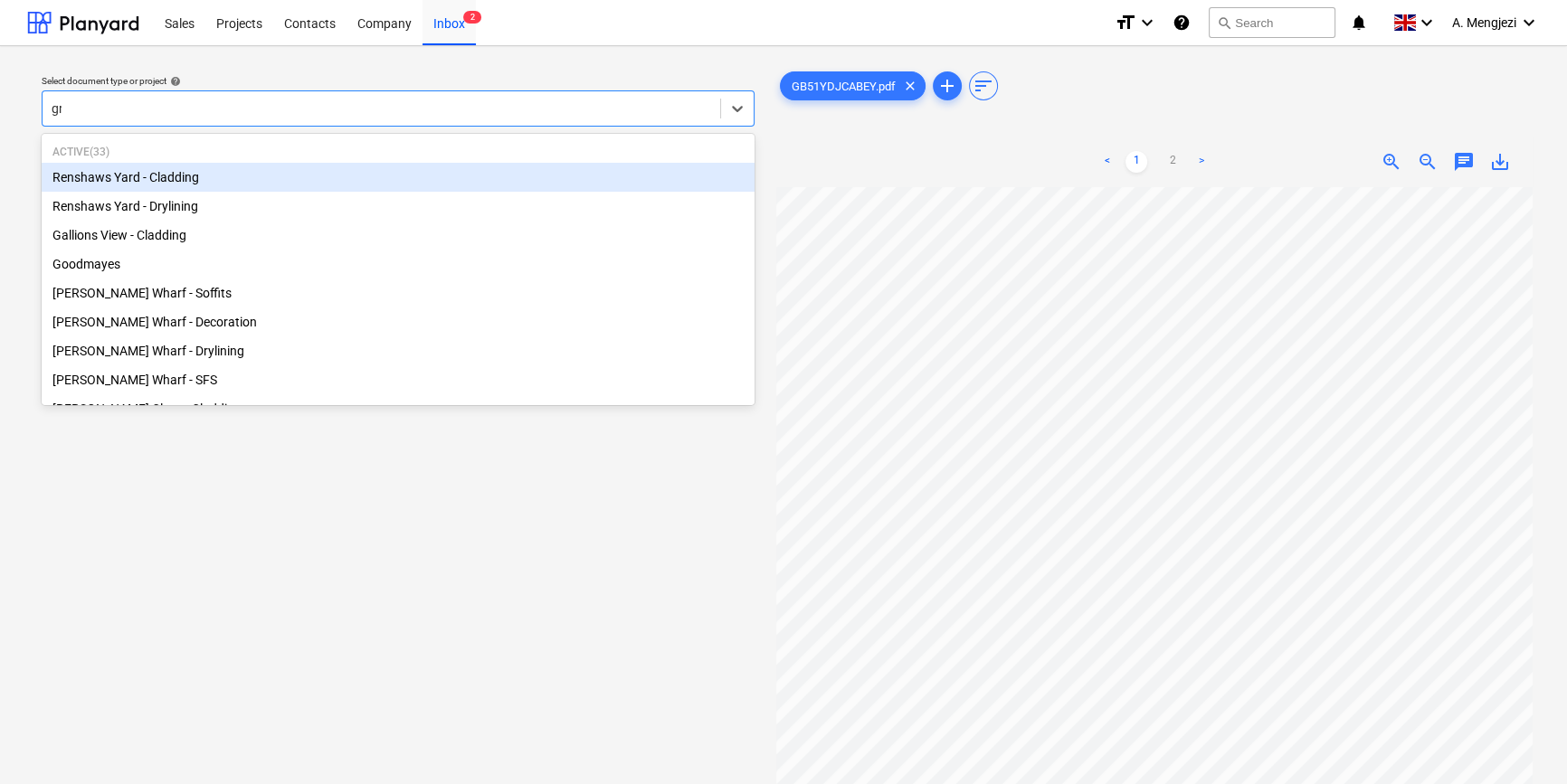
type input "gro"
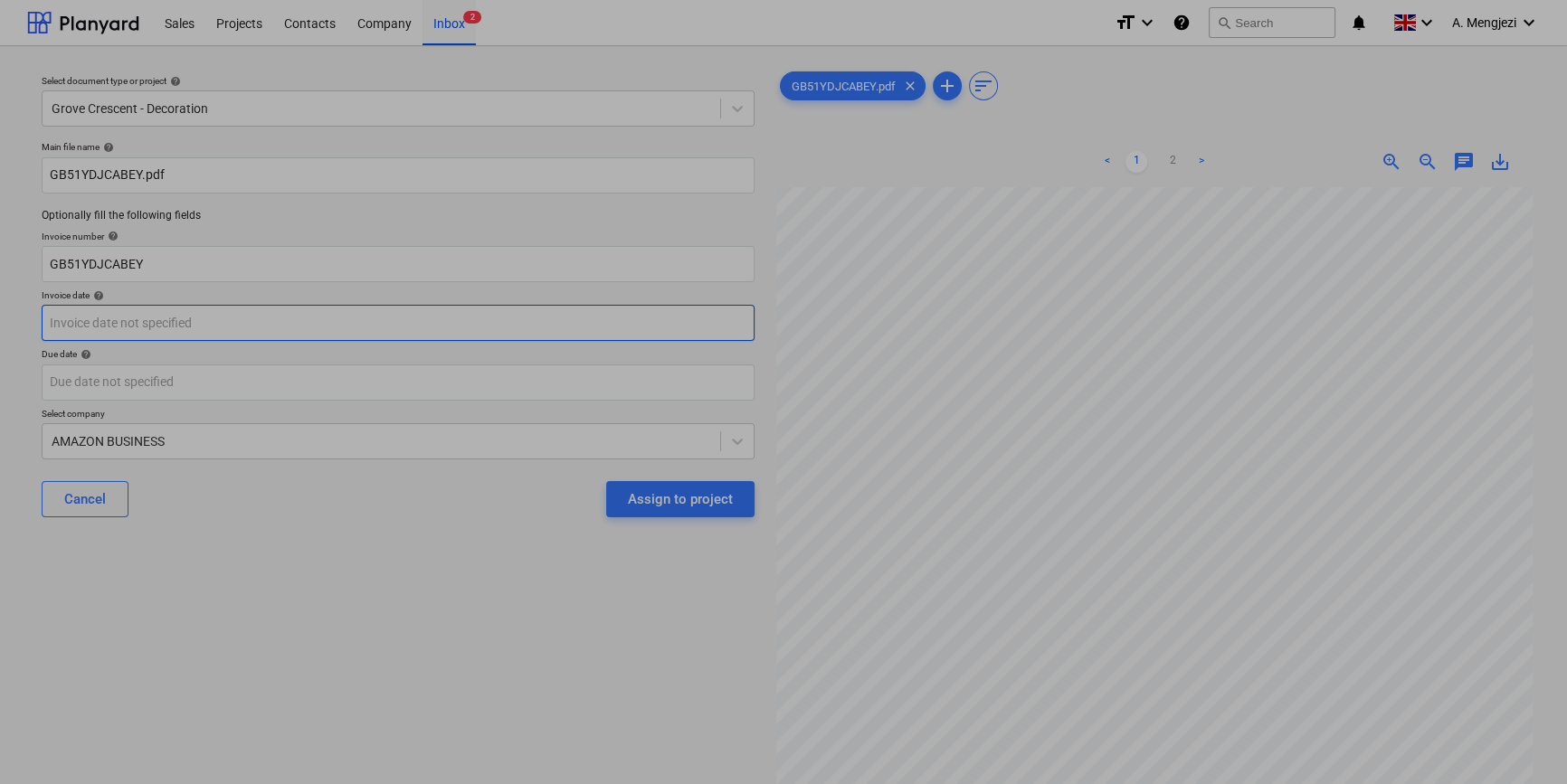
click at [329, 335] on body "Sales Projects Contacts Company Inbox 2 format_size keyboard_arrow_down help se…" at bounding box center [784, 392] width 1567 height 784
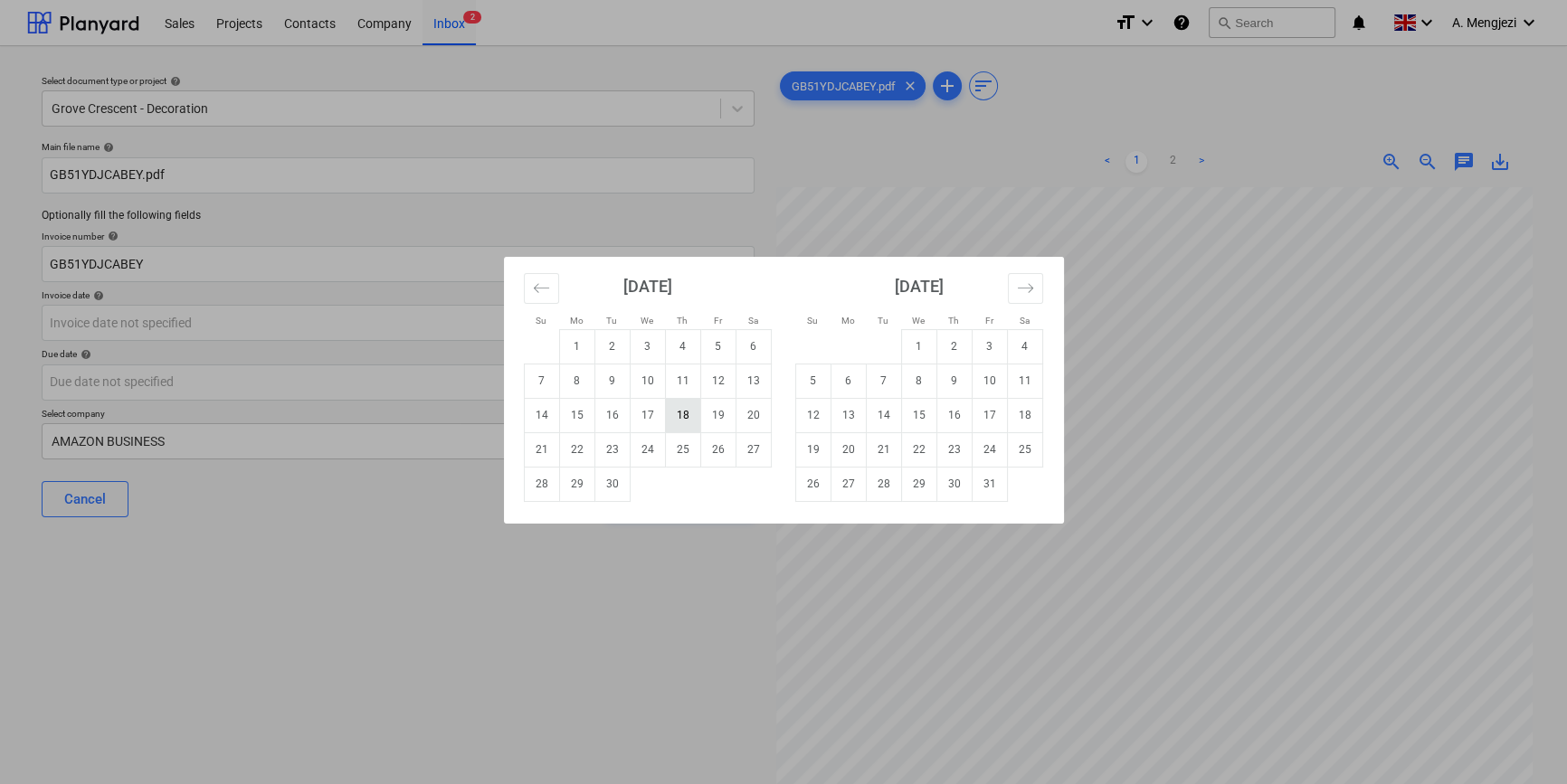
click at [681, 413] on td "18" at bounding box center [683, 415] width 35 height 34
type input "[DATE]"
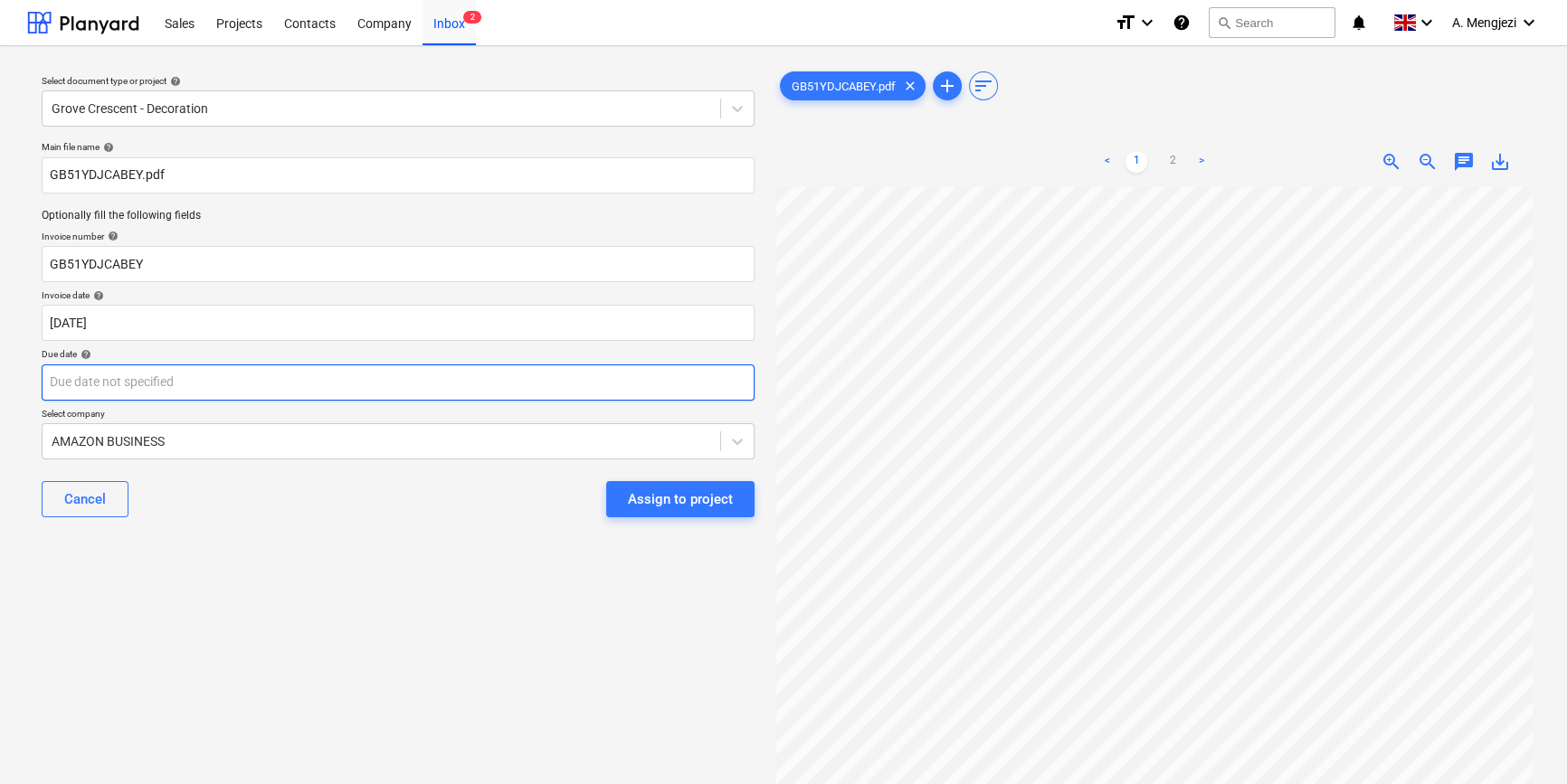
click at [631, 380] on body "Sales Projects Contacts Company Inbox 2 format_size keyboard_arrow_down help se…" at bounding box center [784, 392] width 1567 height 784
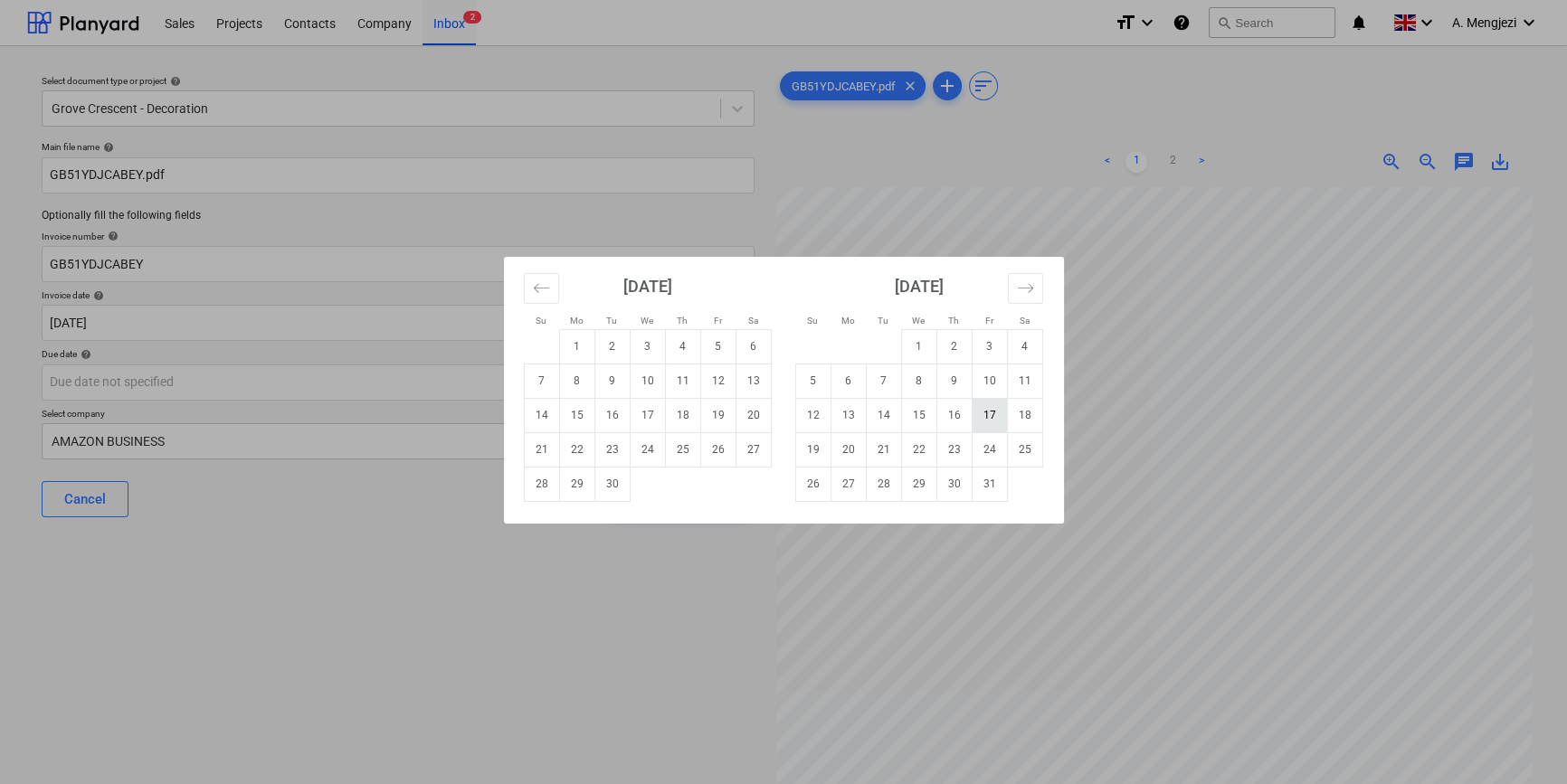
click at [986, 411] on td "17" at bounding box center [990, 415] width 35 height 34
type input "[DATE]"
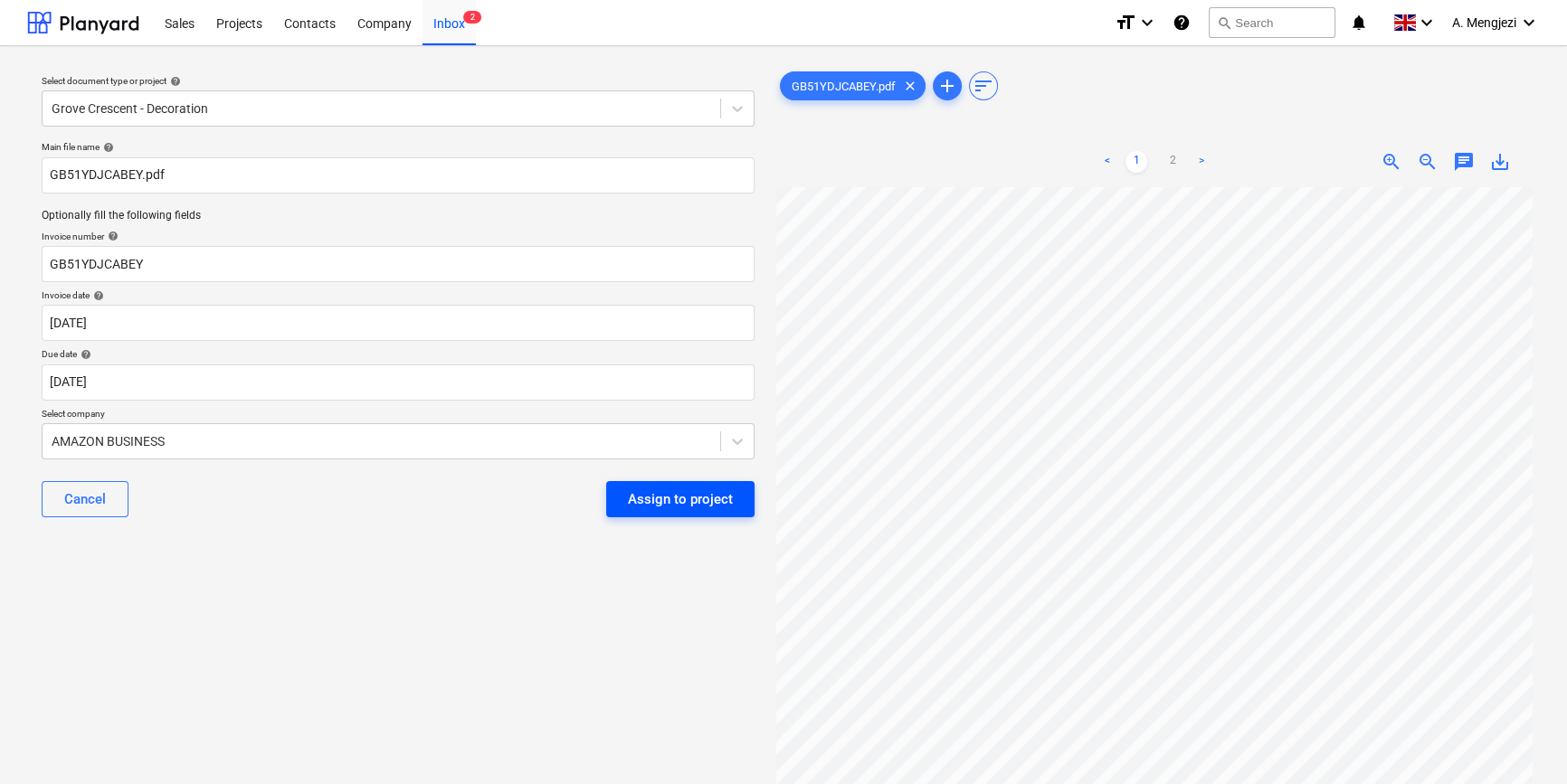
click at [663, 491] on div "Assign to project" at bounding box center [680, 499] width 105 height 23
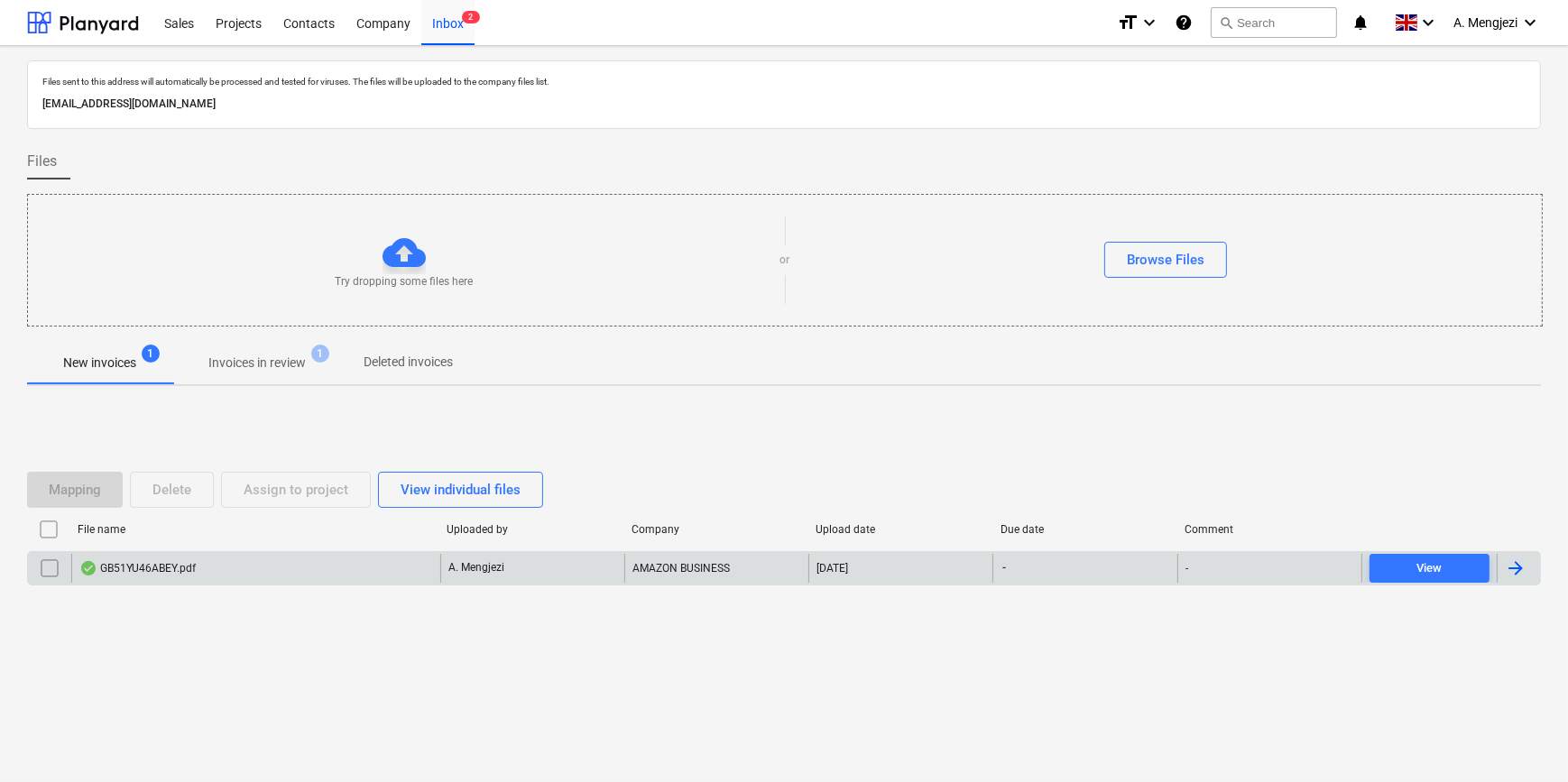
click at [269, 564] on div "GB51YU46ABEY.pdf" at bounding box center [256, 568] width 369 height 29
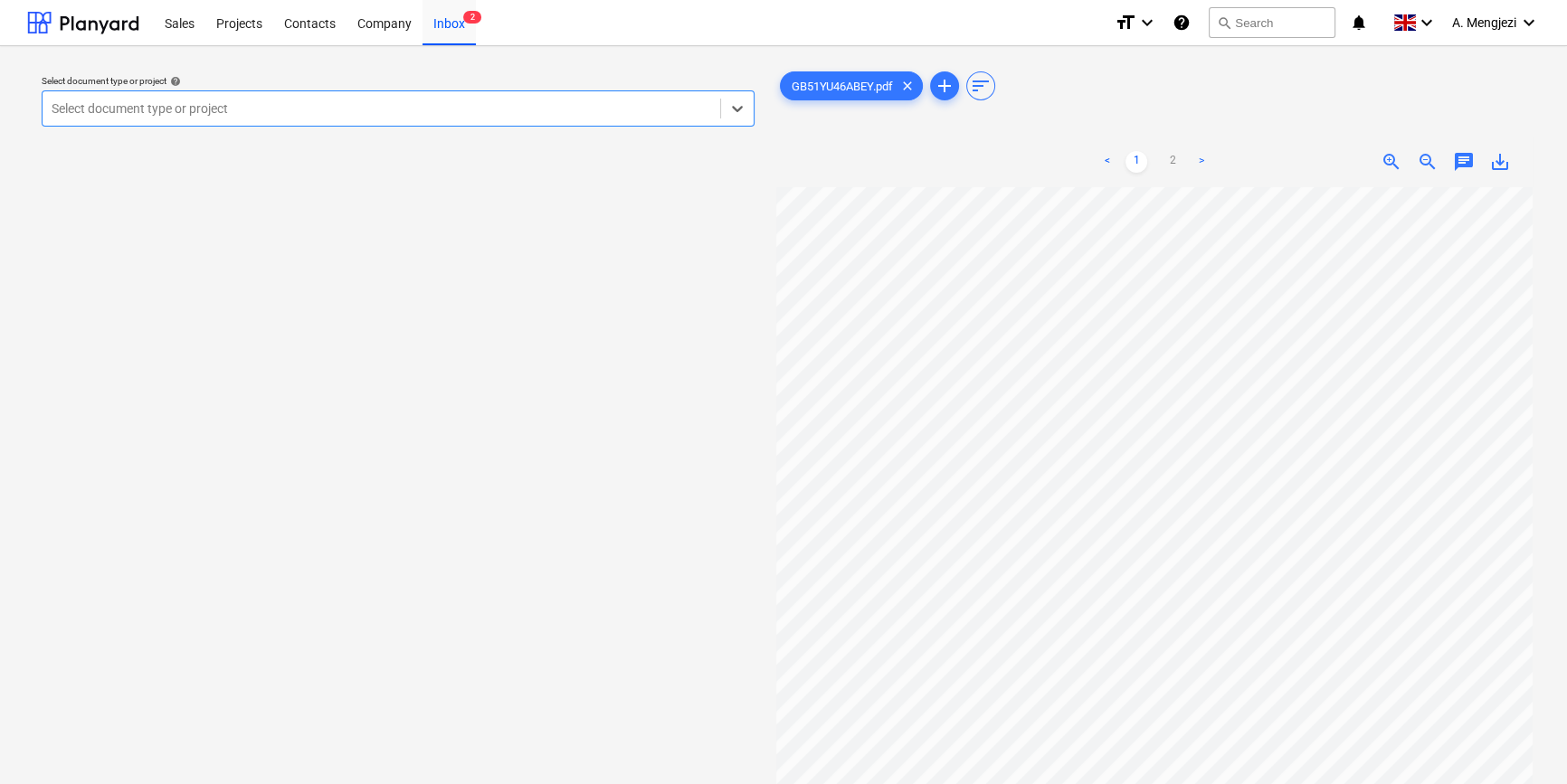
click at [233, 106] on div at bounding box center [381, 108] width 659 height 18
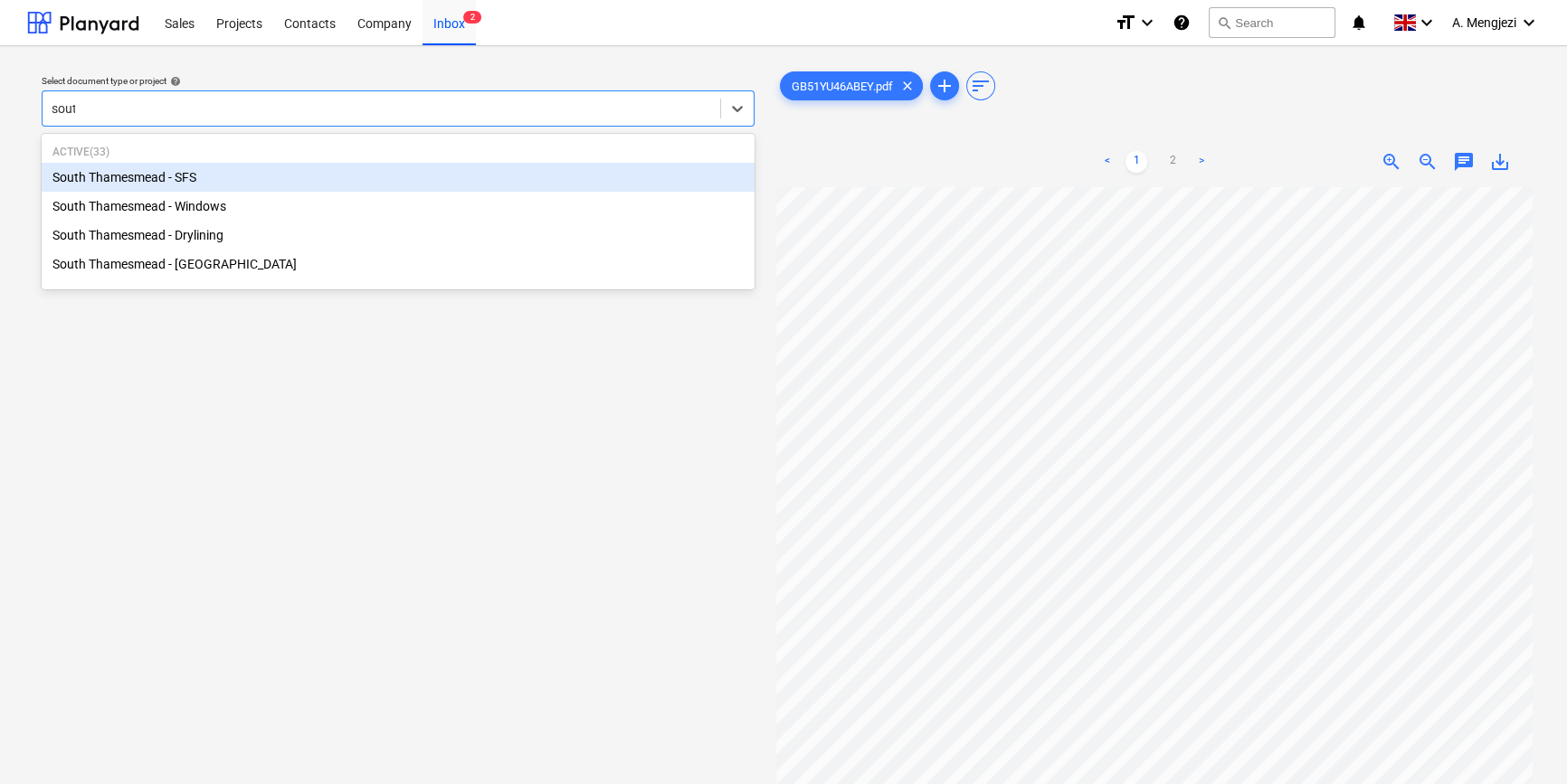
type input "south"
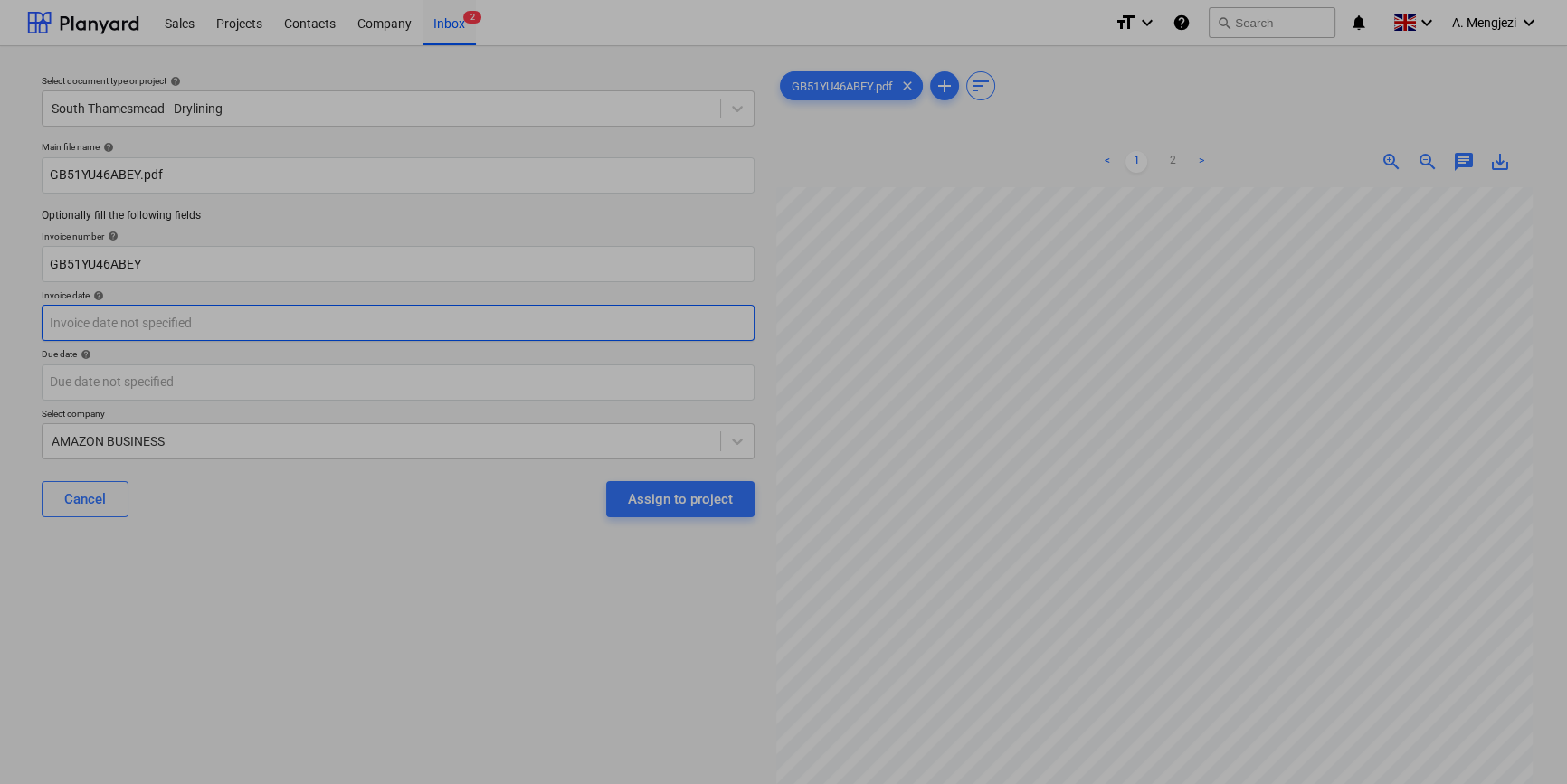
click at [321, 319] on body "Sales Projects Contacts Company Inbox 2 format_size keyboard_arrow_down help se…" at bounding box center [784, 392] width 1567 height 784
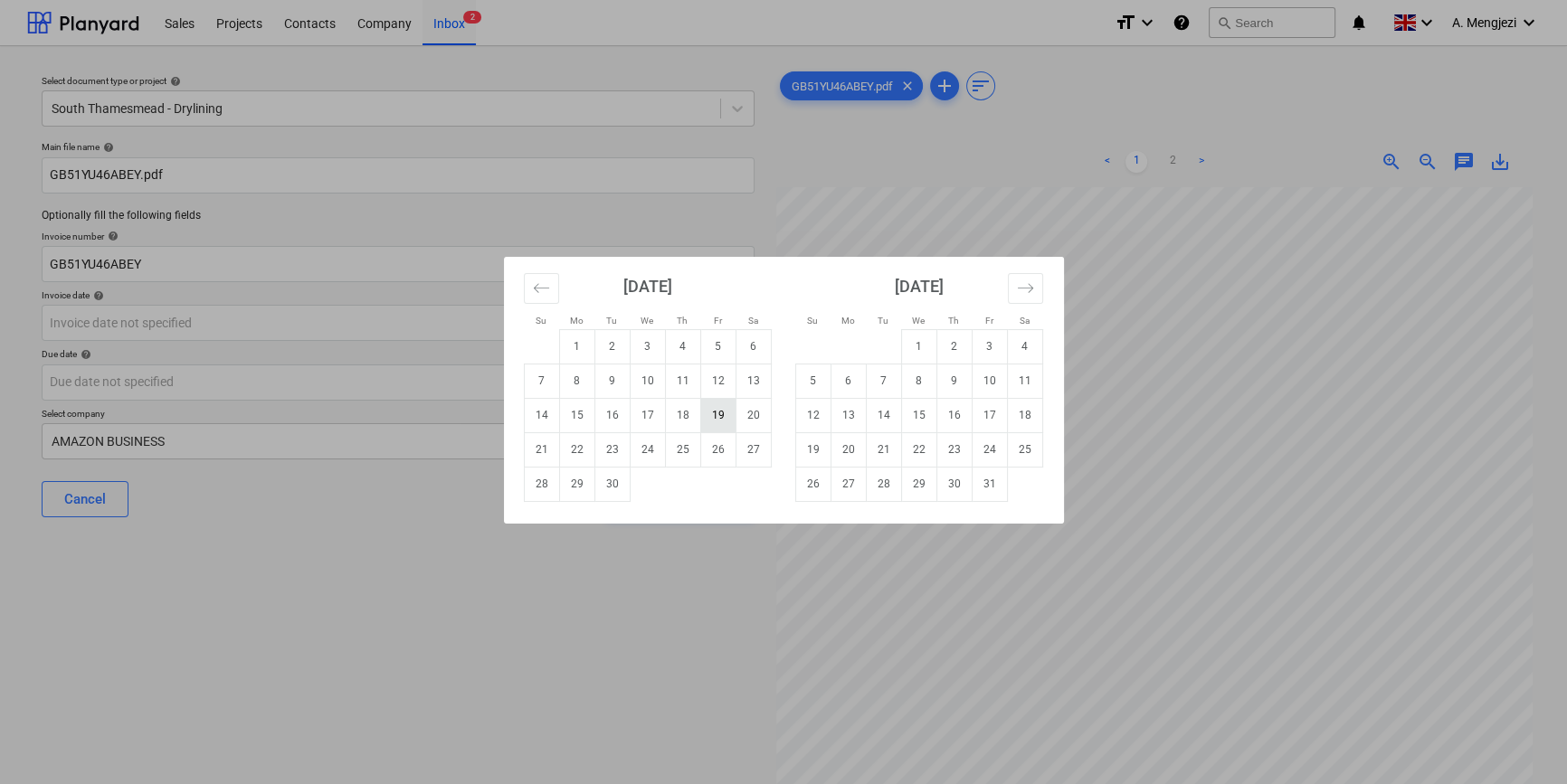
click at [719, 408] on td "19" at bounding box center [718, 415] width 35 height 34
type input "[DATE]"
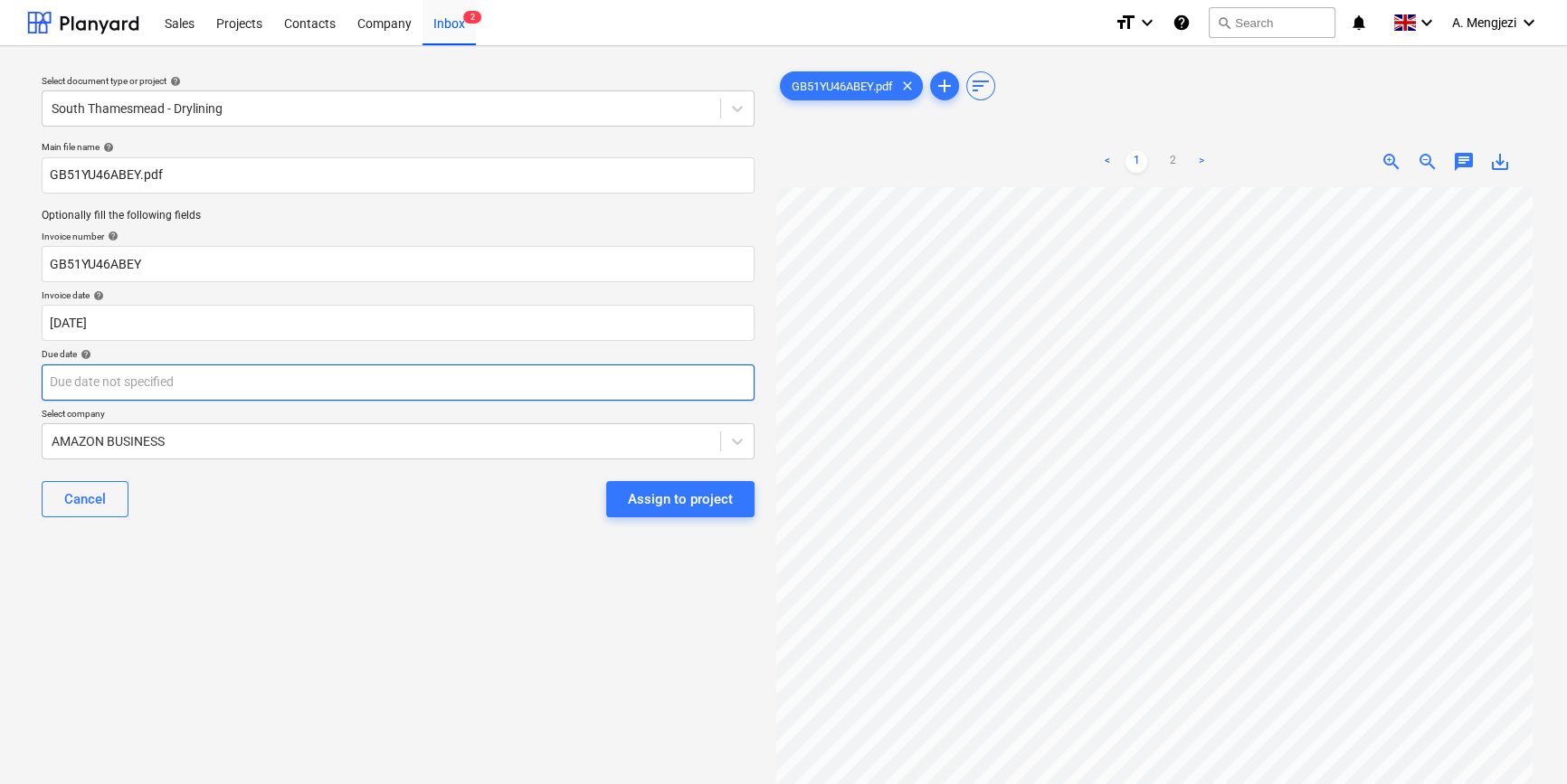
click at [623, 388] on body "Sales Projects Contacts Company Inbox 2 format_size keyboard_arrow_down help se…" at bounding box center [784, 392] width 1567 height 784
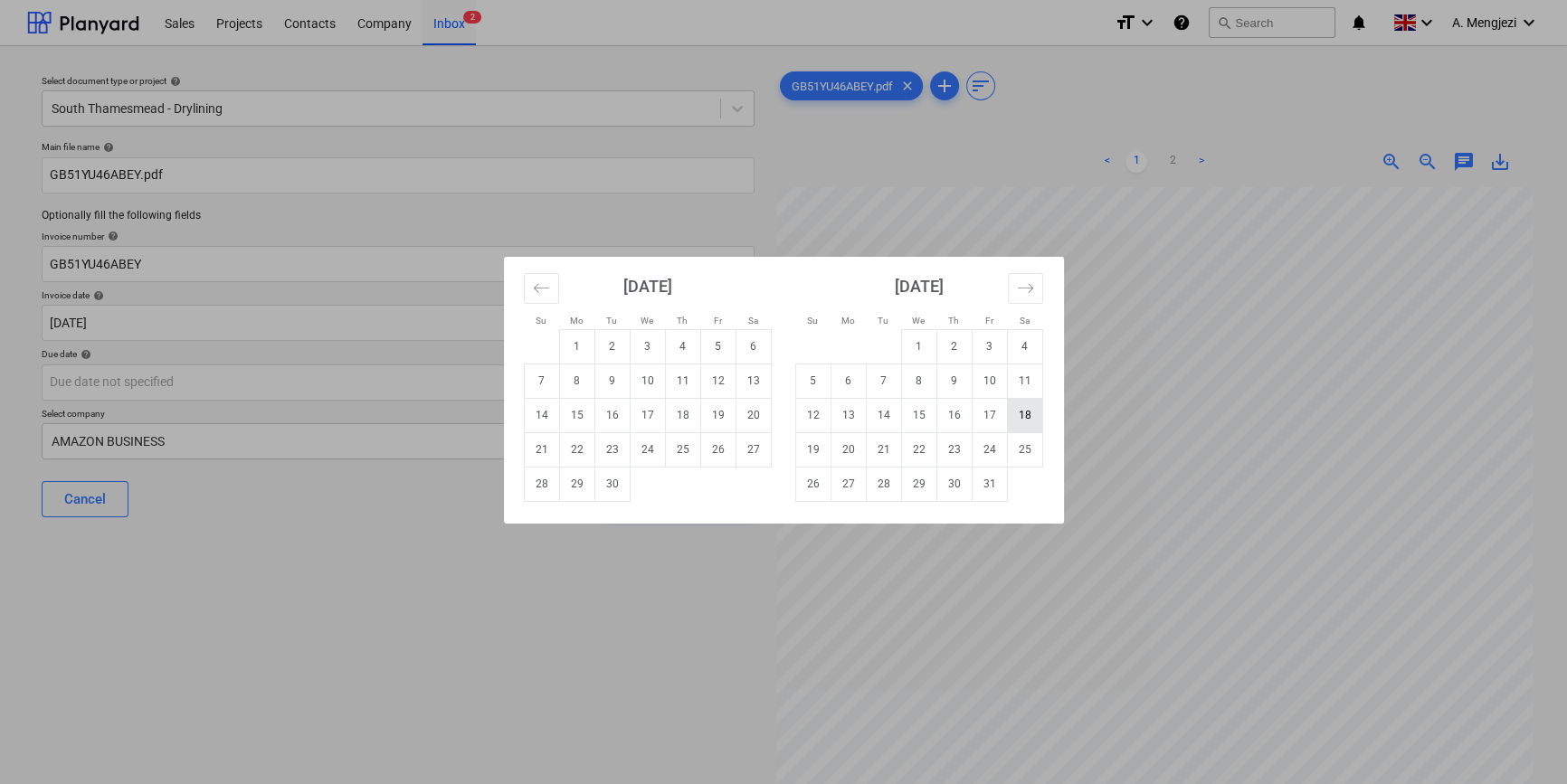
click at [1024, 414] on td "18" at bounding box center [1025, 415] width 35 height 34
type input "[DATE]"
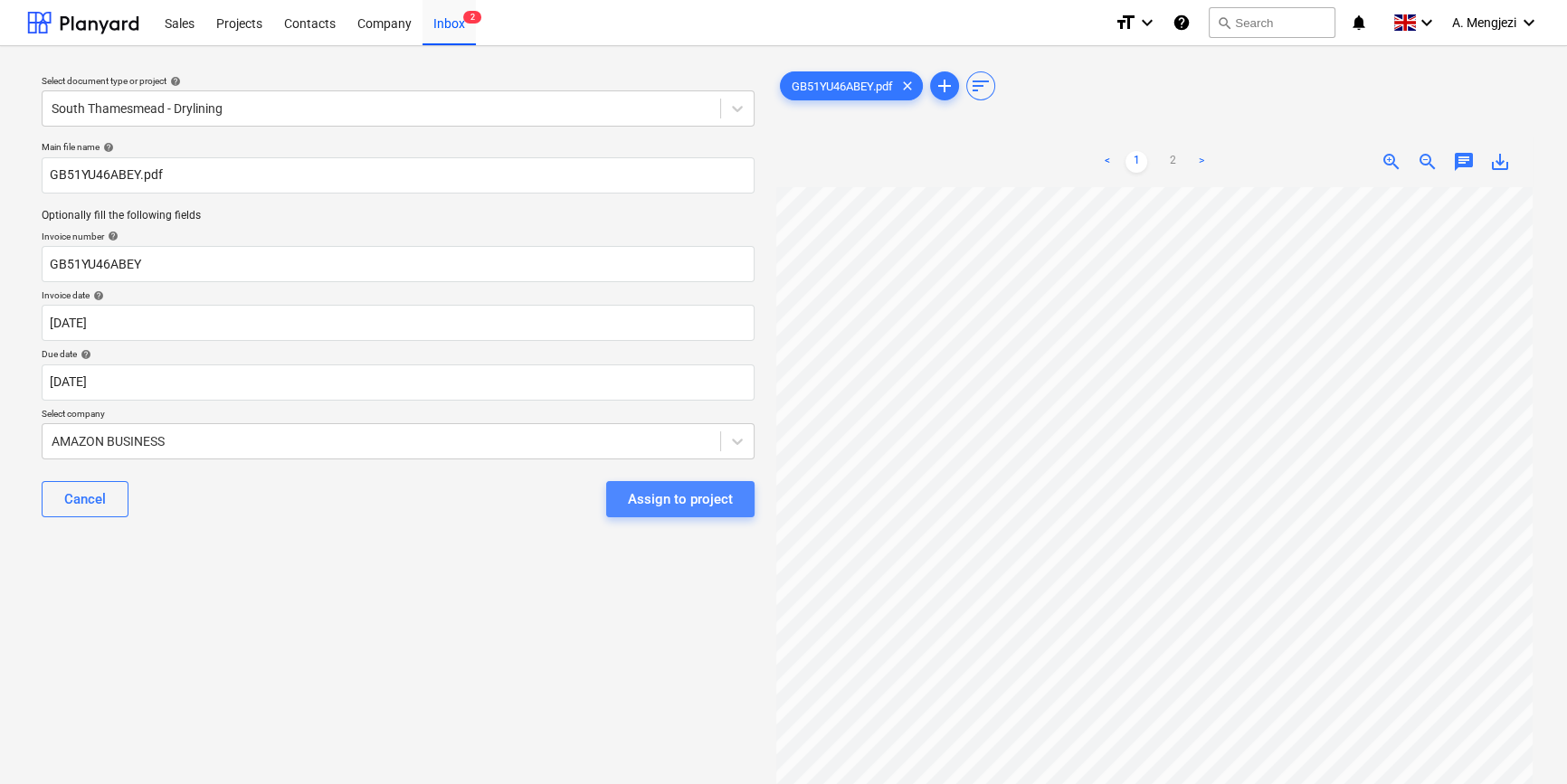
click at [710, 496] on div "Assign to project" at bounding box center [680, 499] width 105 height 23
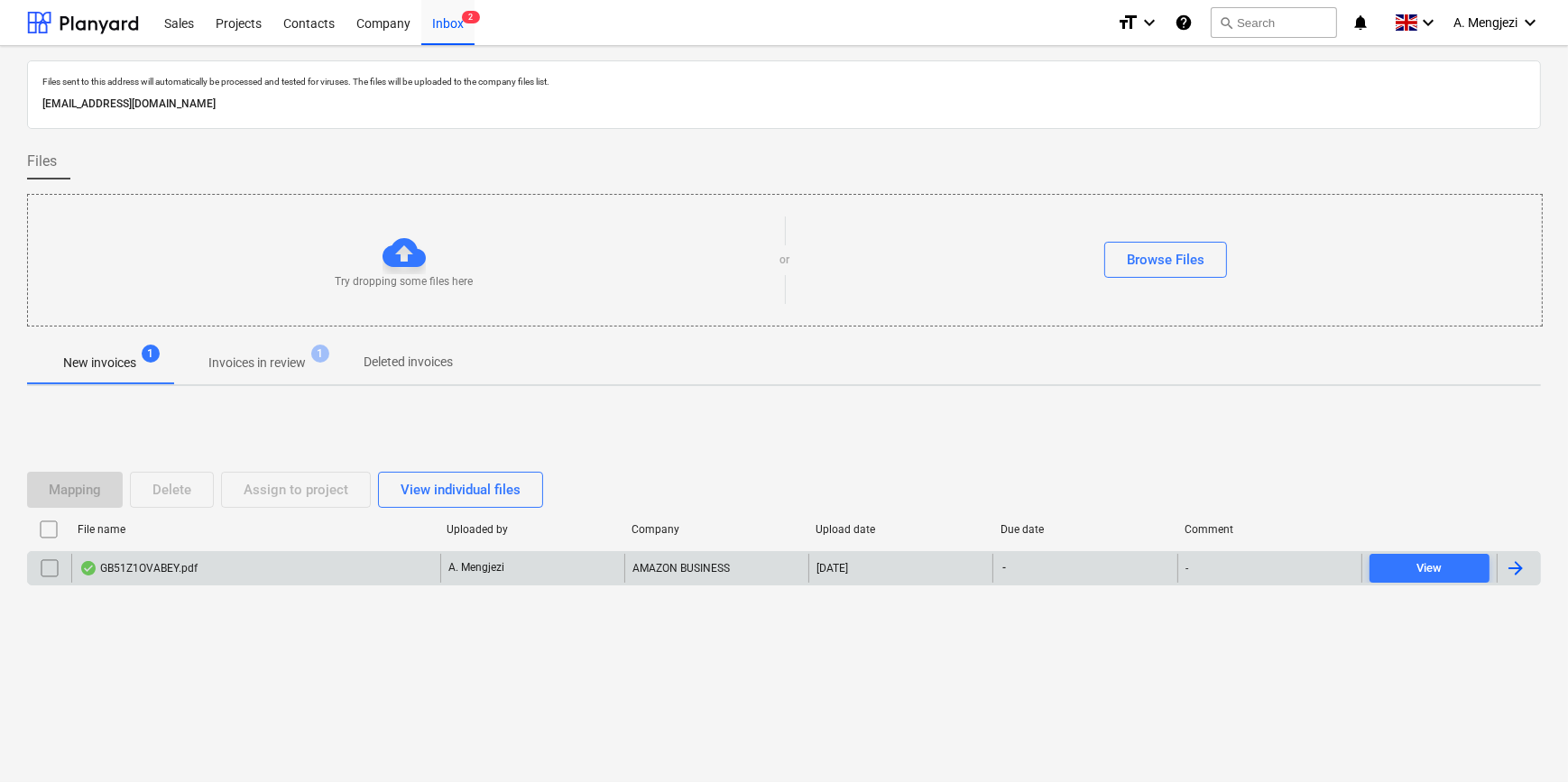
click at [261, 563] on div "GB51Z1OVABEY.pdf" at bounding box center [256, 568] width 369 height 29
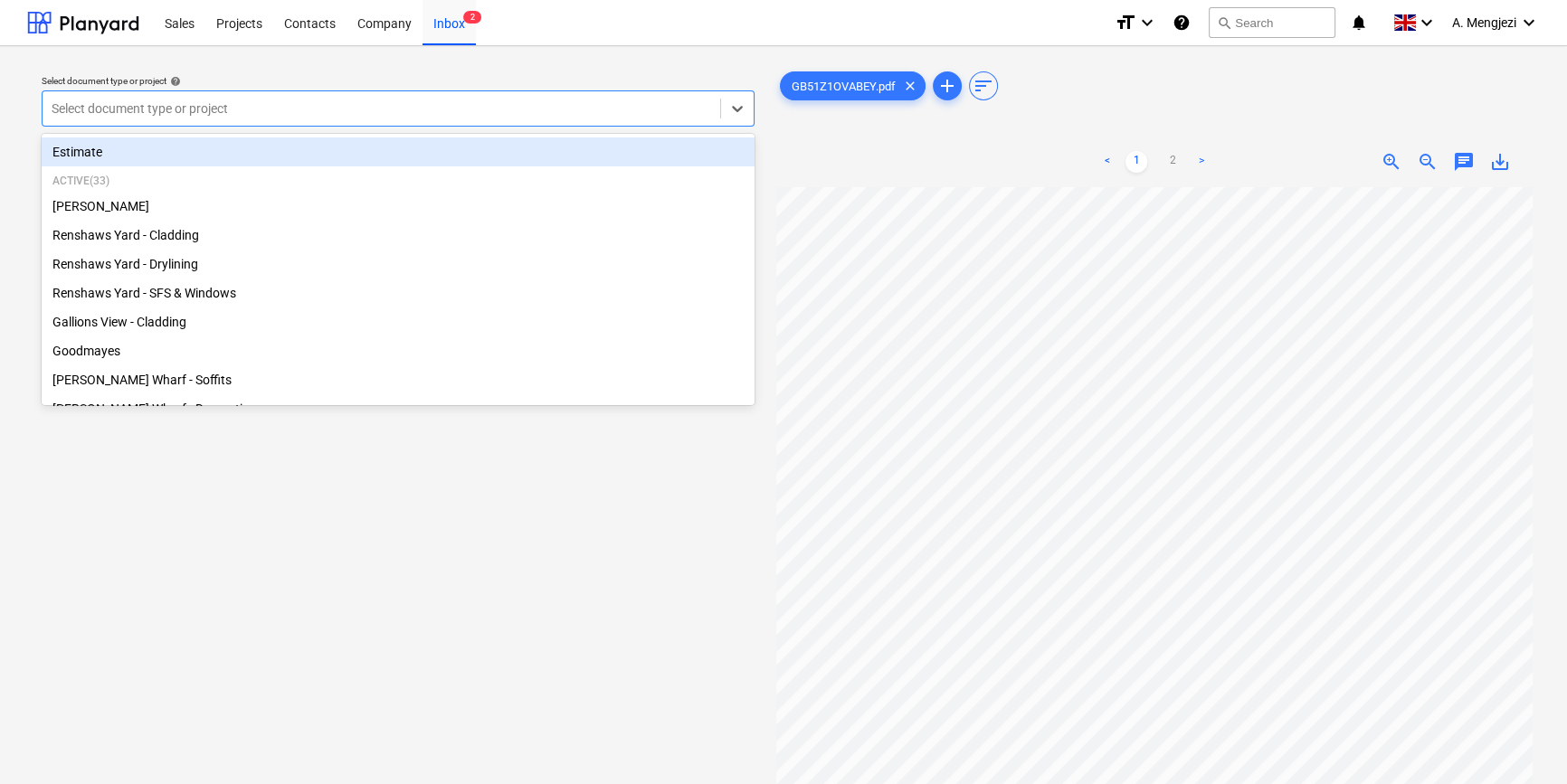
click at [414, 102] on div at bounding box center [381, 108] width 659 height 18
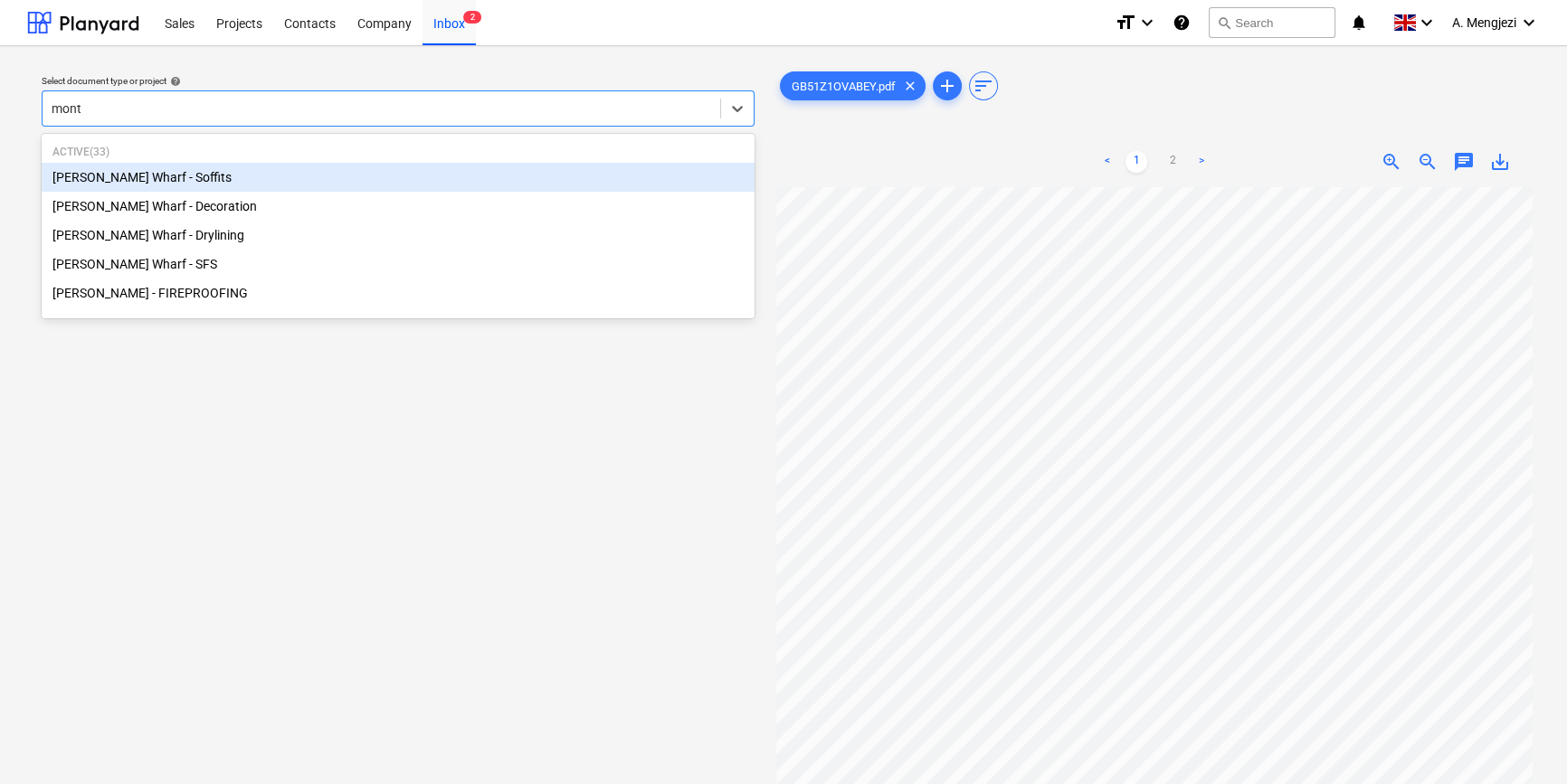
type input "montg"
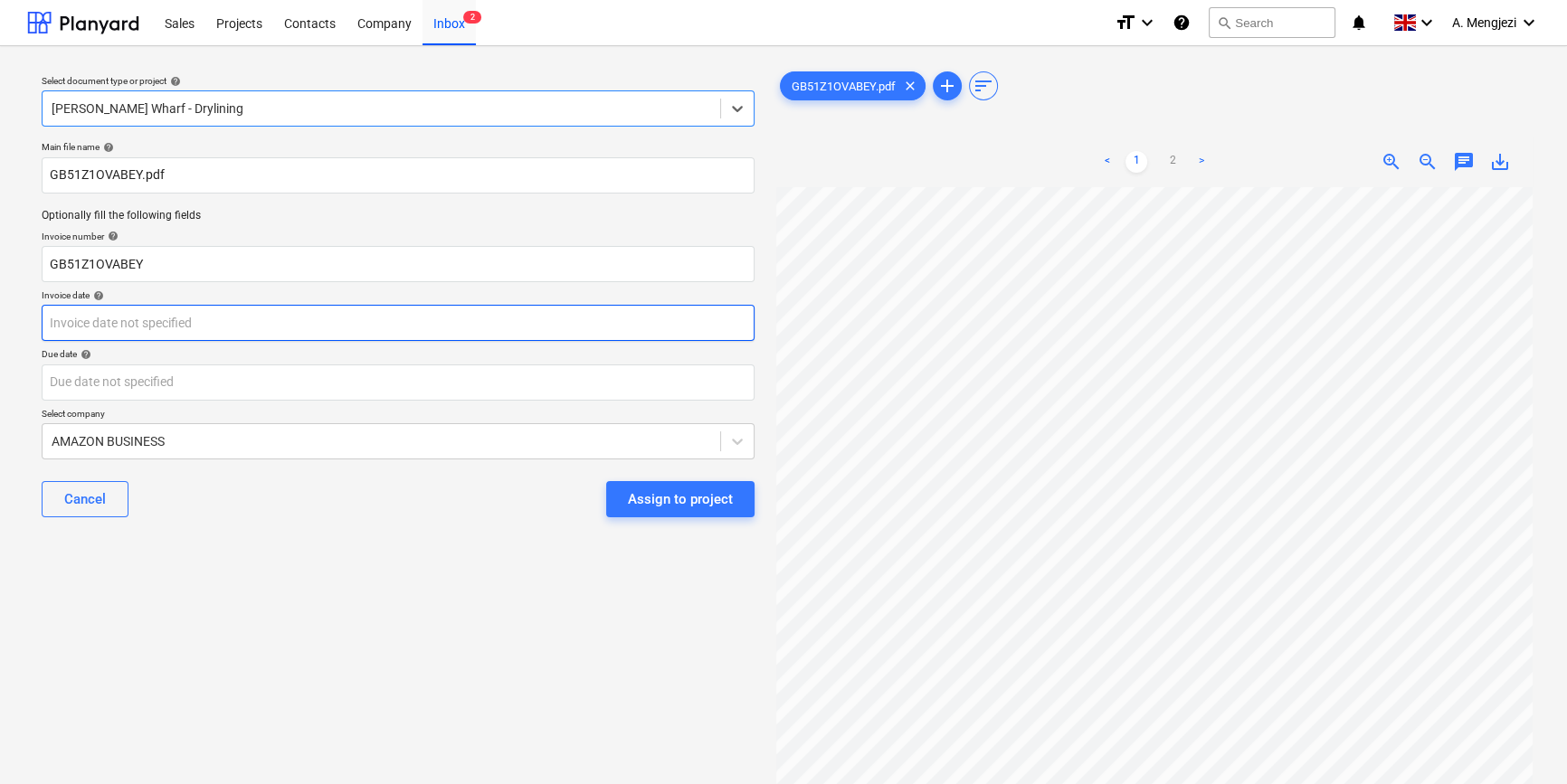
click at [423, 317] on body "Sales Projects Contacts Company Inbox 2 format_size keyboard_arrow_down help se…" at bounding box center [784, 392] width 1567 height 784
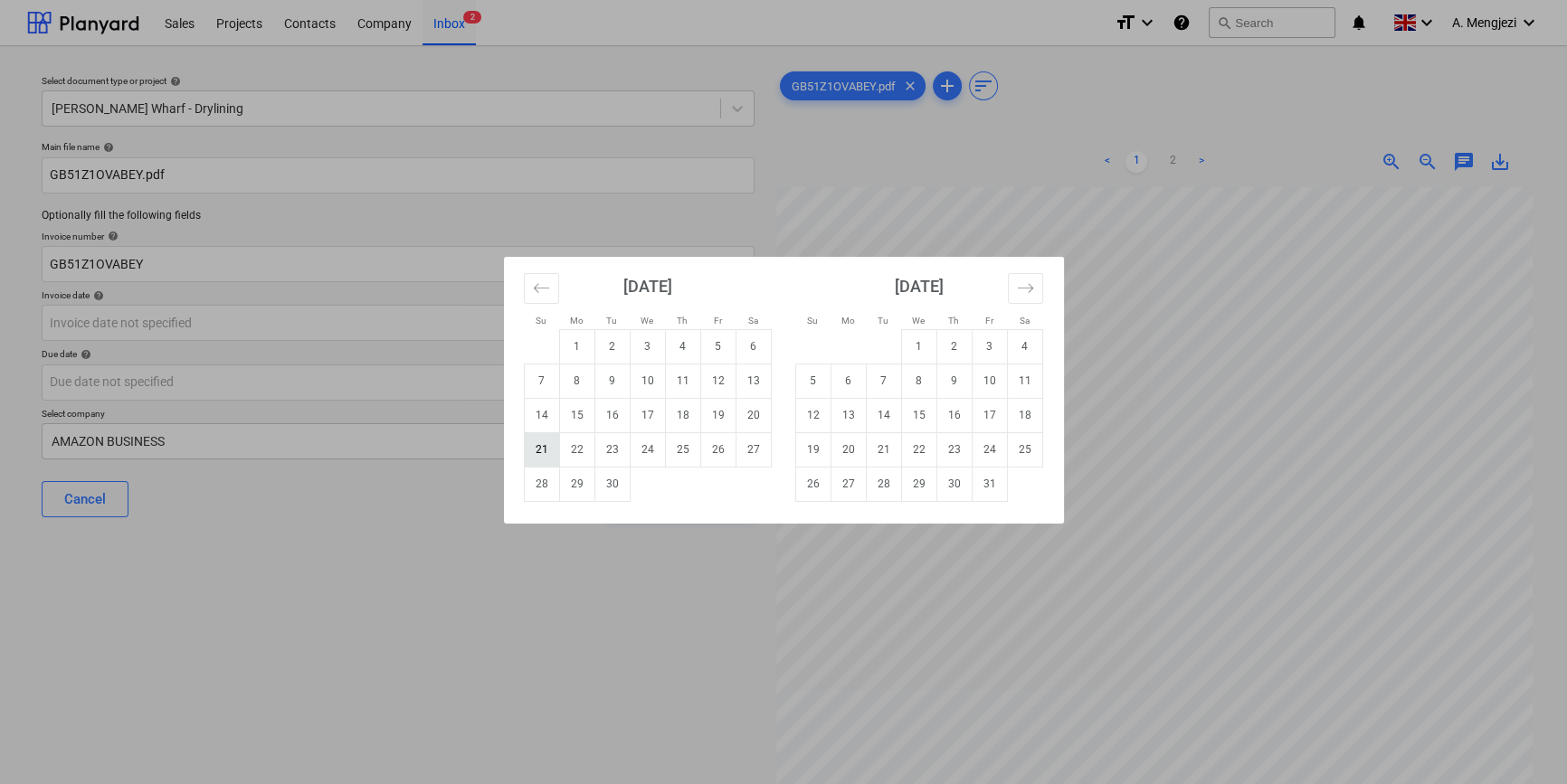
click at [537, 447] on td "21" at bounding box center [542, 449] width 35 height 34
type input "[DATE]"
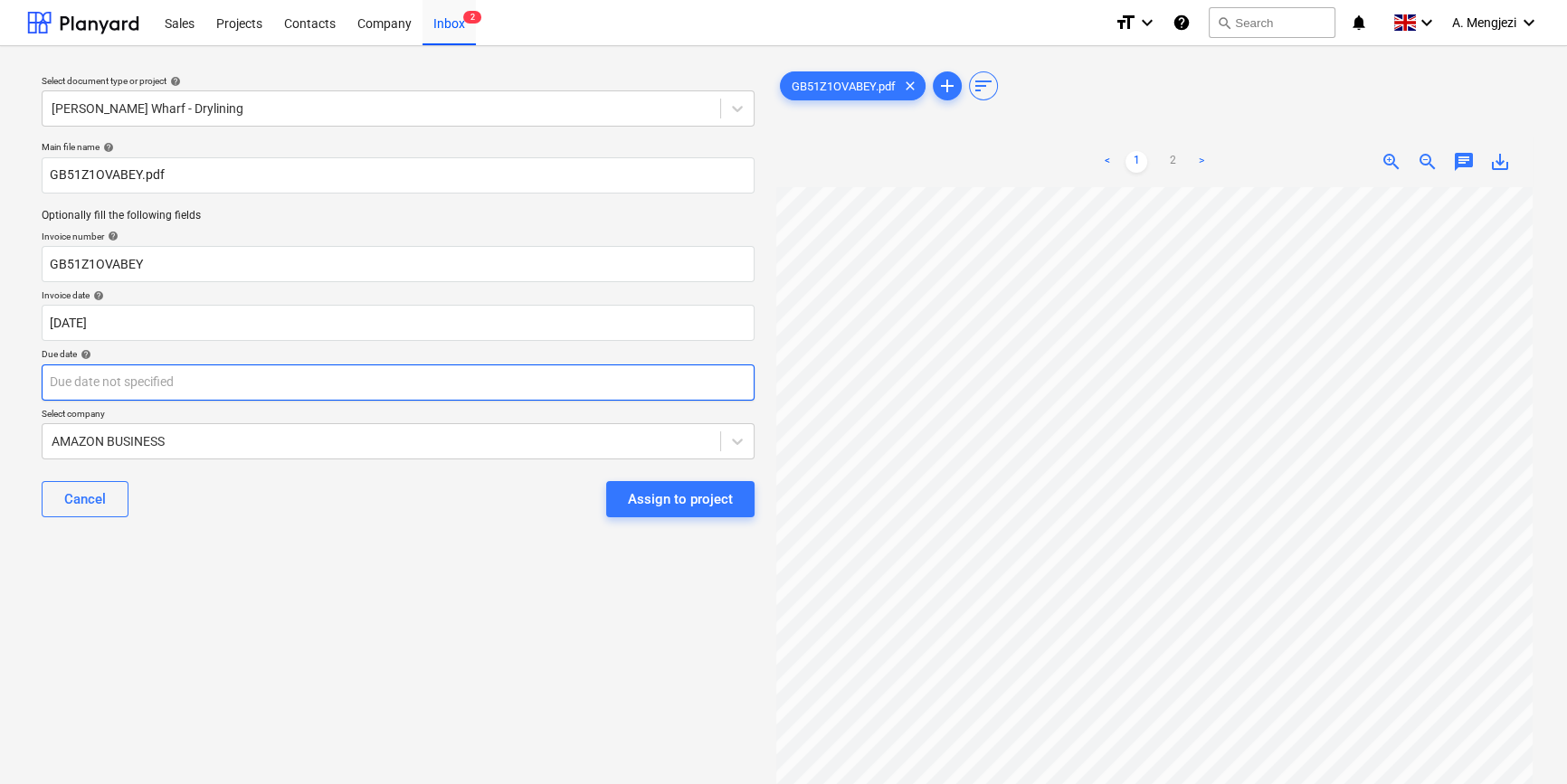
click at [381, 379] on body "Sales Projects Contacts Company Inbox 2 format_size keyboard_arrow_down help se…" at bounding box center [784, 392] width 1567 height 784
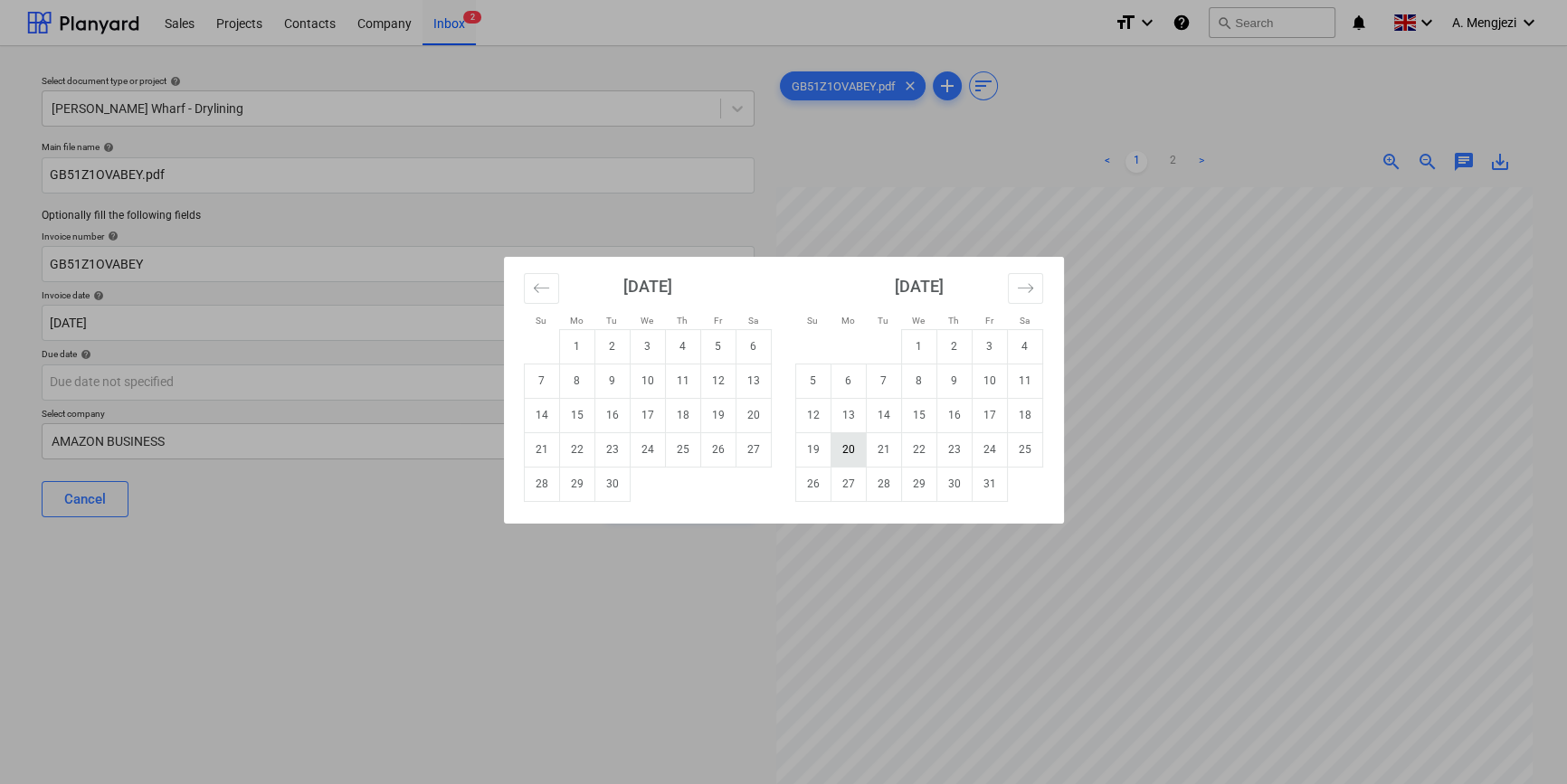
click at [853, 447] on td "20" at bounding box center [848, 449] width 35 height 34
type input "[DATE]"
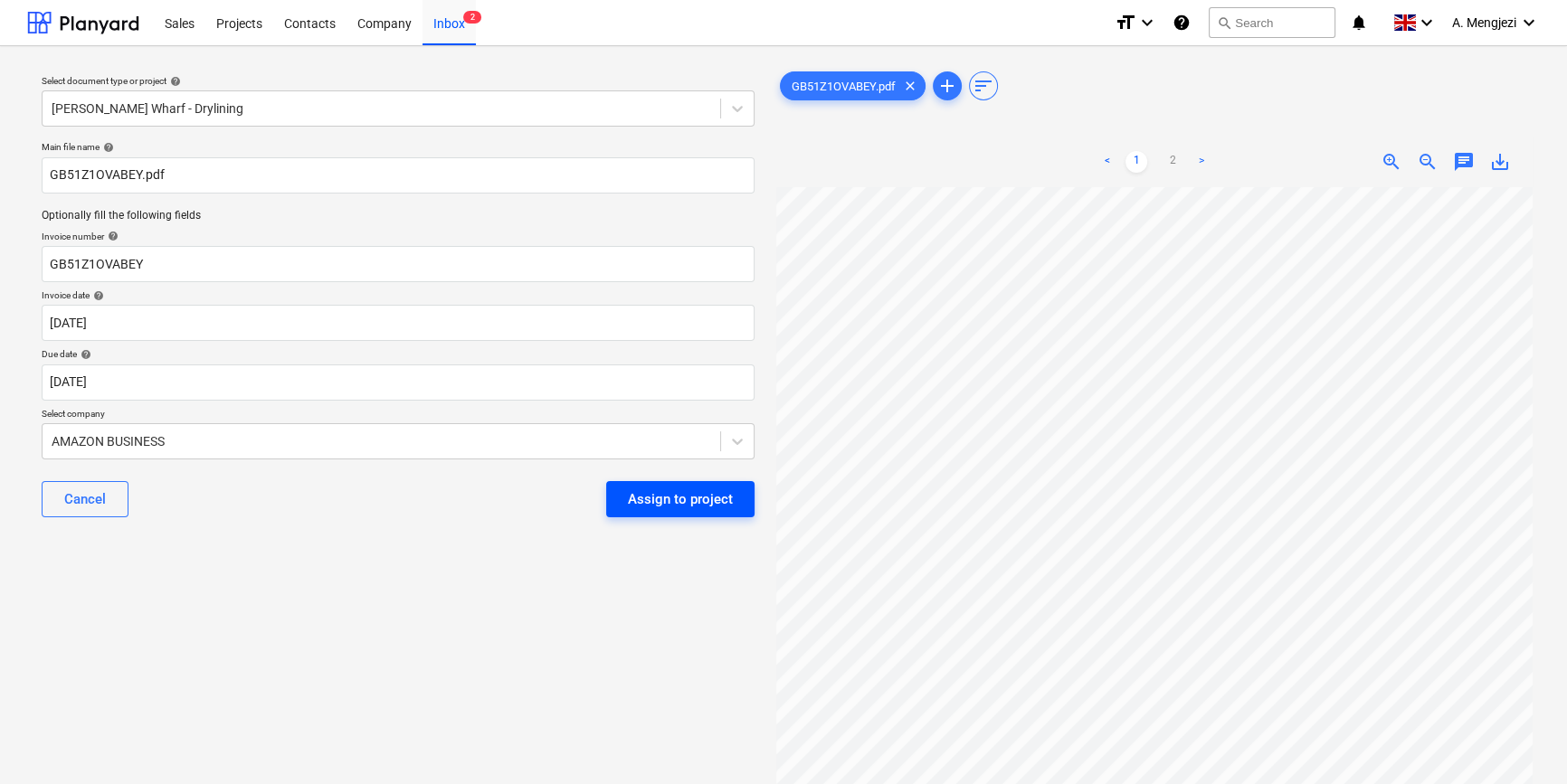
click at [678, 500] on div "Assign to project" at bounding box center [680, 499] width 105 height 23
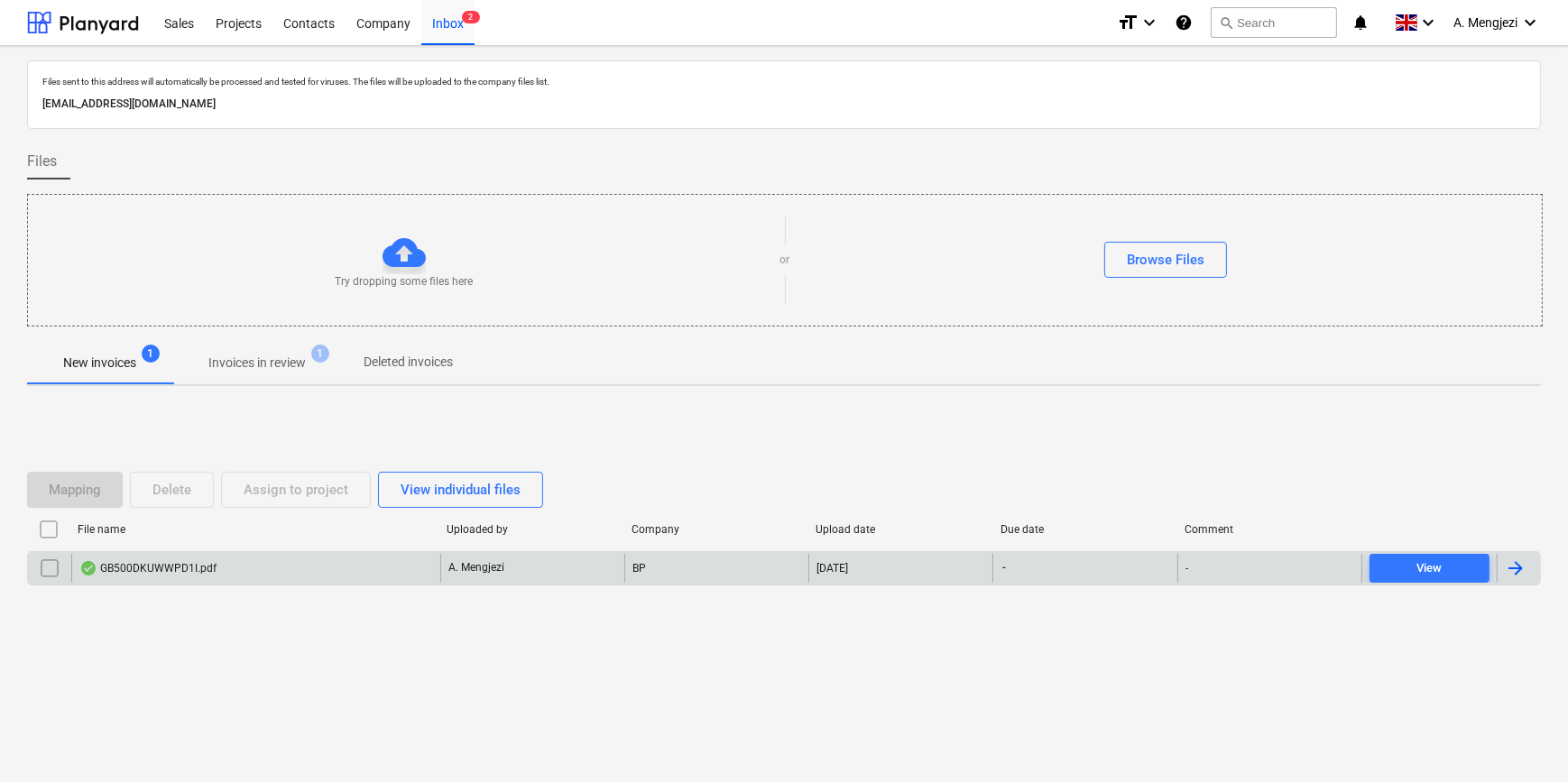
click at [304, 571] on div "GB500DKUWWPD1I.pdf" at bounding box center [256, 568] width 369 height 29
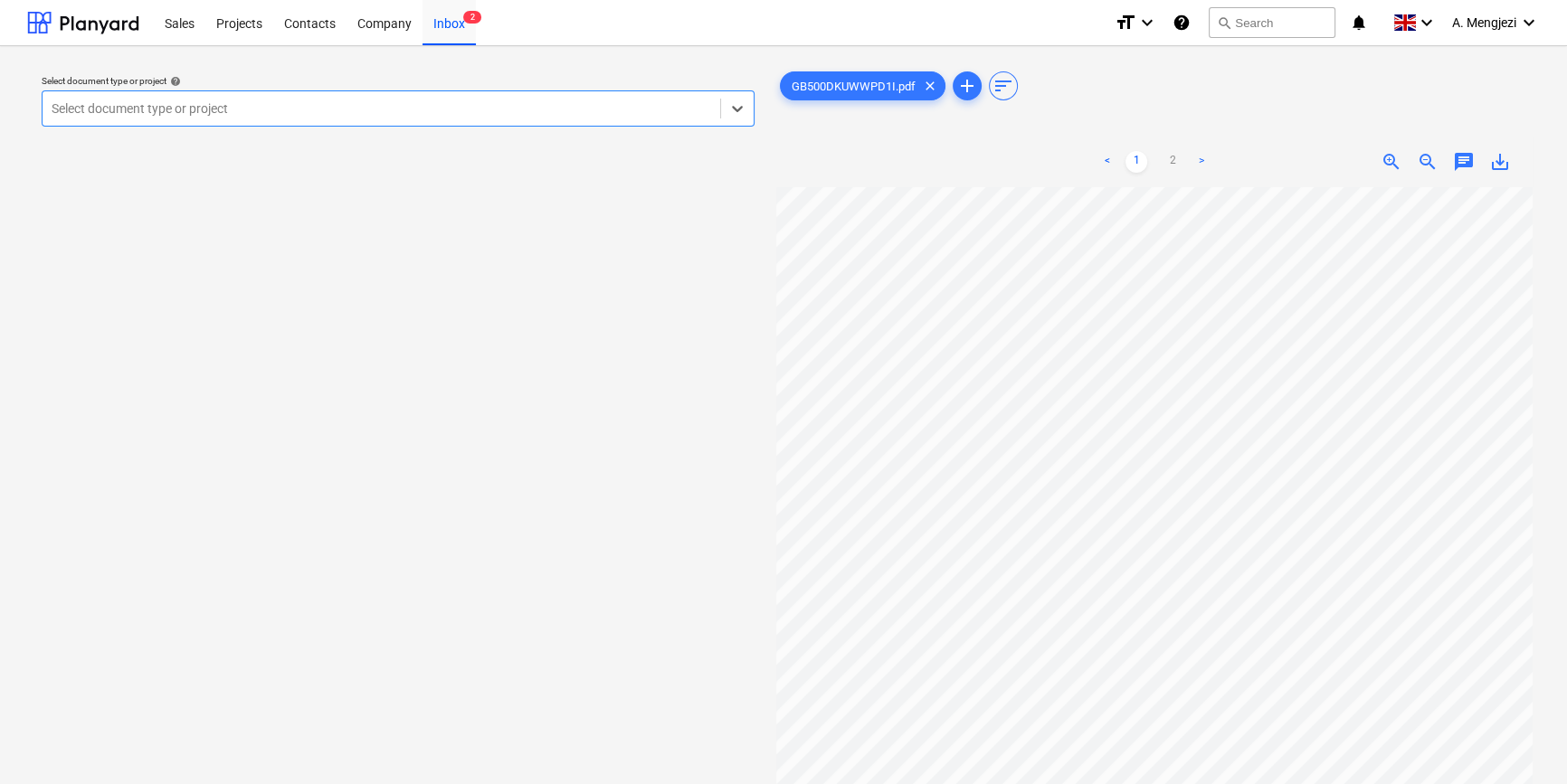
click at [263, 107] on div at bounding box center [381, 108] width 659 height 18
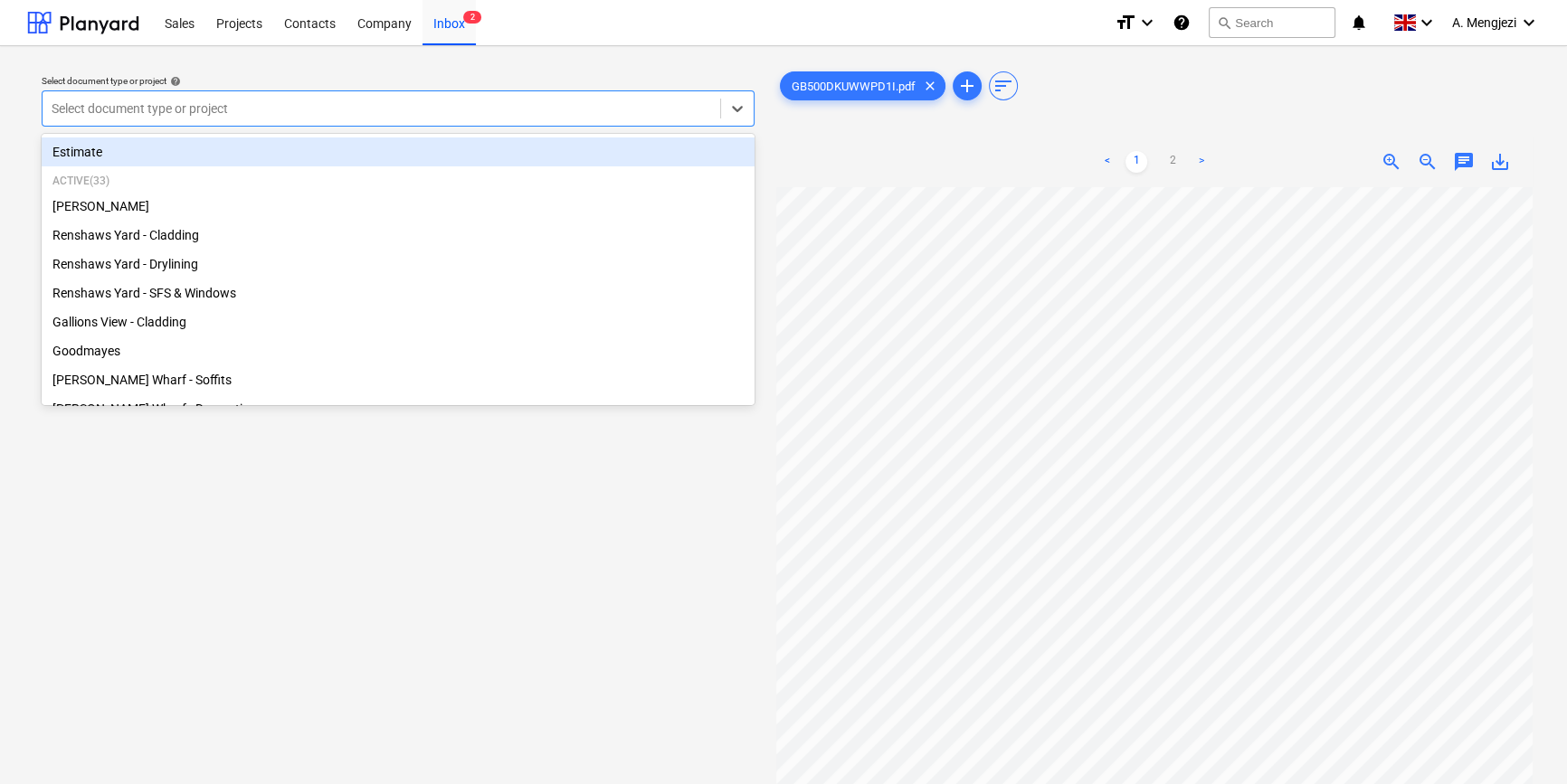
type input "a"
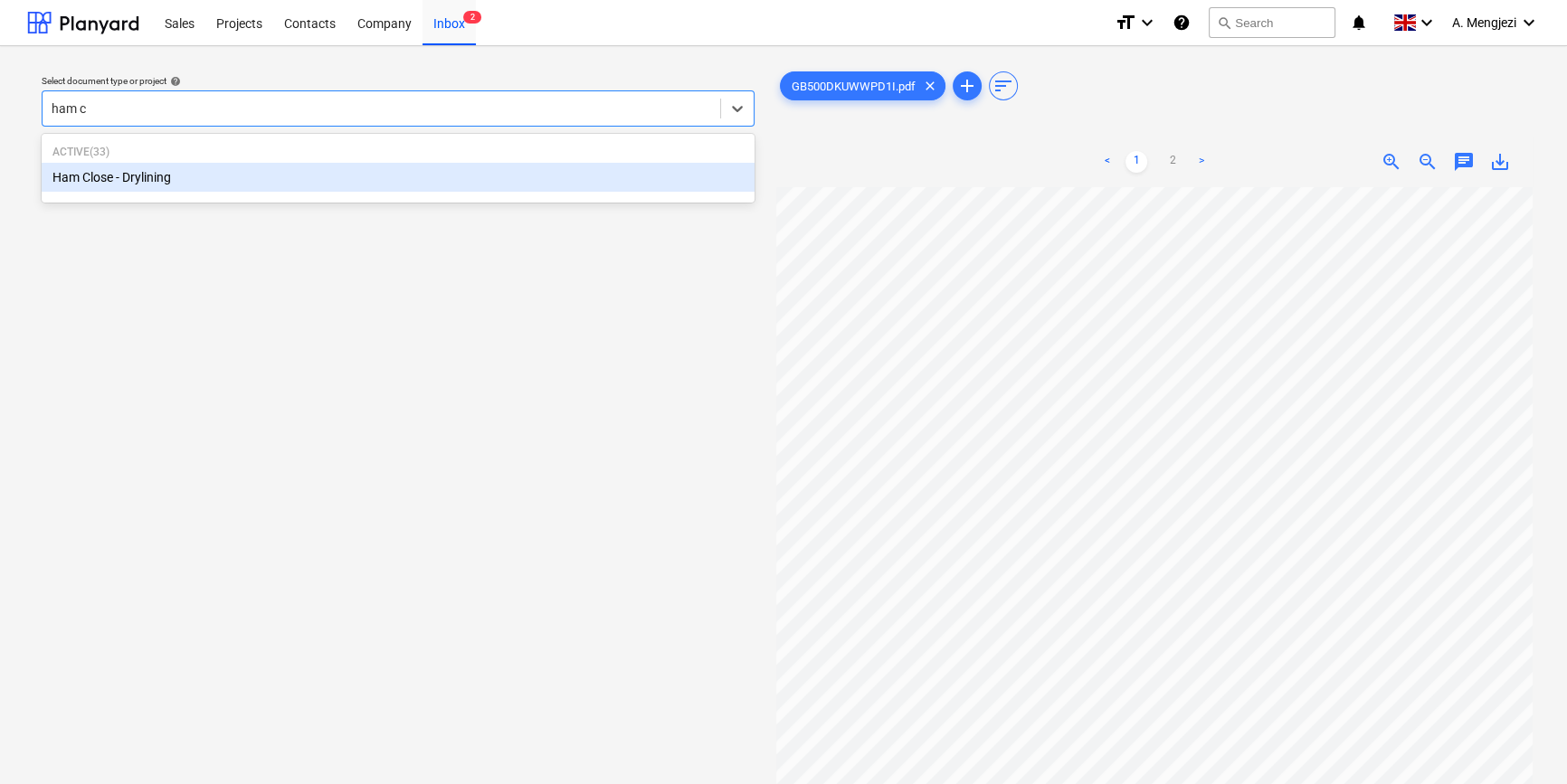
type input "[PERSON_NAME]"
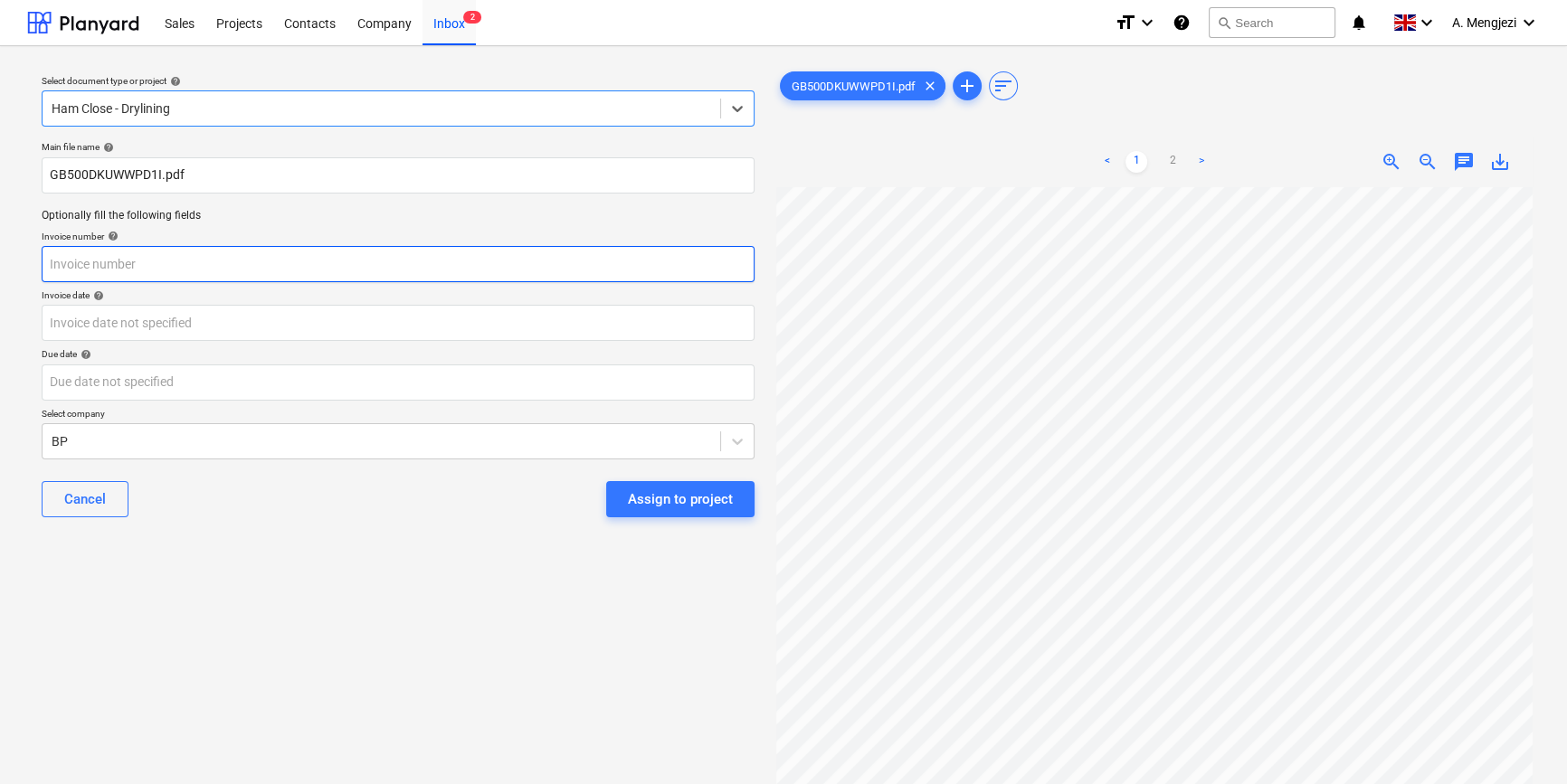
click at [295, 269] on input "text" at bounding box center [398, 264] width 713 height 36
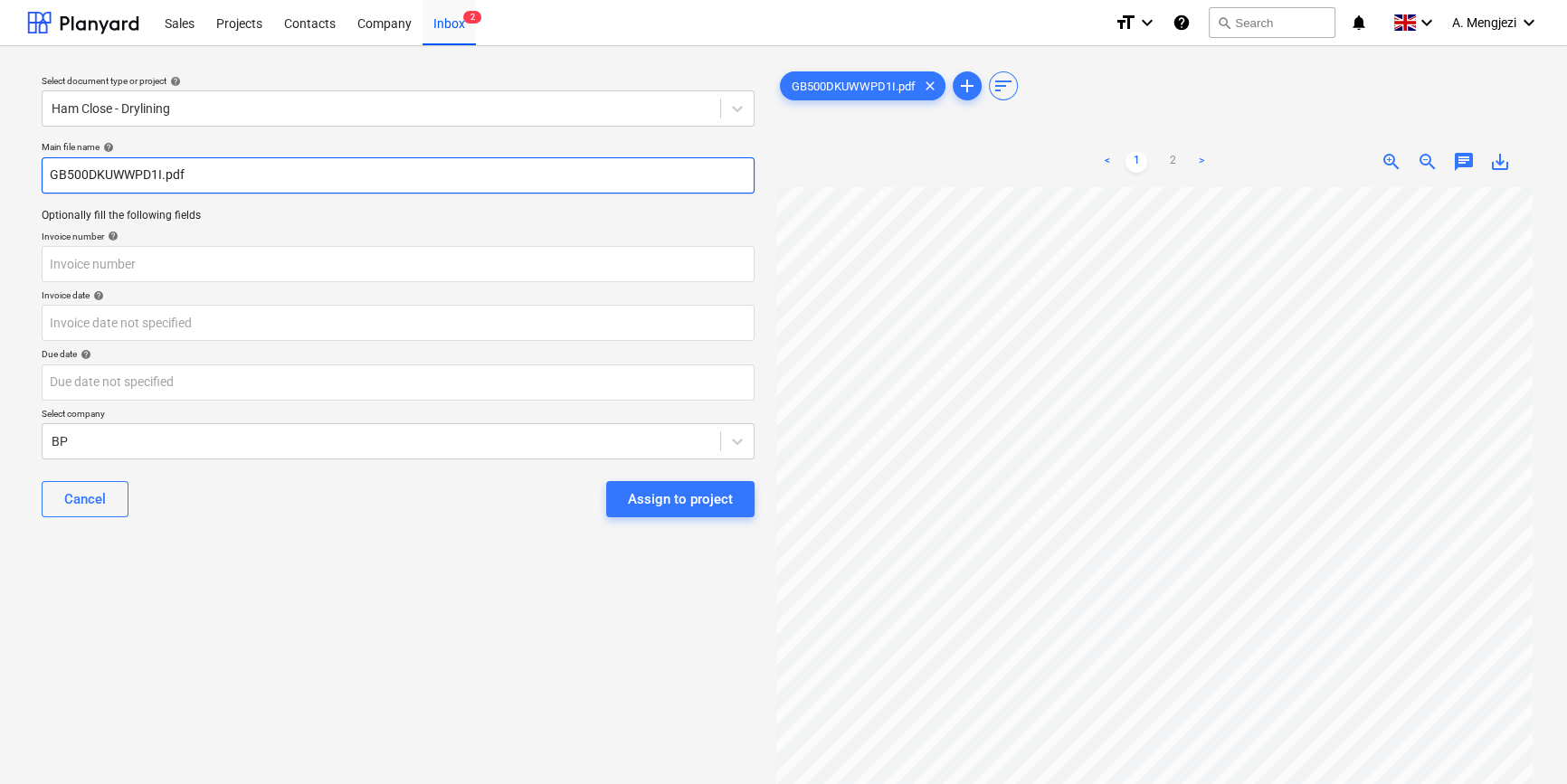
drag, startPoint x: 50, startPoint y: 172, endPoint x: 161, endPoint y: 172, distance: 111.0
click at [161, 172] on input "GB500DKUWWPD1I.pdf" at bounding box center [398, 175] width 713 height 36
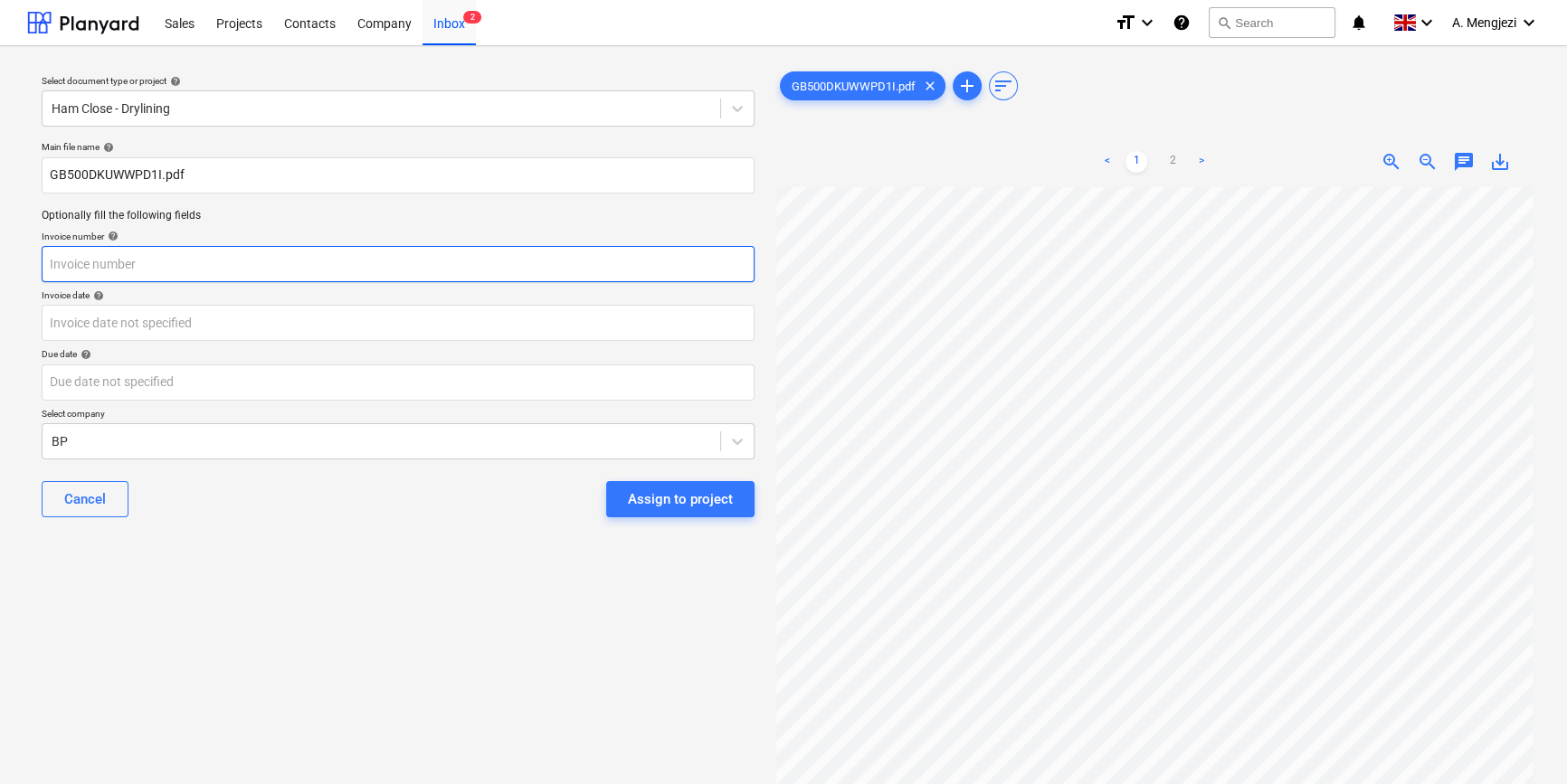
click at [187, 255] on input "text" at bounding box center [398, 264] width 713 height 36
paste input "GB500DKUWWPD1I"
type input "GB500DKUWWPD1I"
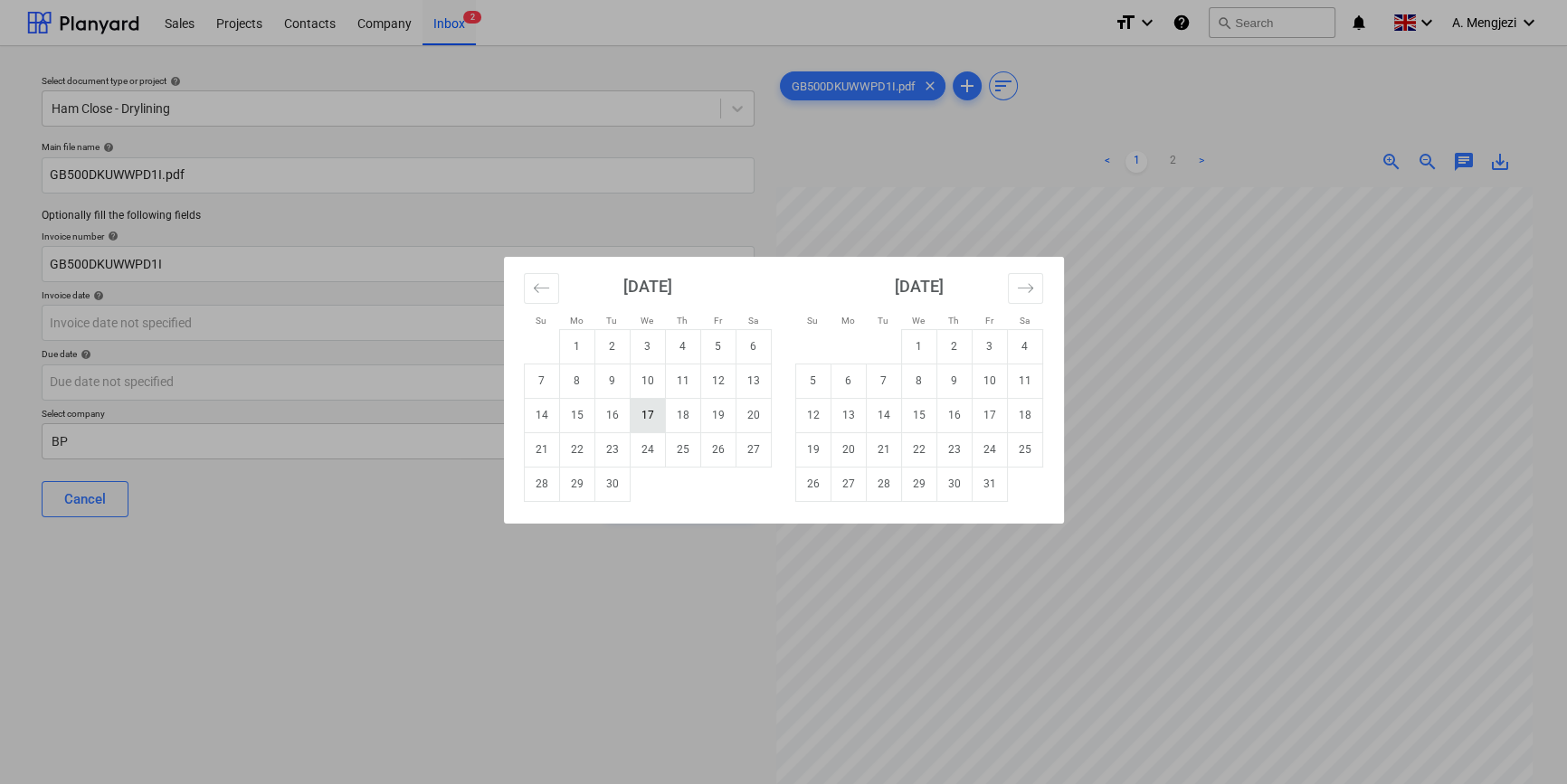
click at [645, 406] on td "17" at bounding box center [647, 415] width 35 height 34
type input "[DATE]"
click at [590, 388] on body "Sales Projects Contacts Company Inbox 2 format_size keyboard_arrow_down help se…" at bounding box center [784, 392] width 1567 height 784
click at [945, 410] on td "16" at bounding box center [954, 415] width 35 height 34
type input "[DATE]"
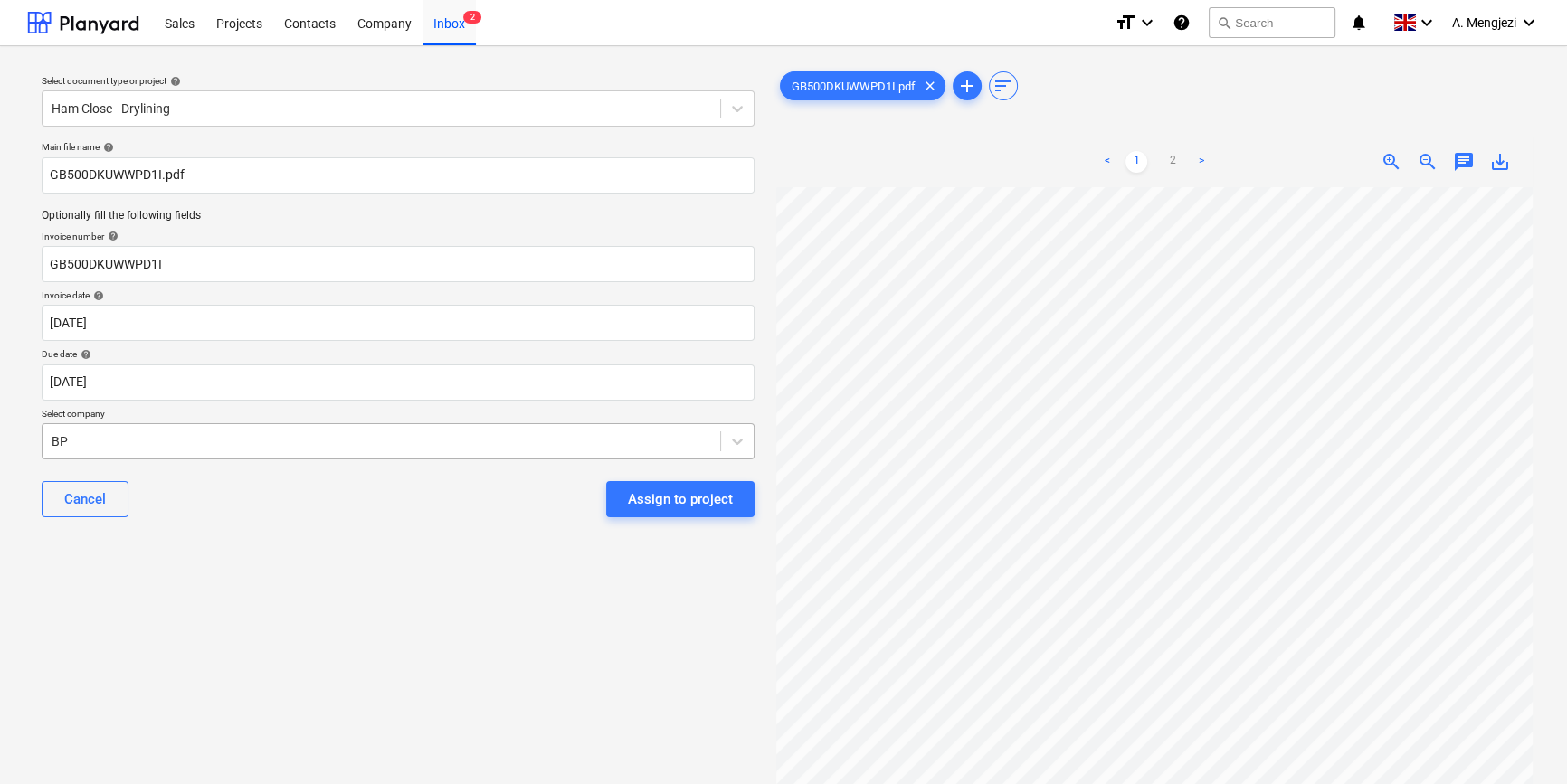
click at [226, 440] on div at bounding box center [381, 441] width 659 height 18
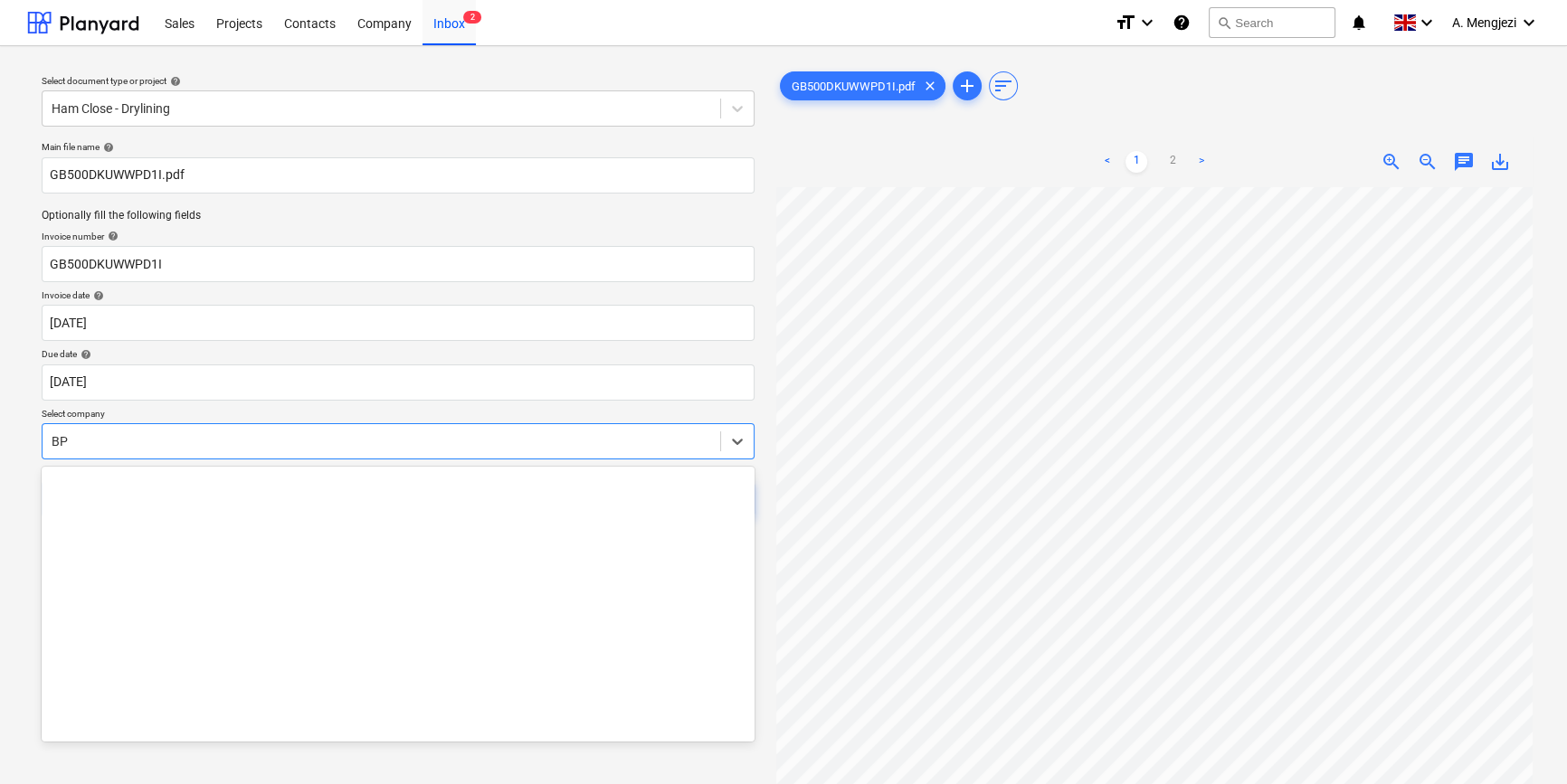
scroll to position [1994, 0]
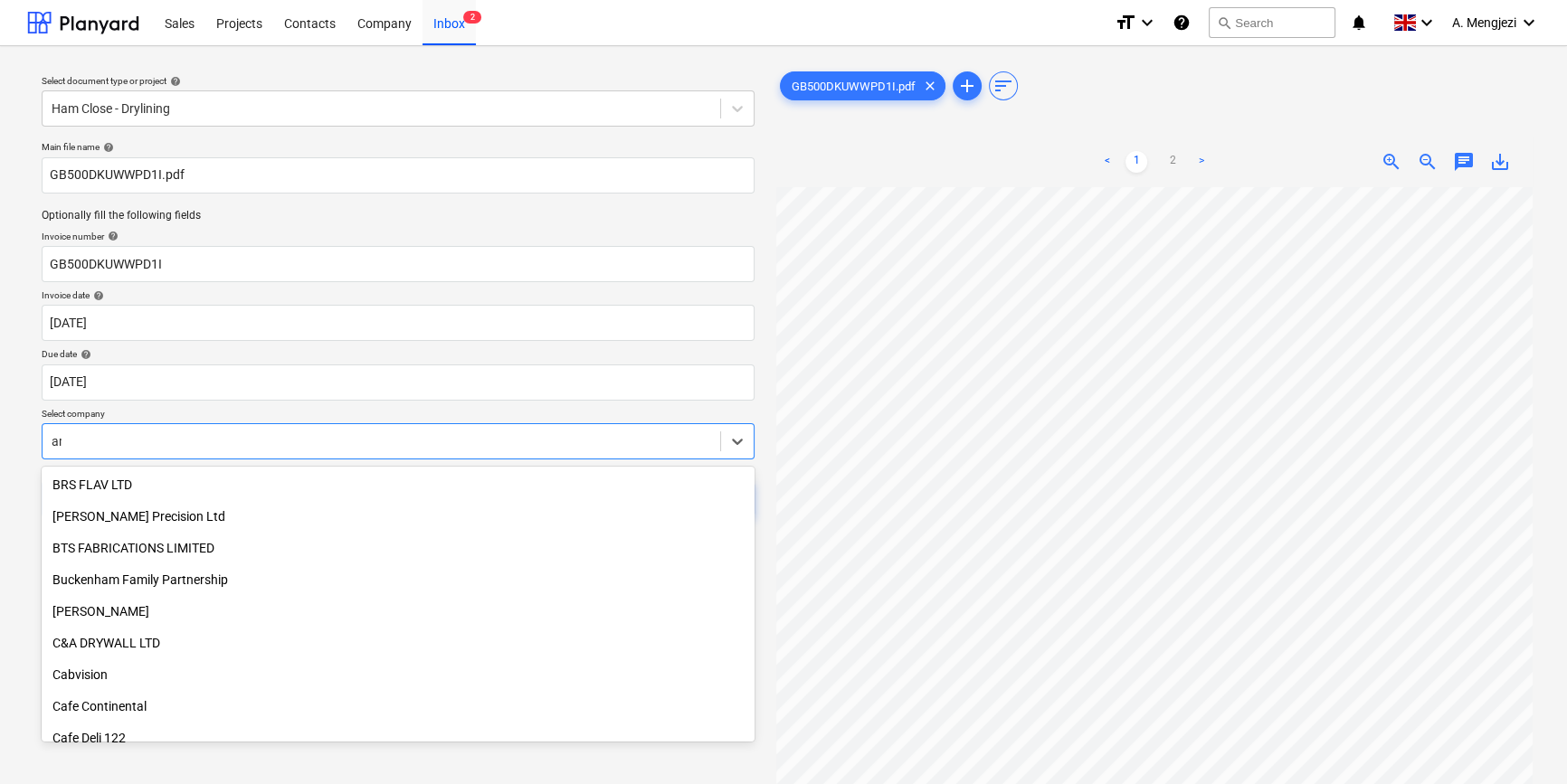
type input "ama"
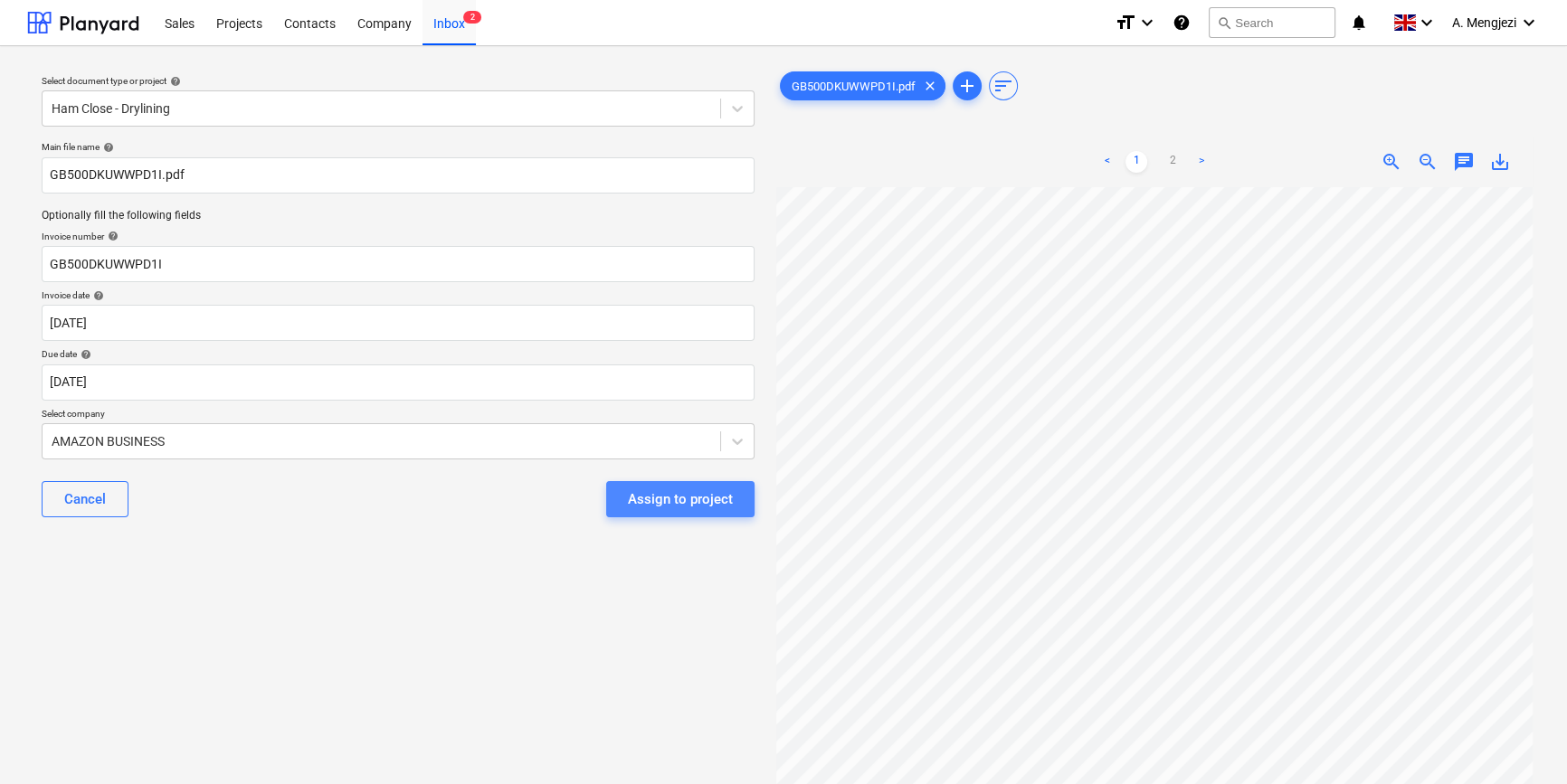
click at [682, 491] on div "Assign to project" at bounding box center [680, 499] width 105 height 23
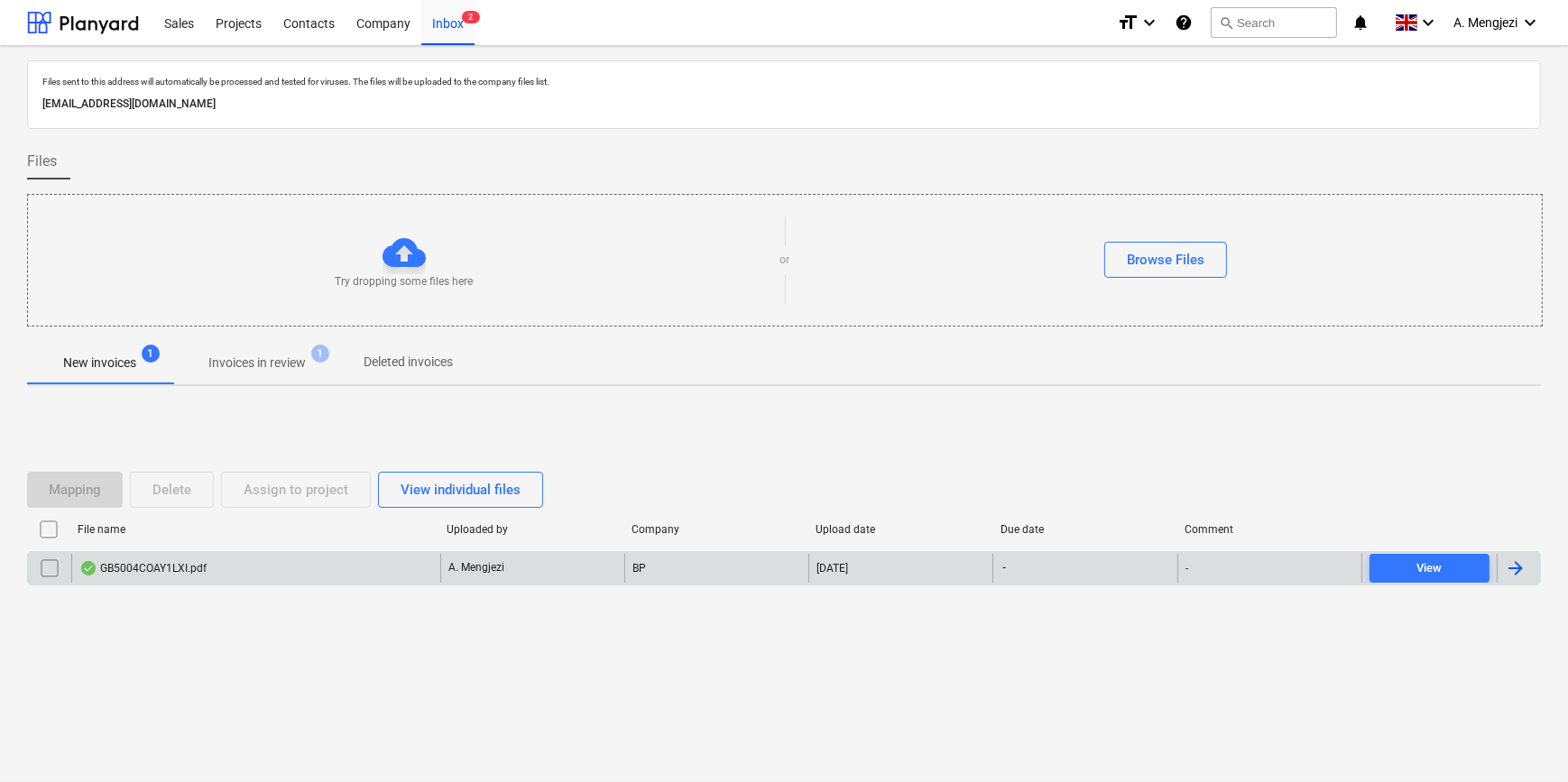
click at [230, 566] on div "GB5004COAY1LXI.pdf" at bounding box center [256, 568] width 369 height 29
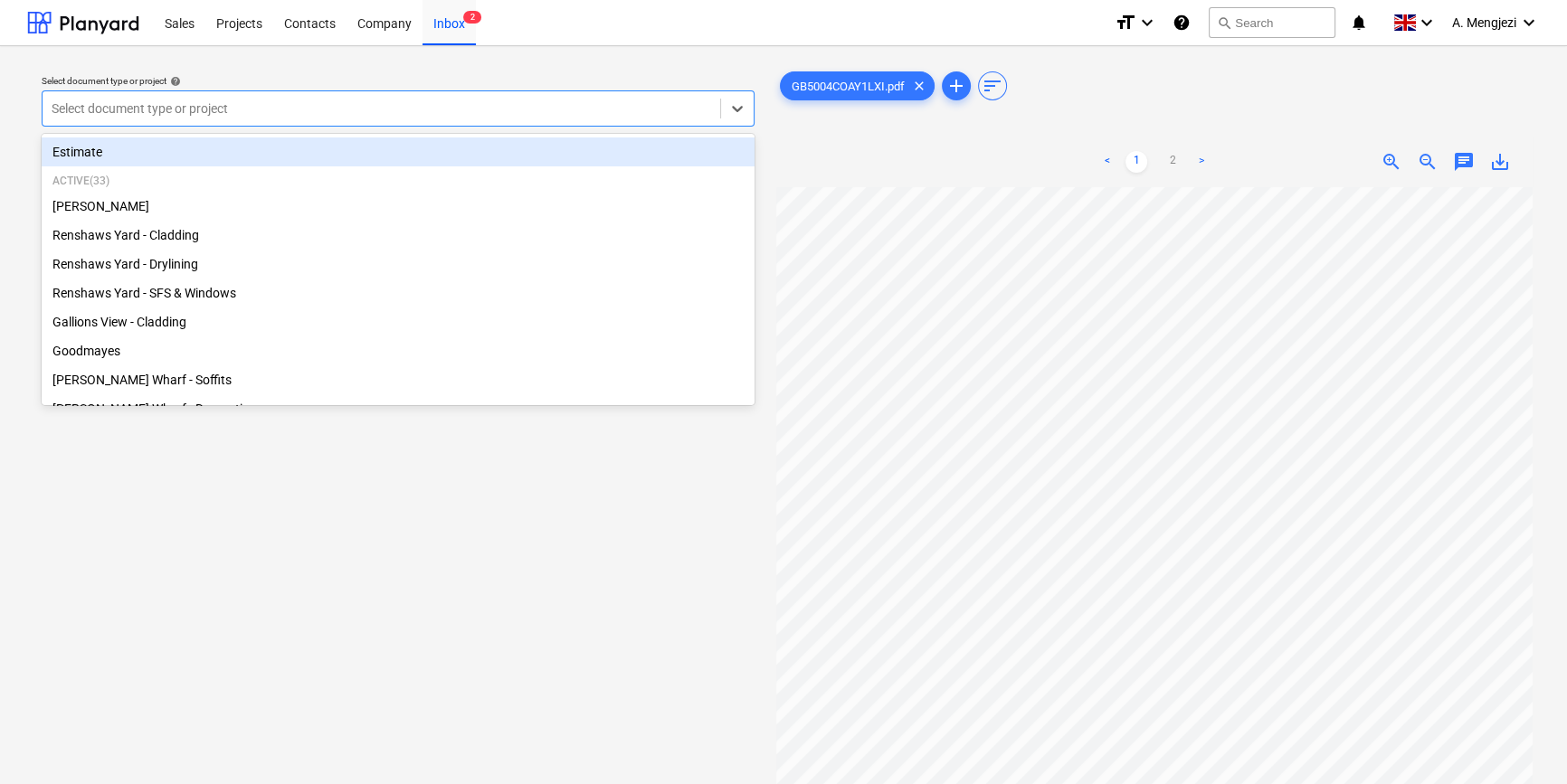
click at [439, 103] on div at bounding box center [381, 108] width 659 height 18
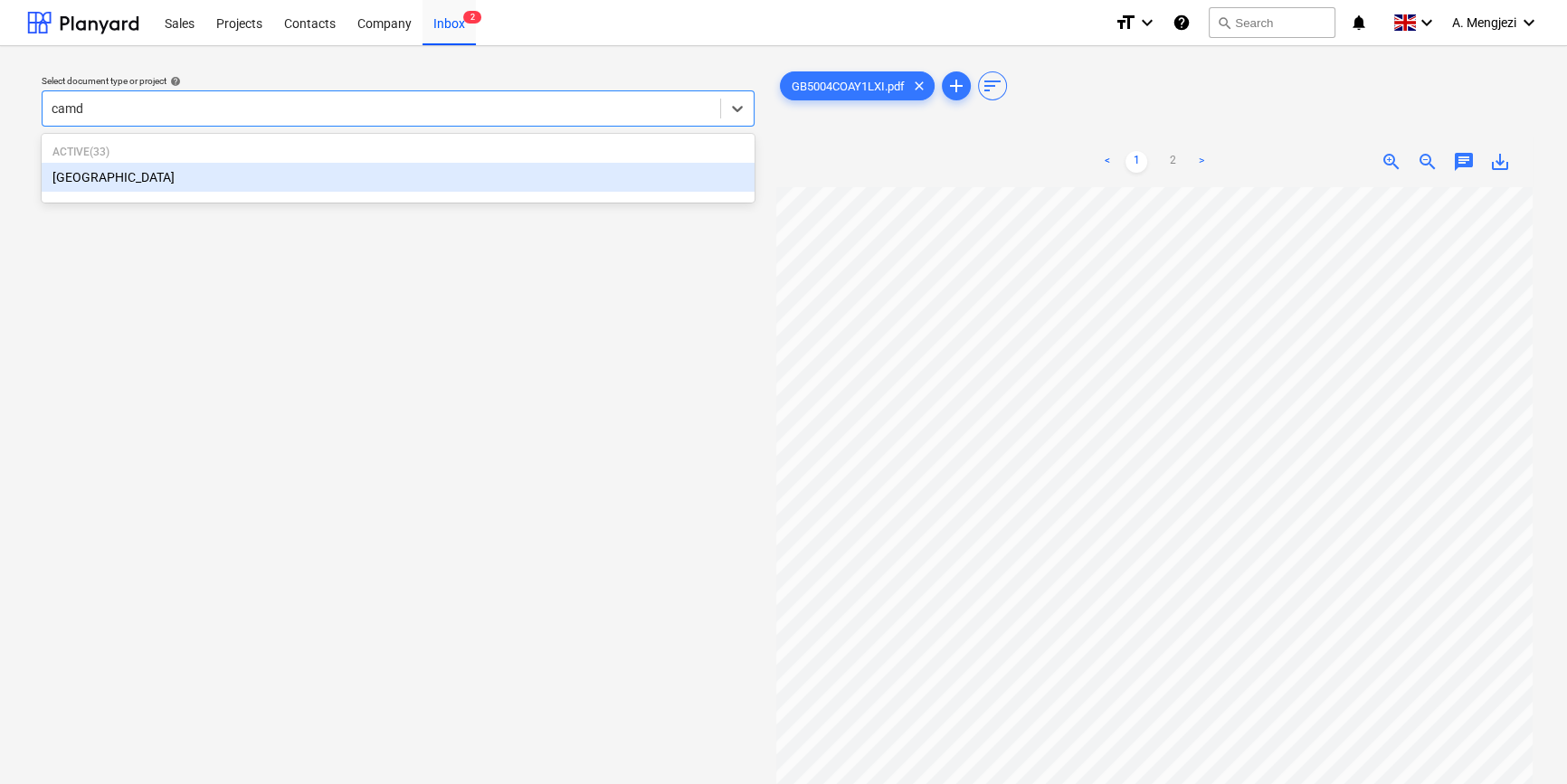
type input "camde"
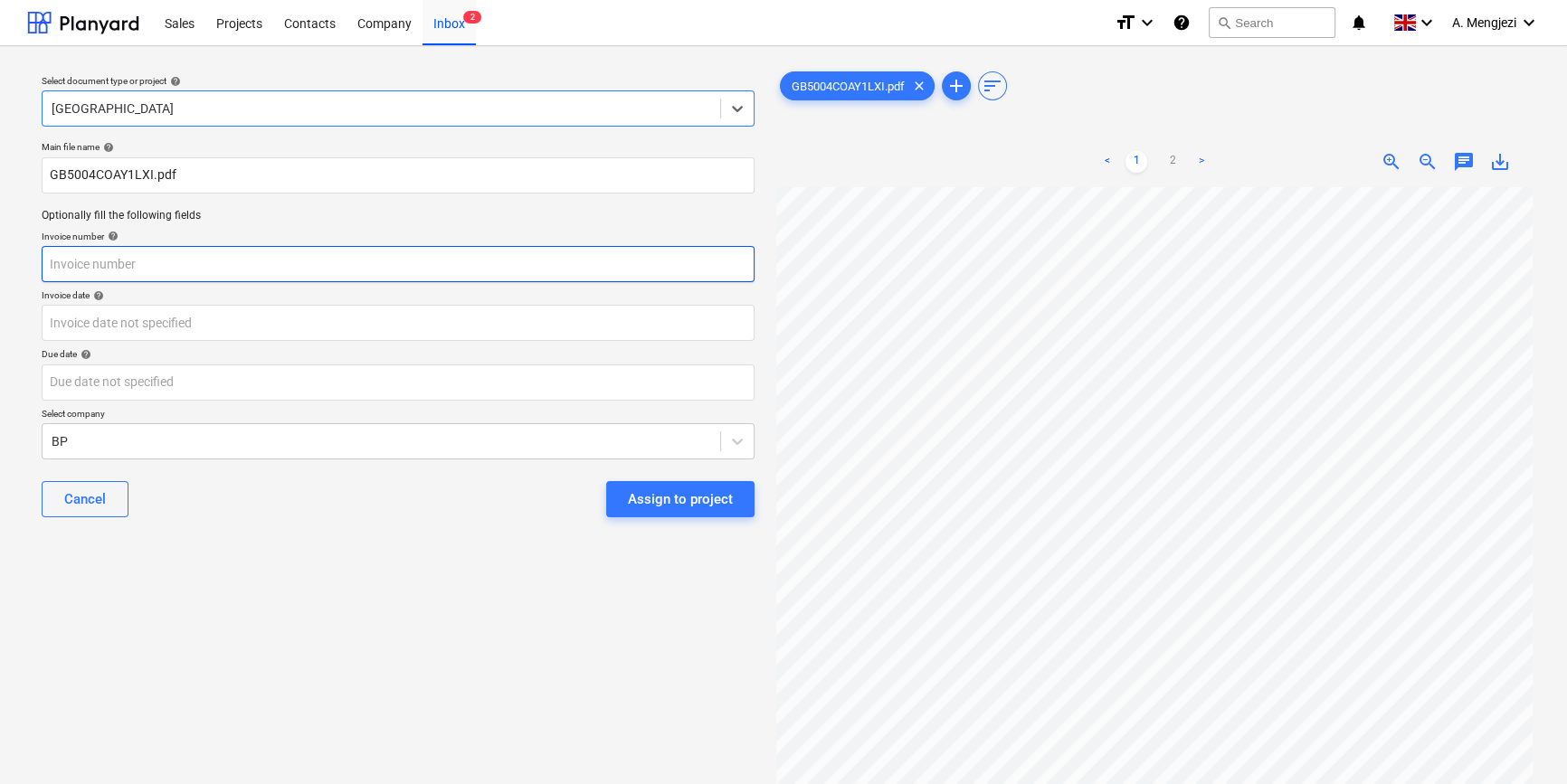
click at [371, 266] on input "text" at bounding box center [398, 264] width 713 height 36
click at [466, 253] on input "text" at bounding box center [398, 264] width 713 height 36
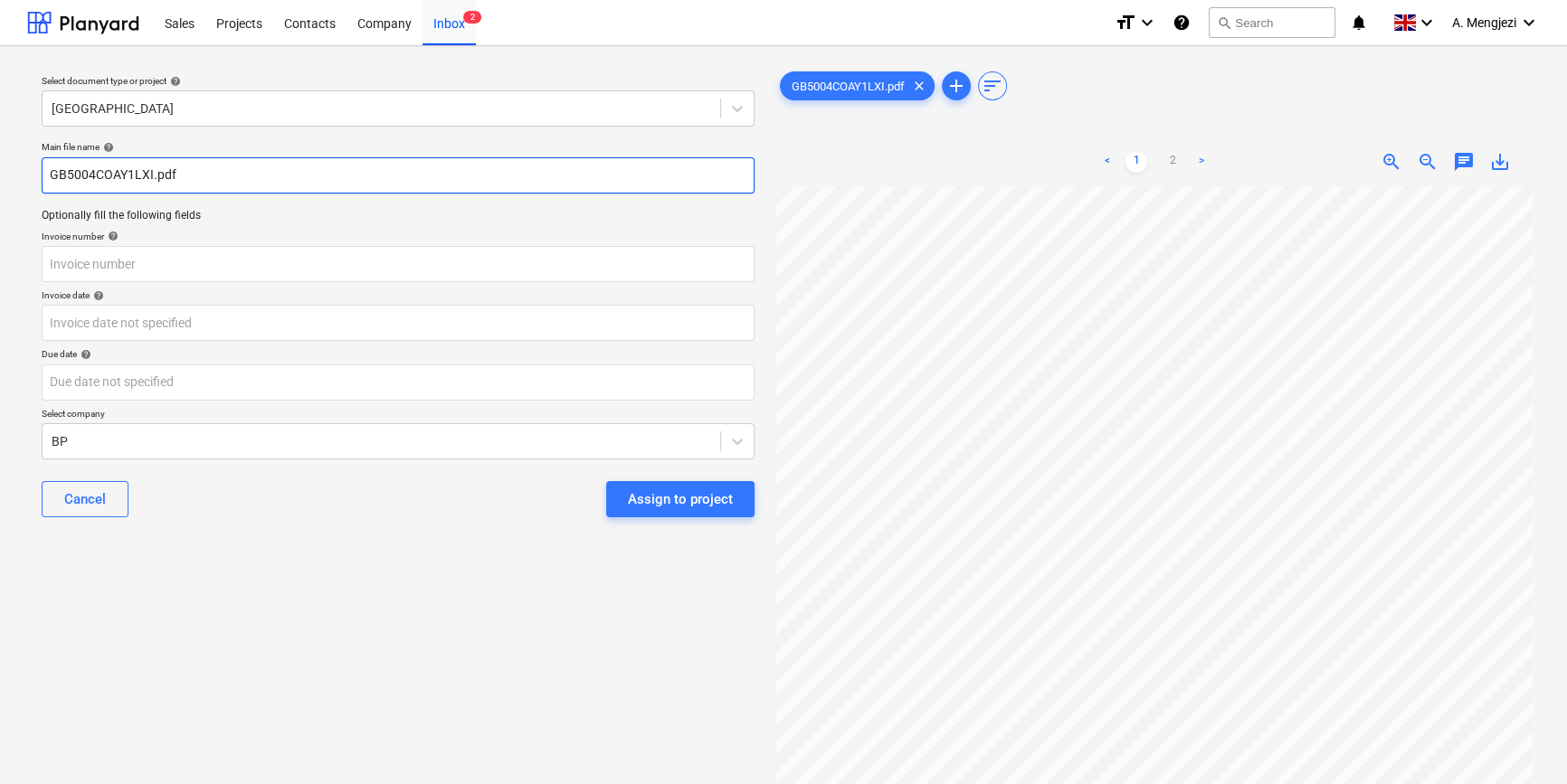
drag, startPoint x: 49, startPoint y: 172, endPoint x: 153, endPoint y: 174, distance: 104.0
click at [153, 174] on input "GB5004COAY1LXI.pdf" at bounding box center [398, 175] width 713 height 36
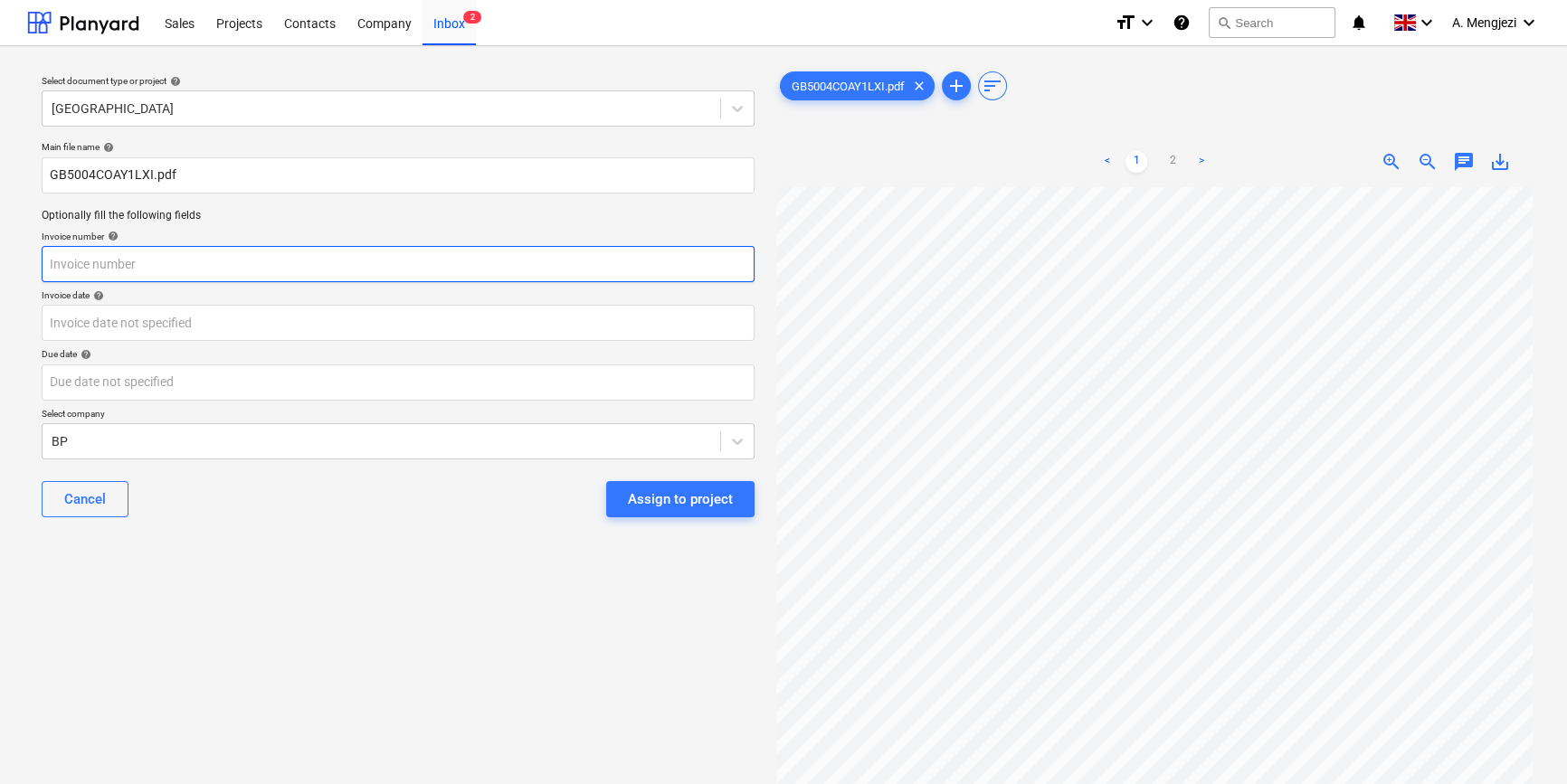
click at [205, 256] on input "text" at bounding box center [398, 264] width 713 height 36
paste input "GB5004COAY1LXI"
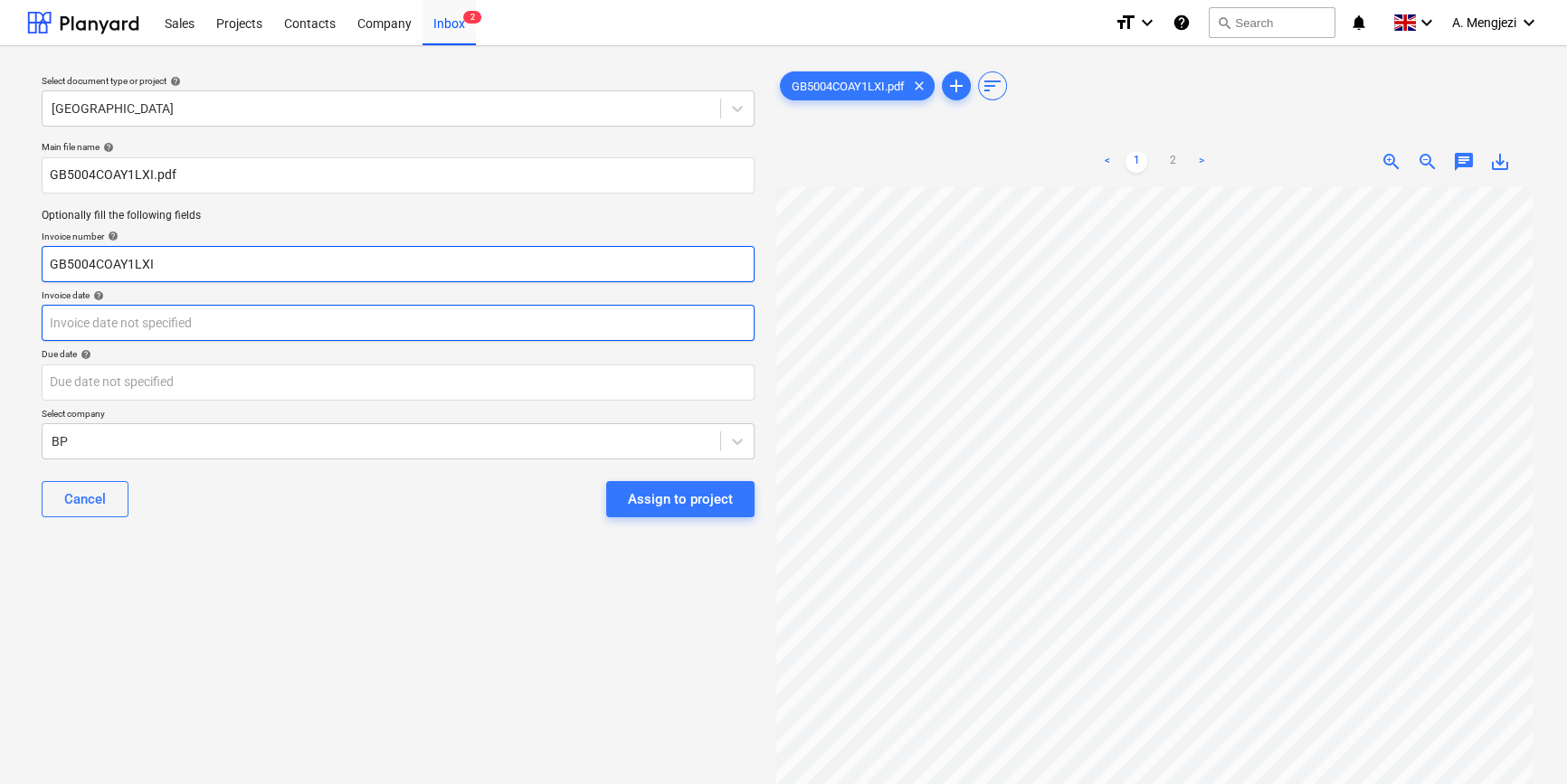
type input "GB5004COAY1LXI"
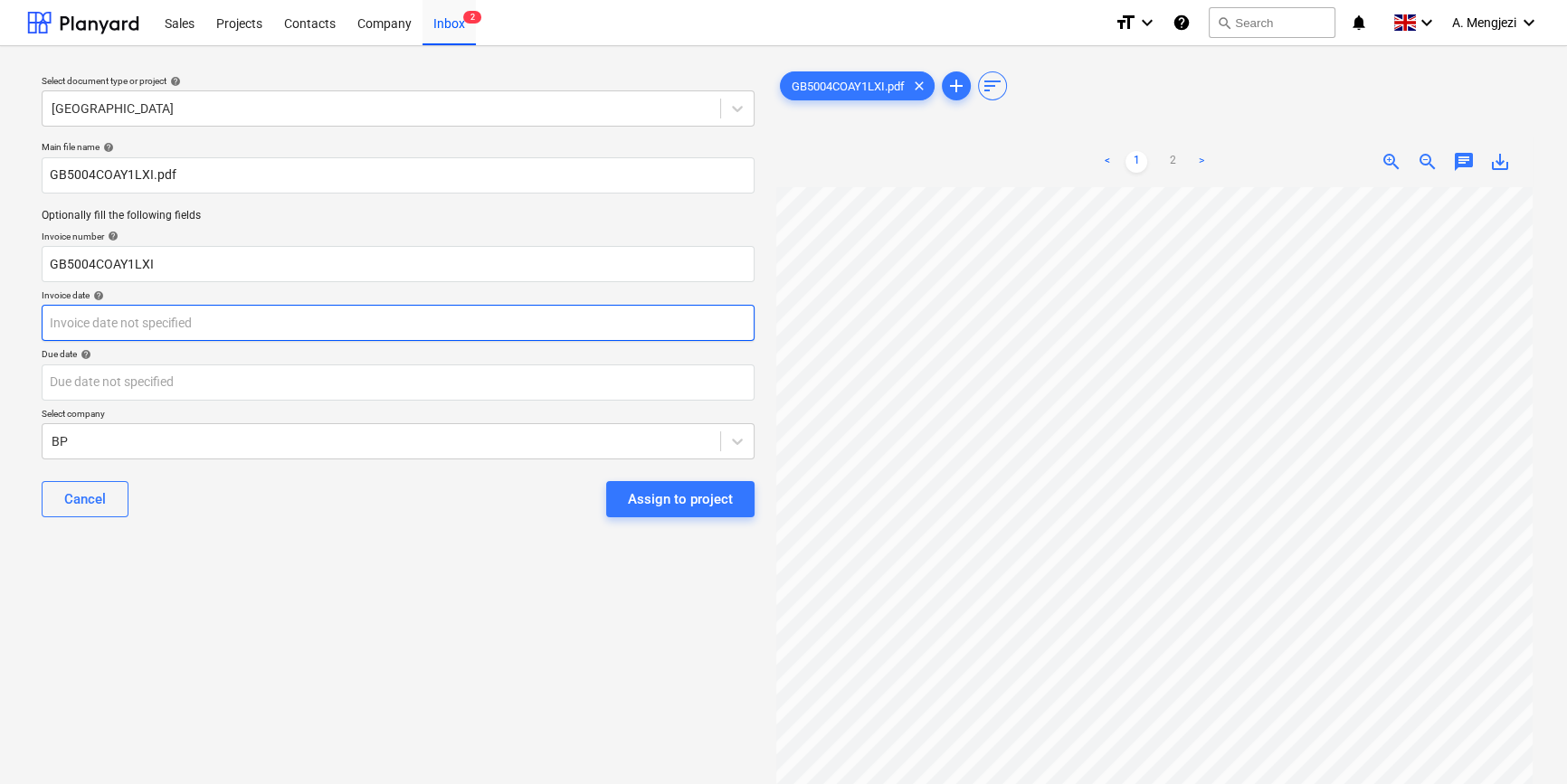
click at [196, 325] on body "Sales Projects Contacts Company Inbox 2 format_size keyboard_arrow_down help se…" at bounding box center [784, 392] width 1567 height 784
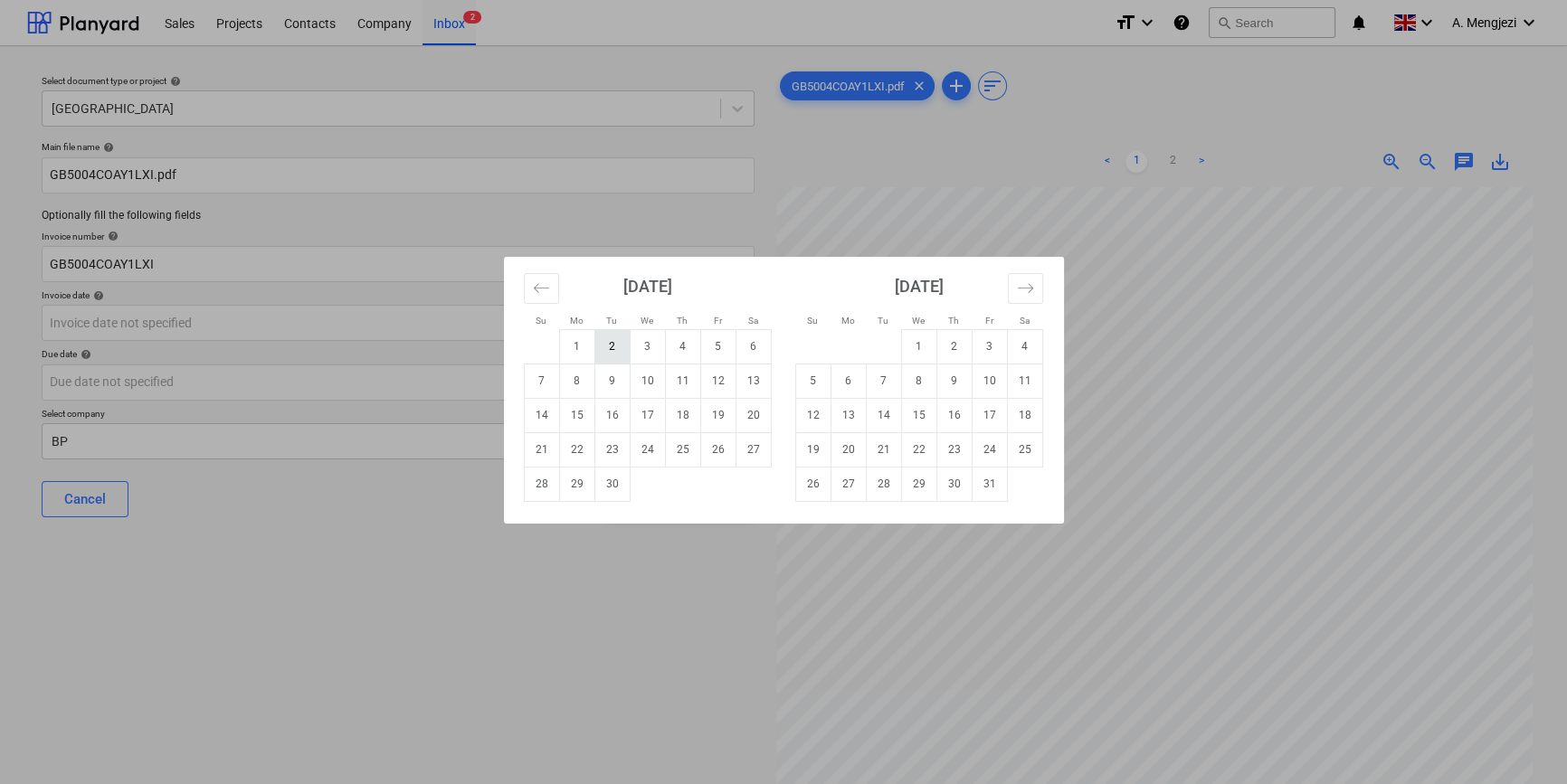
click at [617, 342] on td "2" at bounding box center [612, 346] width 35 height 34
type input "[DATE]"
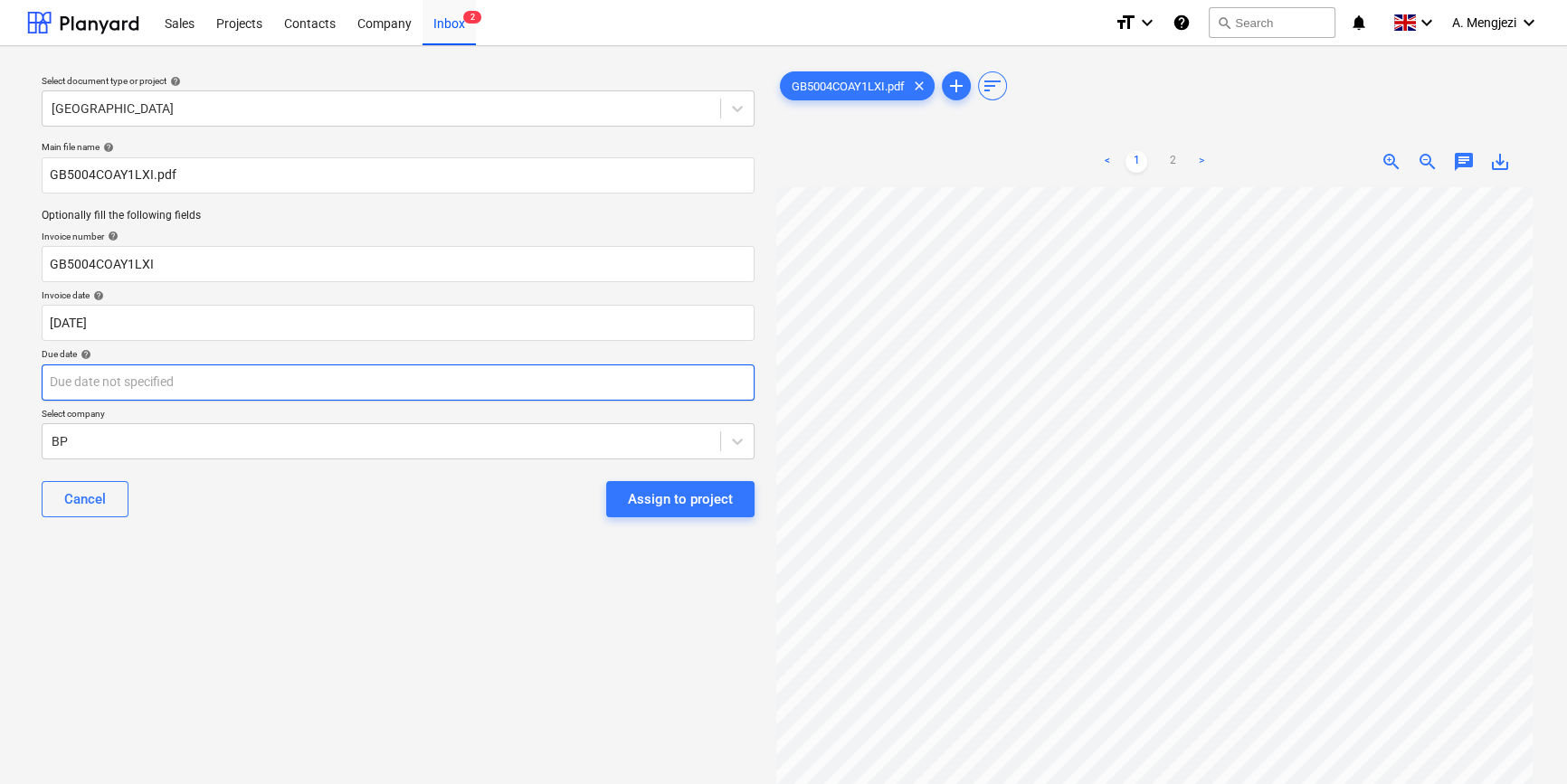
click at [395, 388] on body "Sales Projects Contacts Company Inbox 2 format_size keyboard_arrow_down help se…" at bounding box center [784, 392] width 1567 height 784
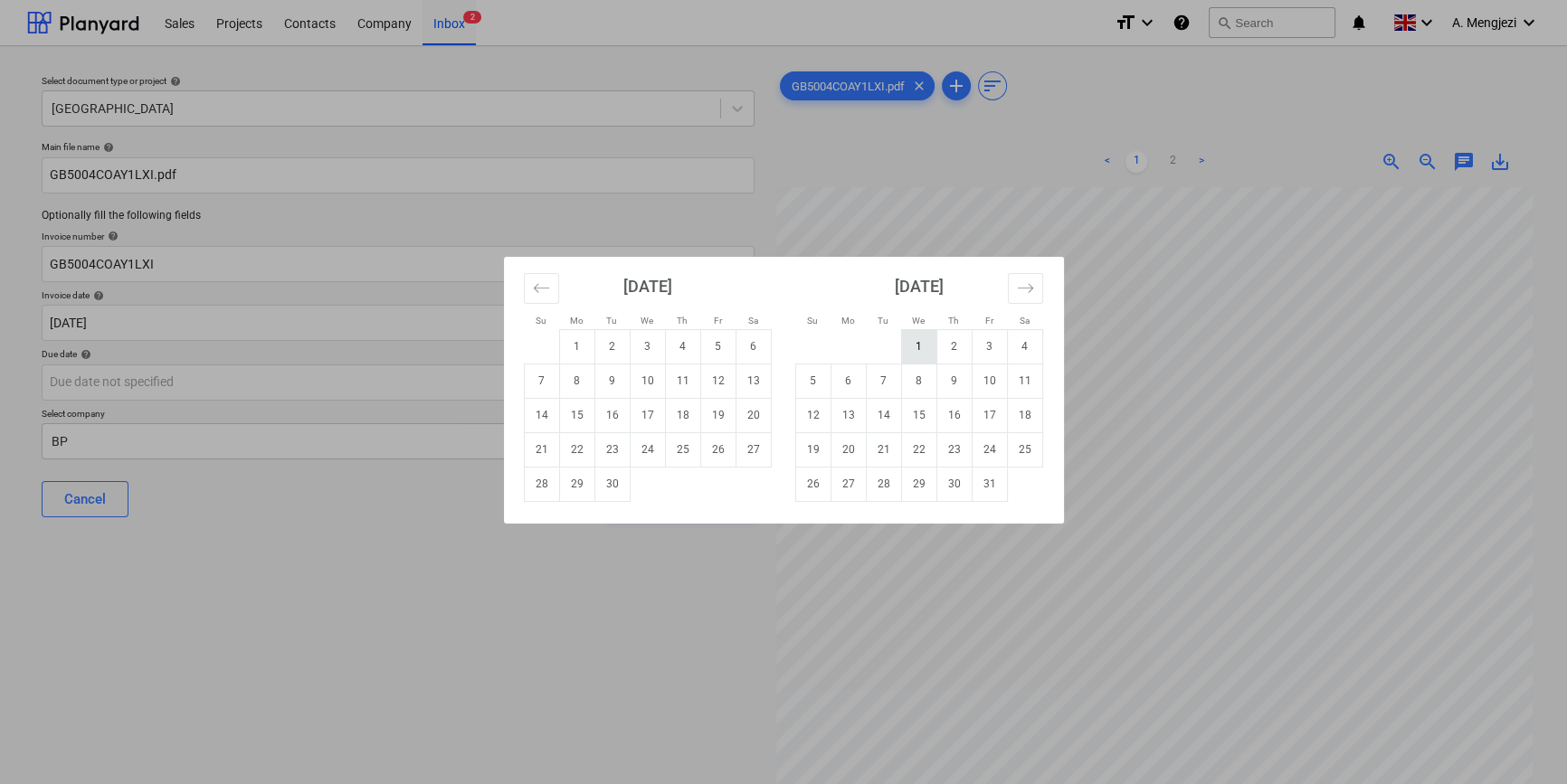
click at [912, 337] on td "1" at bounding box center [919, 346] width 35 height 34
type input "[DATE]"
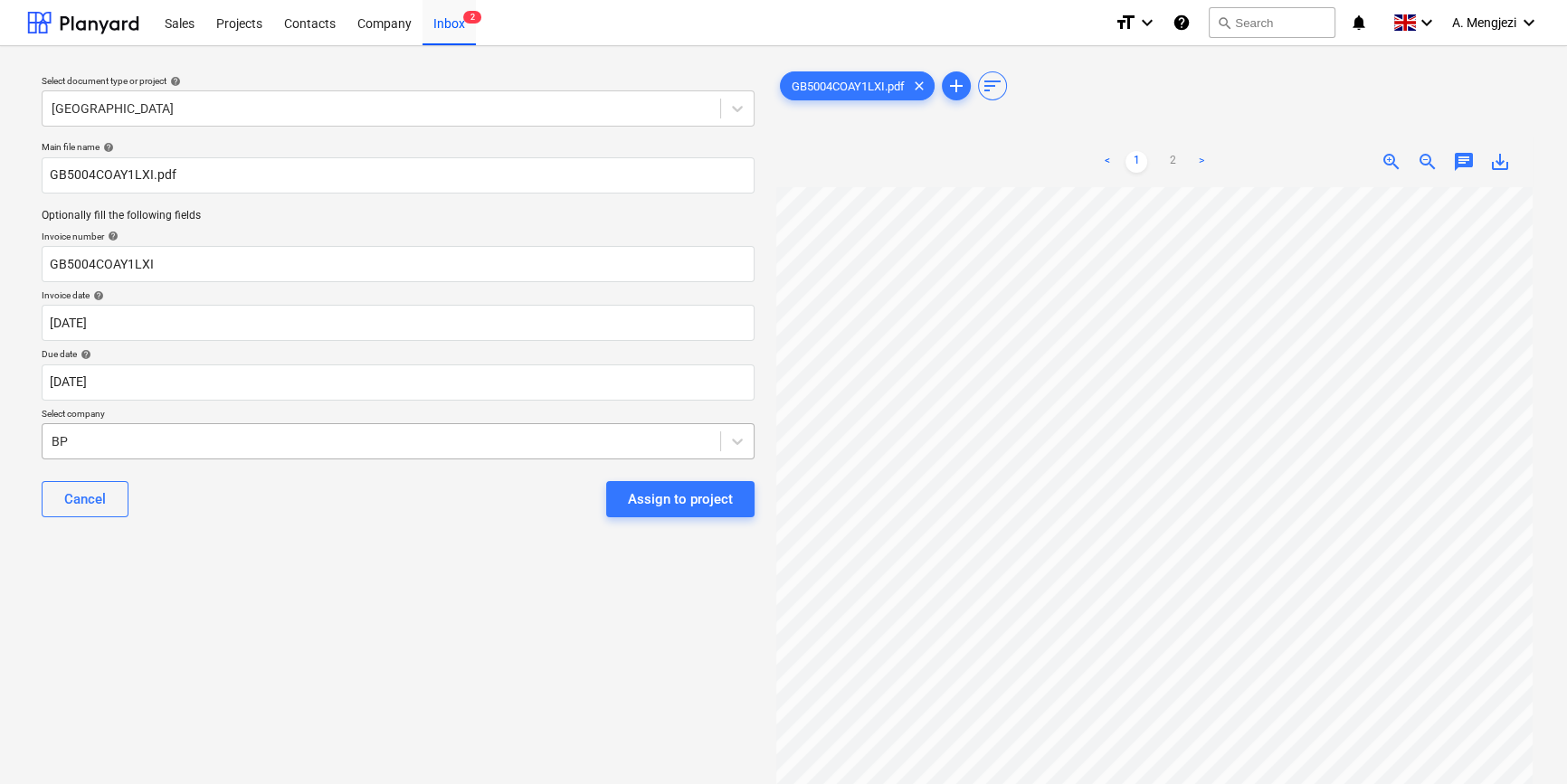
click at [118, 435] on div at bounding box center [381, 441] width 659 height 18
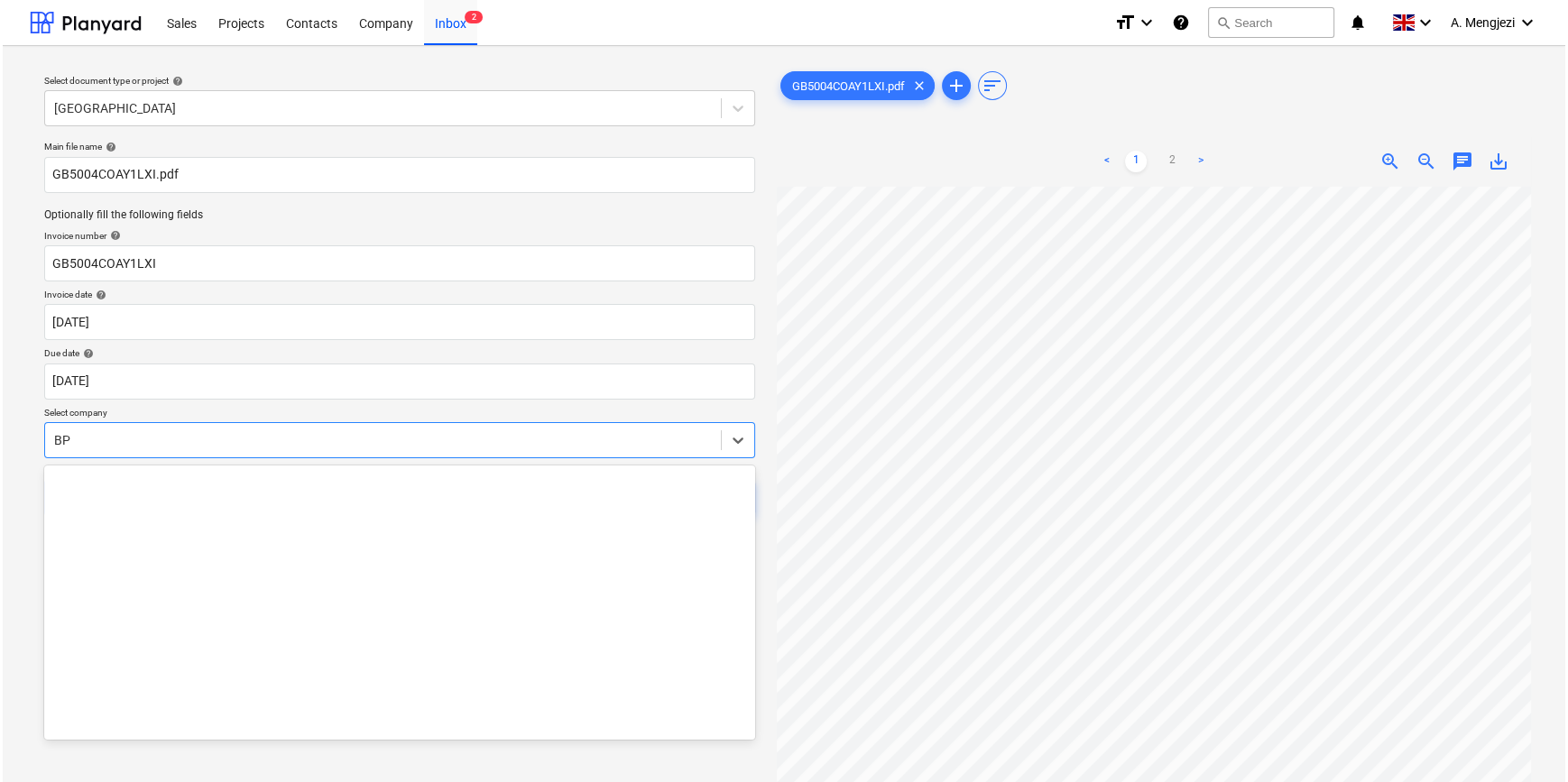
scroll to position [1989, 0]
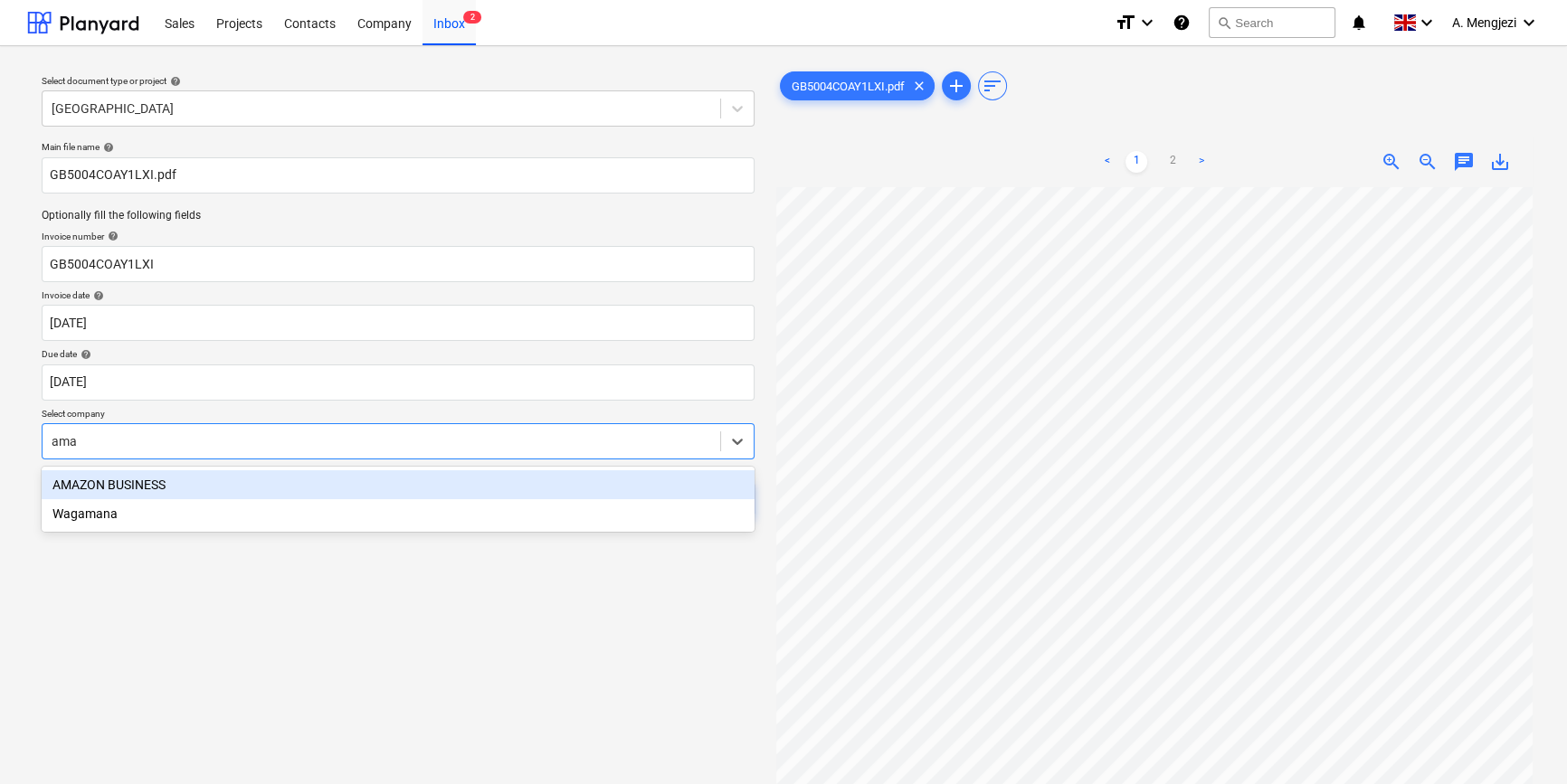
type input "amaz"
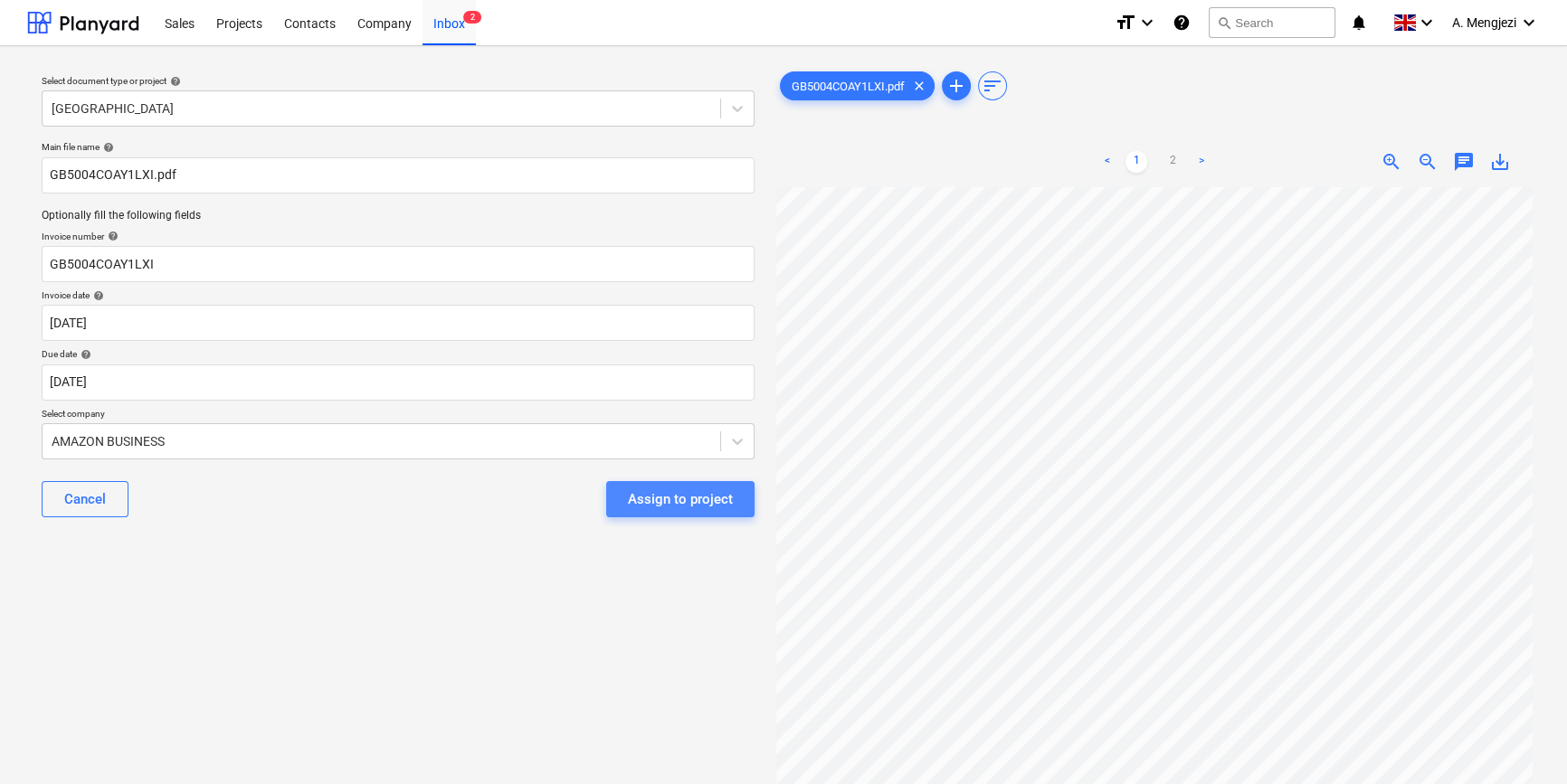
click at [697, 496] on div "Assign to project" at bounding box center [680, 499] width 105 height 23
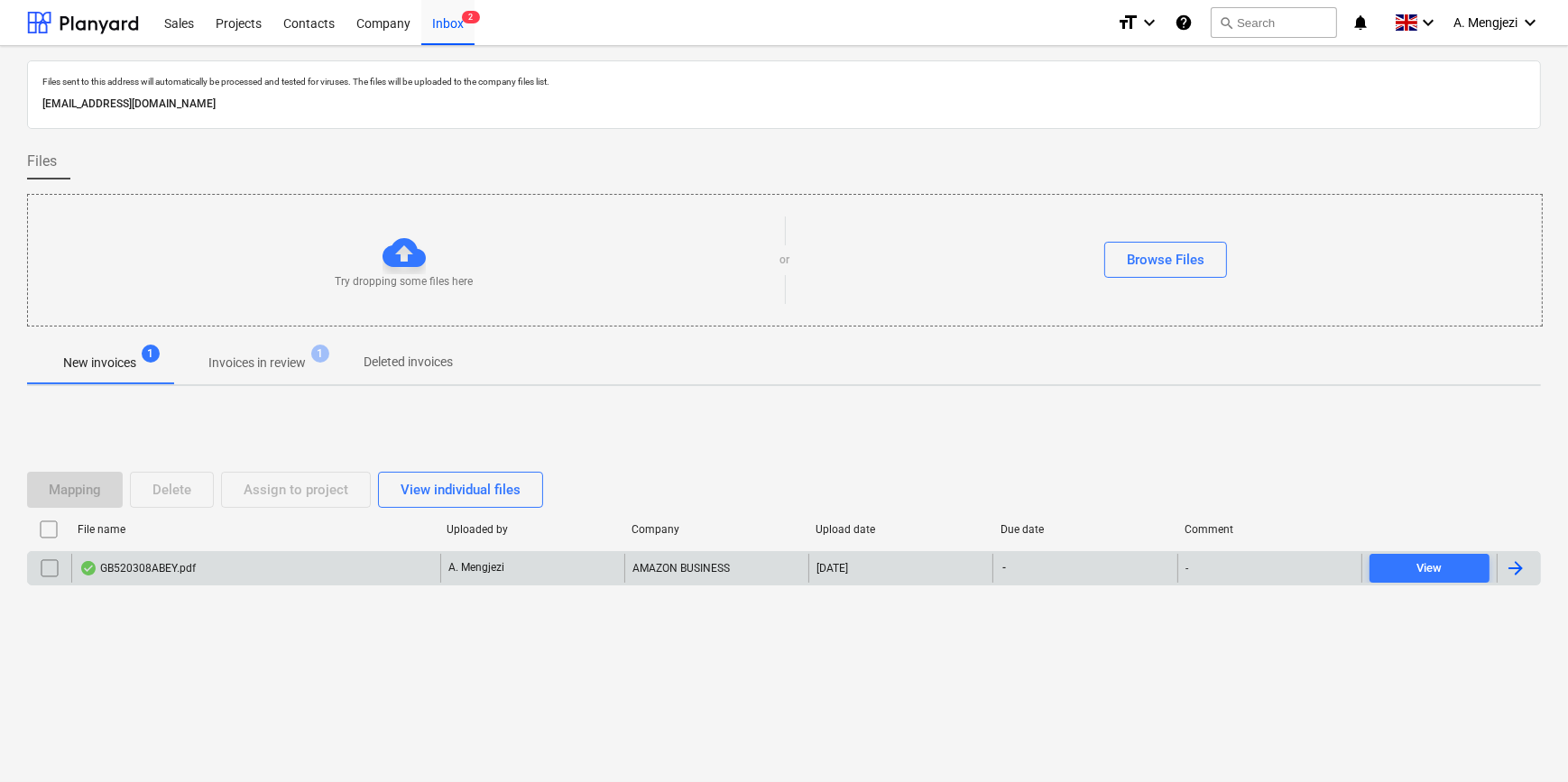
click at [265, 563] on div "GB520308ABEY.pdf" at bounding box center [256, 568] width 369 height 29
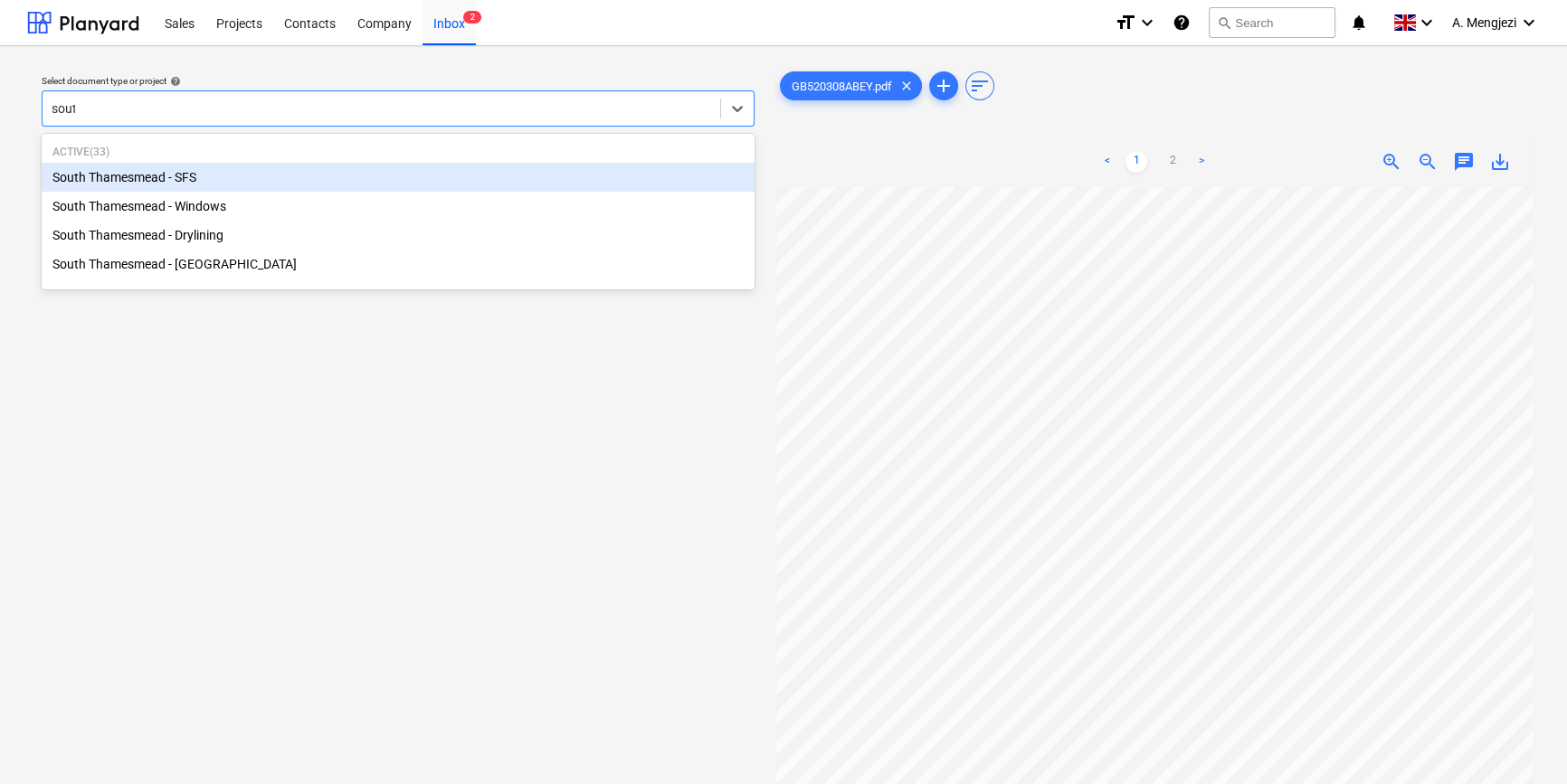
type input "south"
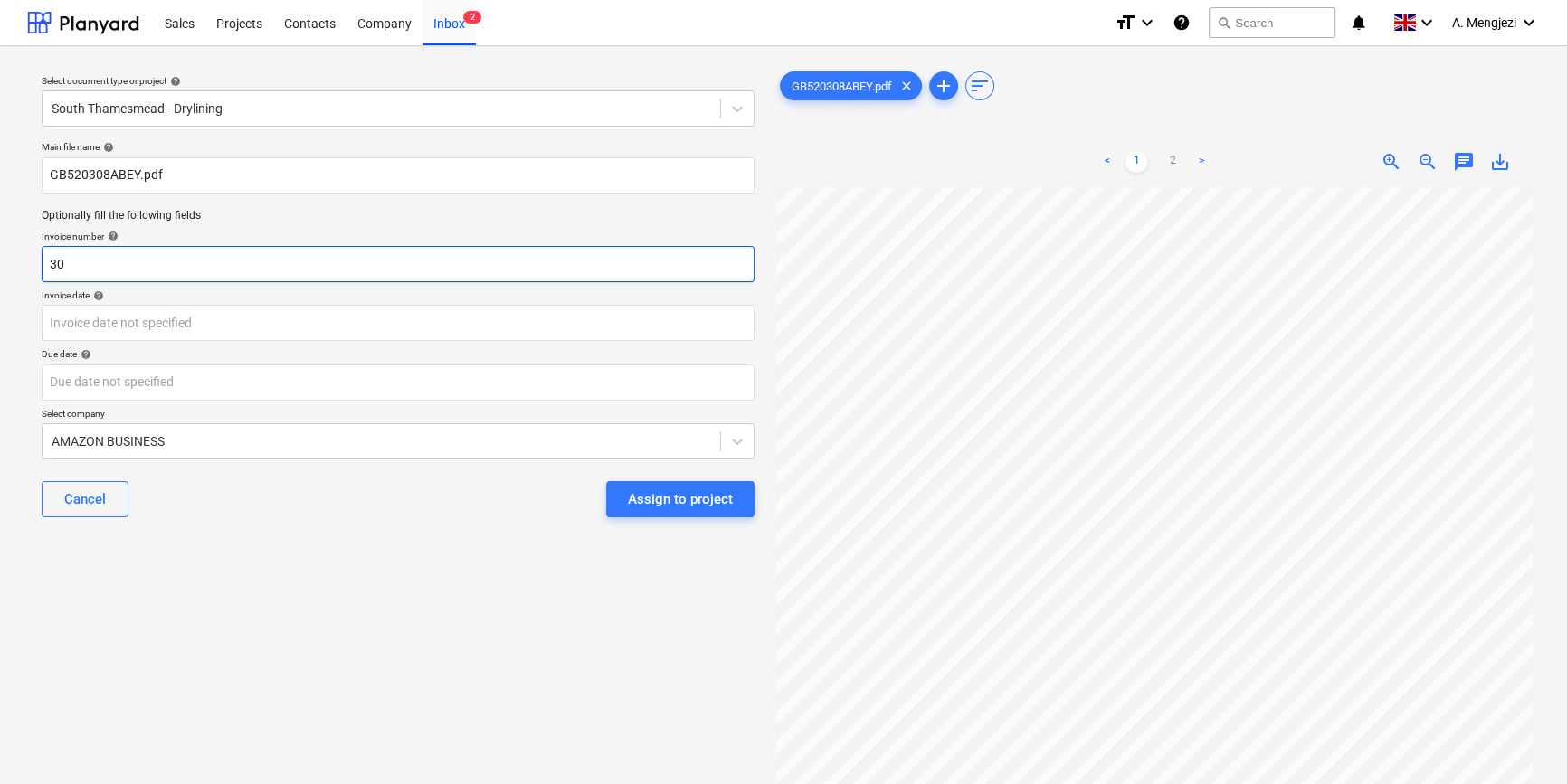
drag, startPoint x: 90, startPoint y: 256, endPoint x: 42, endPoint y: 258, distance: 48.0
click at [42, 258] on input "30" at bounding box center [398, 264] width 713 height 36
paste input "GB520308ABEY"
type input "GB520308ABEY"
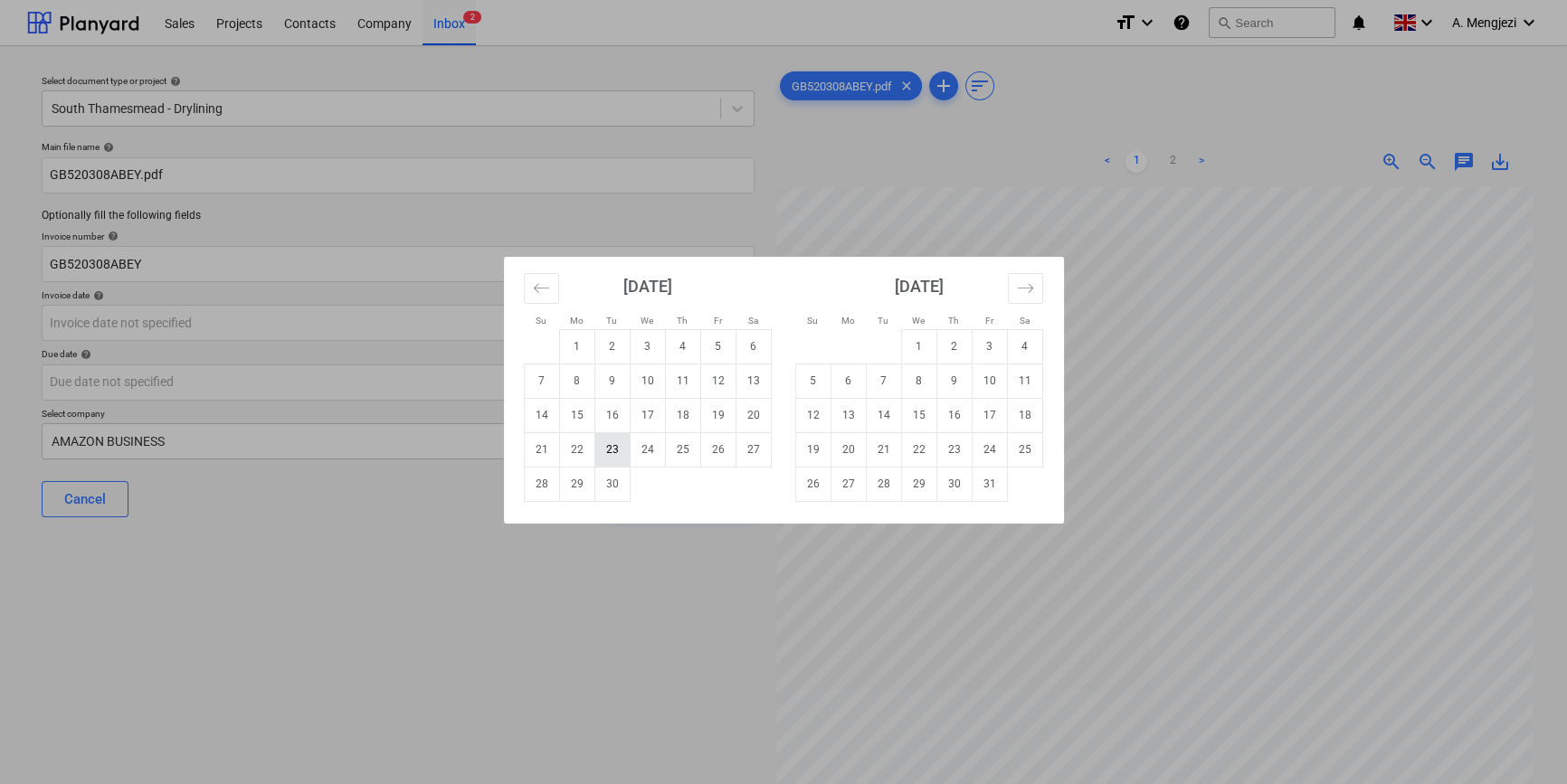
click at [606, 448] on td "23" at bounding box center [612, 449] width 35 height 34
type input "[DATE]"
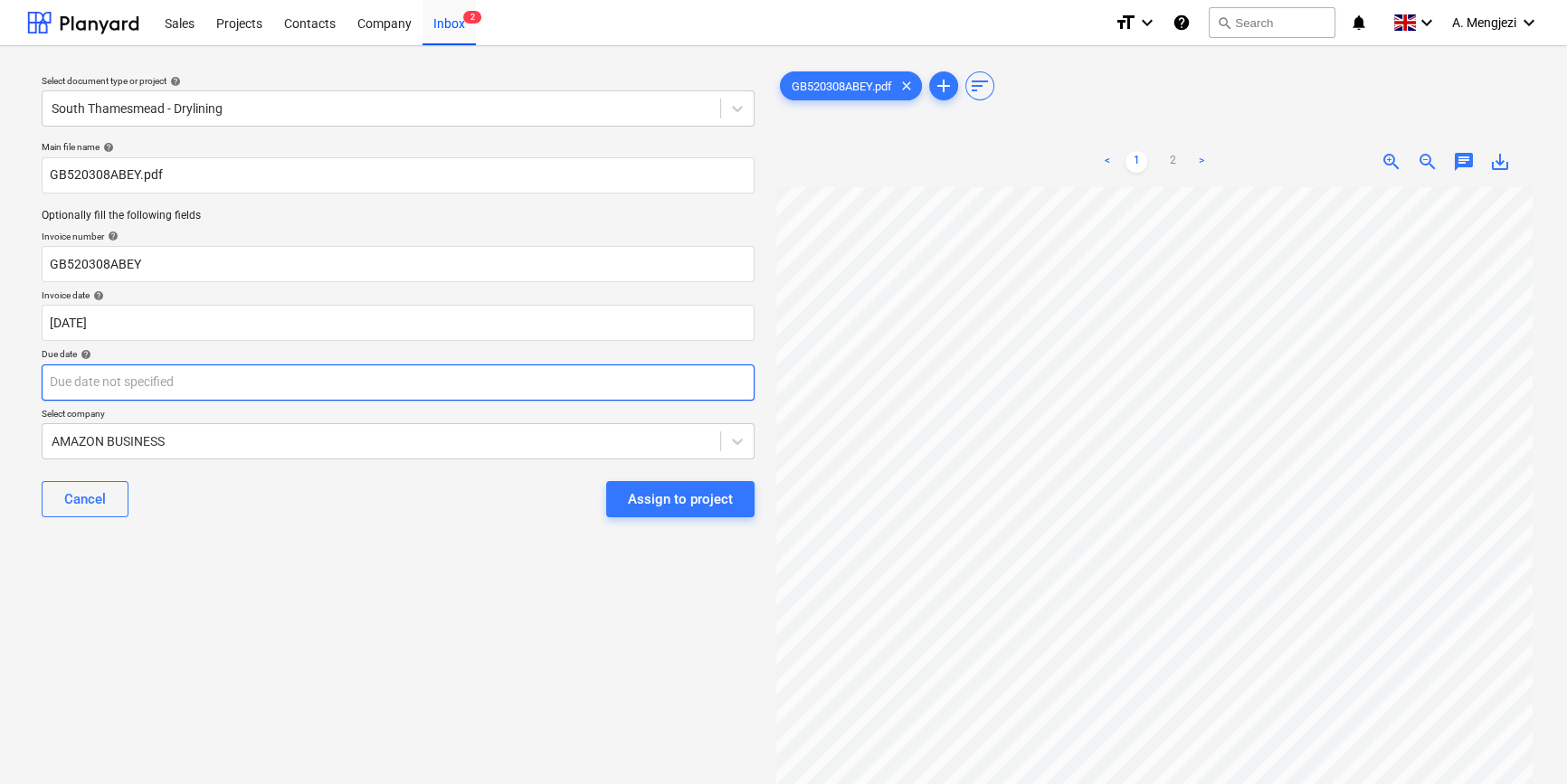
click at [488, 375] on body "Sales Projects Contacts Company Inbox 2 format_size keyboard_arrow_down help se…" at bounding box center [784, 392] width 1567 height 784
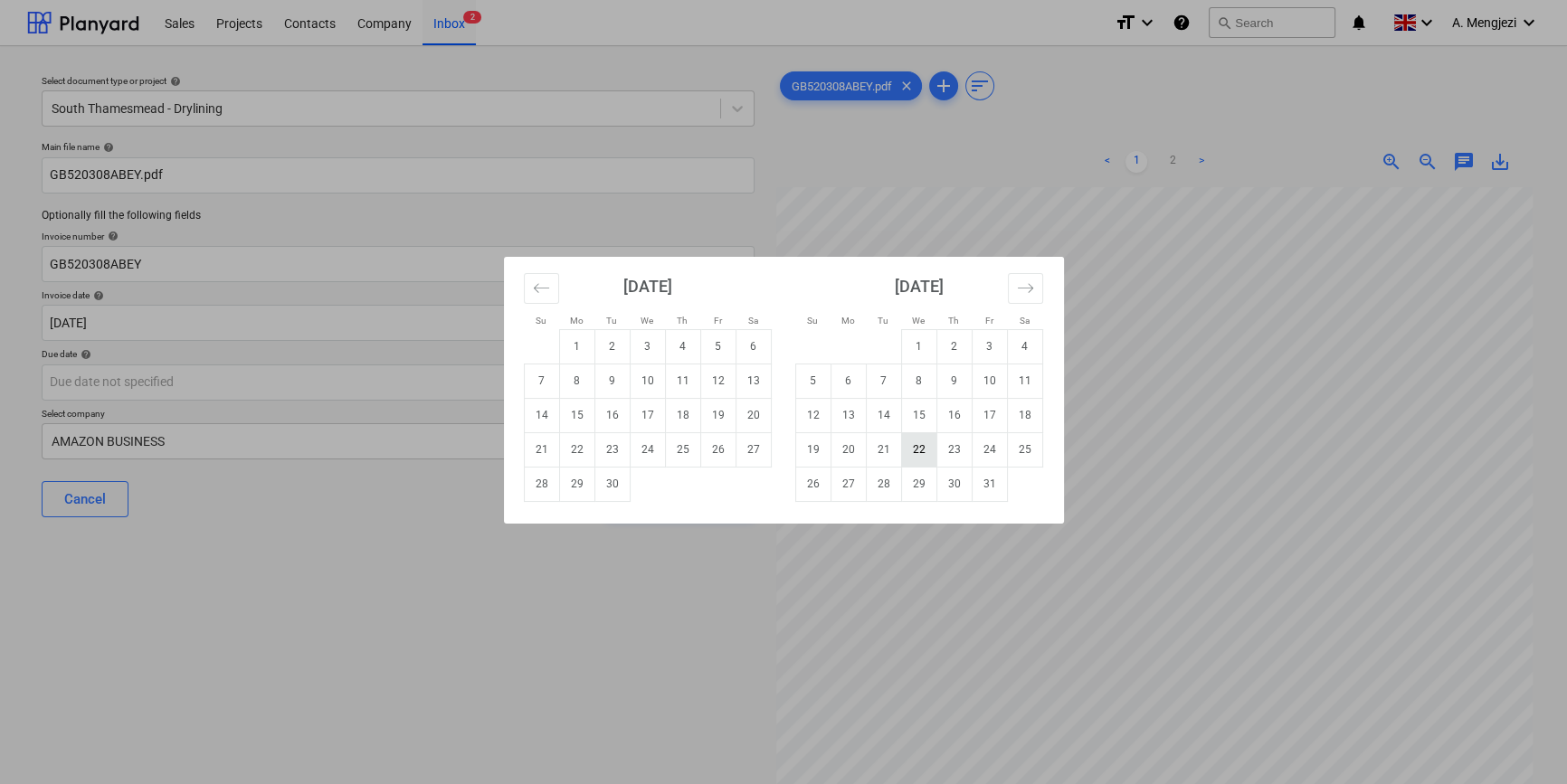
click at [927, 444] on td "22" at bounding box center [919, 449] width 35 height 34
type input "[DATE]"
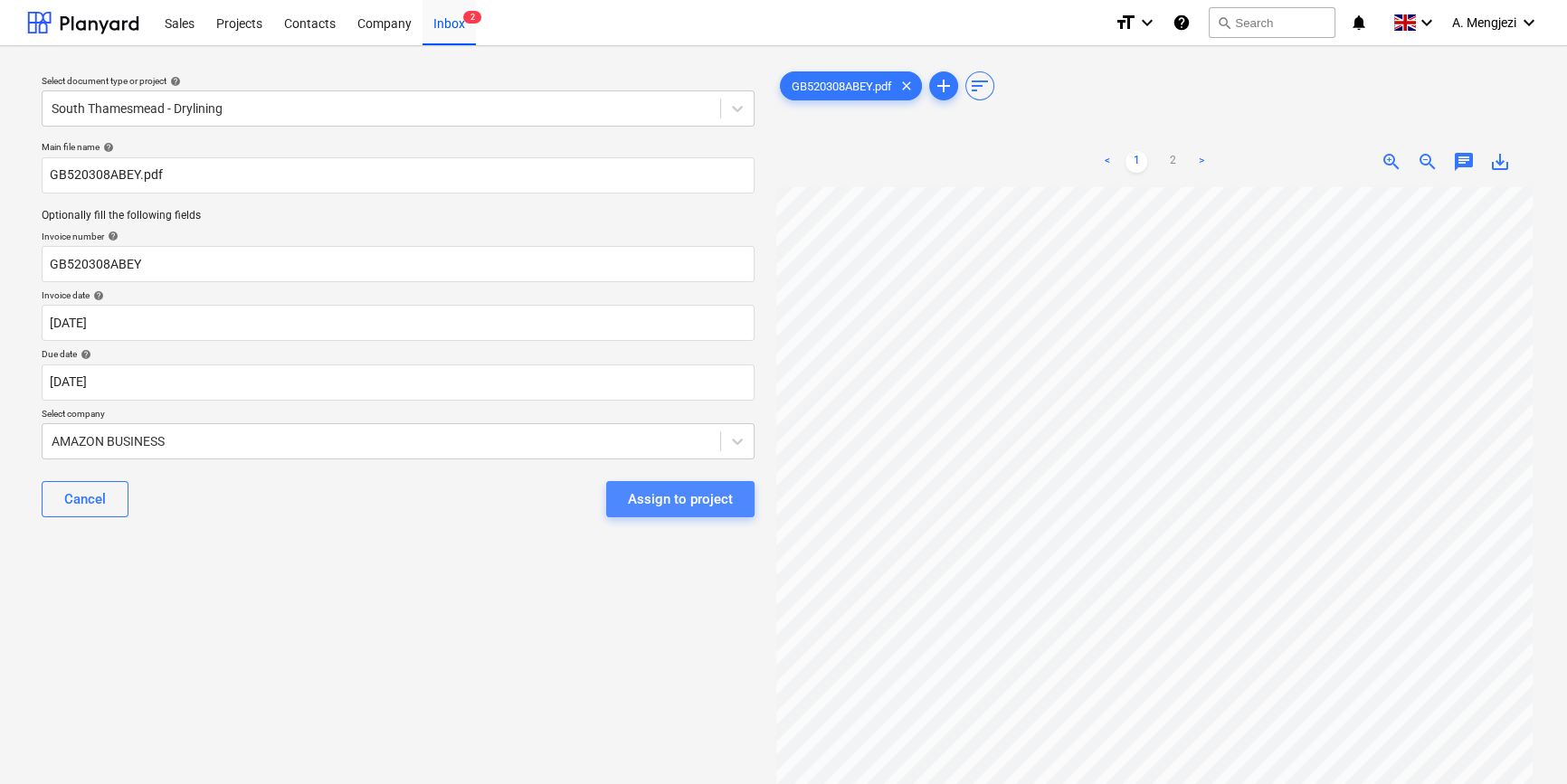
click at [727, 502] on div "Assign to project" at bounding box center [680, 499] width 105 height 23
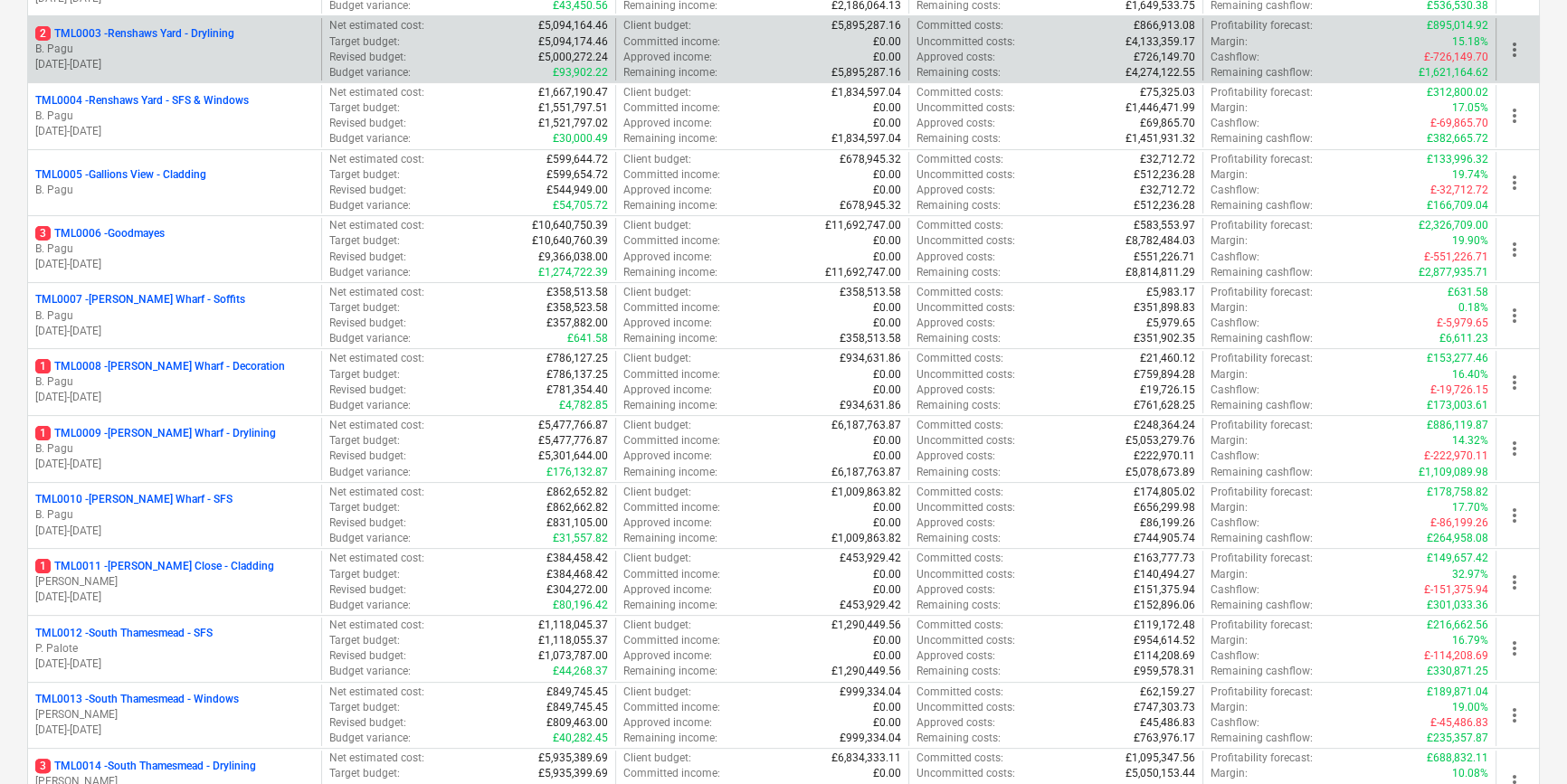
scroll to position [822, 0]
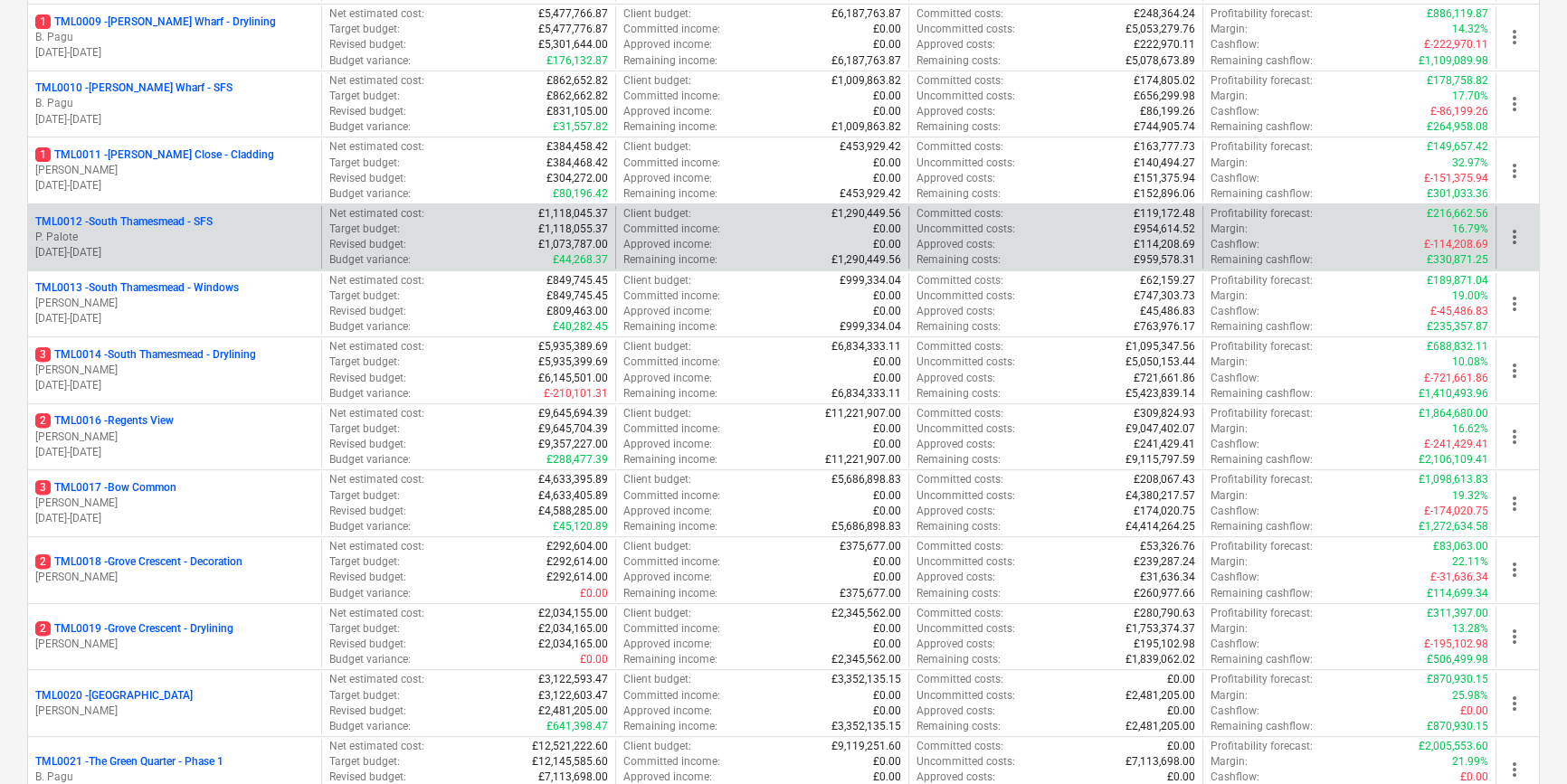
click at [142, 241] on p "P. Palote" at bounding box center [174, 237] width 279 height 15
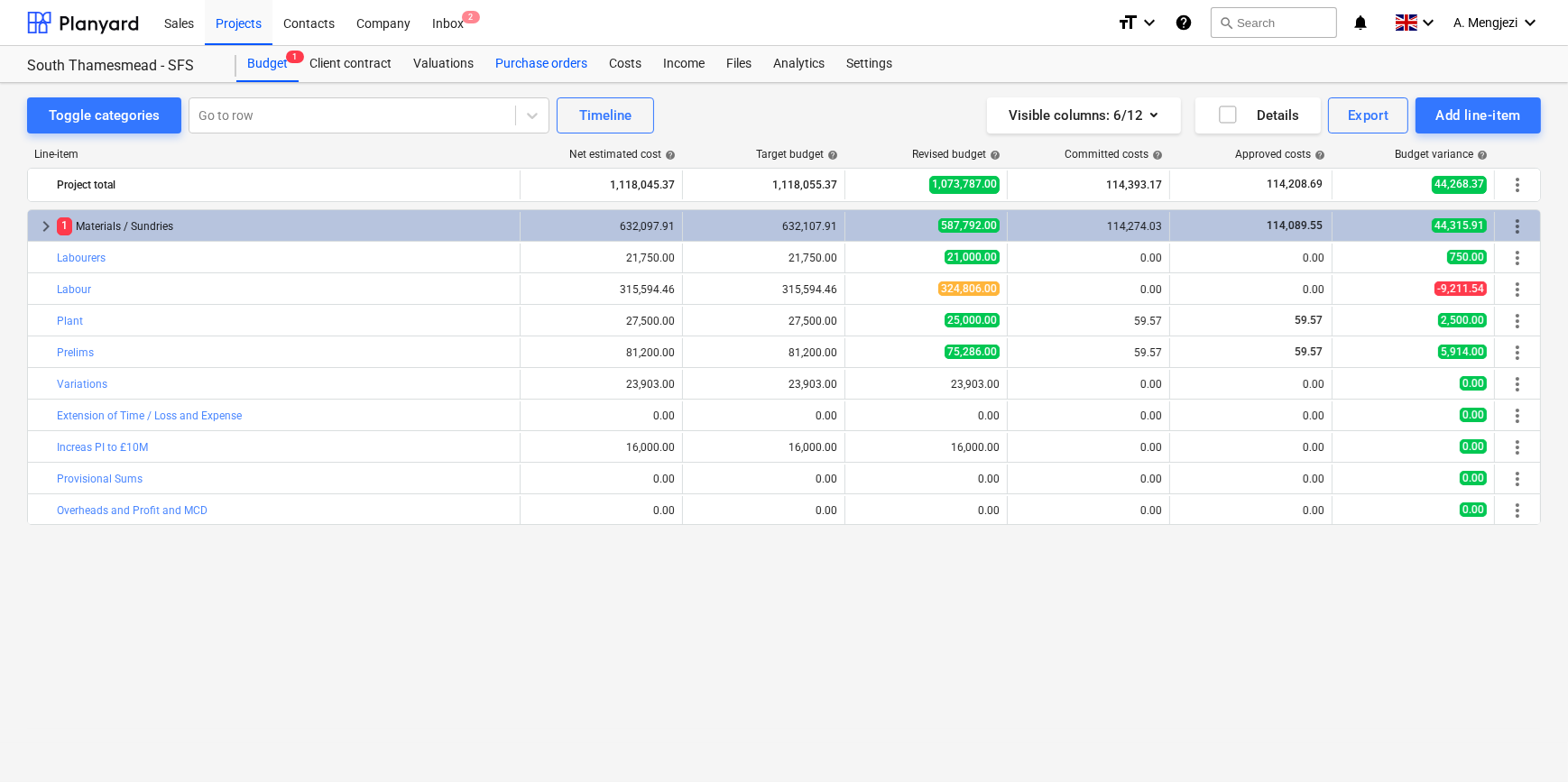
click at [544, 63] on div "Purchase orders" at bounding box center [541, 63] width 113 height 36
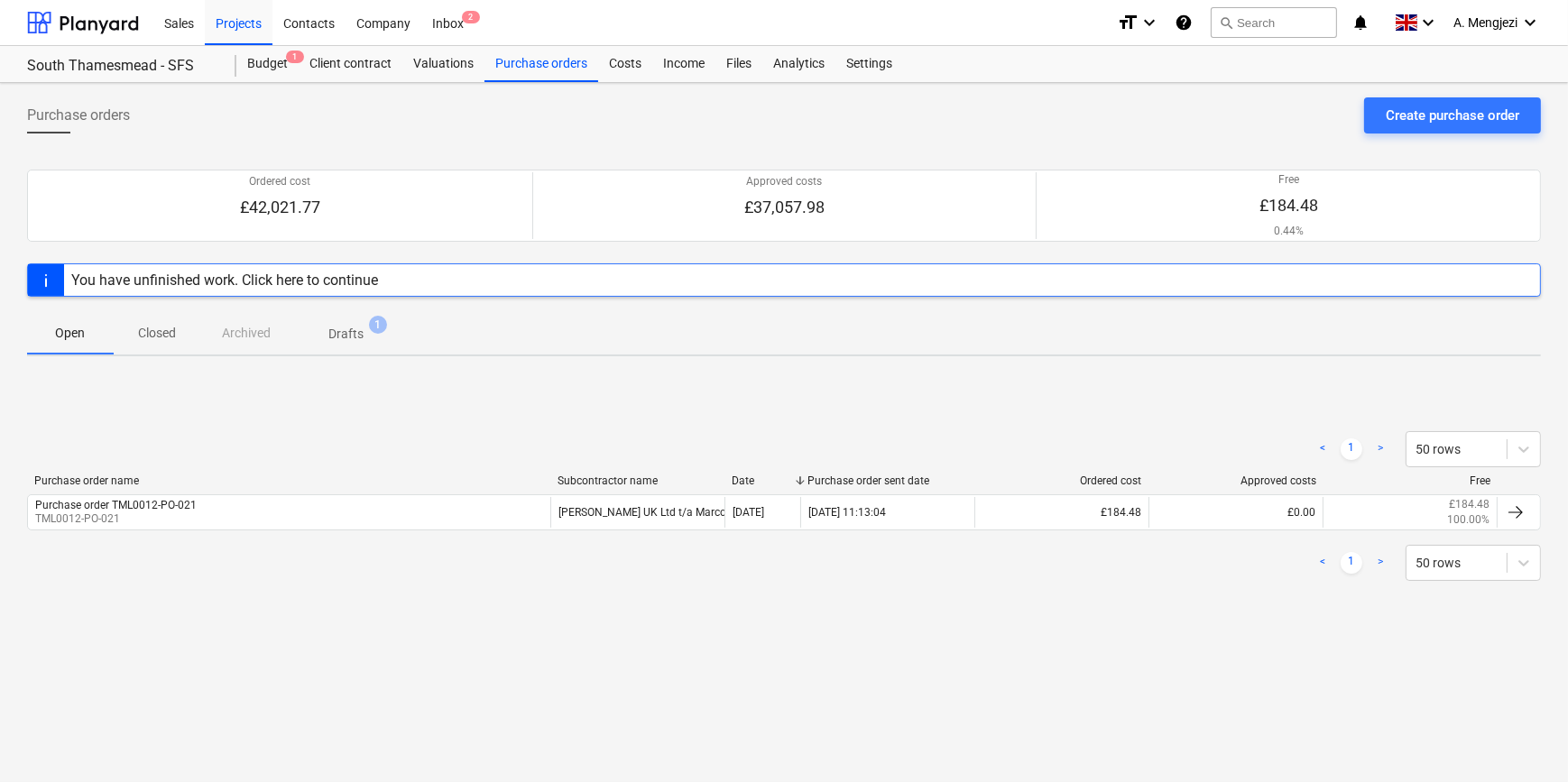
click at [165, 331] on p "Closed" at bounding box center [156, 333] width 44 height 19
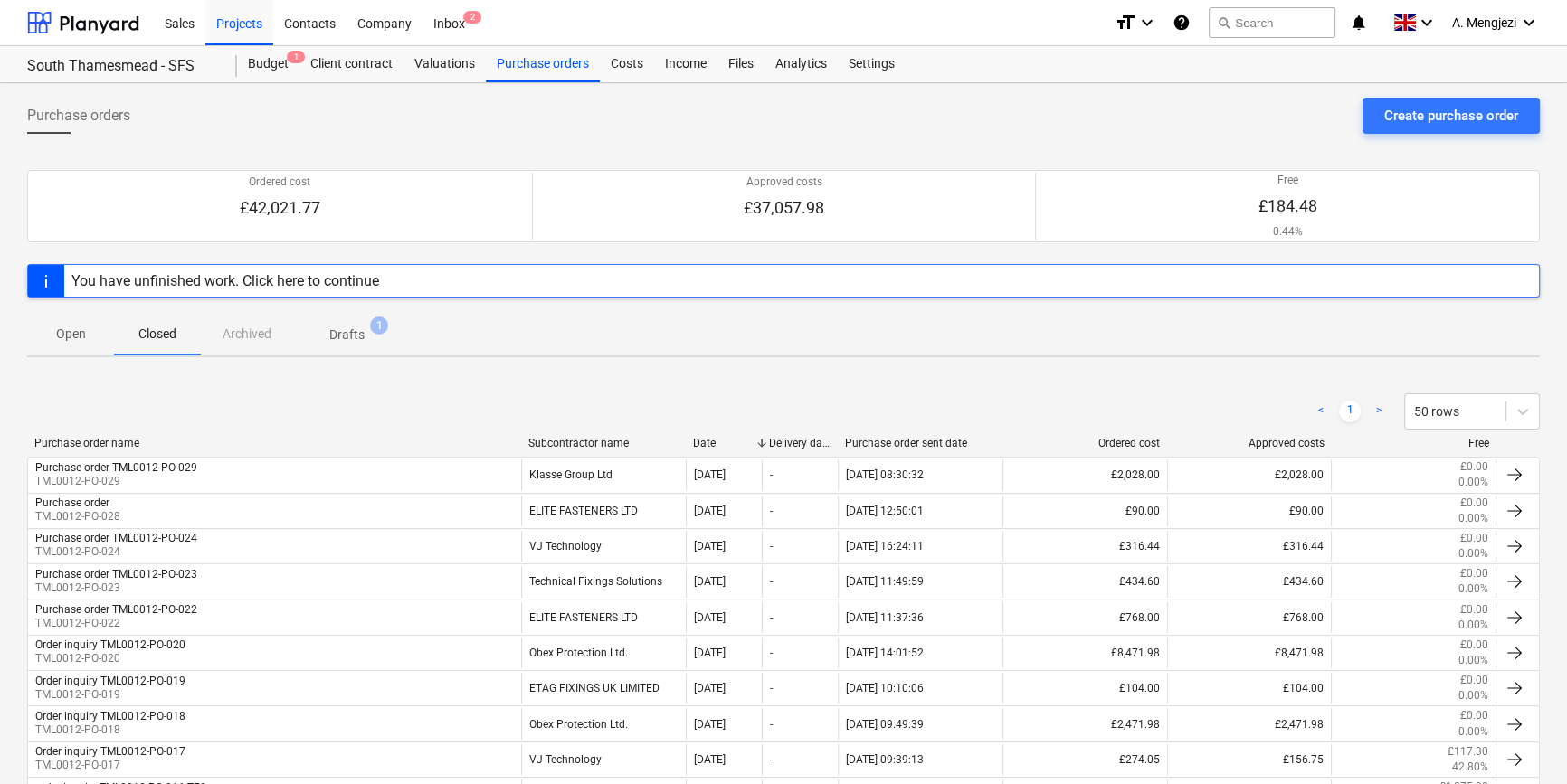
click at [470, 277] on div "You have unfinished work. Click here to continue" at bounding box center [784, 281] width 1513 height 34
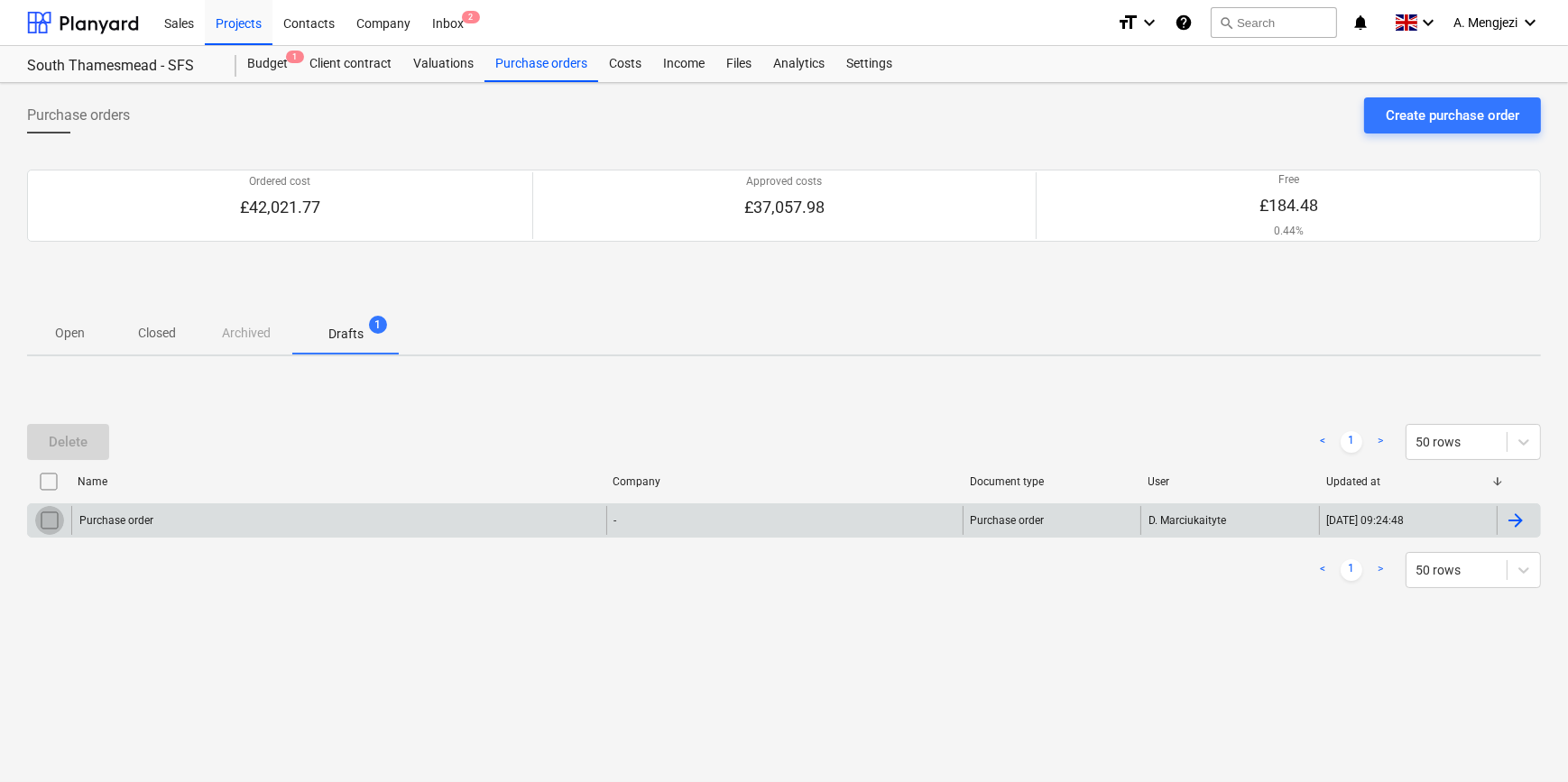
click at [49, 519] on input "checkbox" at bounding box center [49, 520] width 29 height 29
click at [913, 524] on div "-" at bounding box center [784, 520] width 356 height 29
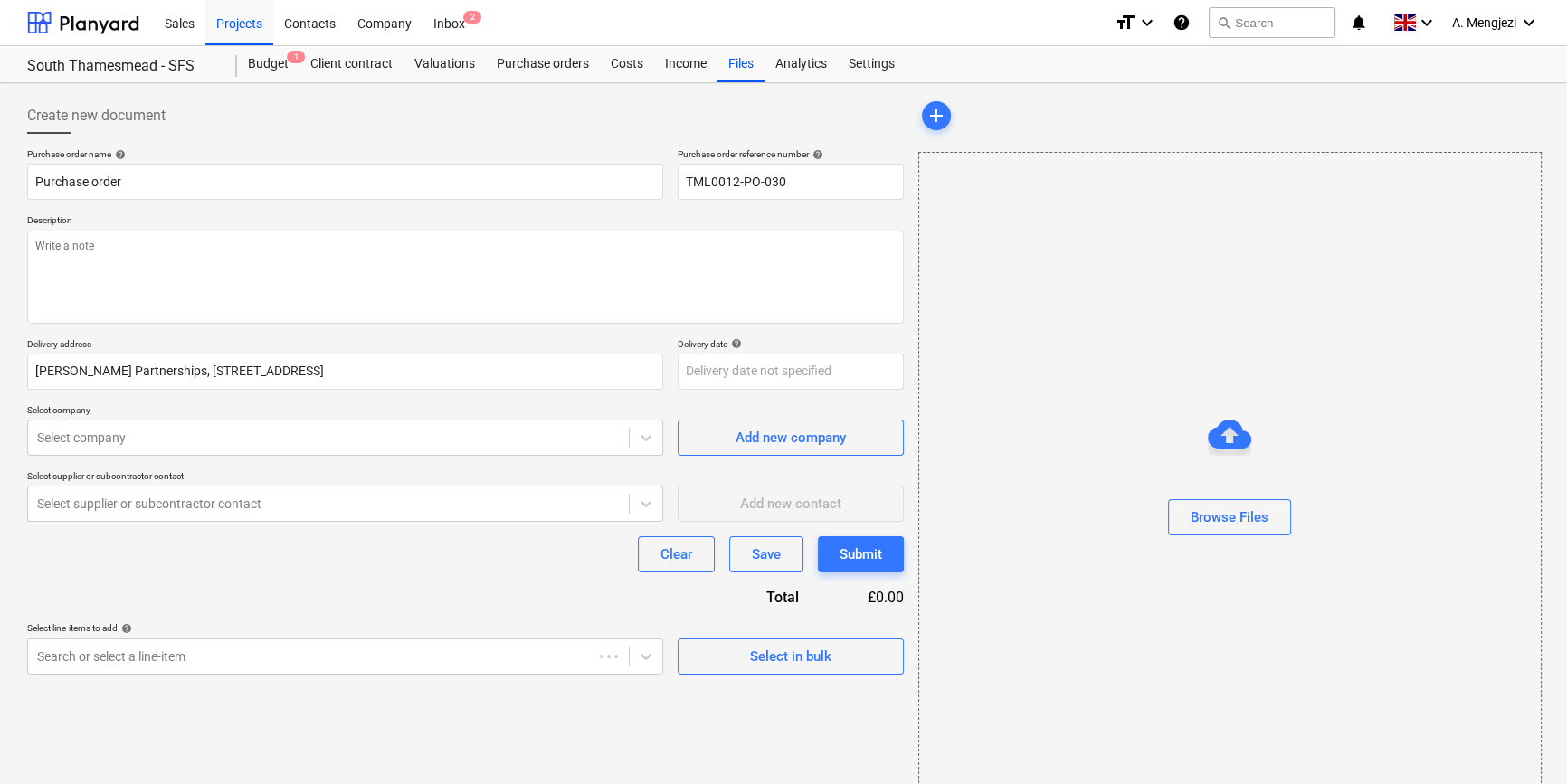
type textarea "x"
